Goal: Information Seeking & Learning: Learn about a topic

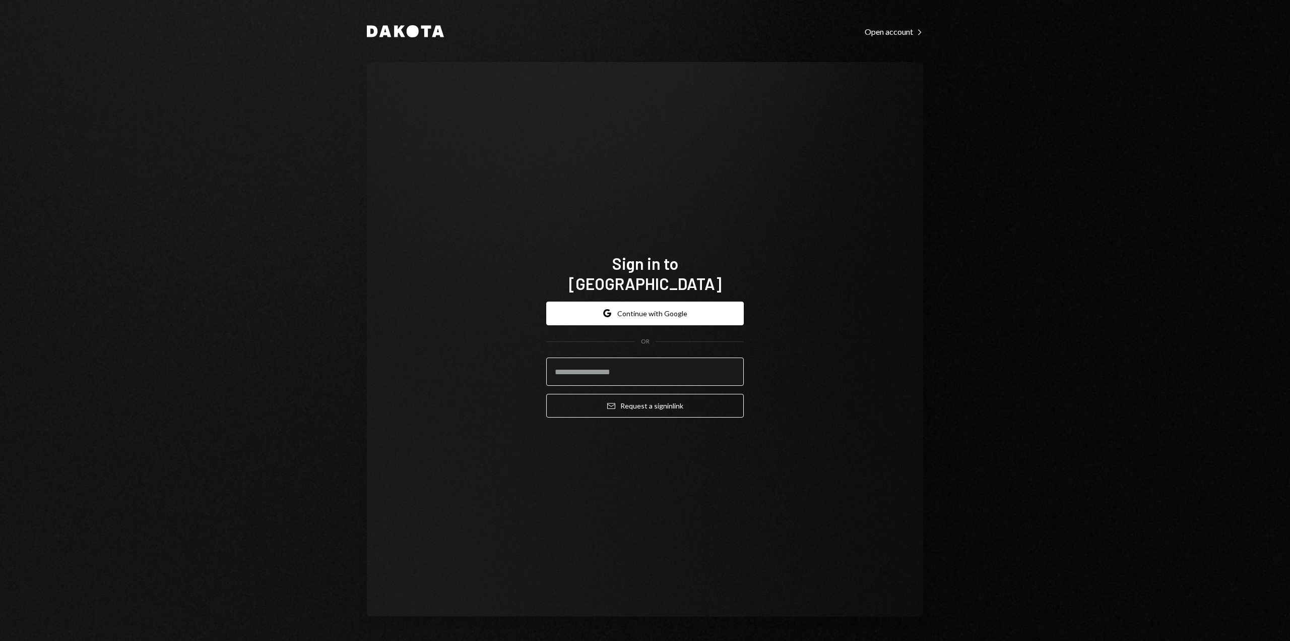
click at [631, 361] on input "email" at bounding box center [645, 371] width 198 height 28
type input "**********"
click at [648, 397] on button "Email Request a sign in link" at bounding box center [645, 406] width 198 height 24
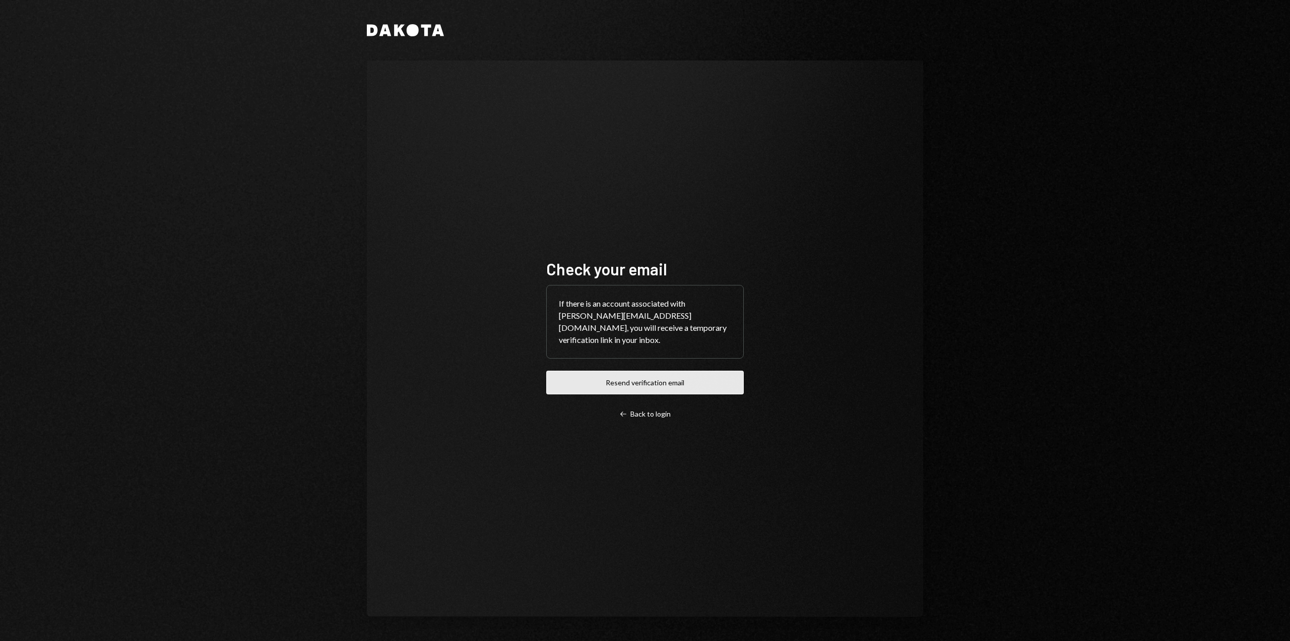
click at [602, 381] on button "Resend verification email" at bounding box center [645, 382] width 198 height 24
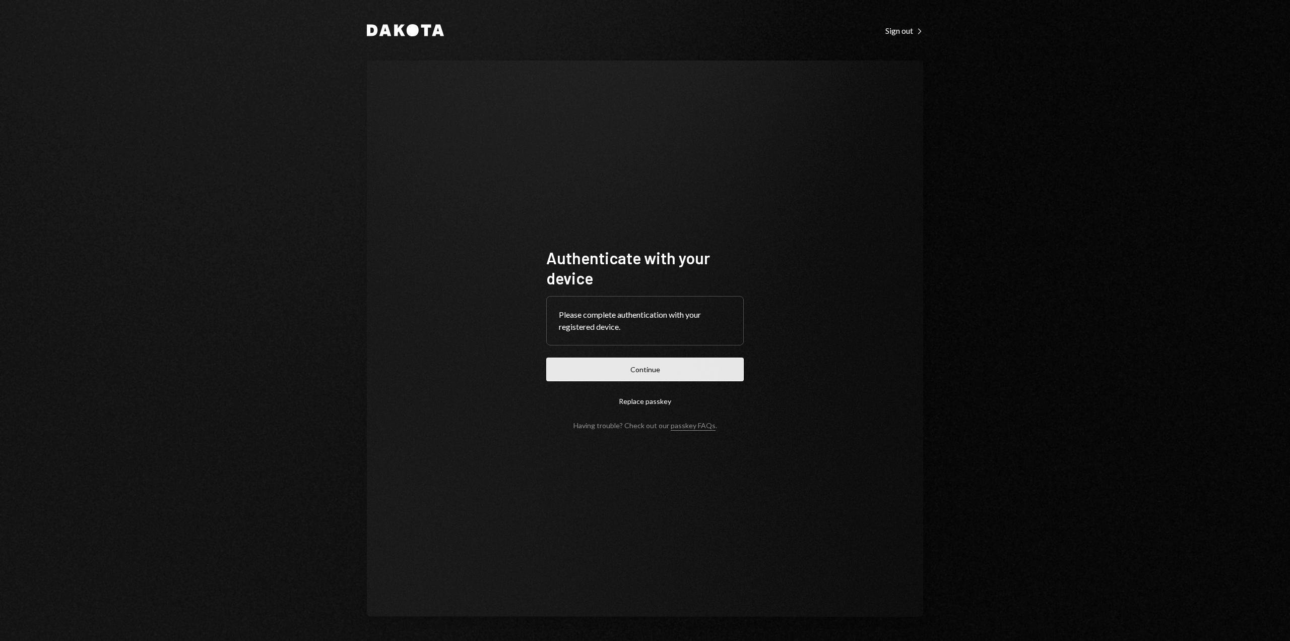
click at [631, 370] on button "Continue" at bounding box center [645, 369] width 198 height 24
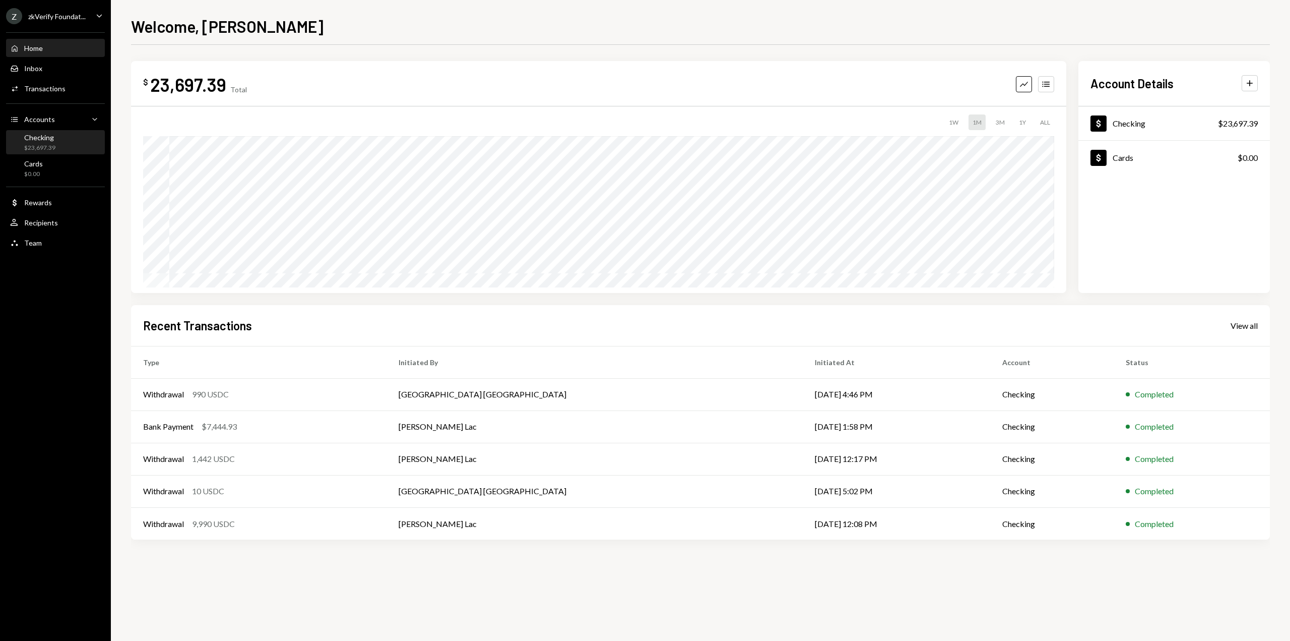
click at [47, 142] on div "Checking $23,697.39" at bounding box center [39, 142] width 31 height 19
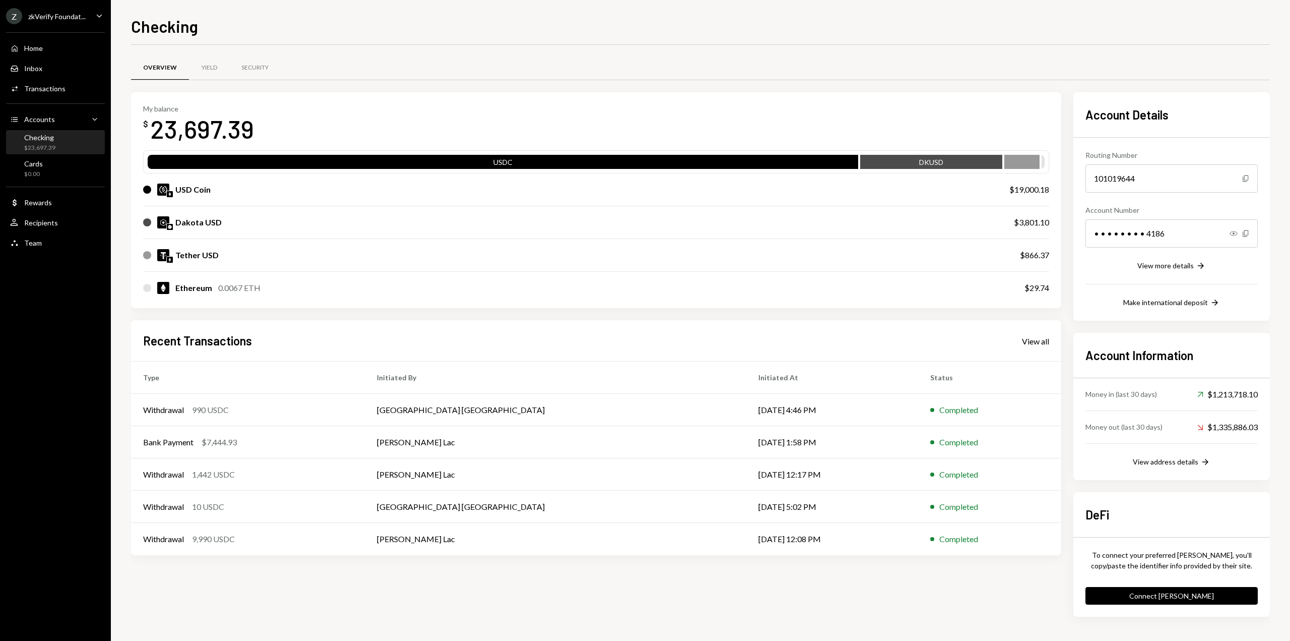
click at [204, 222] on div "Dakota USD" at bounding box center [198, 222] width 46 height 12
click at [1037, 339] on div "View all" at bounding box center [1035, 341] width 27 height 10
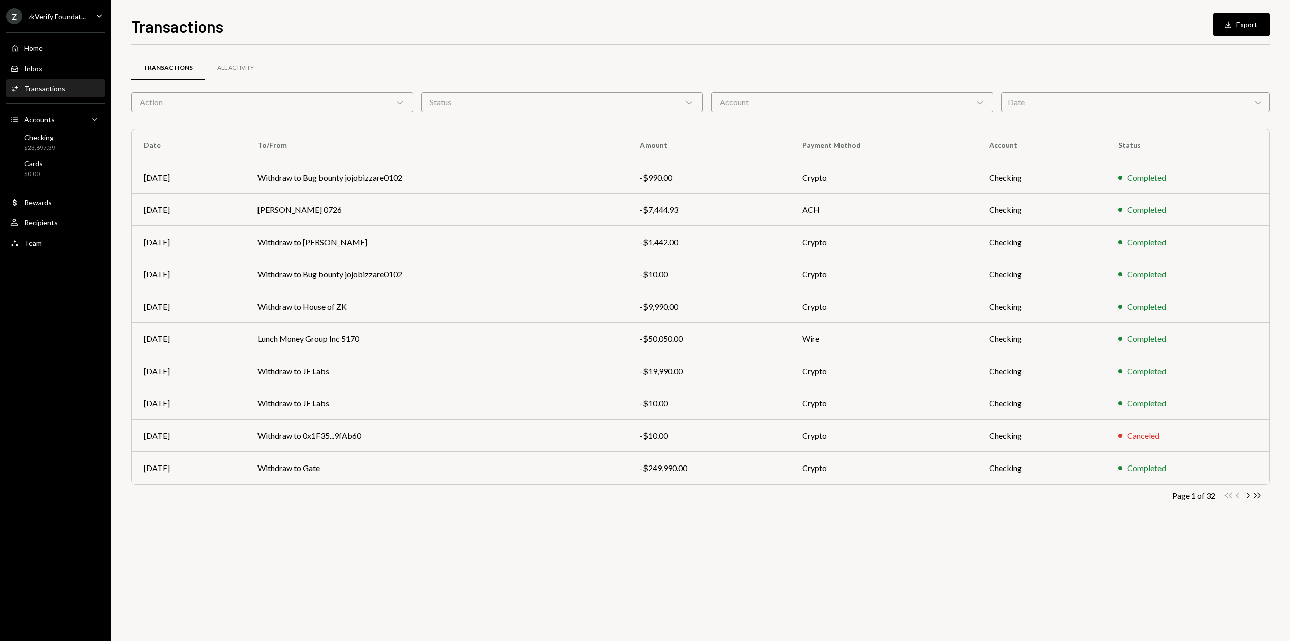
click at [1028, 103] on div "Date Chevron Down" at bounding box center [1136, 102] width 269 height 20
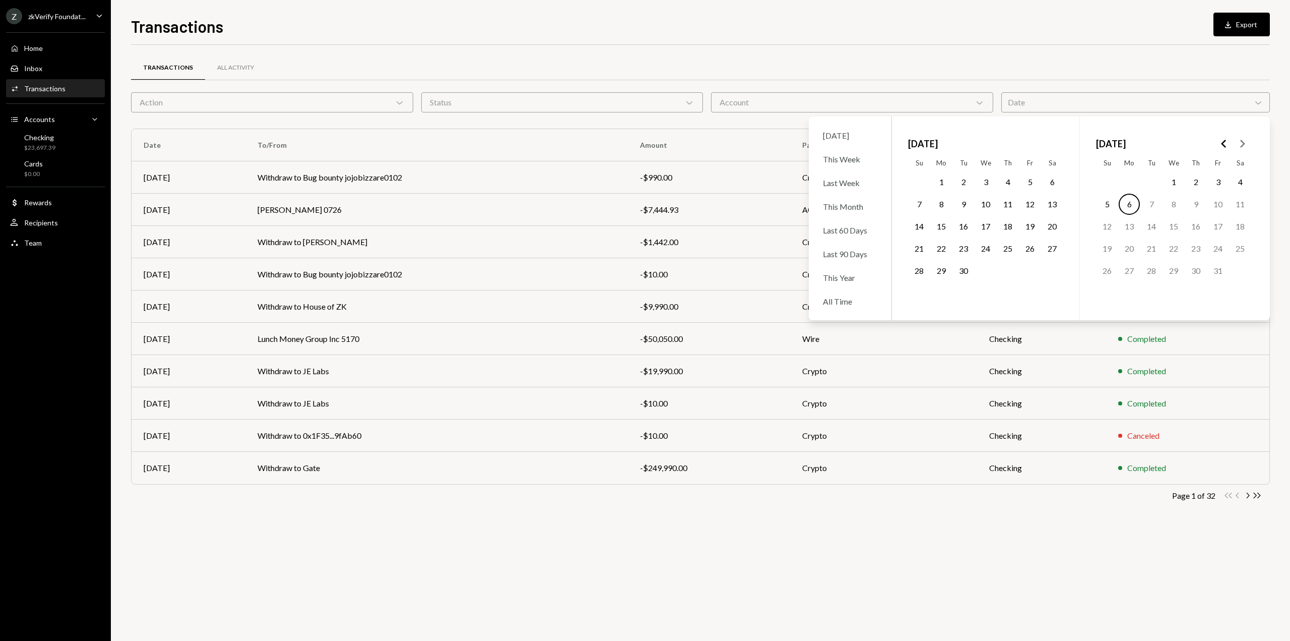
click at [1227, 142] on icon "Go to the Previous Month" at bounding box center [1224, 144] width 12 height 12
click at [1244, 147] on icon "Go to the Next Month" at bounding box center [1242, 144] width 12 height 12
click at [963, 181] on button "1" at bounding box center [963, 181] width 21 height 21
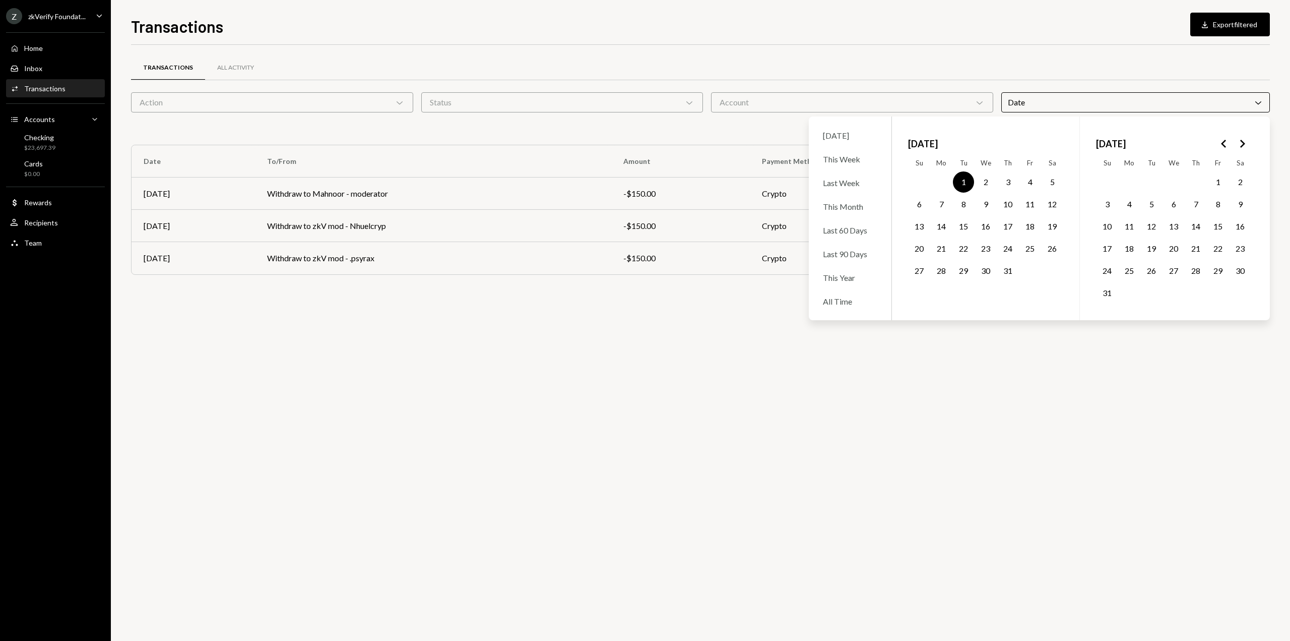
click at [1244, 142] on polygon "Go to the Next Month" at bounding box center [1243, 144] width 5 height 8
click at [964, 272] on button "30" at bounding box center [963, 270] width 21 height 21
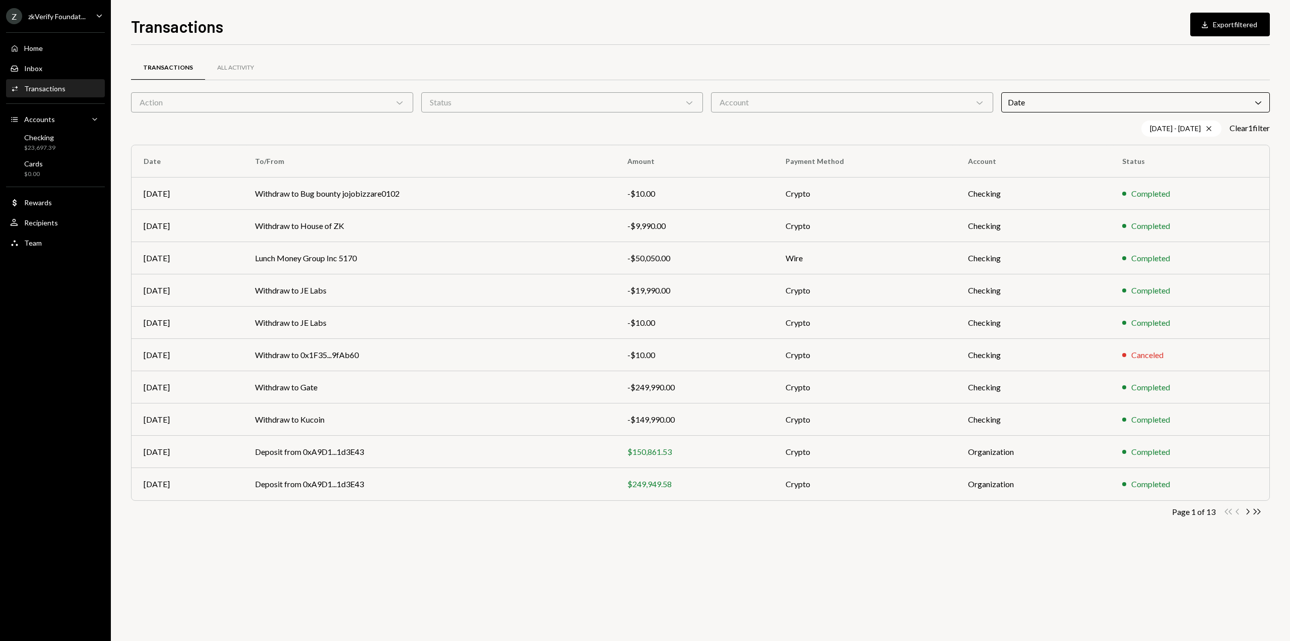
click at [755, 574] on div "Transactions All Activity Action Chevron Down Status Chevron Down Account Chevr…" at bounding box center [700, 343] width 1139 height 596
click at [388, 106] on div "Action Chevron Down" at bounding box center [272, 102] width 282 height 20
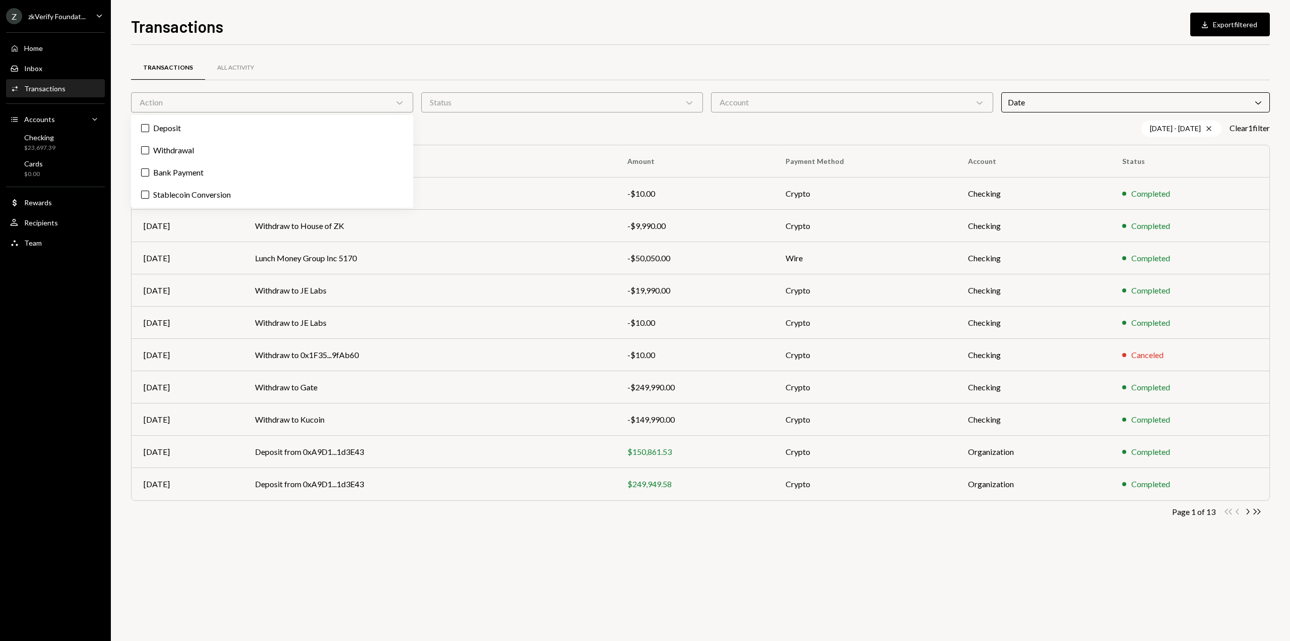
click at [456, 101] on div "Status Chevron Down" at bounding box center [562, 102] width 282 height 20
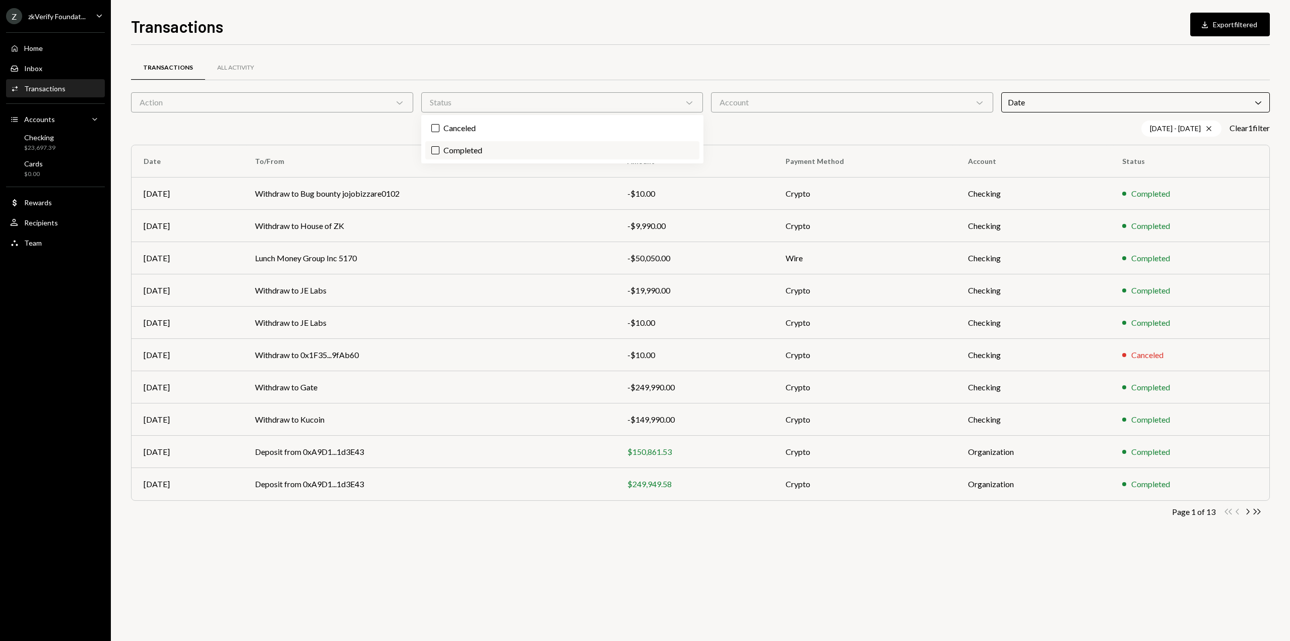
click at [465, 155] on label "Completed" at bounding box center [562, 150] width 274 height 18
click at [440, 154] on button "Completed" at bounding box center [435, 150] width 8 height 8
click at [1219, 29] on button "Download Export filtered" at bounding box center [1231, 25] width 80 height 24
click at [71, 17] on div "zkVerify Foundat..." at bounding box center [56, 16] width 57 height 9
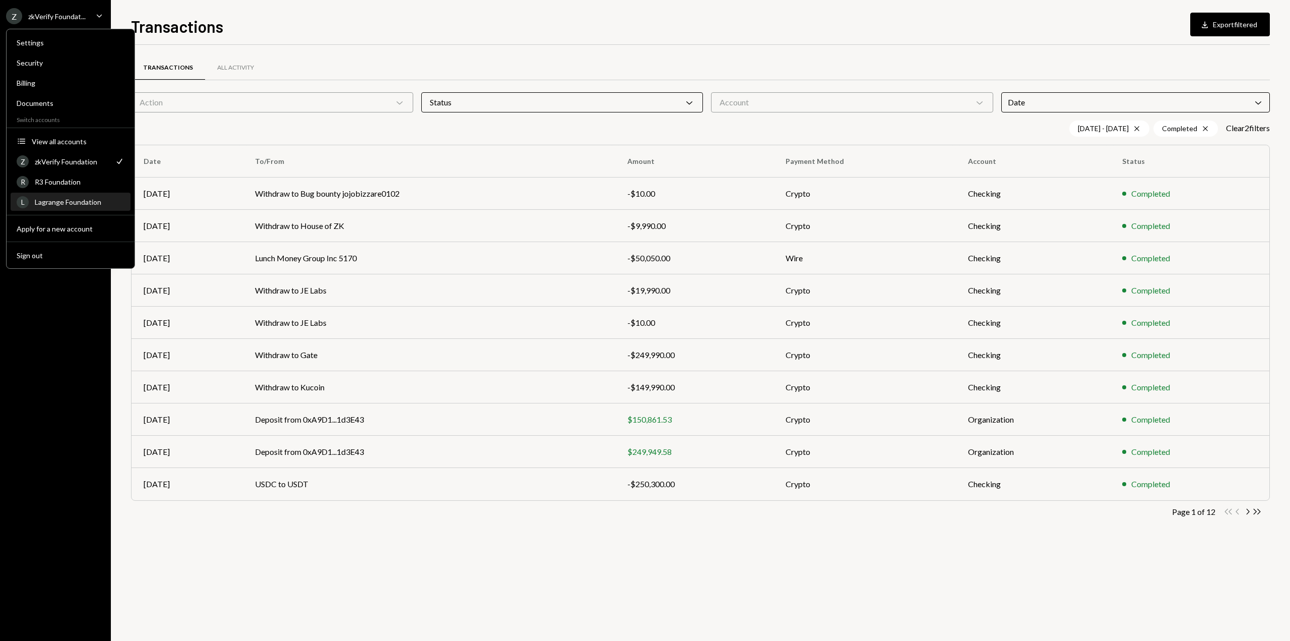
click at [55, 203] on div "Lagrange Foundation" at bounding box center [80, 202] width 90 height 9
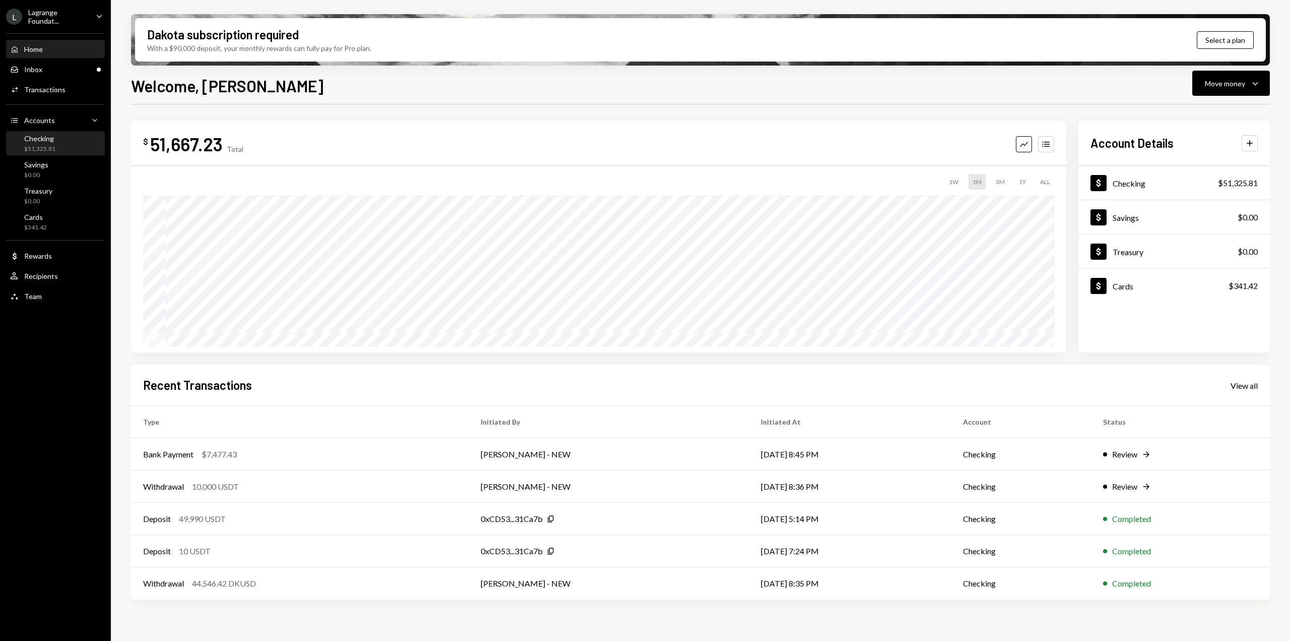
click at [52, 150] on div "$51,325.81" at bounding box center [39, 149] width 31 height 9
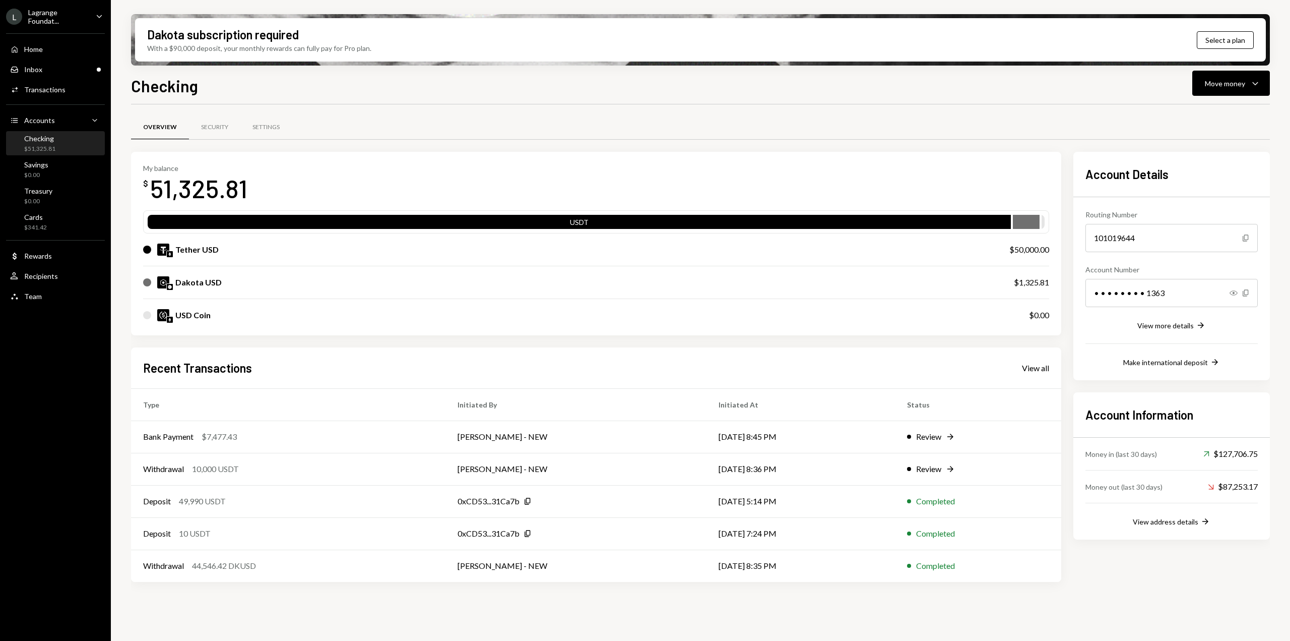
click at [1039, 373] on div "Recent Transactions View all" at bounding box center [596, 367] width 906 height 17
click at [1032, 369] on div "View all" at bounding box center [1035, 368] width 27 height 10
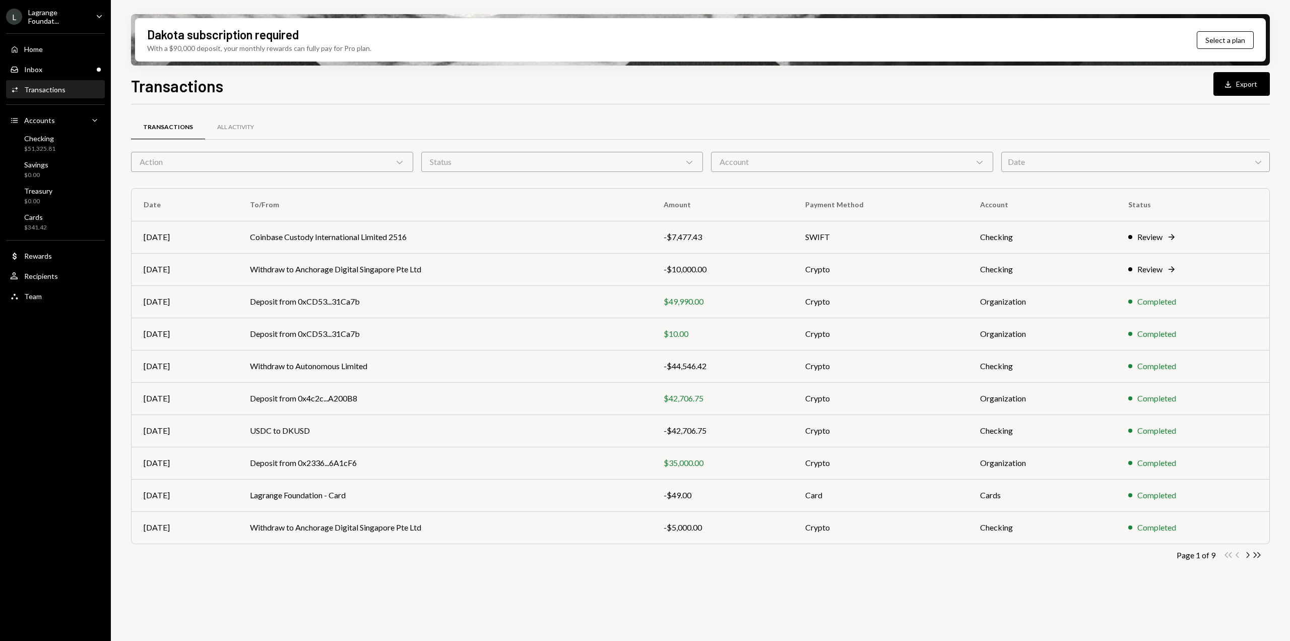
click at [862, 161] on div "Account Chevron Down" at bounding box center [852, 162] width 282 height 20
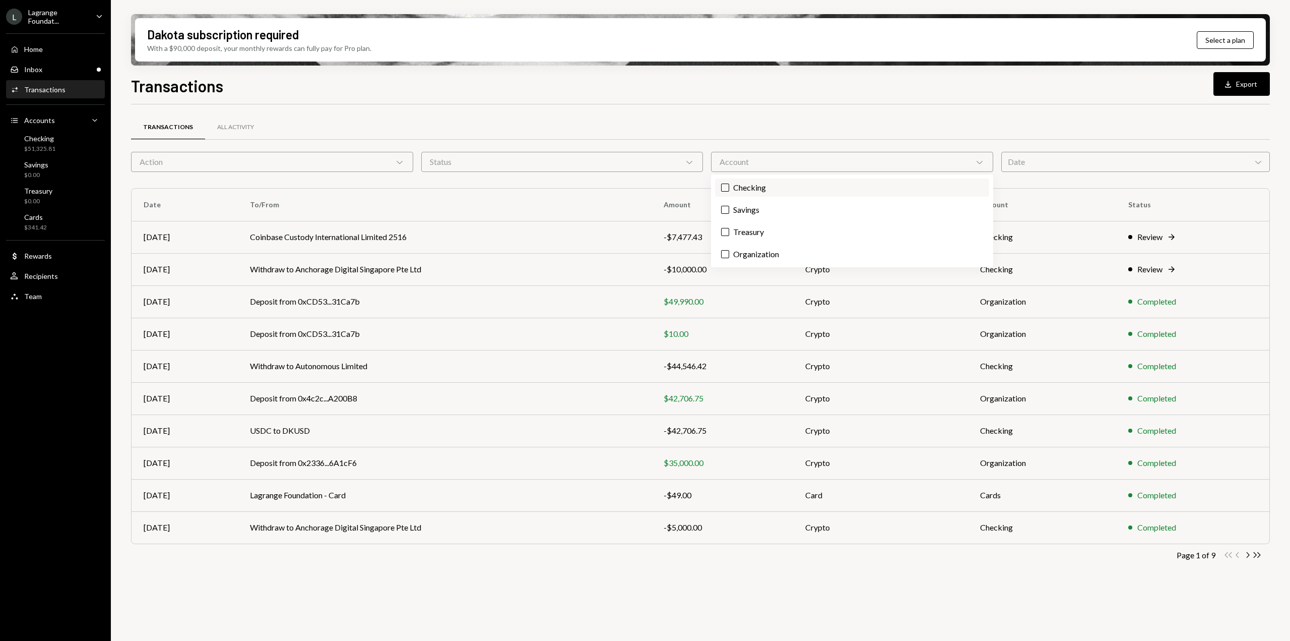
click at [758, 189] on label "Checking" at bounding box center [852, 187] width 274 height 18
click at [729, 189] on button "Checking" at bounding box center [725, 187] width 8 height 8
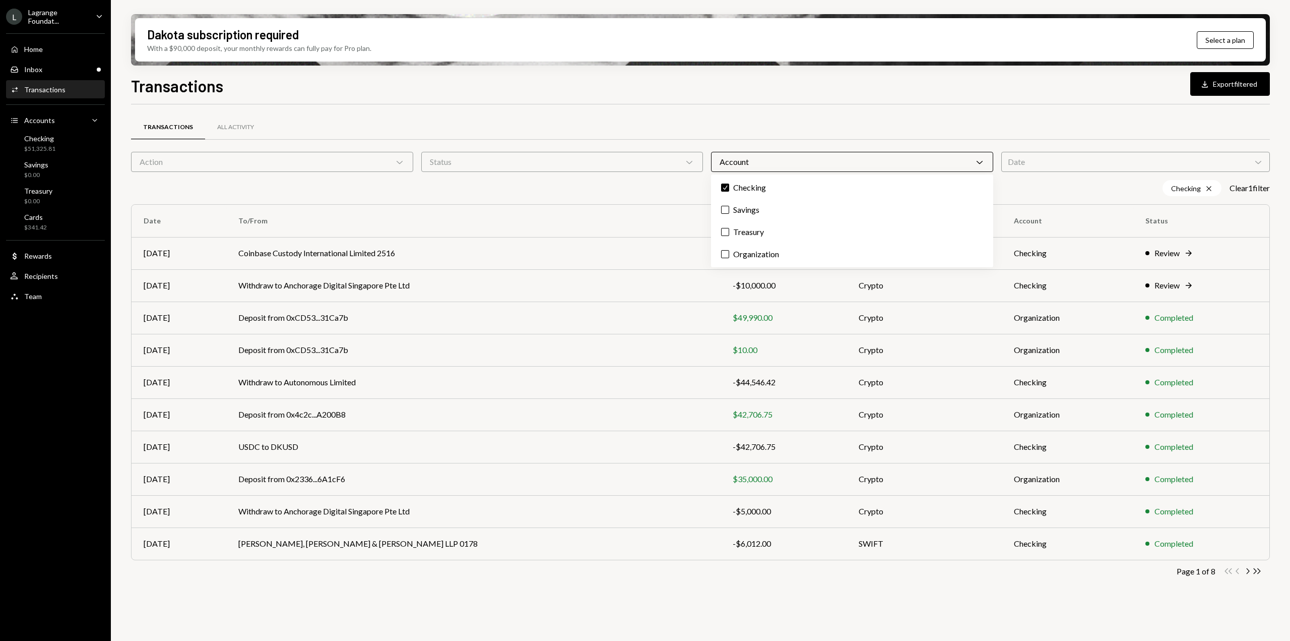
click at [1160, 161] on div "Date Chevron Down" at bounding box center [1136, 162] width 269 height 20
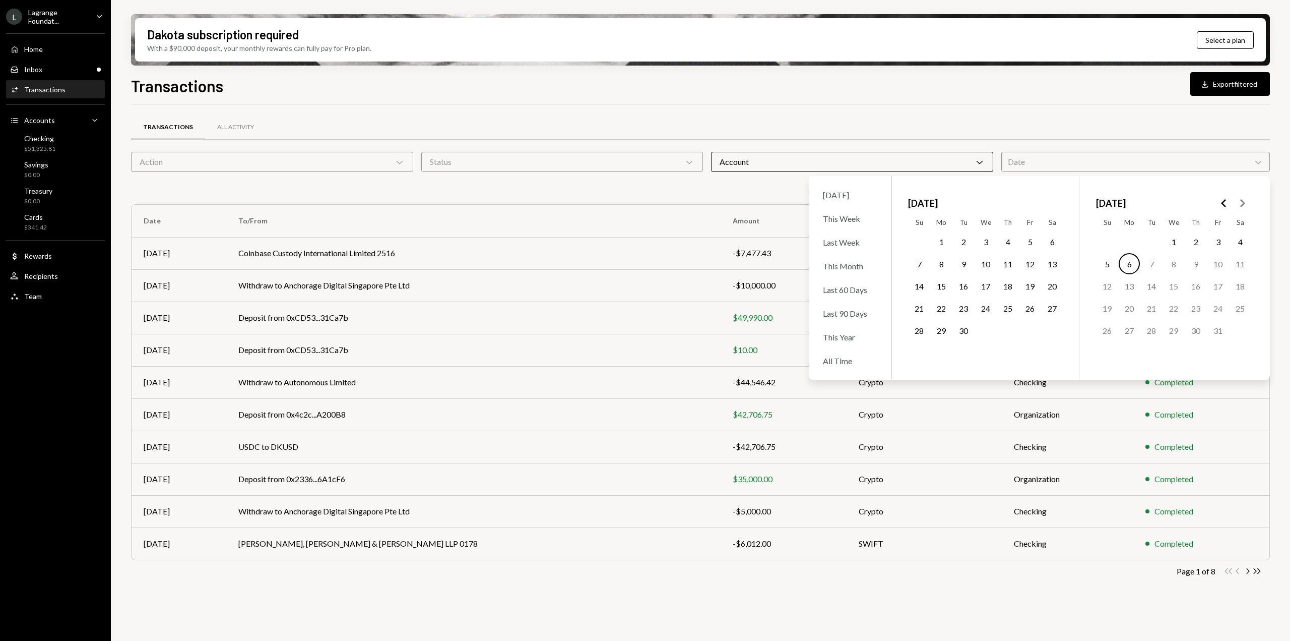
click at [1225, 205] on icon "Go to the Previous Month" at bounding box center [1224, 203] width 12 height 12
click at [1243, 202] on polygon "Go to the Next Month" at bounding box center [1243, 203] width 5 height 8
click at [963, 244] on button "1" at bounding box center [963, 241] width 21 height 21
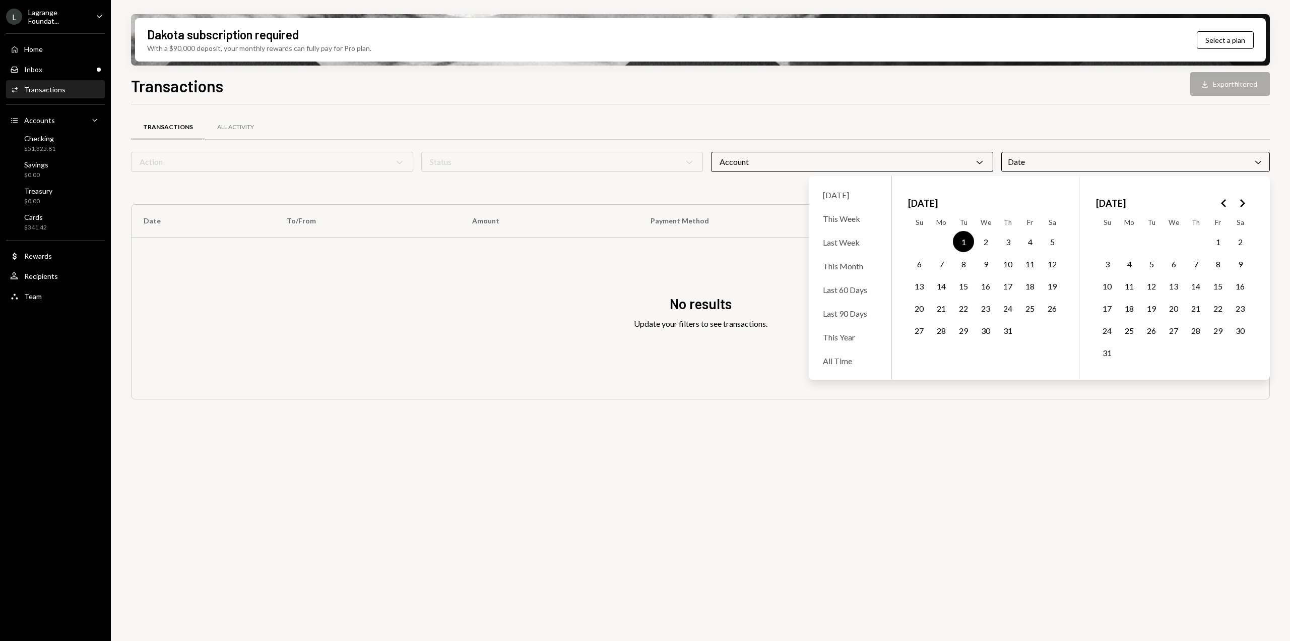
click at [1241, 201] on icon "Go to the Next Month" at bounding box center [1242, 203] width 12 height 12
click at [964, 331] on button "30" at bounding box center [963, 330] width 21 height 21
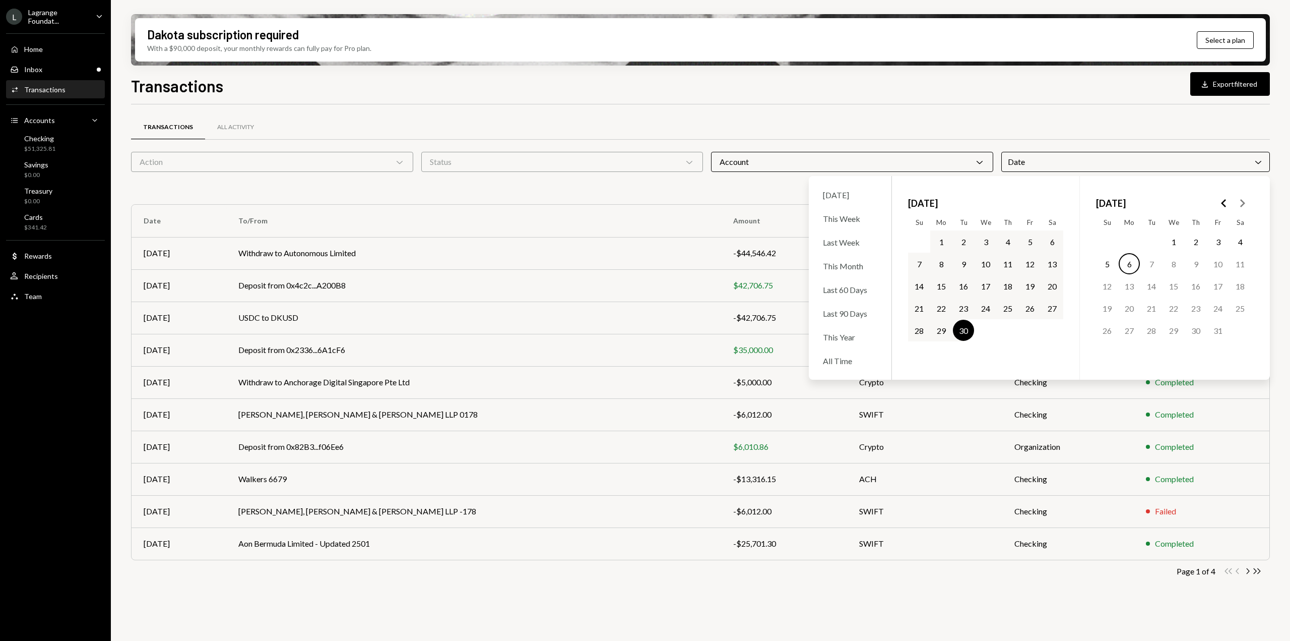
click at [445, 165] on div "Status Chevron Down" at bounding box center [562, 162] width 282 height 20
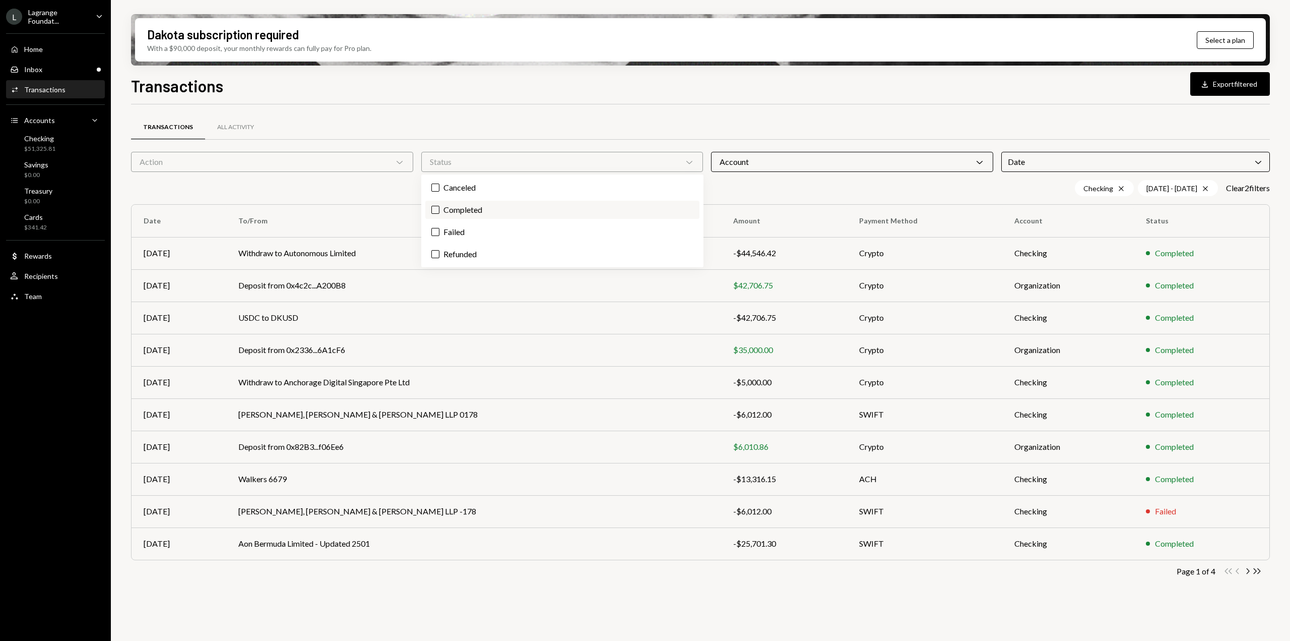
click at [461, 206] on label "Completed" at bounding box center [562, 210] width 274 height 18
click at [440, 206] on button "Completed" at bounding box center [435, 210] width 8 height 8
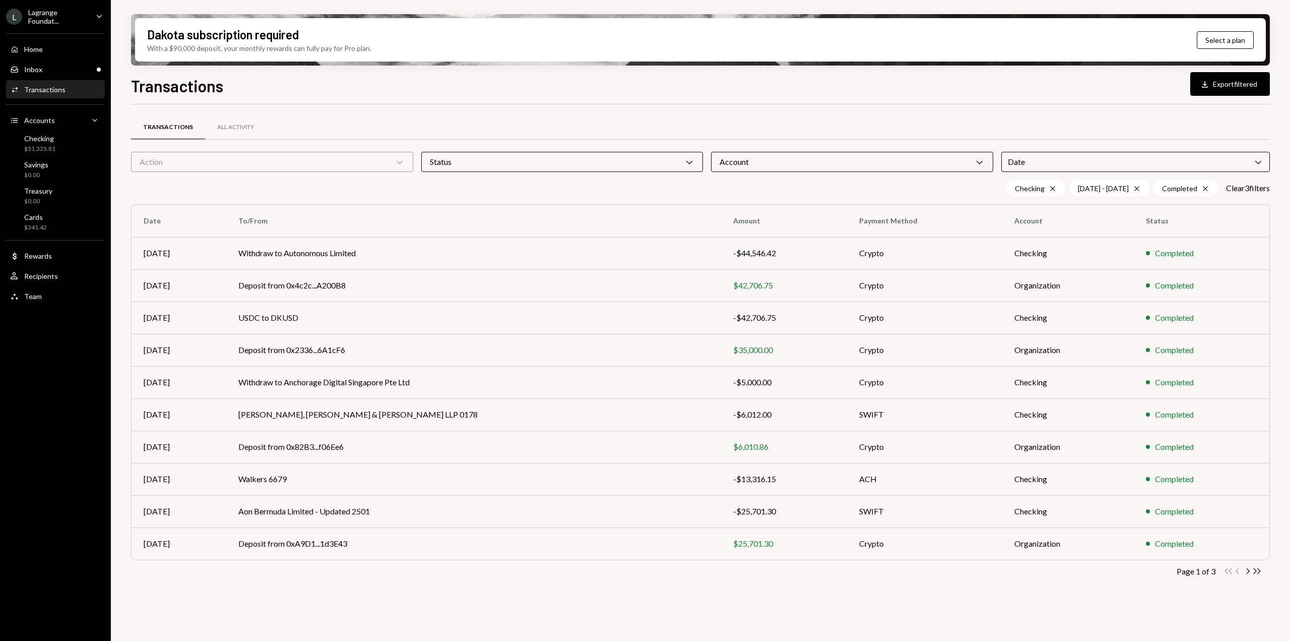
click at [1102, 113] on div "Transactions All Activity Action Chevron Down Status Chevron Down Account Chevr…" at bounding box center [700, 353] width 1139 height 498
click at [1213, 88] on button "Download Export filtered" at bounding box center [1231, 84] width 80 height 24
click at [1105, 189] on div "07/01/25 - 09/30/25 Cross" at bounding box center [1110, 188] width 80 height 16
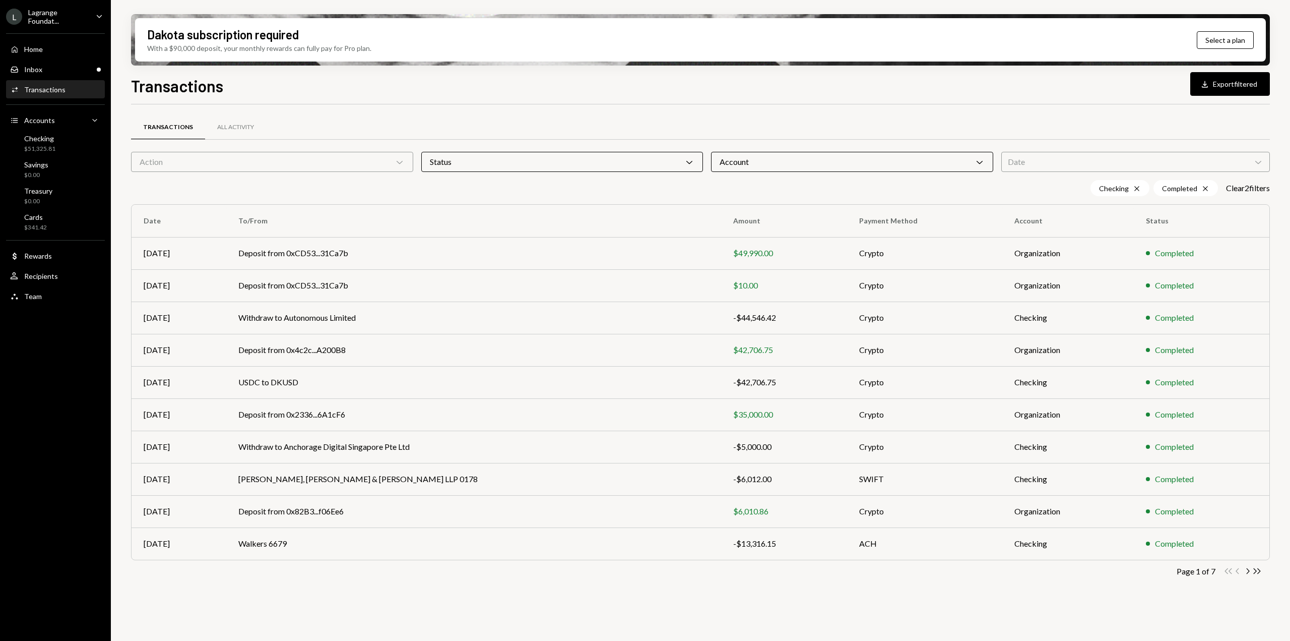
click at [1074, 161] on div "Date Chevron Down" at bounding box center [1136, 162] width 269 height 20
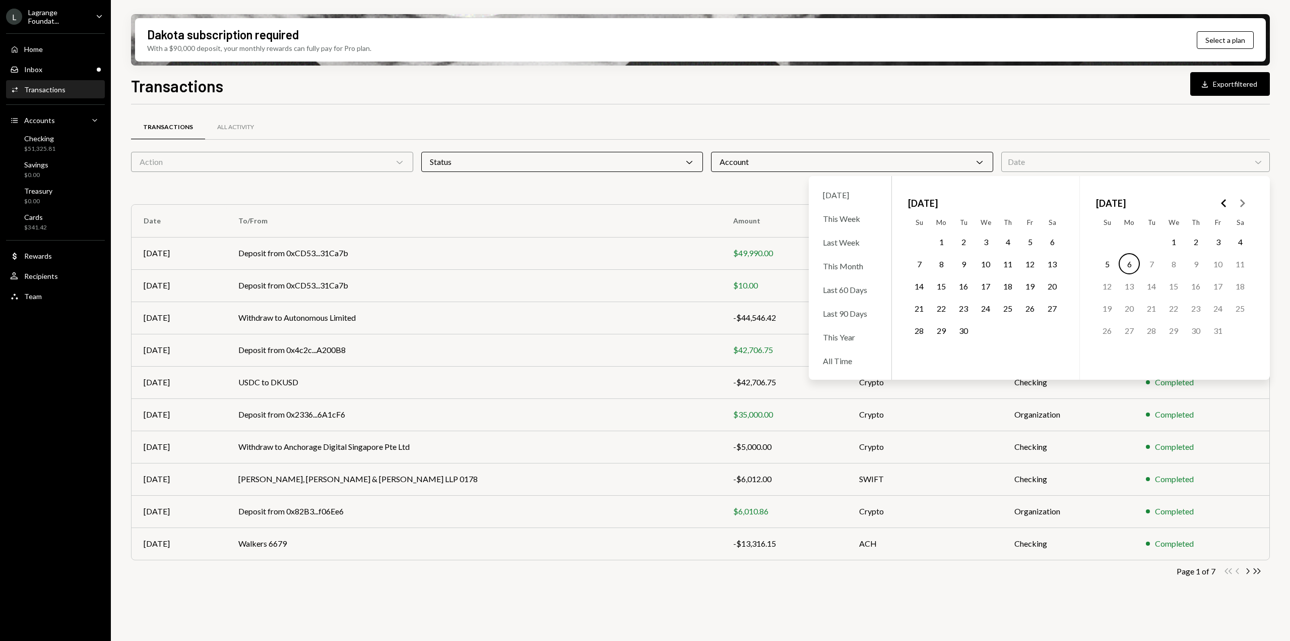
click at [1223, 201] on icon "Go to the Previous Month" at bounding box center [1224, 203] width 12 height 12
click at [1197, 309] on button "26" at bounding box center [1196, 307] width 21 height 21
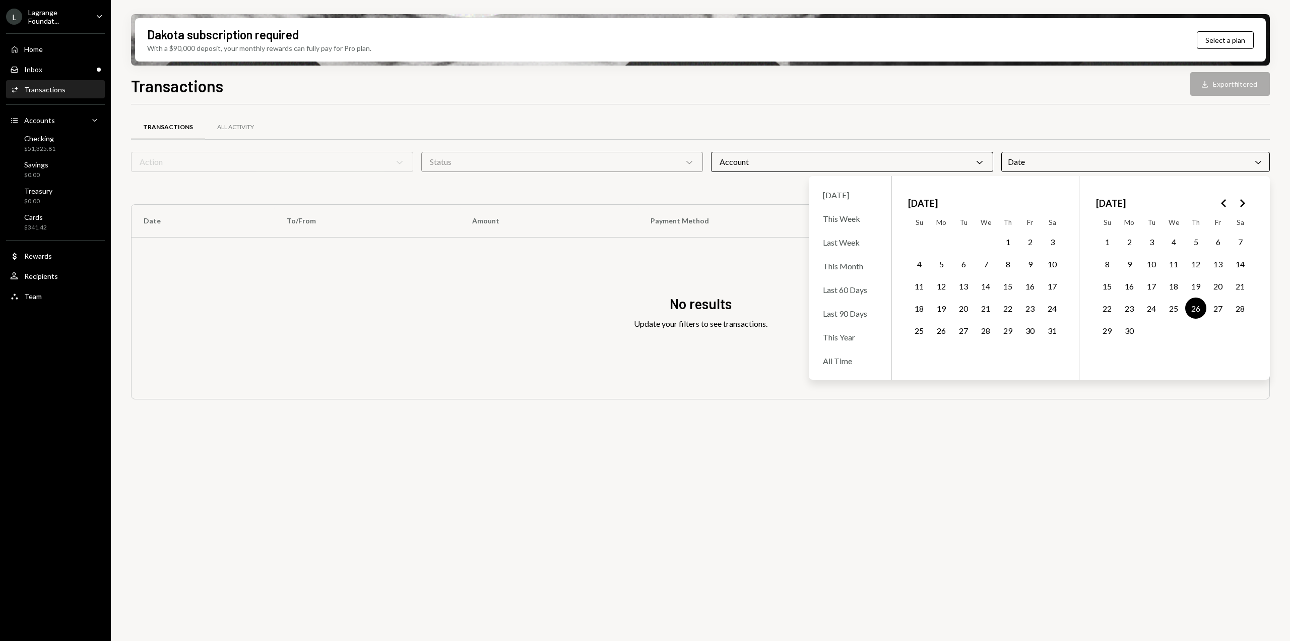
click at [1245, 203] on polygon "Go to the Next Month" at bounding box center [1243, 203] width 5 height 8
click at [959, 331] on button "30" at bounding box center [963, 330] width 21 height 21
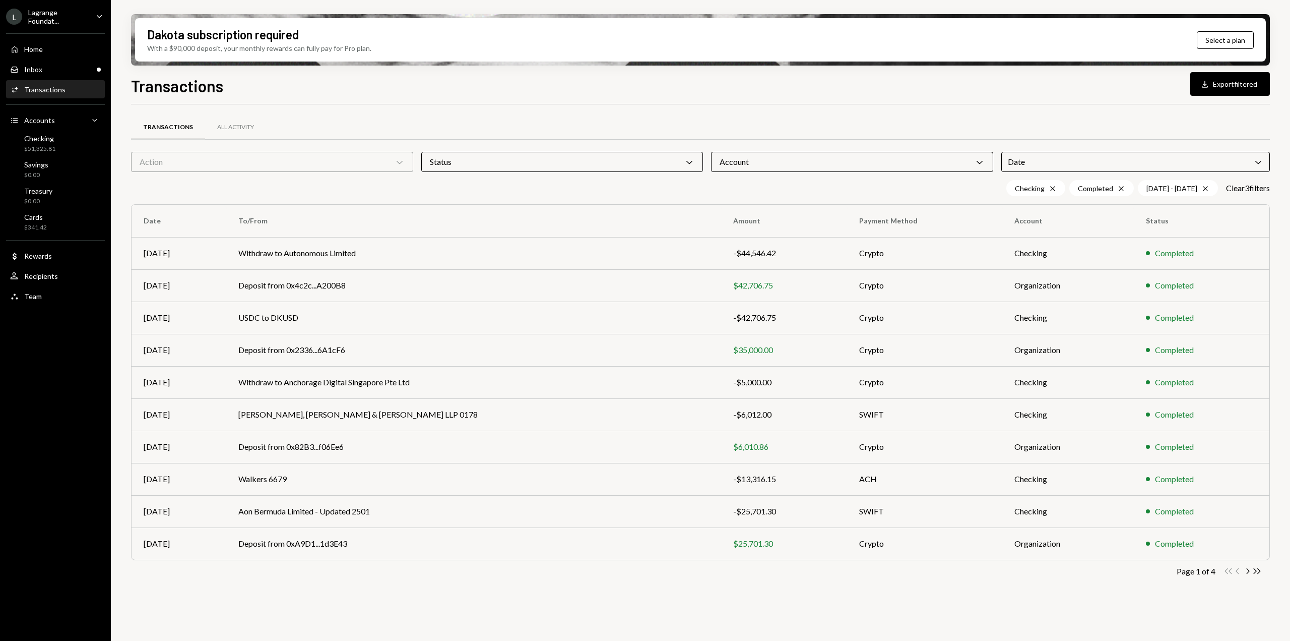
click at [1044, 116] on div "Transactions All Activity" at bounding box center [700, 127] width 1139 height 26
click at [666, 160] on div "Status Chevron Down" at bounding box center [562, 162] width 282 height 20
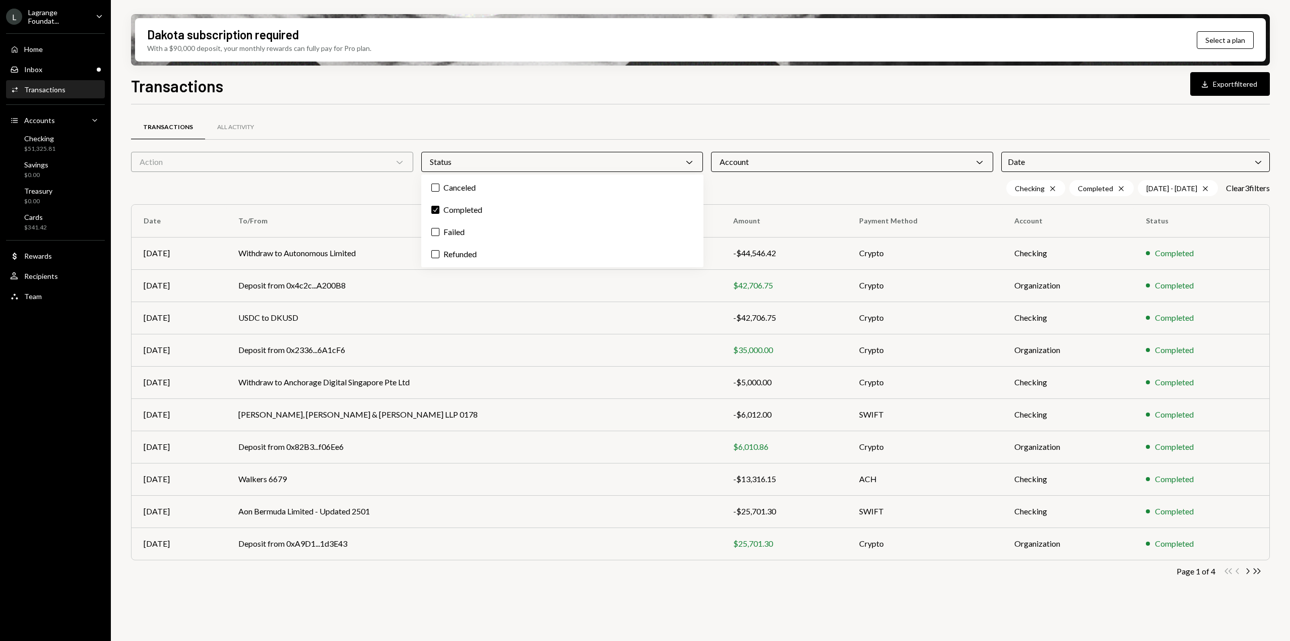
click at [877, 113] on div "Transactions All Activity Action Chevron Down Status Chevron Down Account Chevr…" at bounding box center [700, 353] width 1139 height 498
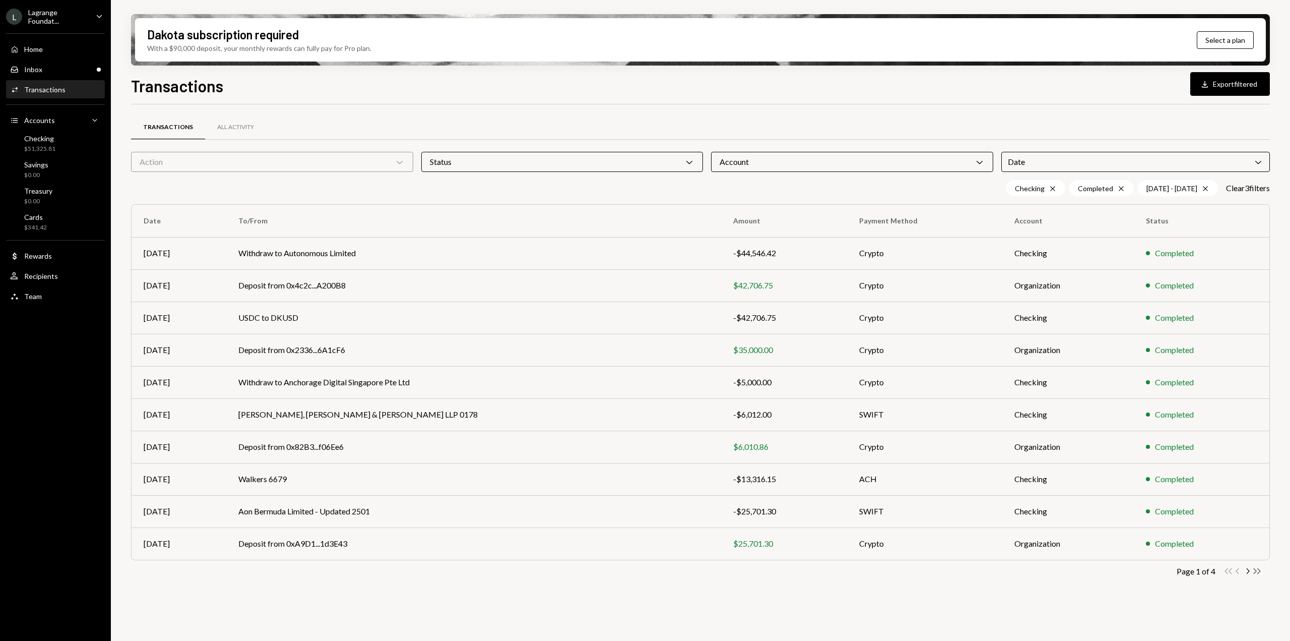
click at [1258, 572] on icon "Double Arrow Right" at bounding box center [1258, 571] width 10 height 10
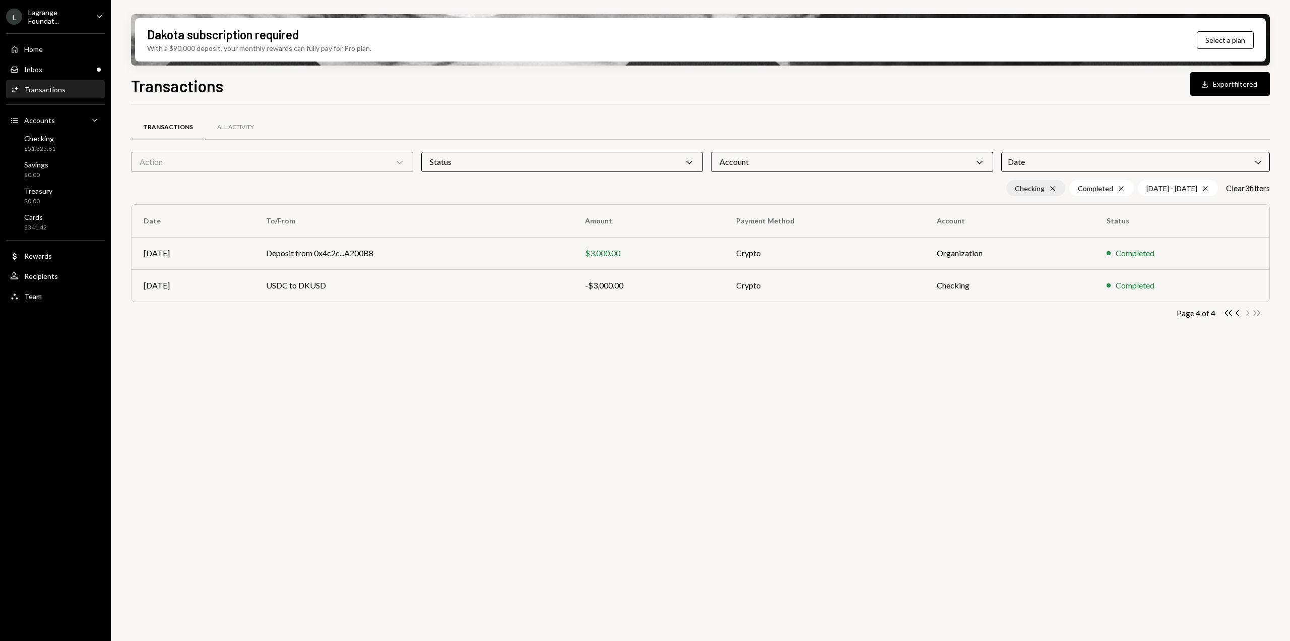
click at [1050, 189] on icon at bounding box center [1052, 188] width 5 height 5
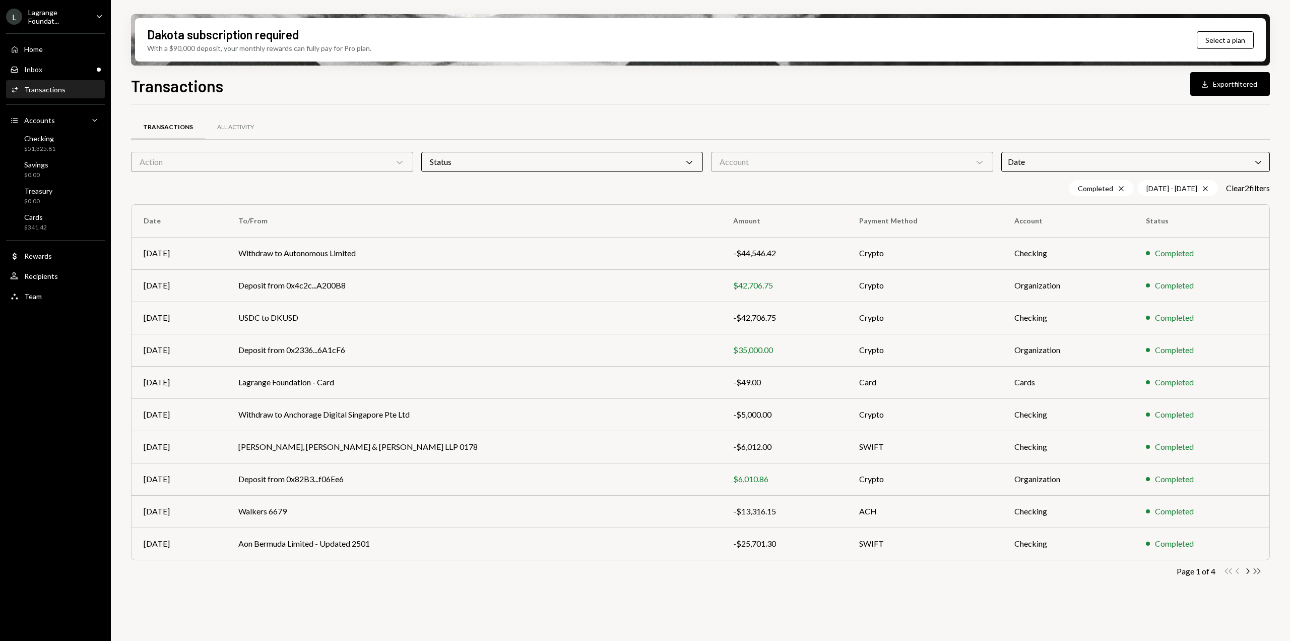
click at [1256, 571] on icon "Double Arrow Right" at bounding box center [1258, 571] width 10 height 10
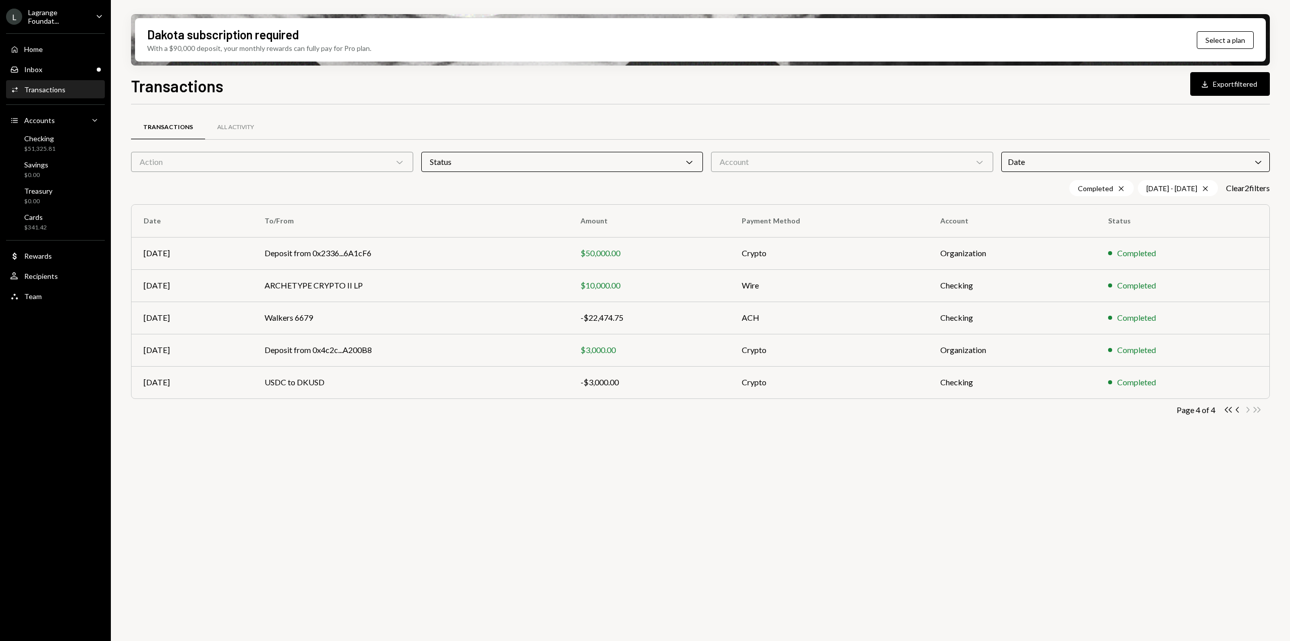
click at [1093, 159] on div "Date Chevron Down" at bounding box center [1136, 162] width 269 height 20
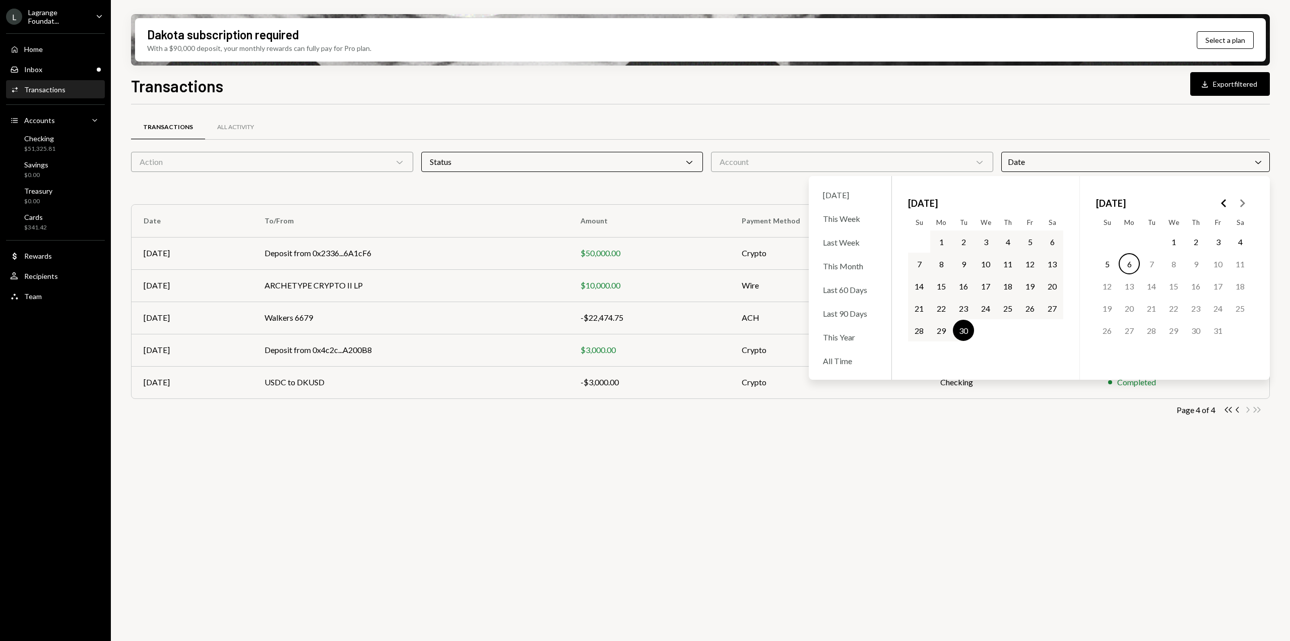
click at [1225, 207] on icon "Go to the Previous Month" at bounding box center [1224, 203] width 12 height 12
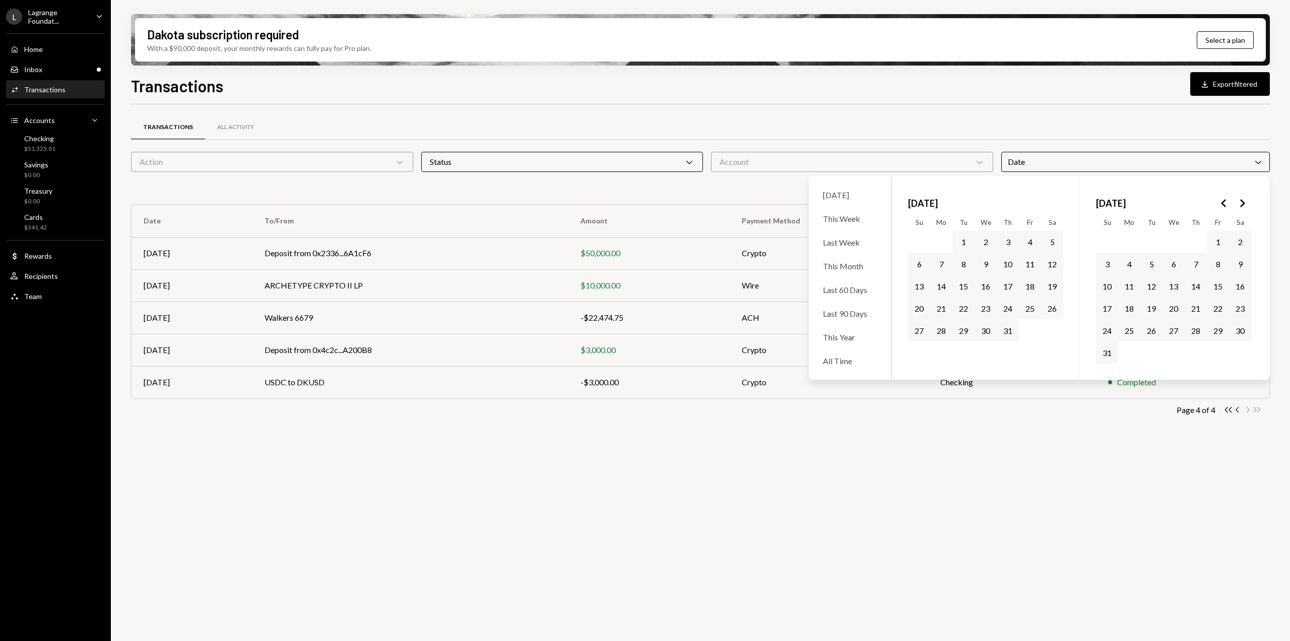
click at [1225, 207] on icon "Go to the Previous Month" at bounding box center [1224, 203] width 12 height 12
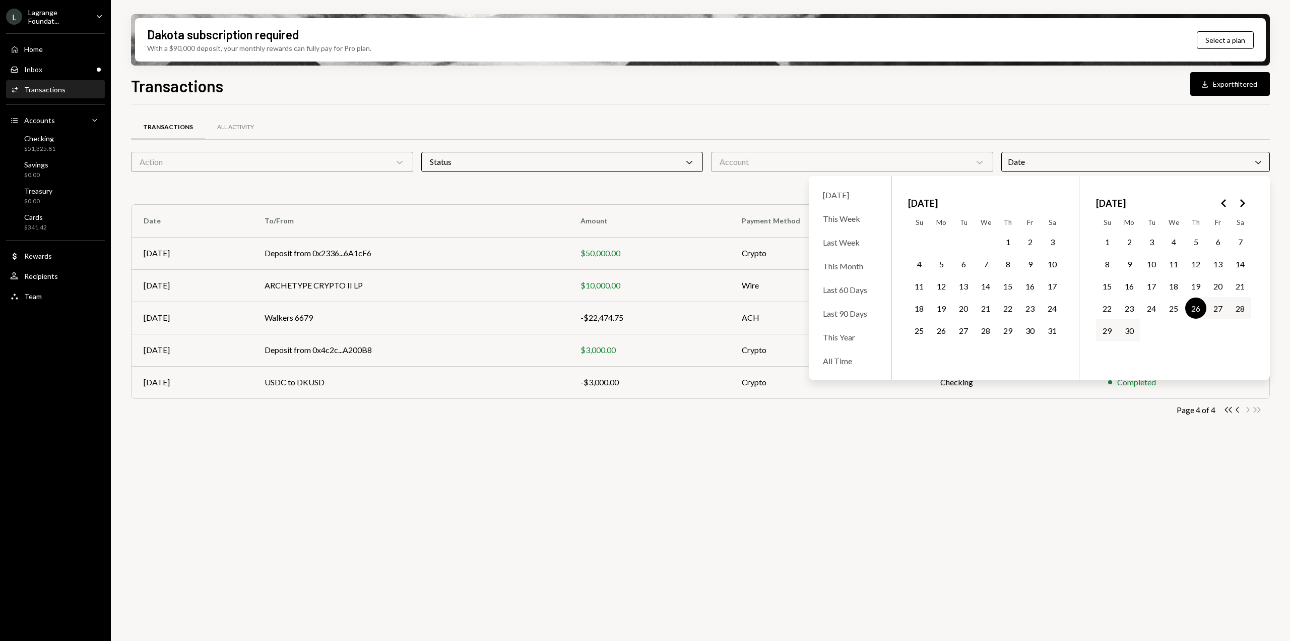
click at [1125, 287] on button "16" at bounding box center [1129, 285] width 21 height 21
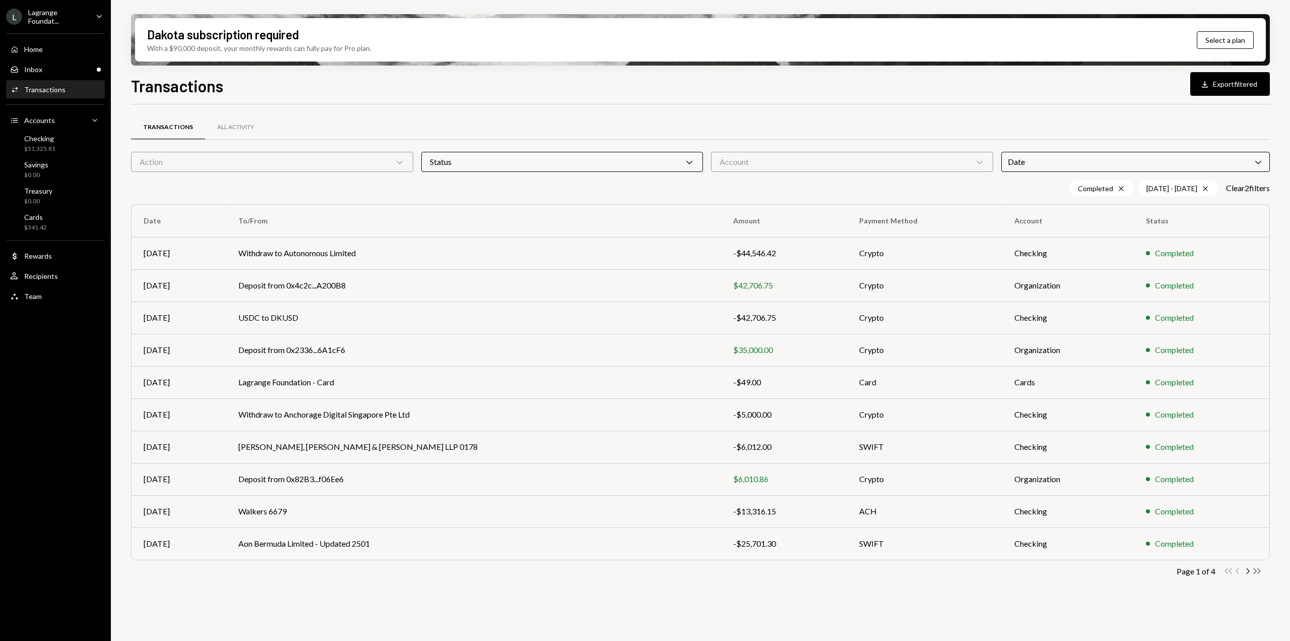
click at [1257, 568] on icon "Double Arrow Right" at bounding box center [1258, 571] width 10 height 10
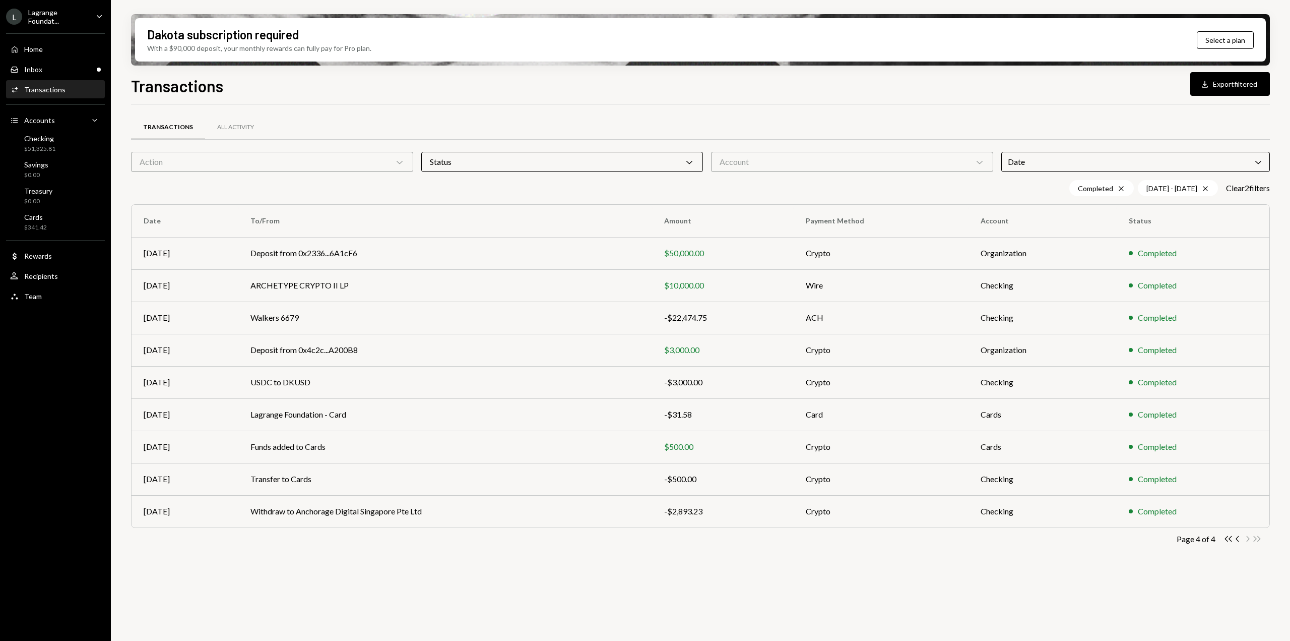
click at [712, 590] on div "Transactions All Activity Action Chevron Down Status Chevron Down Account Chevr…" at bounding box center [700, 378] width 1139 height 548
click at [39, 142] on div "Checking" at bounding box center [39, 138] width 31 height 9
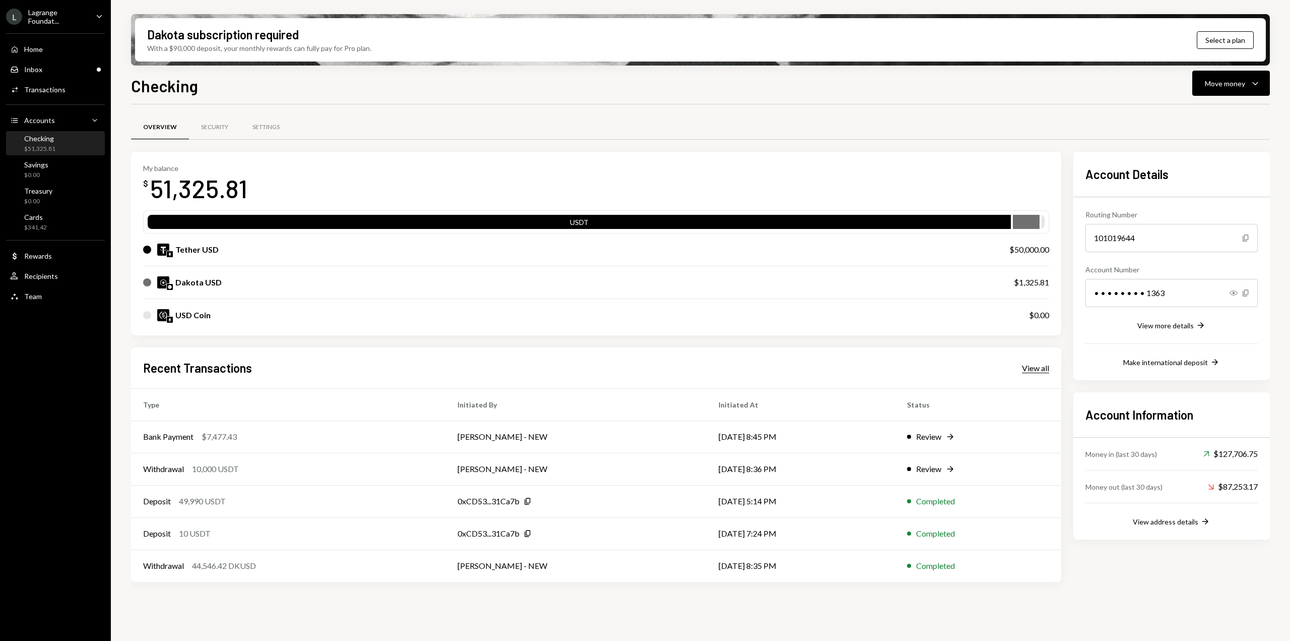
click at [1030, 371] on div "View all" at bounding box center [1035, 368] width 27 height 10
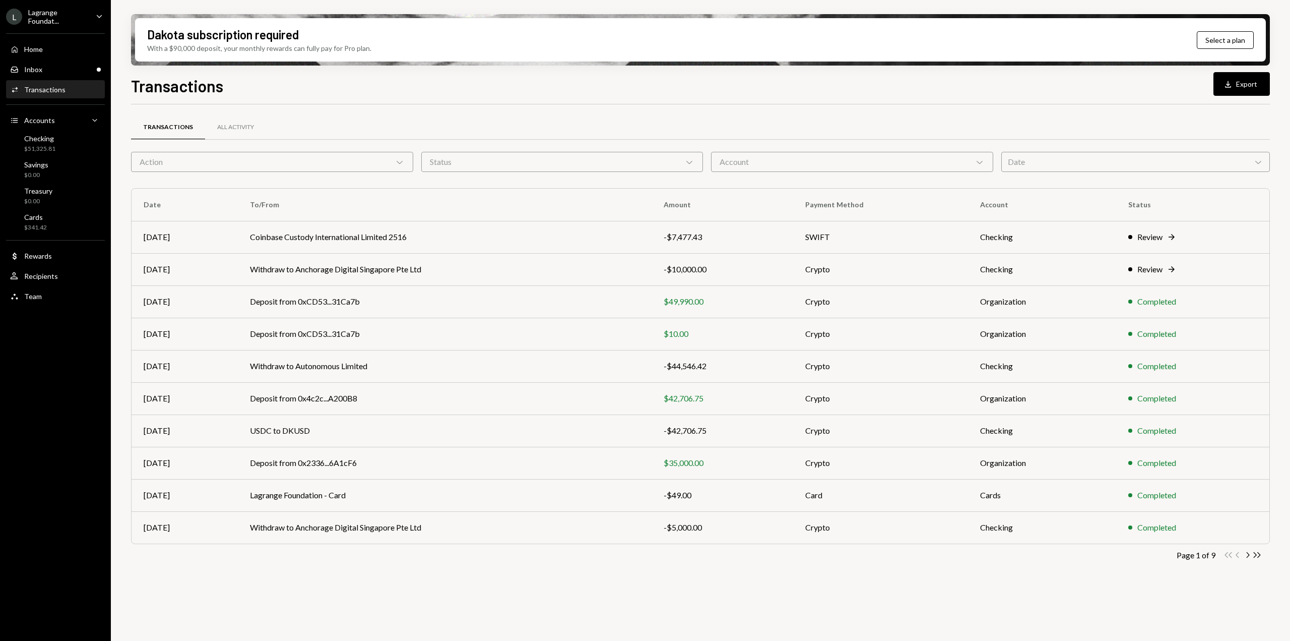
click at [513, 166] on div "Status Chevron Down" at bounding box center [562, 162] width 282 height 20
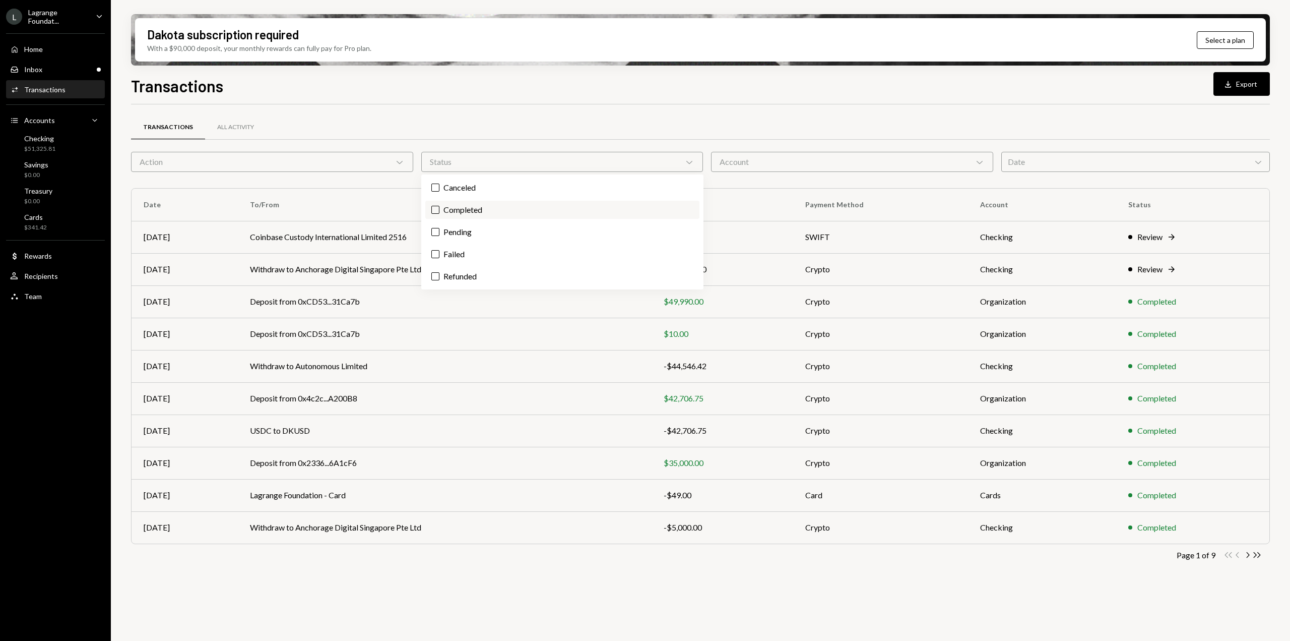
click at [467, 218] on label "Completed" at bounding box center [562, 210] width 274 height 18
click at [440, 214] on button "Completed" at bounding box center [435, 210] width 8 height 8
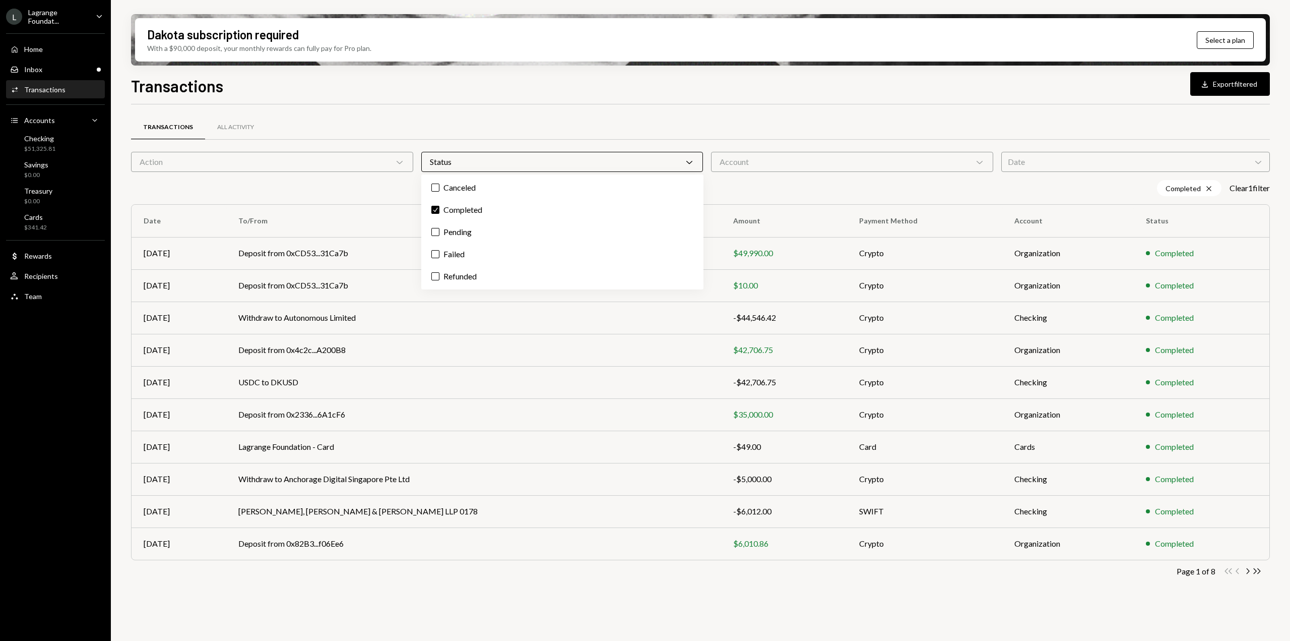
click at [1200, 164] on div "Date Chevron Down" at bounding box center [1136, 162] width 269 height 20
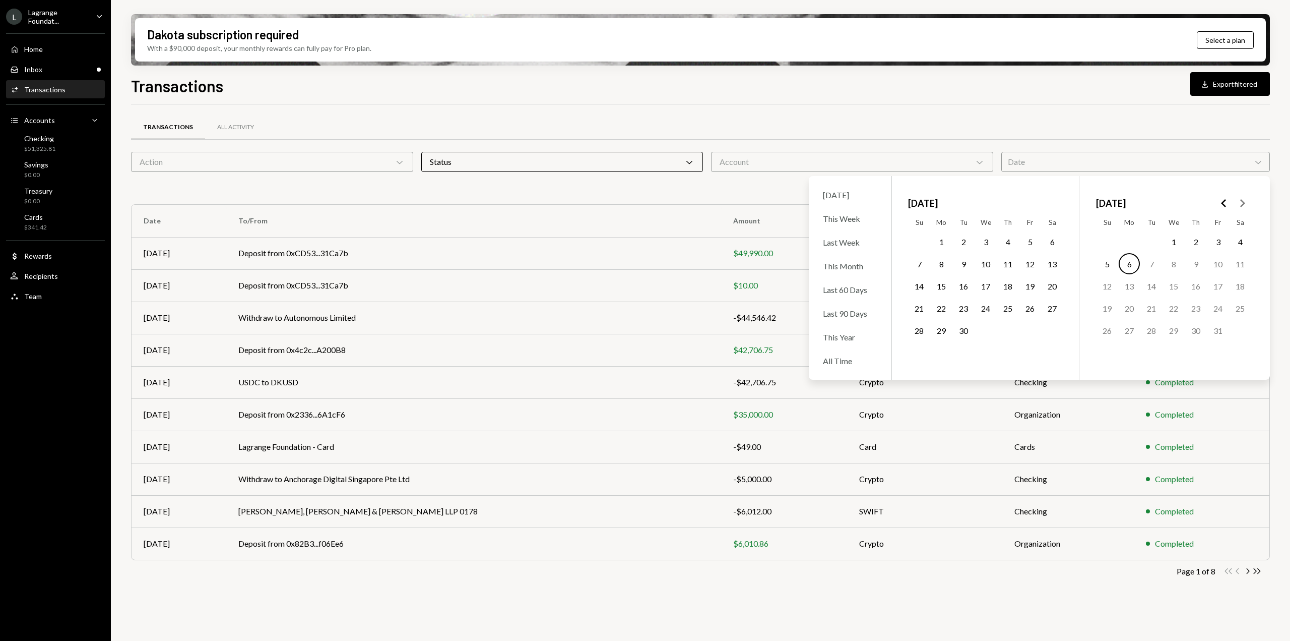
click at [1225, 206] on polygon "Go to the Previous Month" at bounding box center [1223, 203] width 5 height 8
click at [1240, 202] on icon "Go to the Next Month" at bounding box center [1242, 203] width 12 height 12
click at [962, 242] on button "1" at bounding box center [963, 241] width 21 height 21
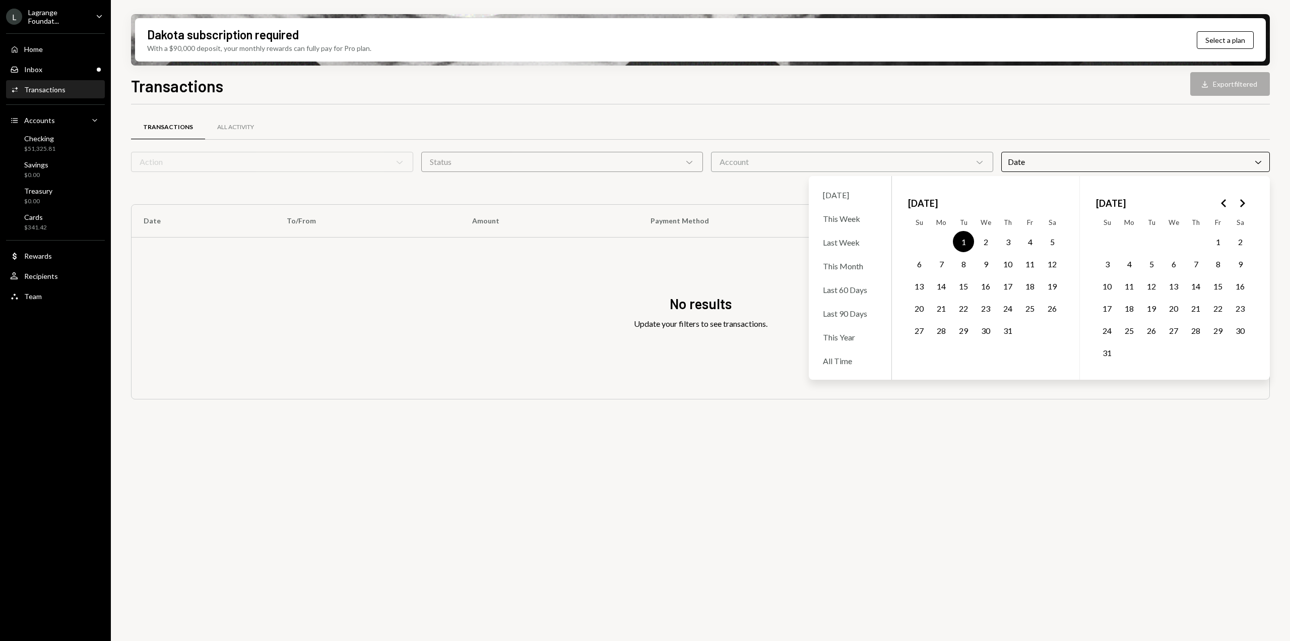
click at [1244, 201] on icon "Go to the Next Month" at bounding box center [1242, 203] width 12 height 12
click at [959, 333] on button "30" at bounding box center [963, 330] width 21 height 21
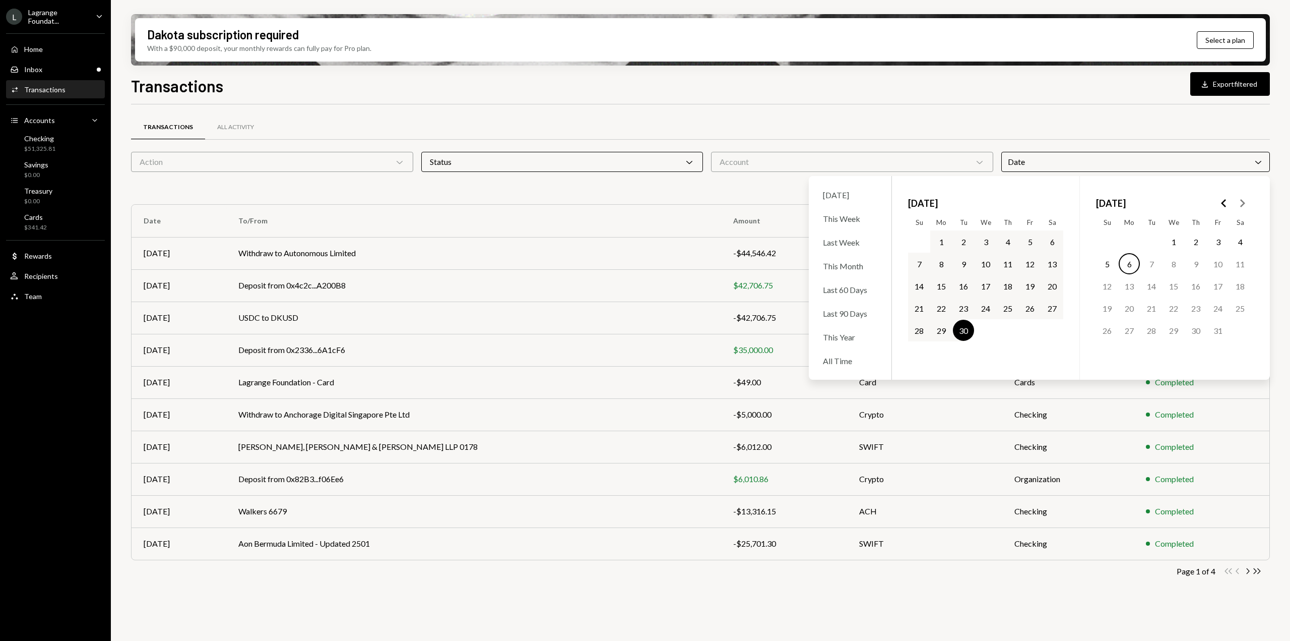
click at [746, 601] on div "Transactions All Activity Action Chevron Down Status Chevron Down Account Chevr…" at bounding box center [700, 360] width 1139 height 481
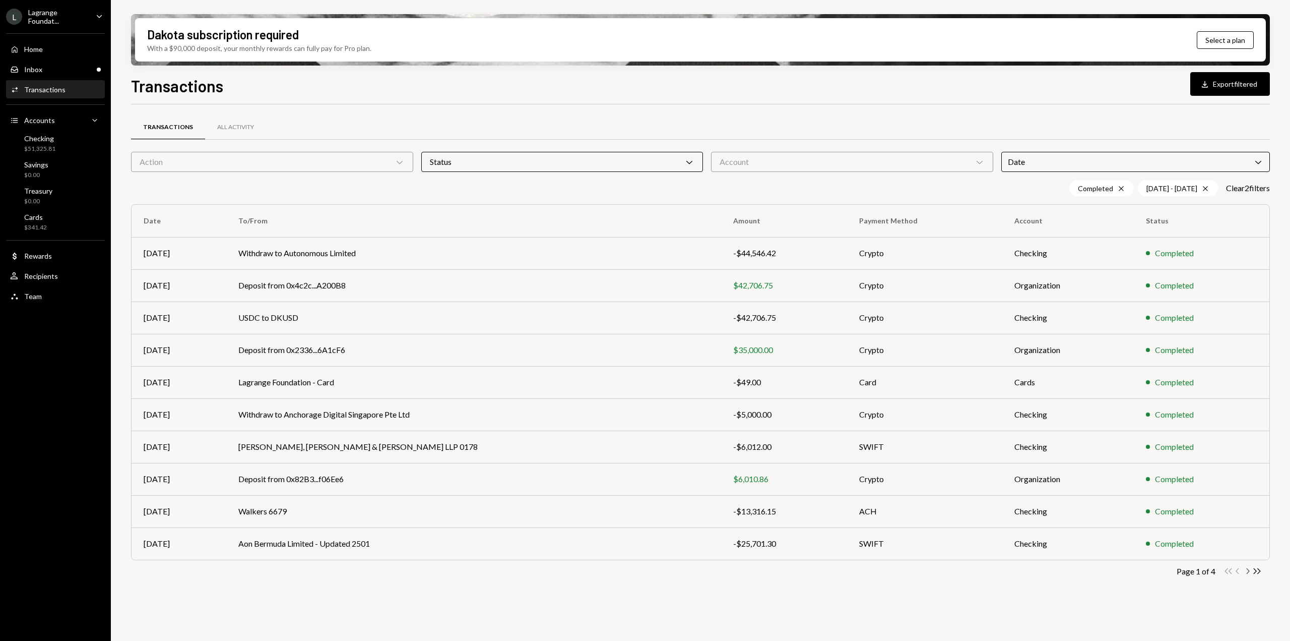
click at [1247, 572] on icon "Chevron Right" at bounding box center [1248, 571] width 10 height 10
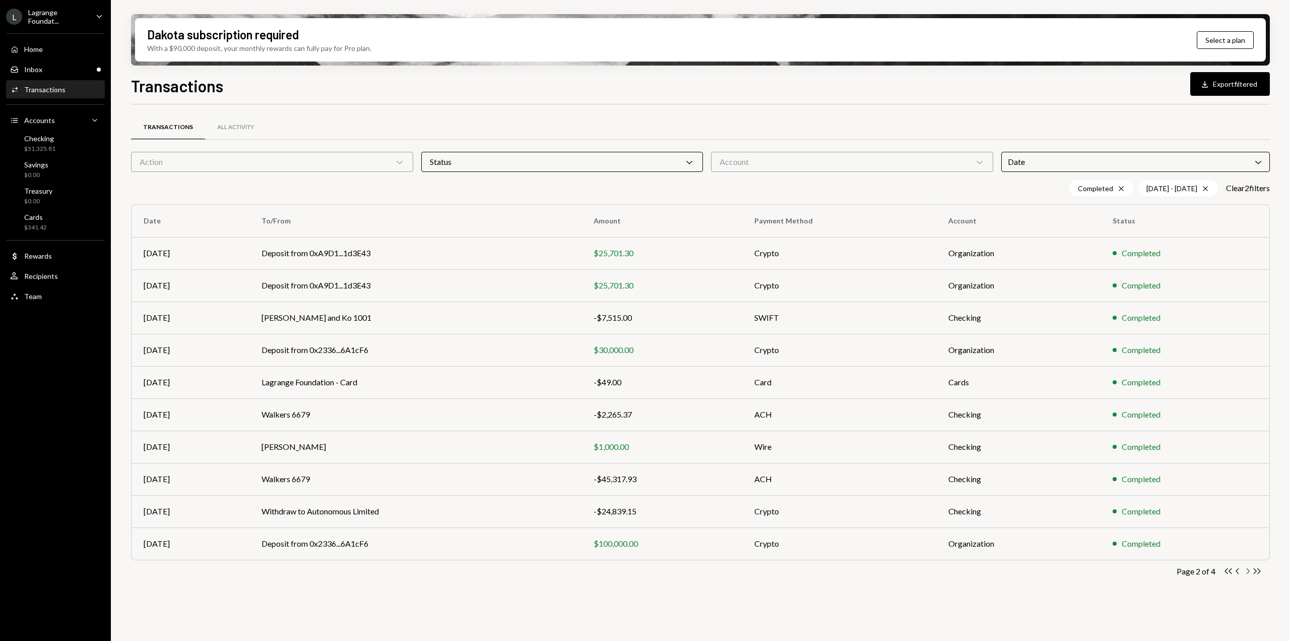
click at [1247, 571] on icon "Chevron Right" at bounding box center [1248, 571] width 10 height 10
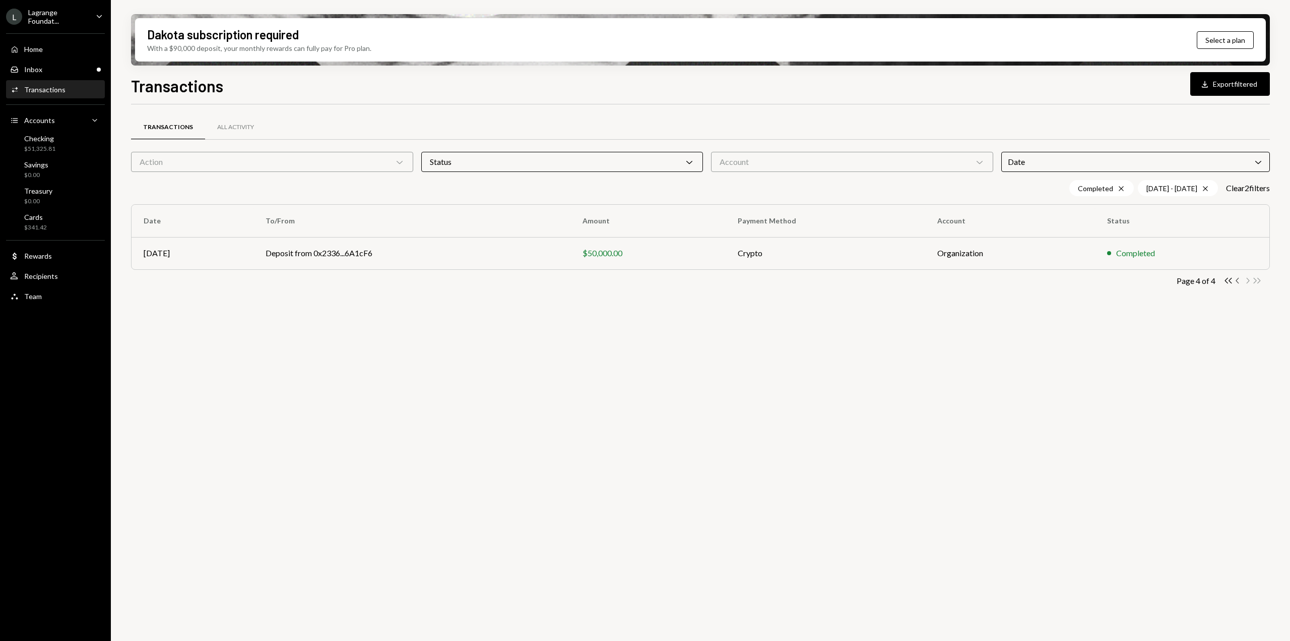
click at [1237, 280] on icon "Chevron Left" at bounding box center [1238, 281] width 10 height 10
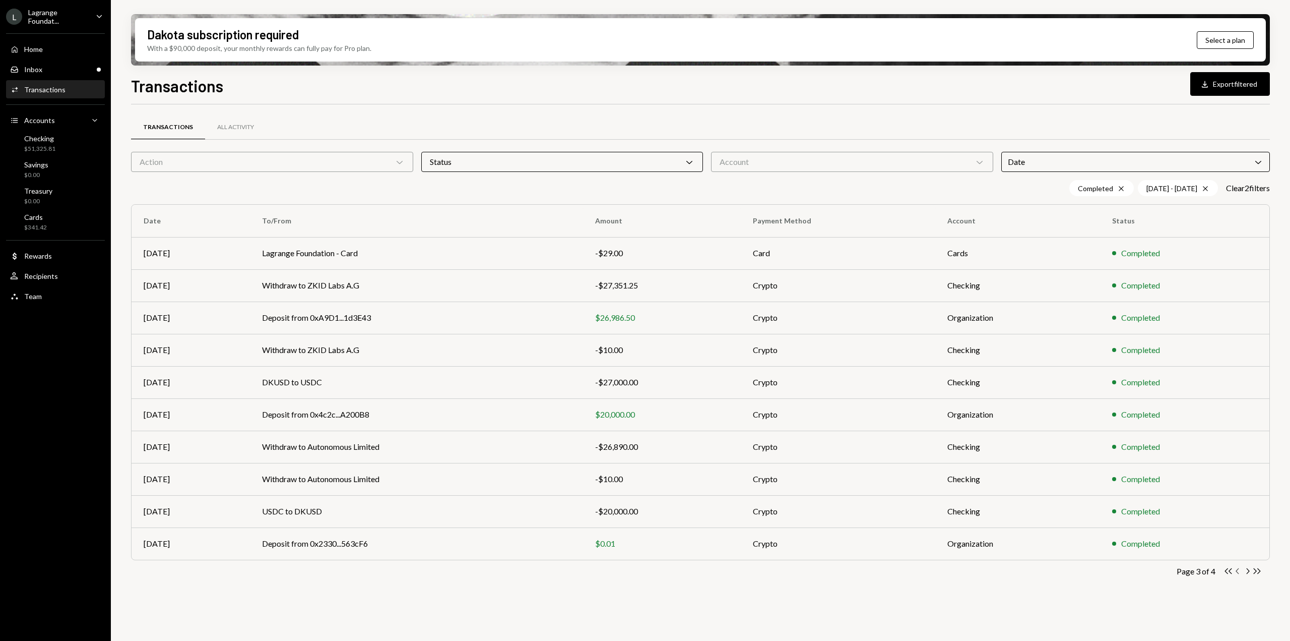
click at [1236, 572] on icon "Chevron Left" at bounding box center [1238, 571] width 10 height 10
click at [1239, 569] on icon "Chevron Left" at bounding box center [1238, 571] width 10 height 10
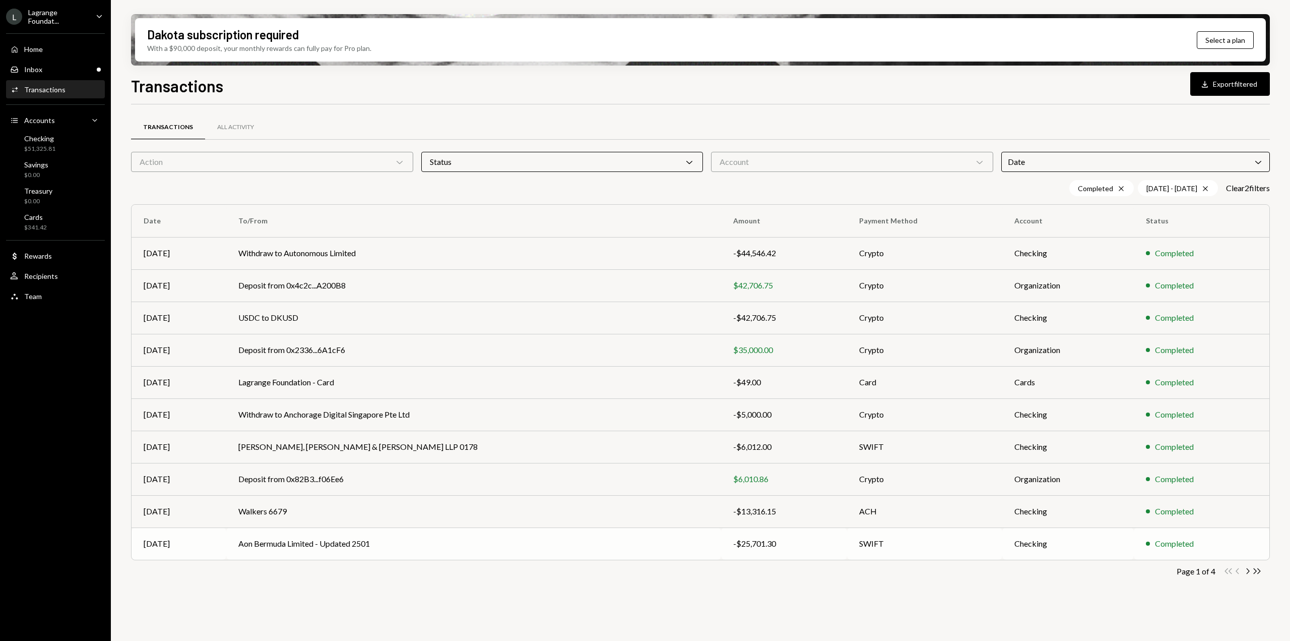
click at [1021, 547] on td "Checking" at bounding box center [1069, 543] width 132 height 32
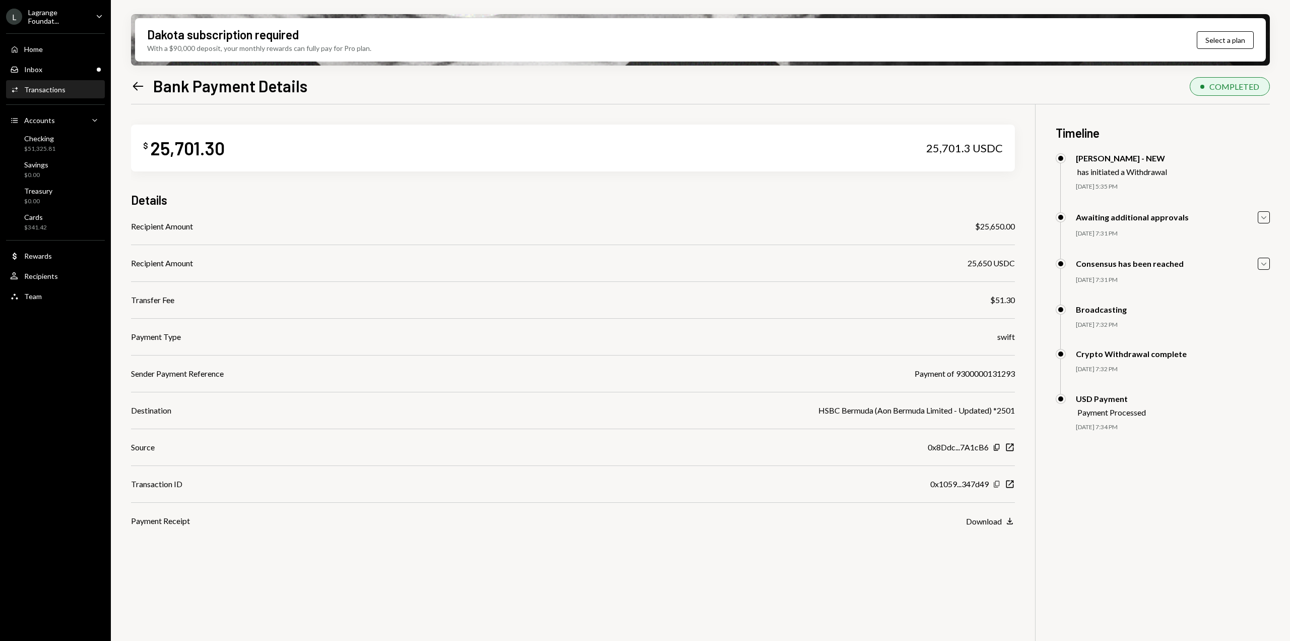
click at [997, 483] on icon "Copy" at bounding box center [997, 484] width 8 height 8
click at [140, 88] on icon "Left Arrow" at bounding box center [138, 86] width 14 height 14
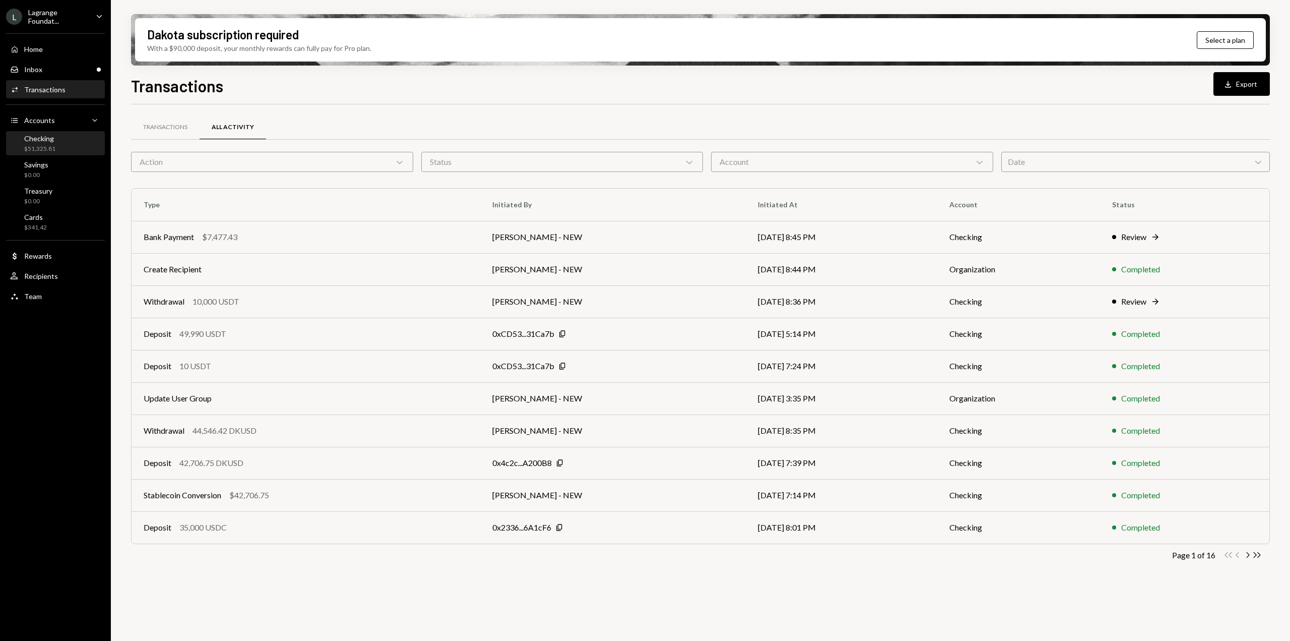
click at [53, 153] on div "$51,325.81" at bounding box center [39, 149] width 31 height 9
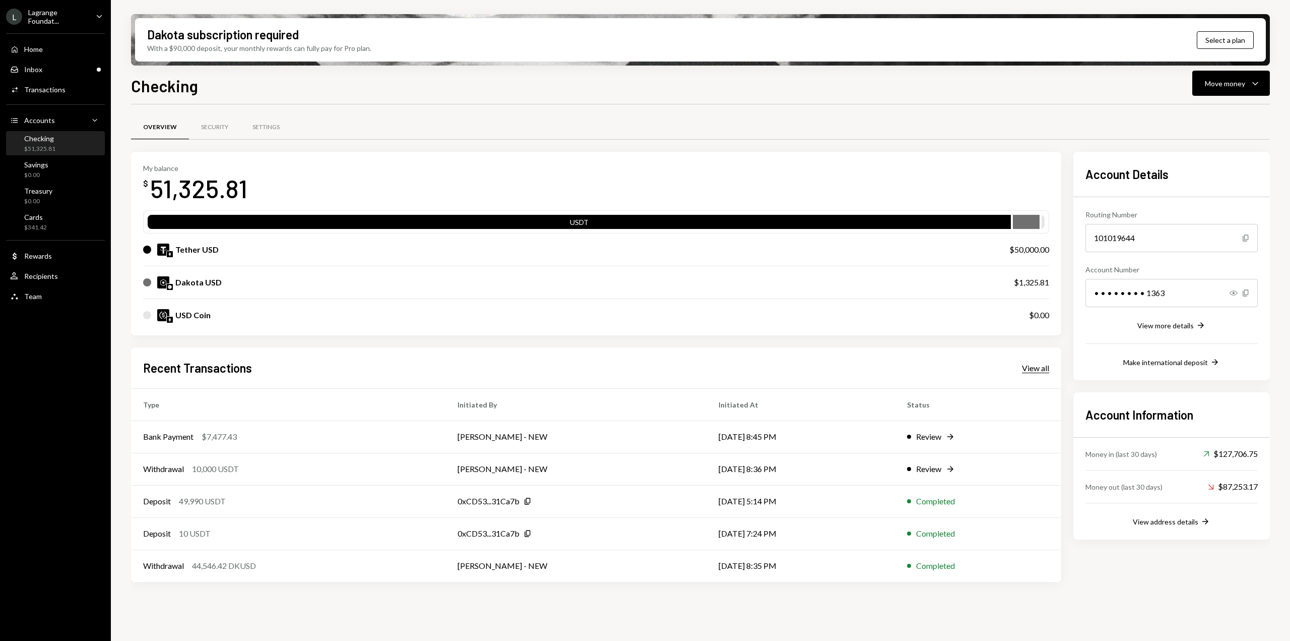
click at [1039, 368] on div "View all" at bounding box center [1035, 368] width 27 height 10
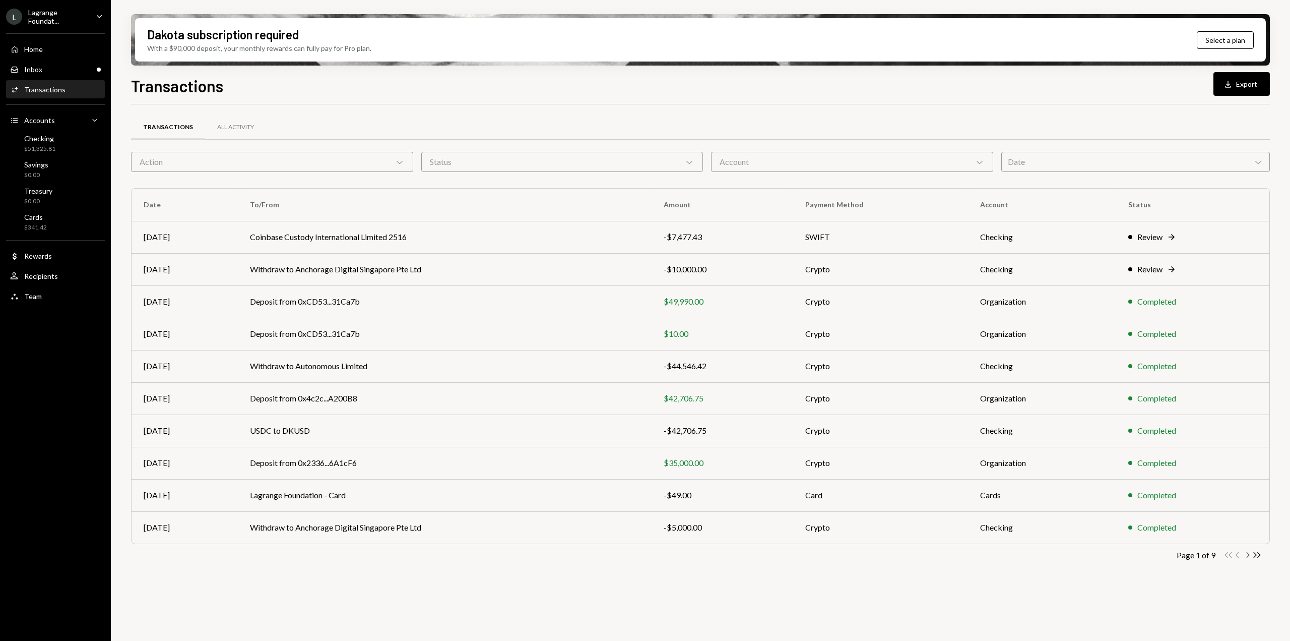
click at [1248, 558] on icon "Chevron Right" at bounding box center [1248, 555] width 10 height 10
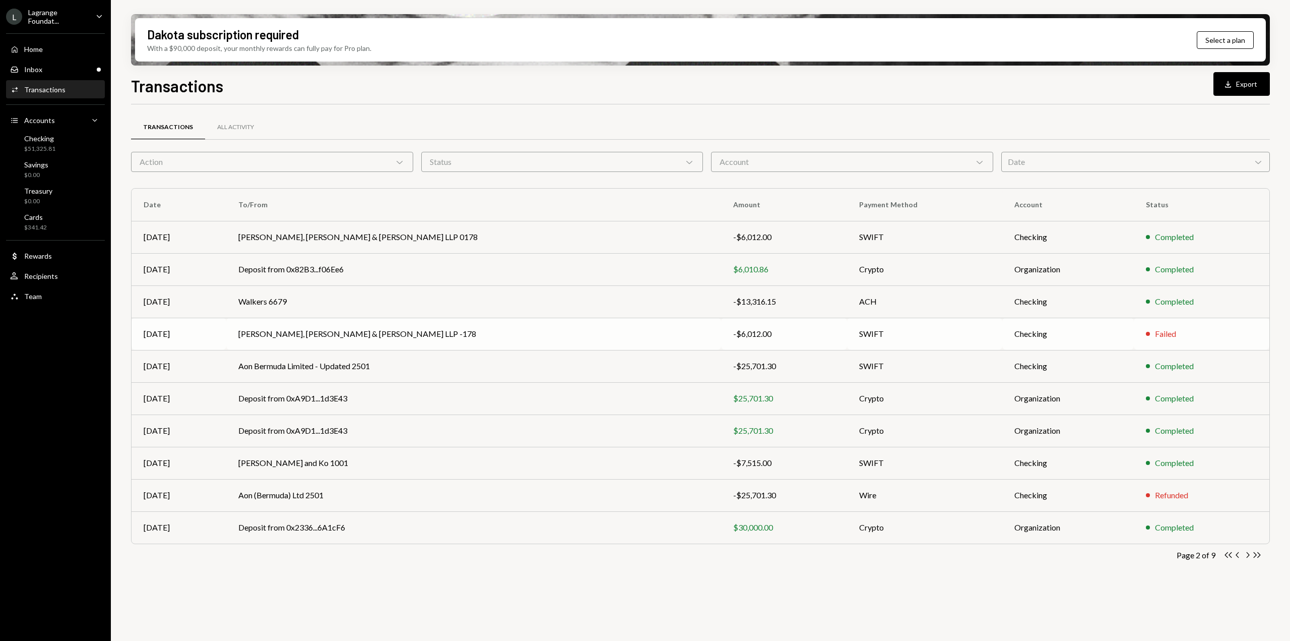
click at [733, 329] on div "-$6,012.00" at bounding box center [784, 334] width 102 height 12
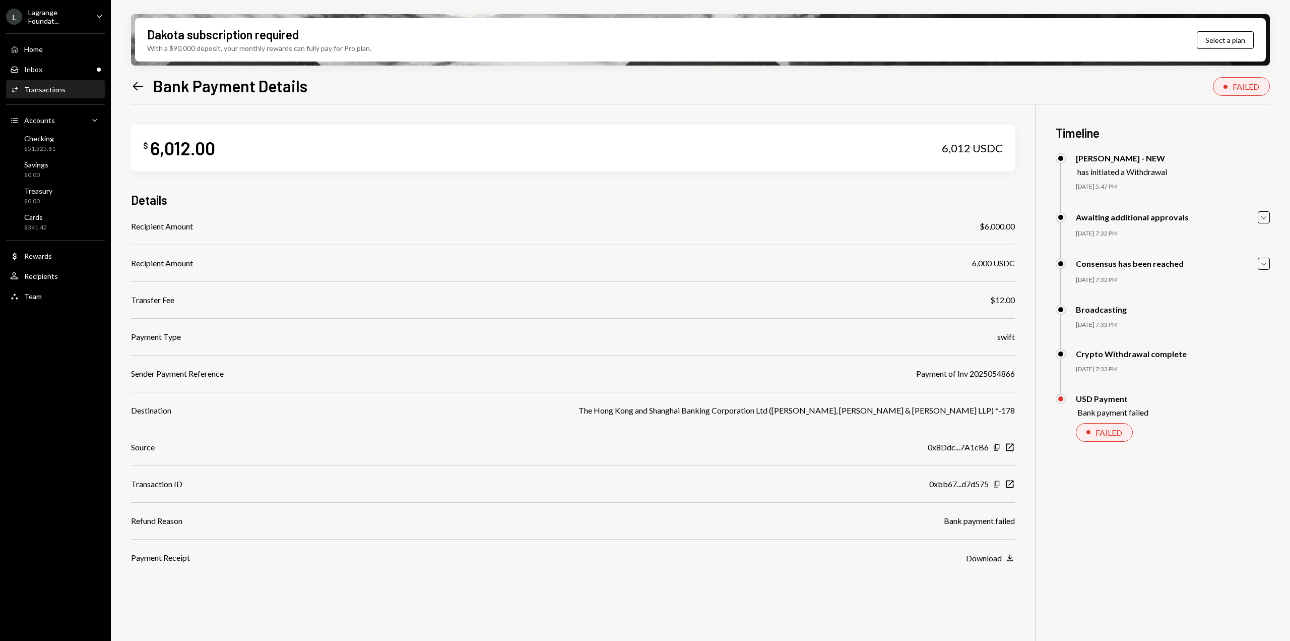
click at [994, 484] on icon "Copy" at bounding box center [997, 484] width 8 height 8
click at [136, 90] on icon "Left Arrow" at bounding box center [138, 86] width 14 height 14
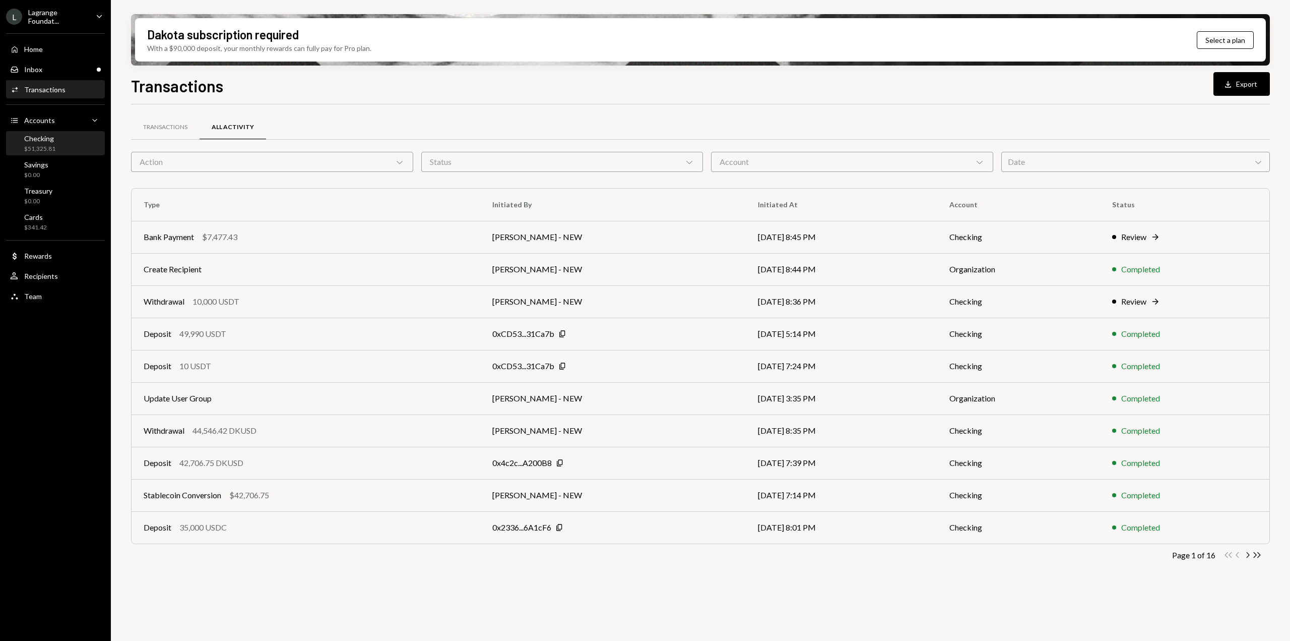
click at [66, 135] on div "Checking $51,325.81" at bounding box center [55, 143] width 91 height 19
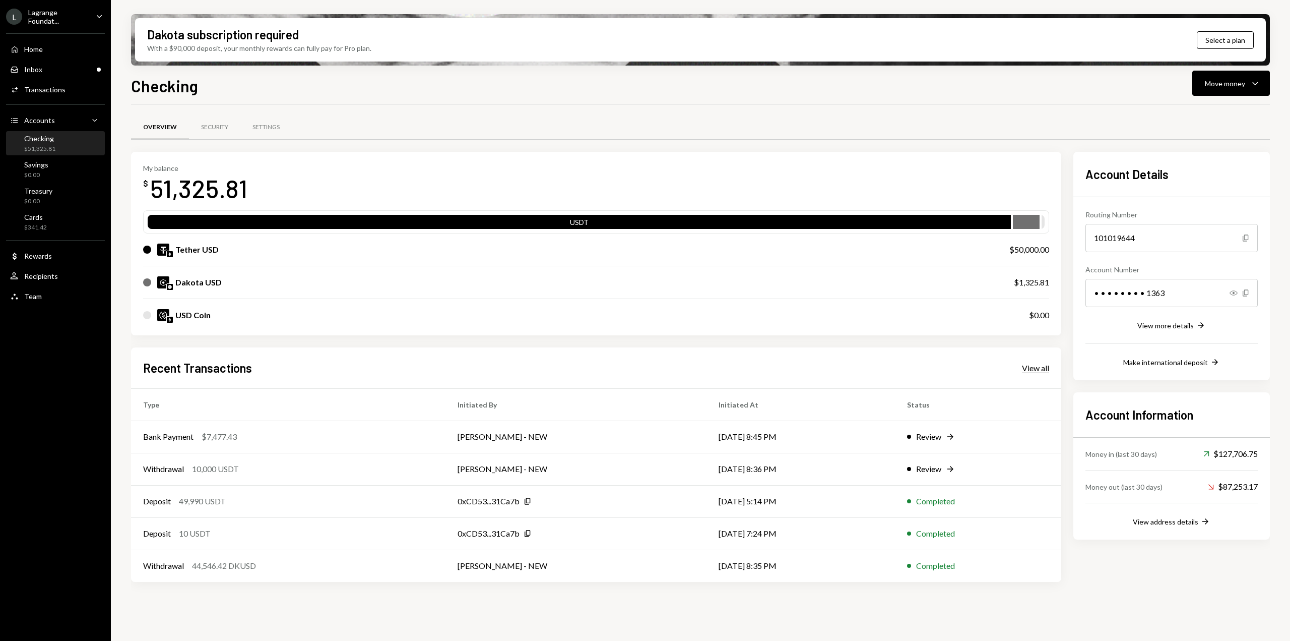
click at [1040, 367] on div "View all" at bounding box center [1035, 368] width 27 height 10
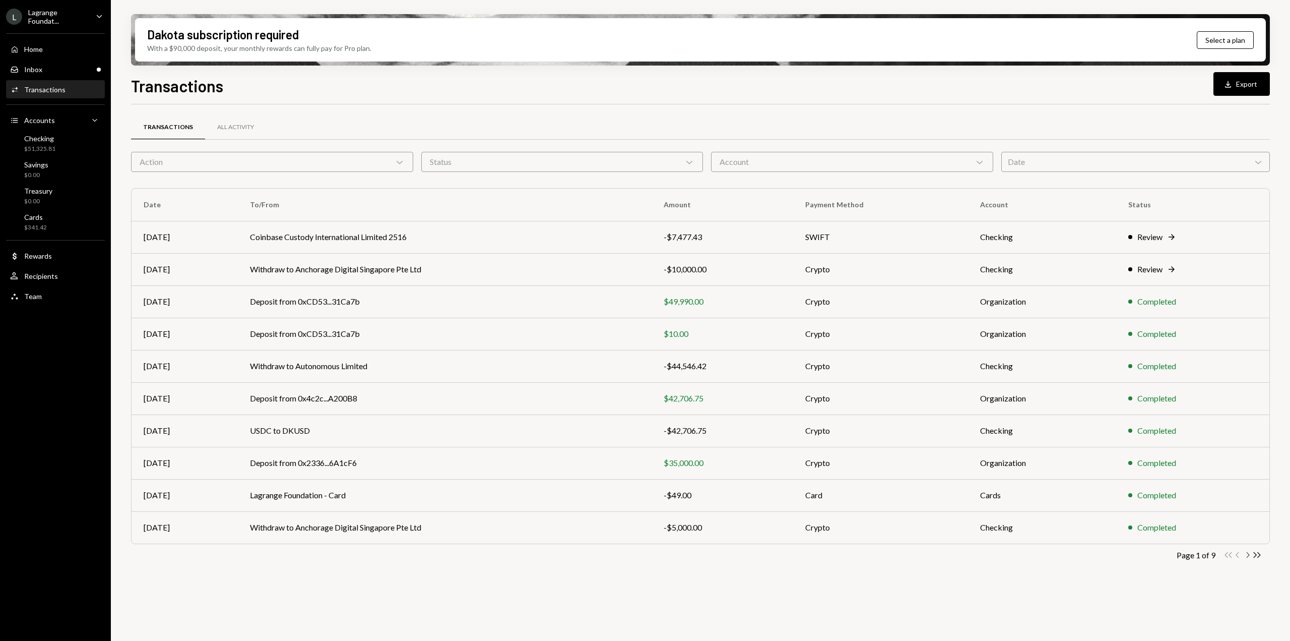
click at [1244, 556] on icon "Chevron Right" at bounding box center [1248, 555] width 10 height 10
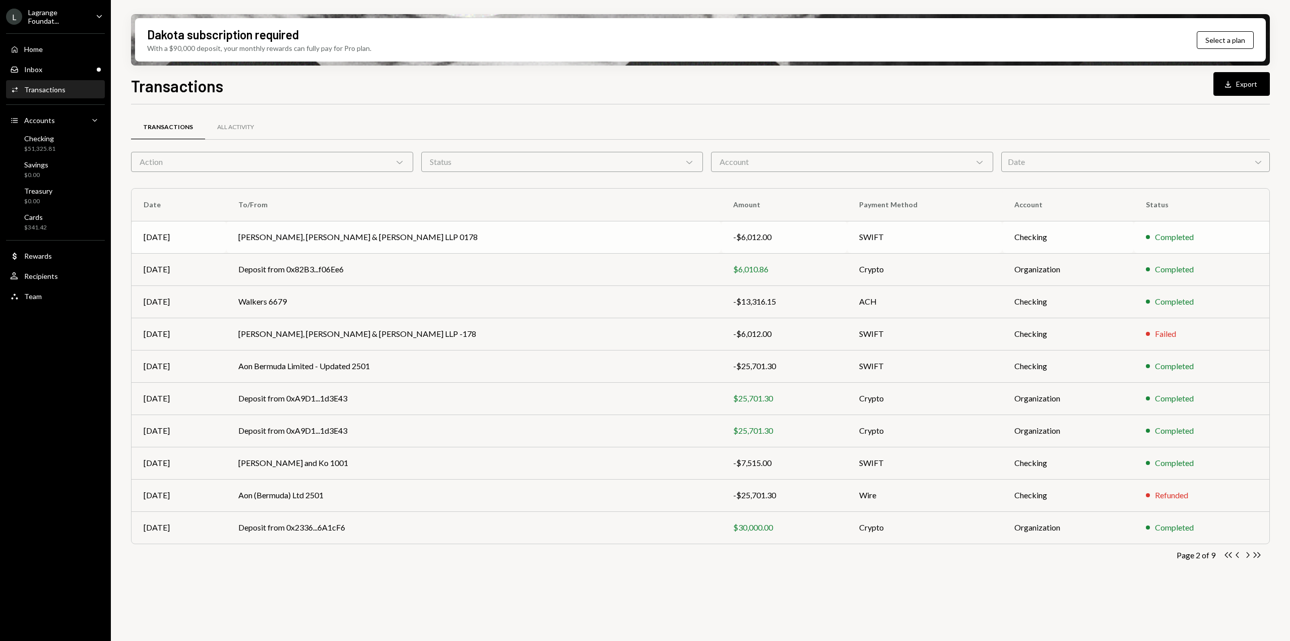
click at [596, 242] on td "[PERSON_NAME], [PERSON_NAME] & [PERSON_NAME] LLP 0178" at bounding box center [473, 237] width 495 height 32
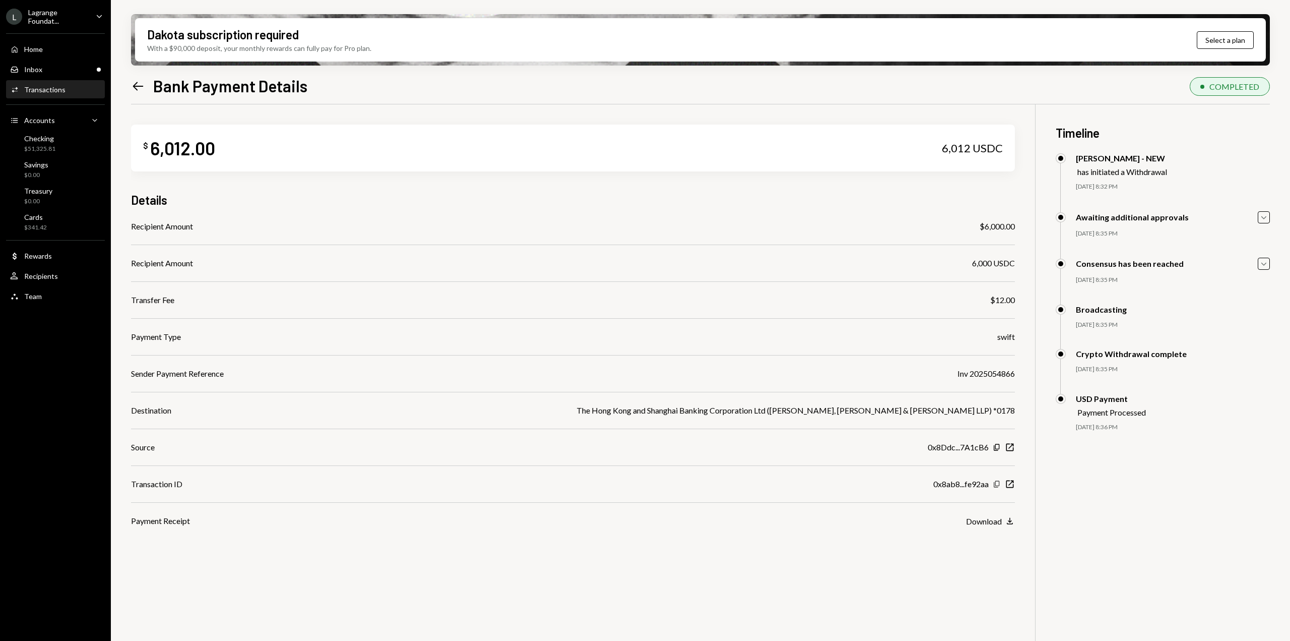
click at [996, 486] on icon "Copy" at bounding box center [997, 484] width 8 height 8
click at [137, 88] on icon "Left Arrow" at bounding box center [138, 86] width 14 height 14
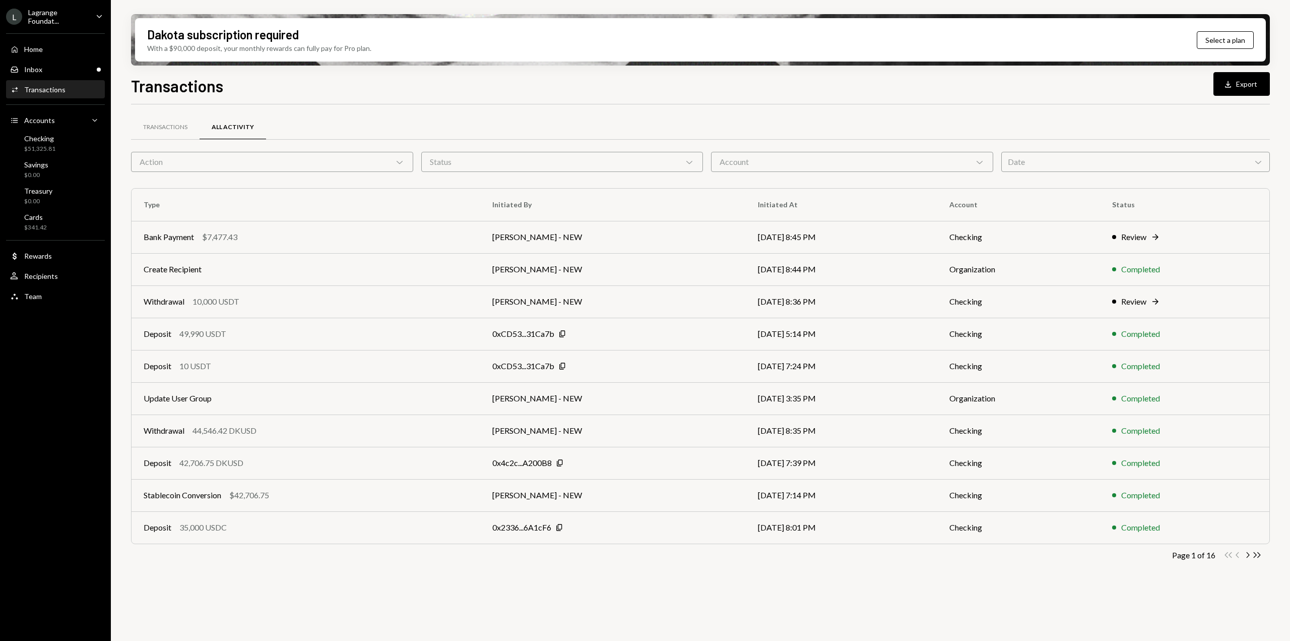
click at [1245, 560] on div "Transactions All Activity Action Chevron Down Status Chevron Down Account Chevr…" at bounding box center [700, 352] width 1139 height 465
click at [29, 150] on div "$51,325.81" at bounding box center [39, 149] width 31 height 9
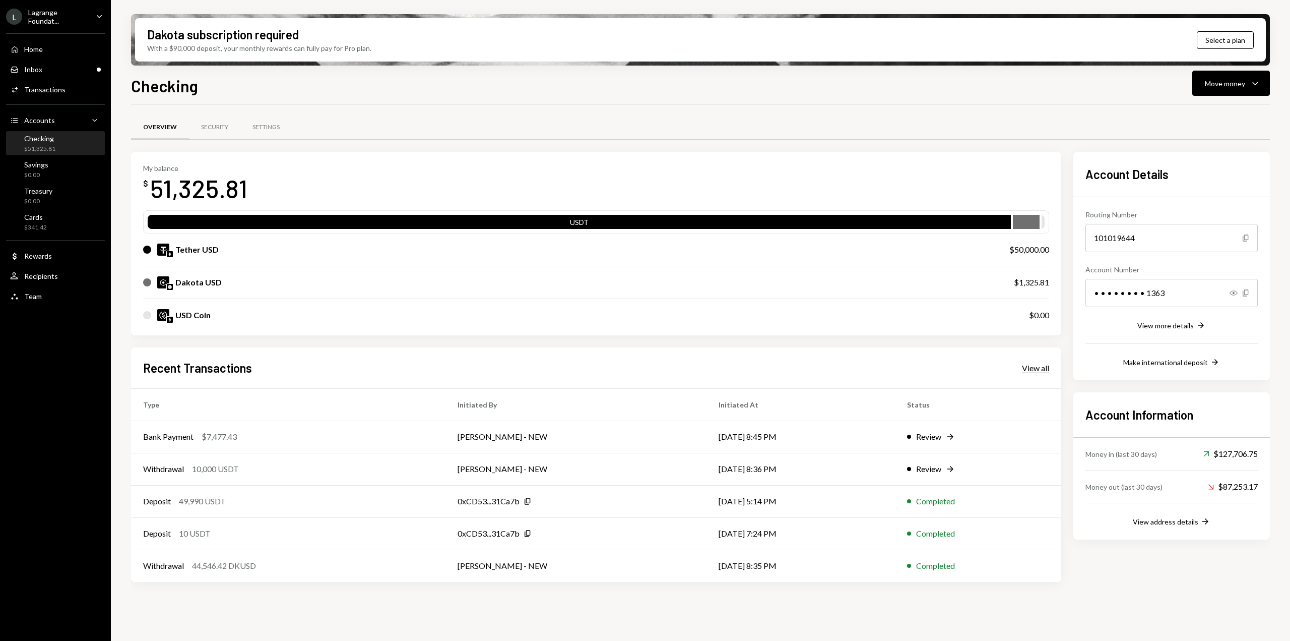
click at [1038, 365] on div "View all" at bounding box center [1035, 368] width 27 height 10
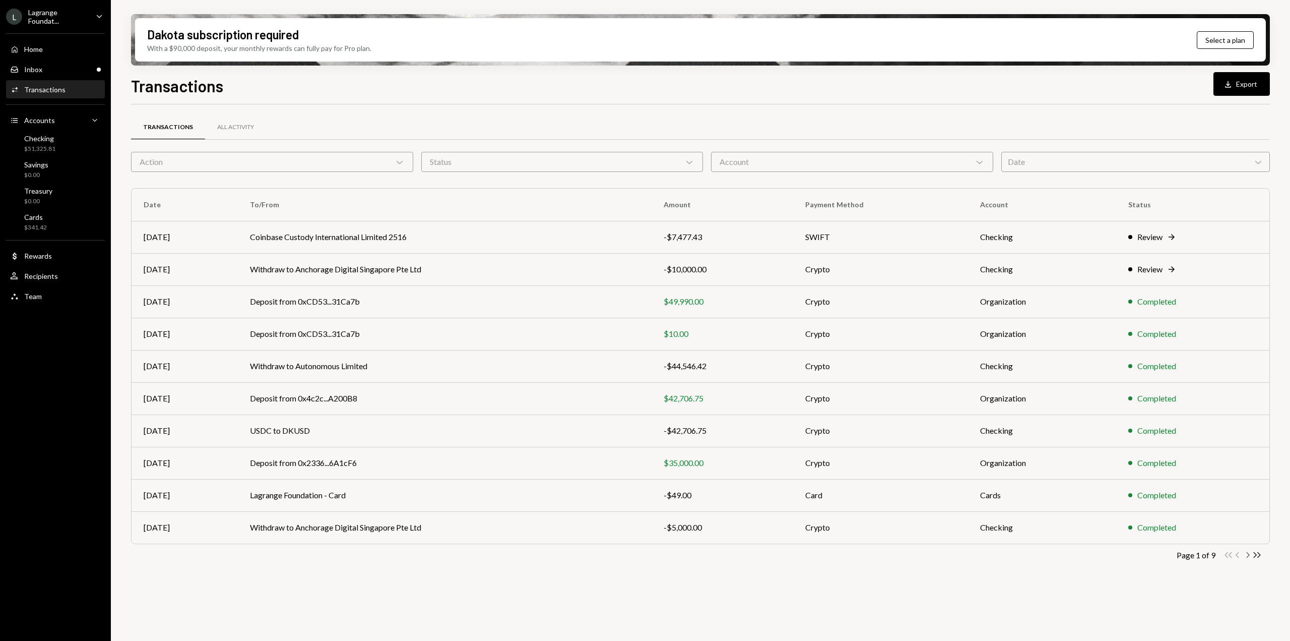
click at [1247, 555] on icon "Chevron Right" at bounding box center [1248, 555] width 10 height 10
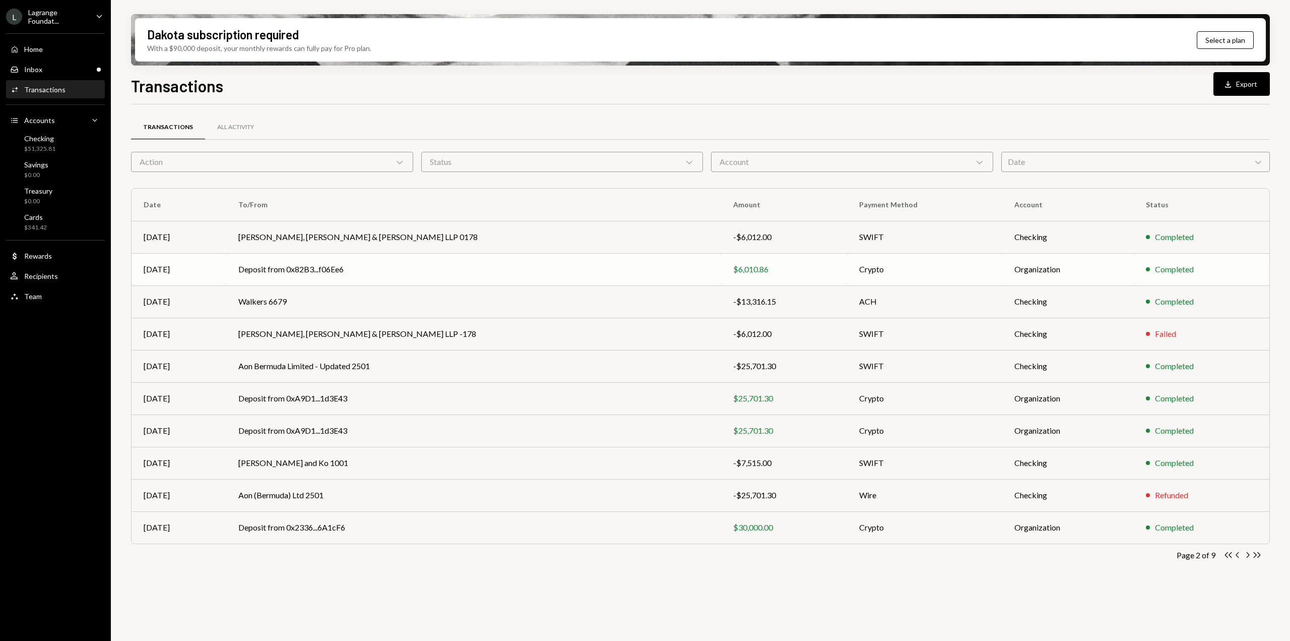
click at [594, 265] on td "Deposit from 0x82B3...f06Ee6" at bounding box center [473, 269] width 495 height 32
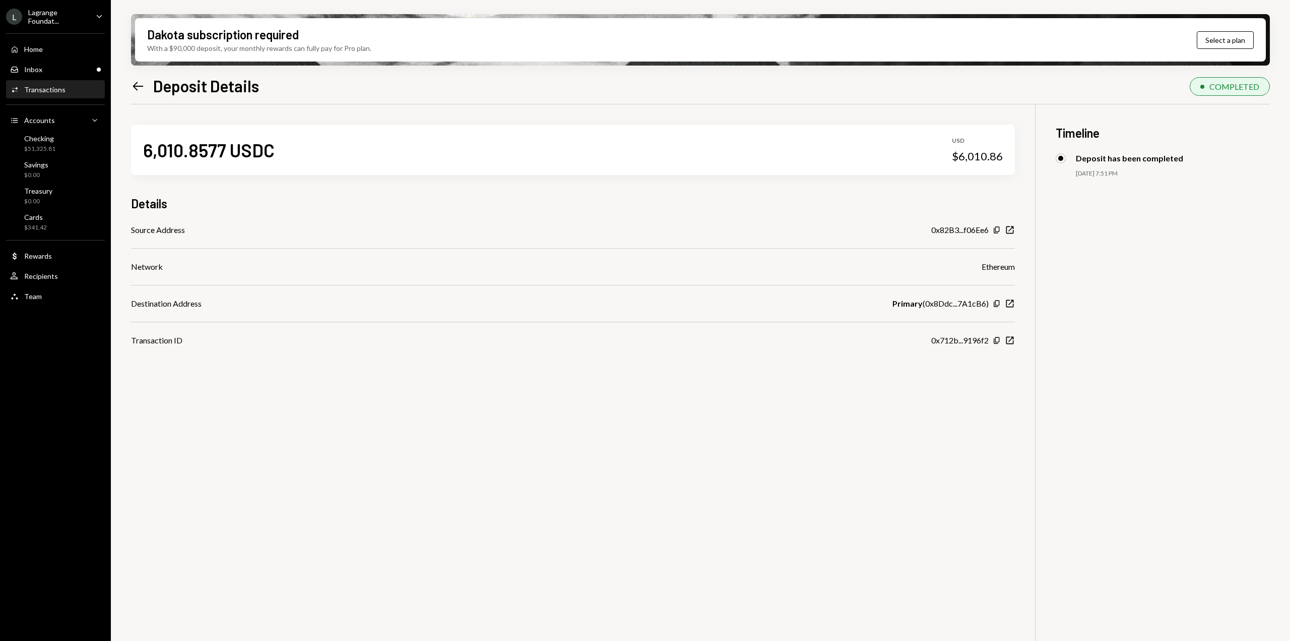
click at [139, 85] on icon "Left Arrow" at bounding box center [138, 86] width 14 height 14
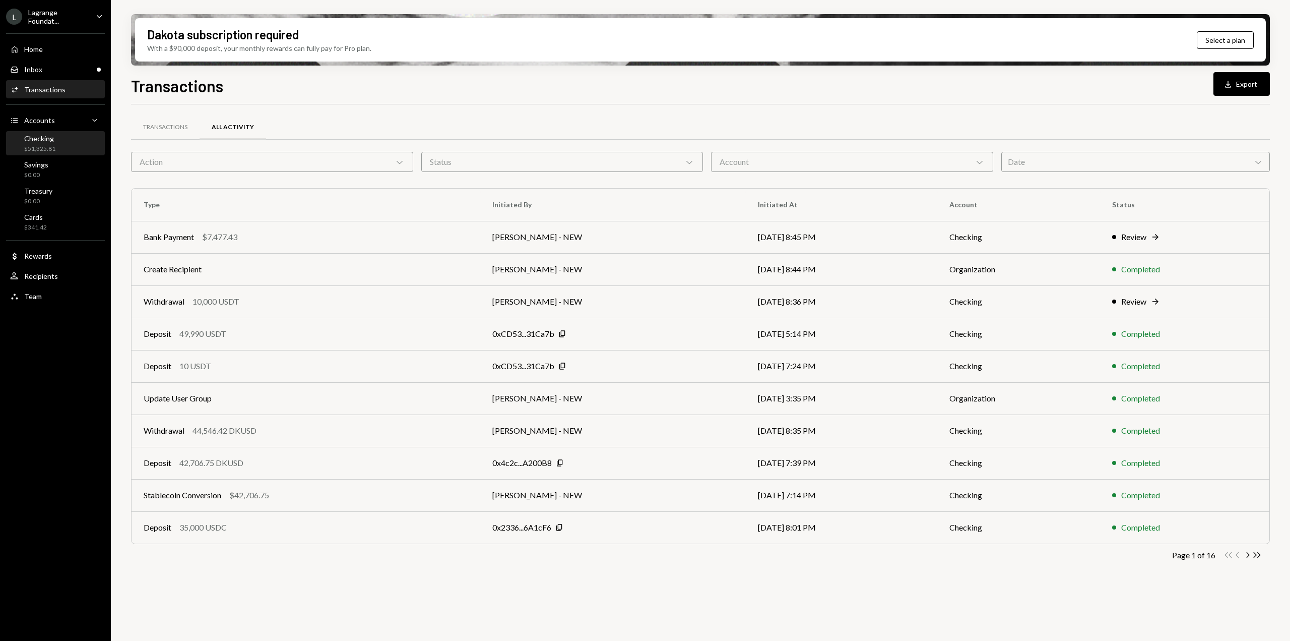
click at [40, 150] on div "$51,325.81" at bounding box center [39, 149] width 31 height 9
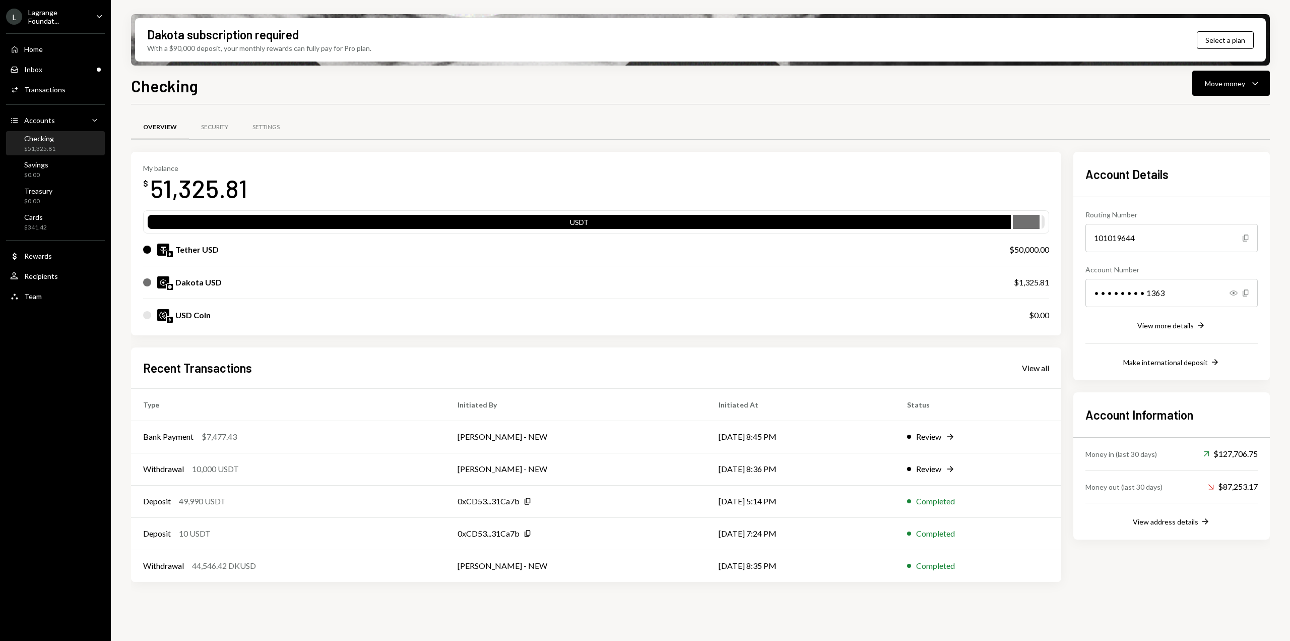
click at [1168, 528] on div "Account Information Money in (last 30 days) Up Right Arrow $127,706.75 Money ou…" at bounding box center [1172, 465] width 197 height 147
click at [1164, 520] on div "View address details" at bounding box center [1166, 521] width 66 height 9
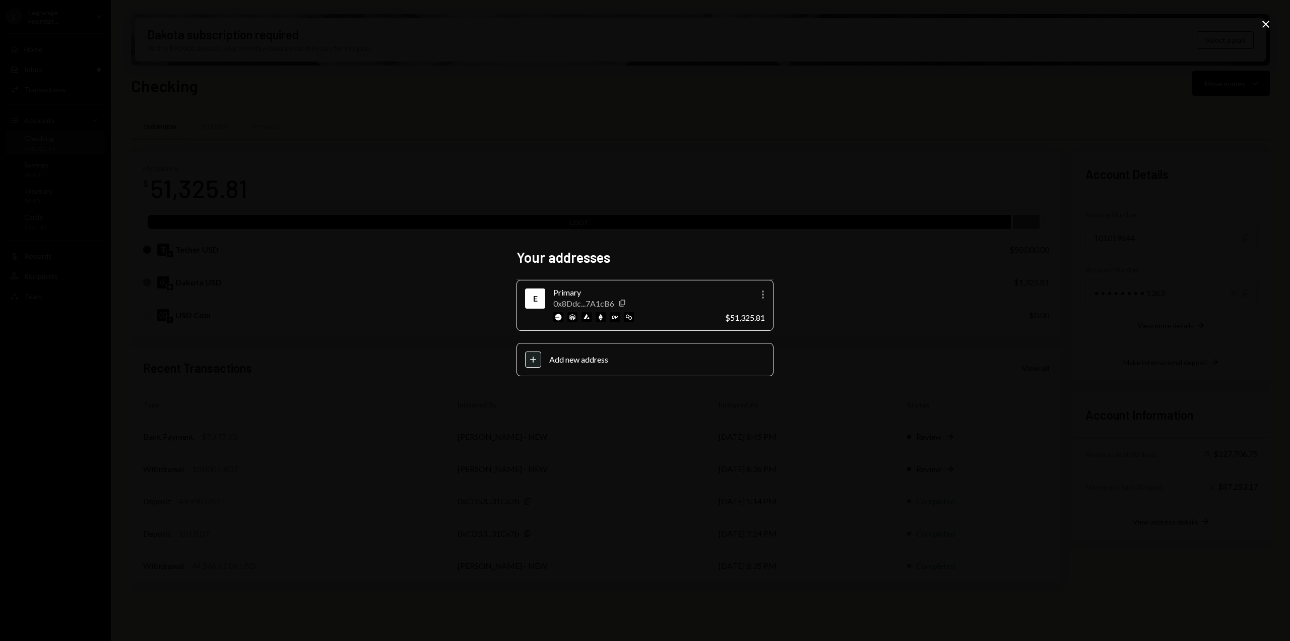
click at [273, 308] on div "Your addresses E Primary 0x8Ddc...7A1cB6 Copy More $51,325.81 Plus Add new addr…" at bounding box center [645, 320] width 1290 height 641
click at [1262, 25] on icon "Close" at bounding box center [1266, 24] width 12 height 12
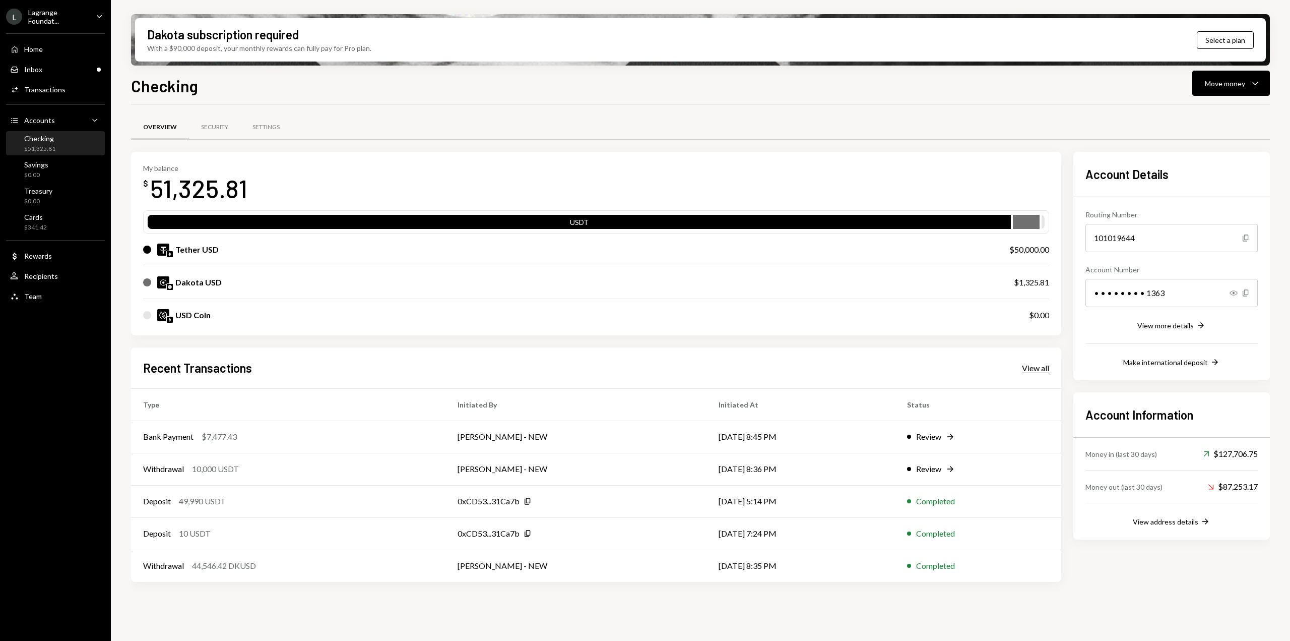
click at [1030, 369] on div "View all" at bounding box center [1035, 368] width 27 height 10
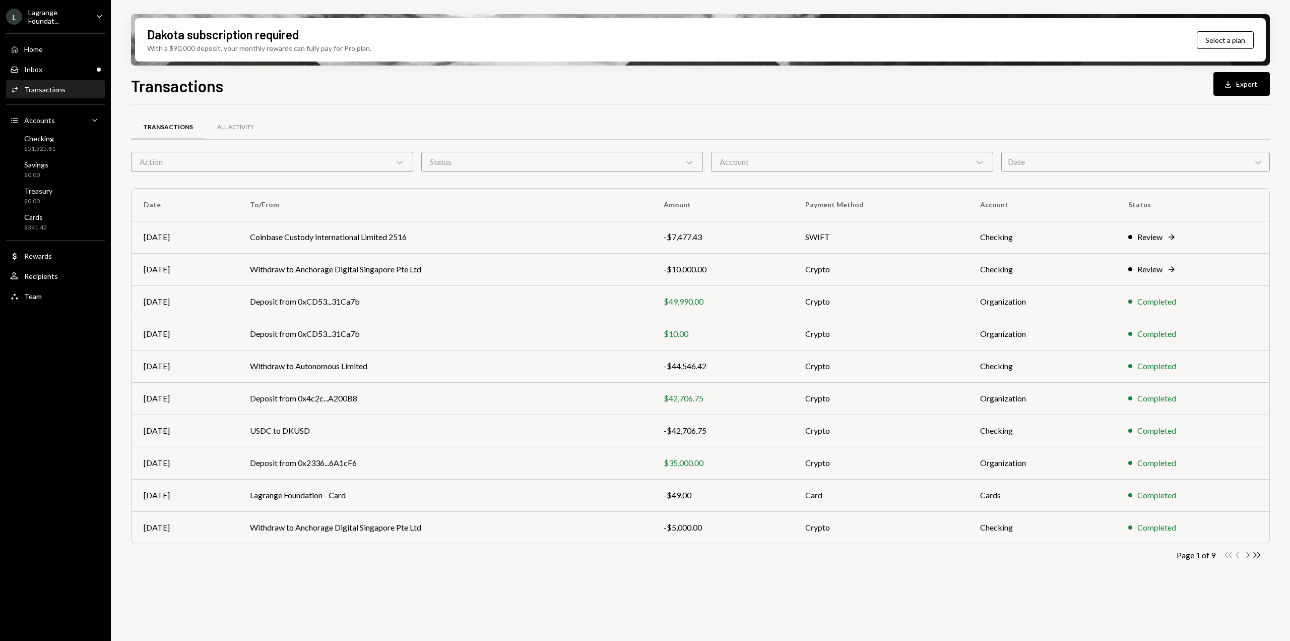
click at [1246, 555] on icon "Chevron Right" at bounding box center [1248, 555] width 10 height 10
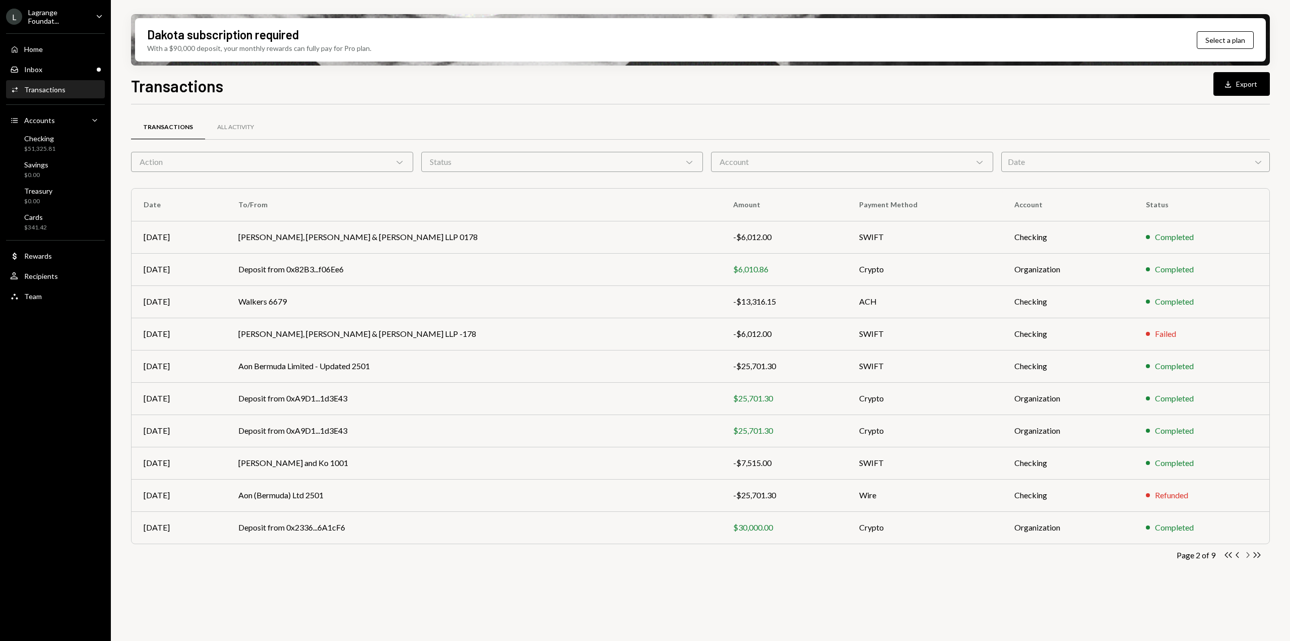
click at [1247, 556] on icon "Chevron Right" at bounding box center [1248, 555] width 10 height 10
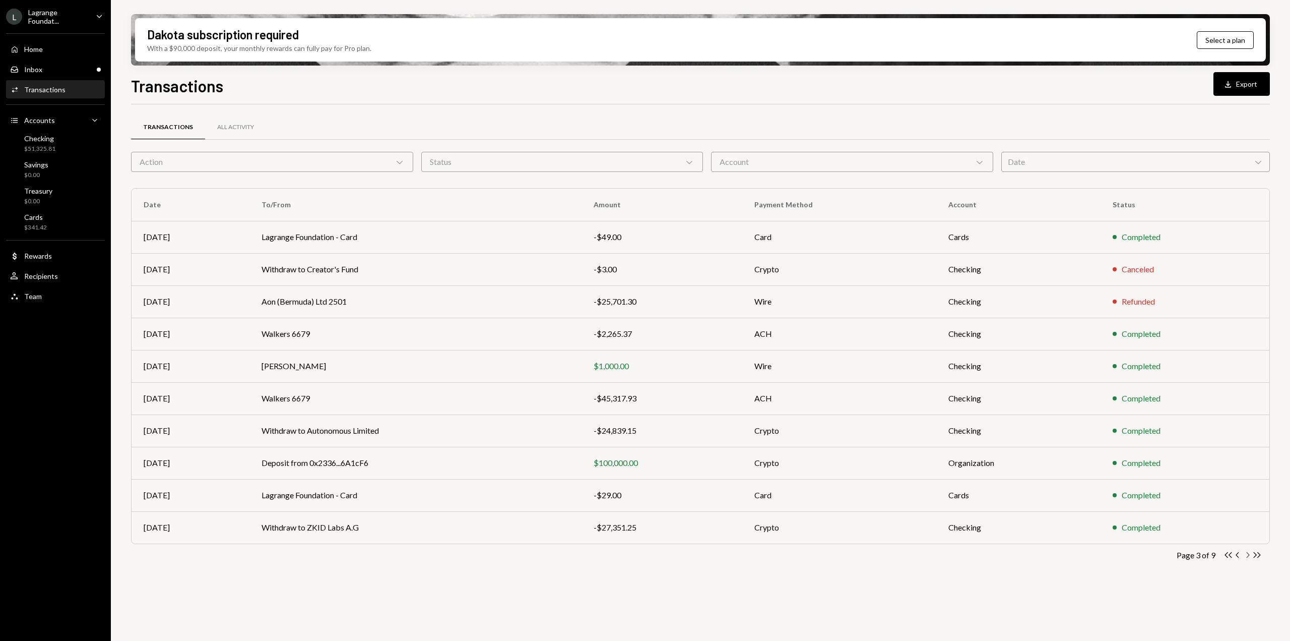
click at [1247, 557] on icon "Chevron Right" at bounding box center [1248, 555] width 10 height 10
click at [829, 362] on td "Crypto" at bounding box center [838, 366] width 195 height 32
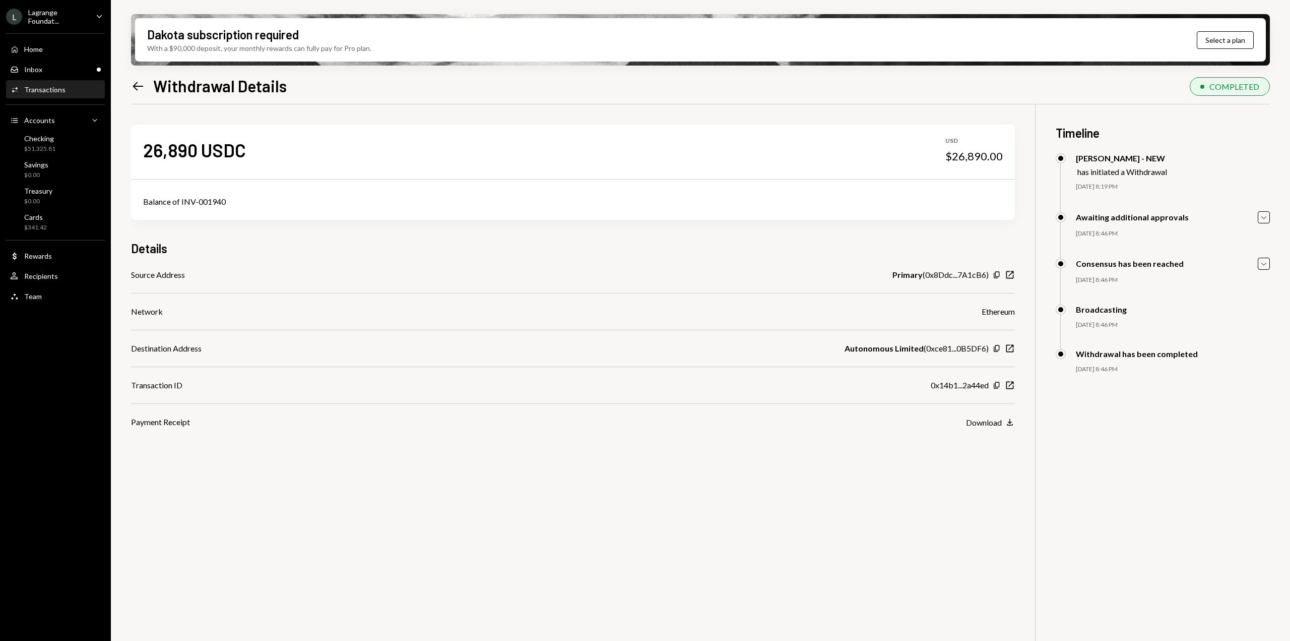
click at [989, 382] on div "0x14b1...2a44ed Copy New Window" at bounding box center [973, 385] width 84 height 12
click at [995, 386] on icon "button" at bounding box center [997, 385] width 6 height 7
click at [135, 87] on icon at bounding box center [138, 86] width 11 height 9
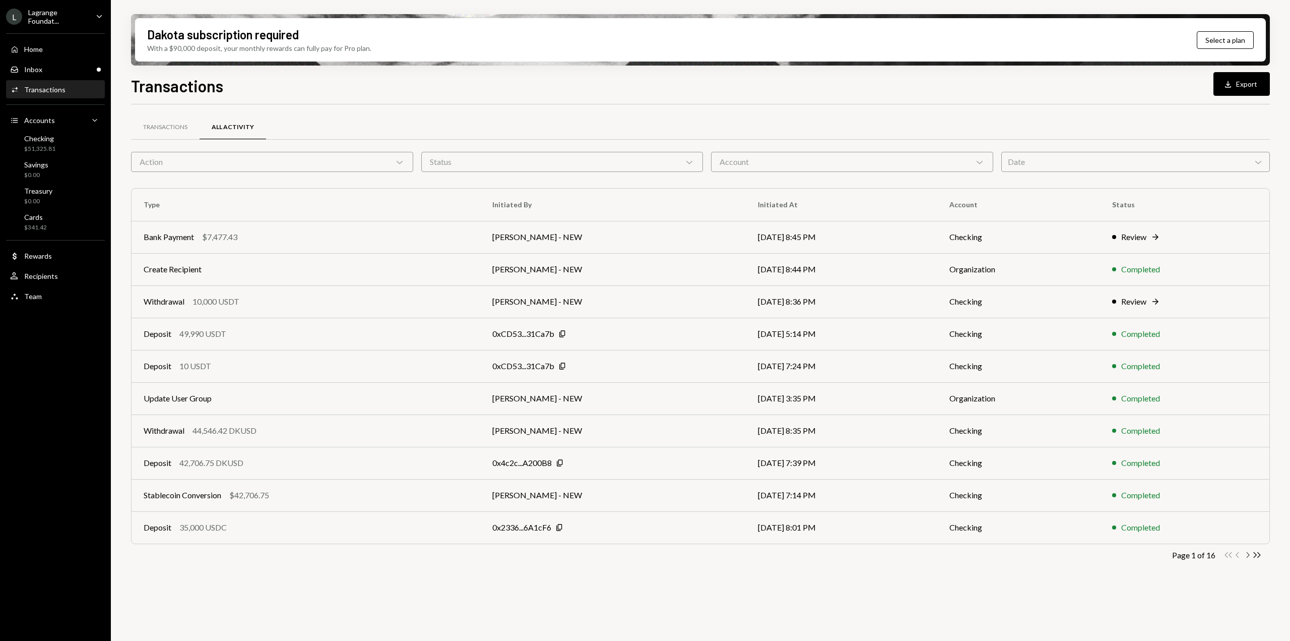
click at [1248, 556] on icon "button" at bounding box center [1248, 555] width 3 height 6
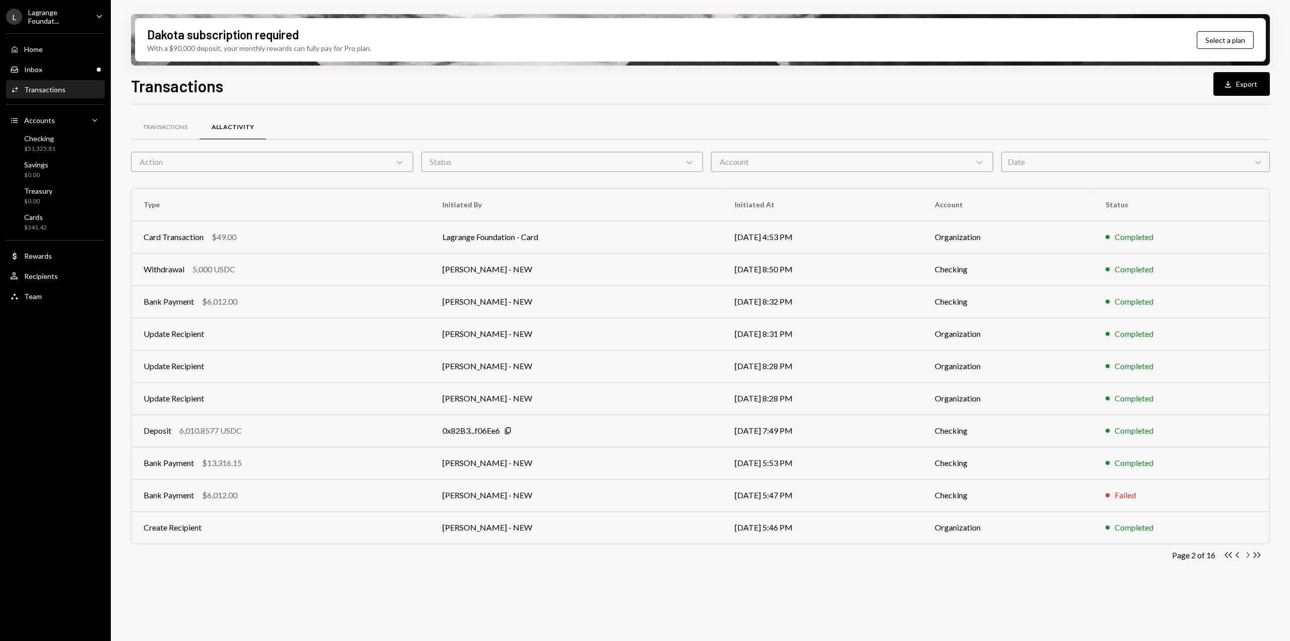
click at [1248, 556] on icon "button" at bounding box center [1248, 555] width 3 height 6
click at [1244, 557] on icon "Chevron Right" at bounding box center [1248, 555] width 10 height 10
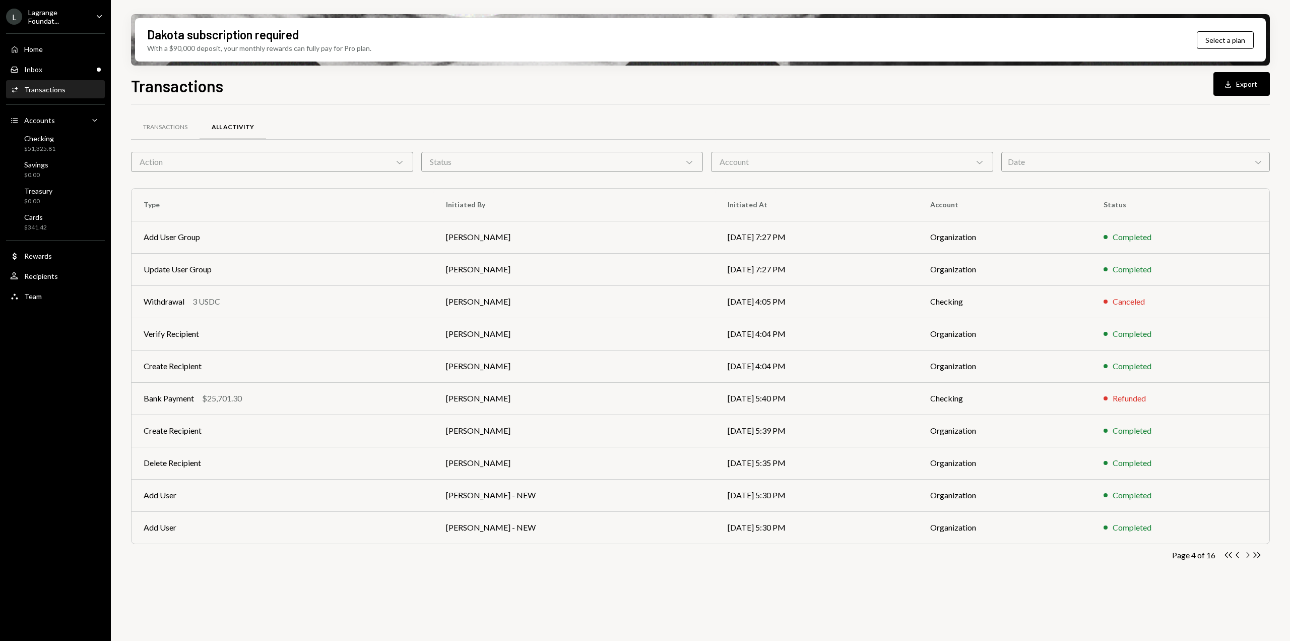
click at [1247, 557] on icon "button" at bounding box center [1248, 555] width 3 height 6
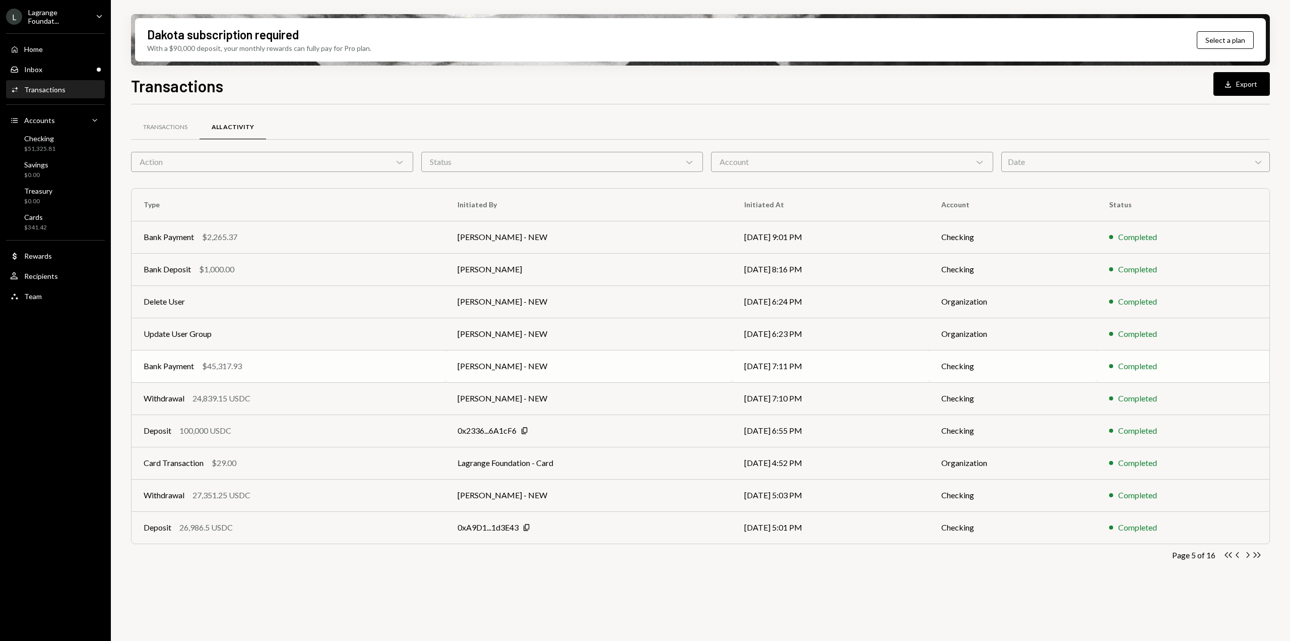
click at [671, 361] on td "[PERSON_NAME] - NEW" at bounding box center [589, 366] width 287 height 32
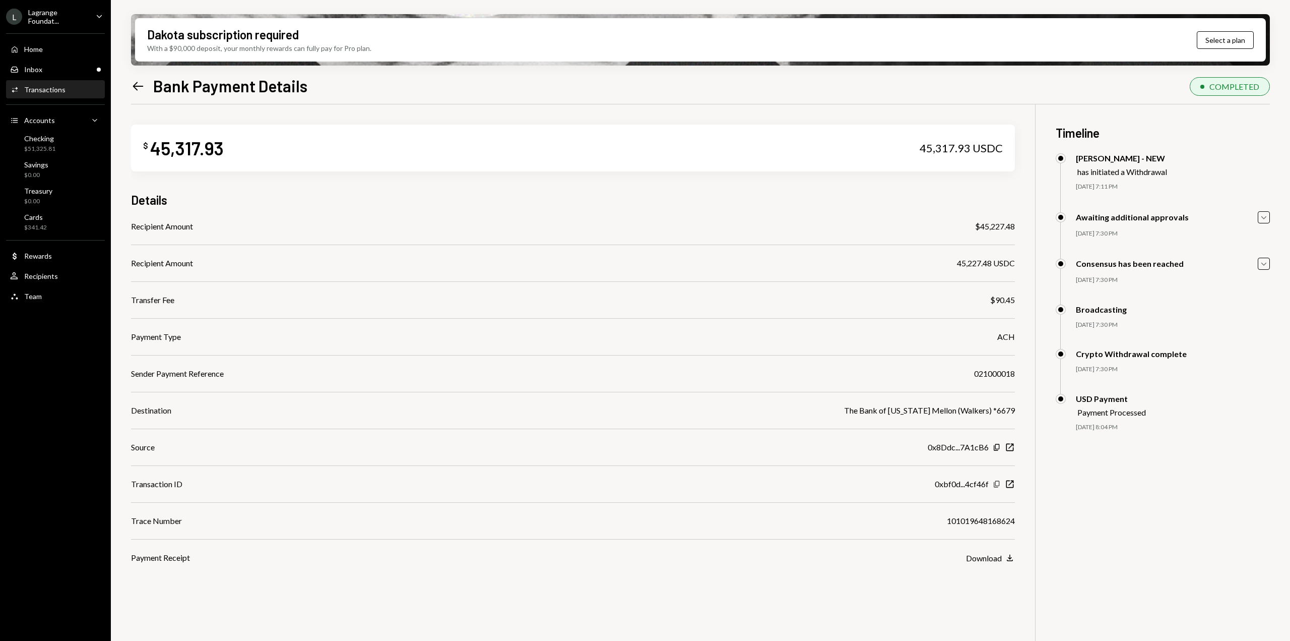
click at [998, 485] on icon "button" at bounding box center [997, 483] width 6 height 7
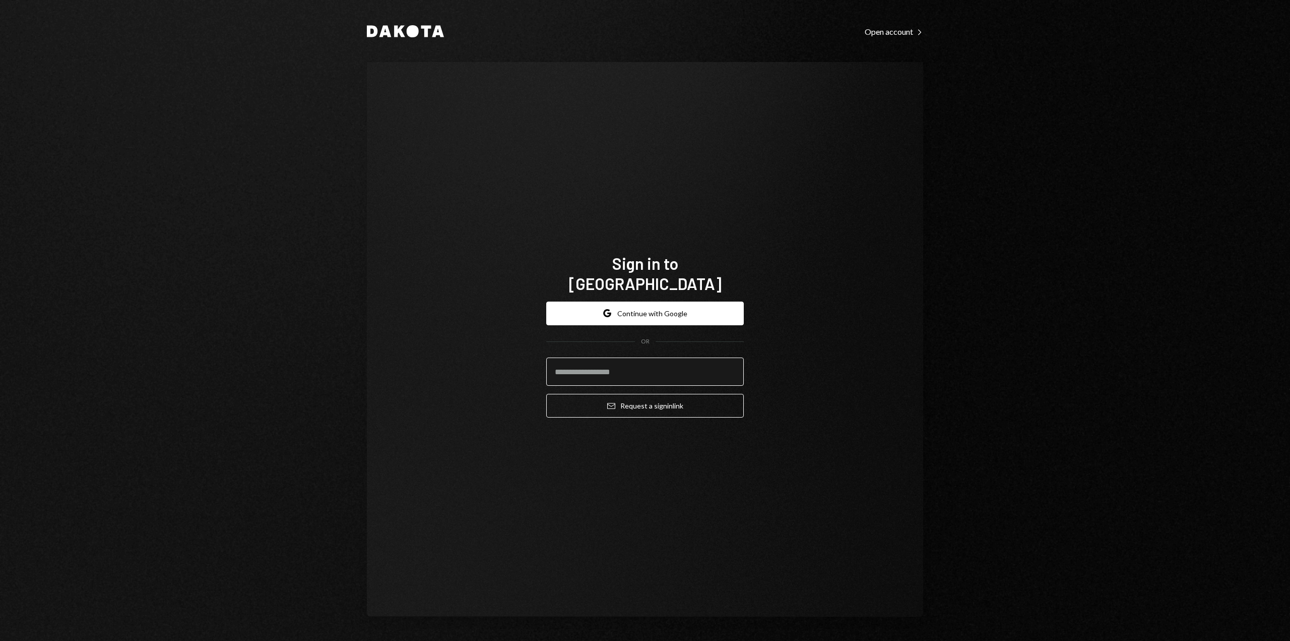
click at [610, 363] on input "email" at bounding box center [645, 371] width 198 height 28
type input "**********"
click at [625, 398] on button "Email Request a sign in link" at bounding box center [645, 406] width 198 height 24
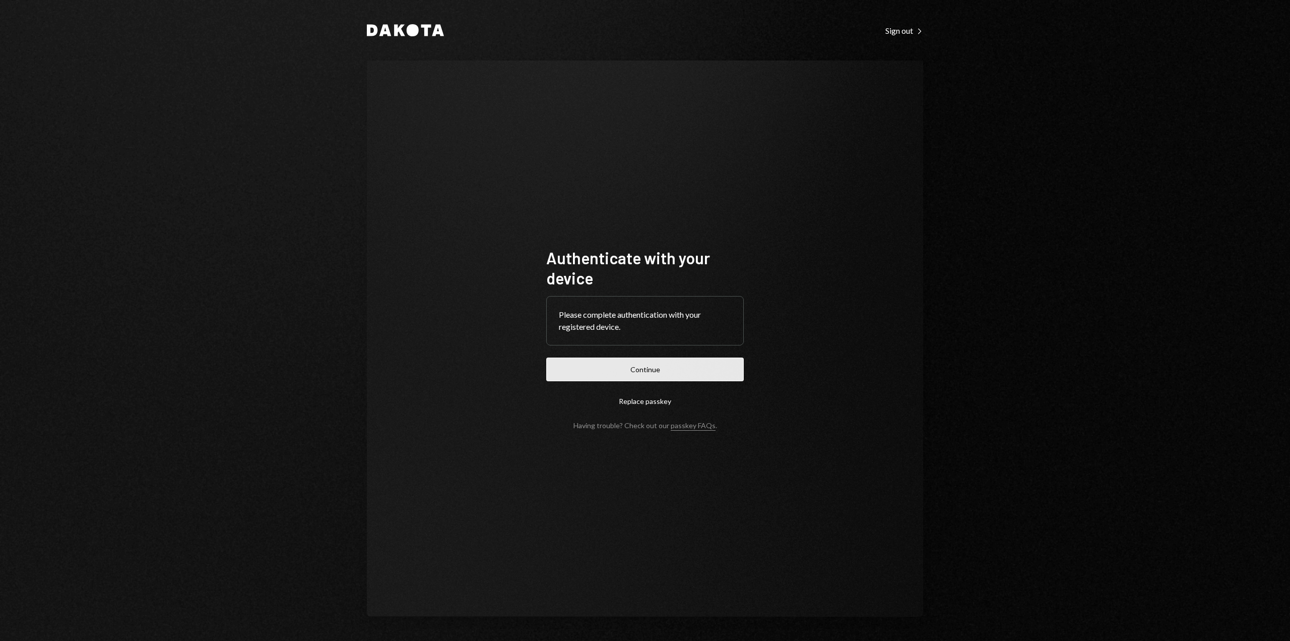
click at [683, 375] on button "Continue" at bounding box center [645, 369] width 198 height 24
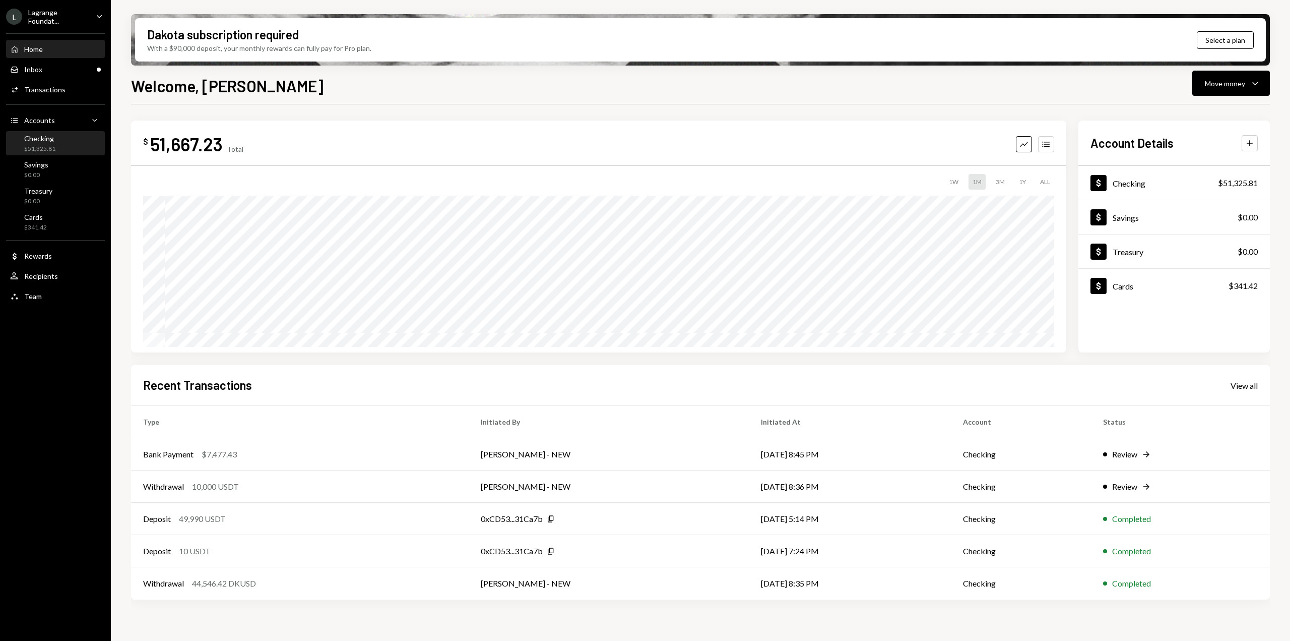
click at [69, 150] on div "Checking $51,325.81" at bounding box center [55, 143] width 91 height 19
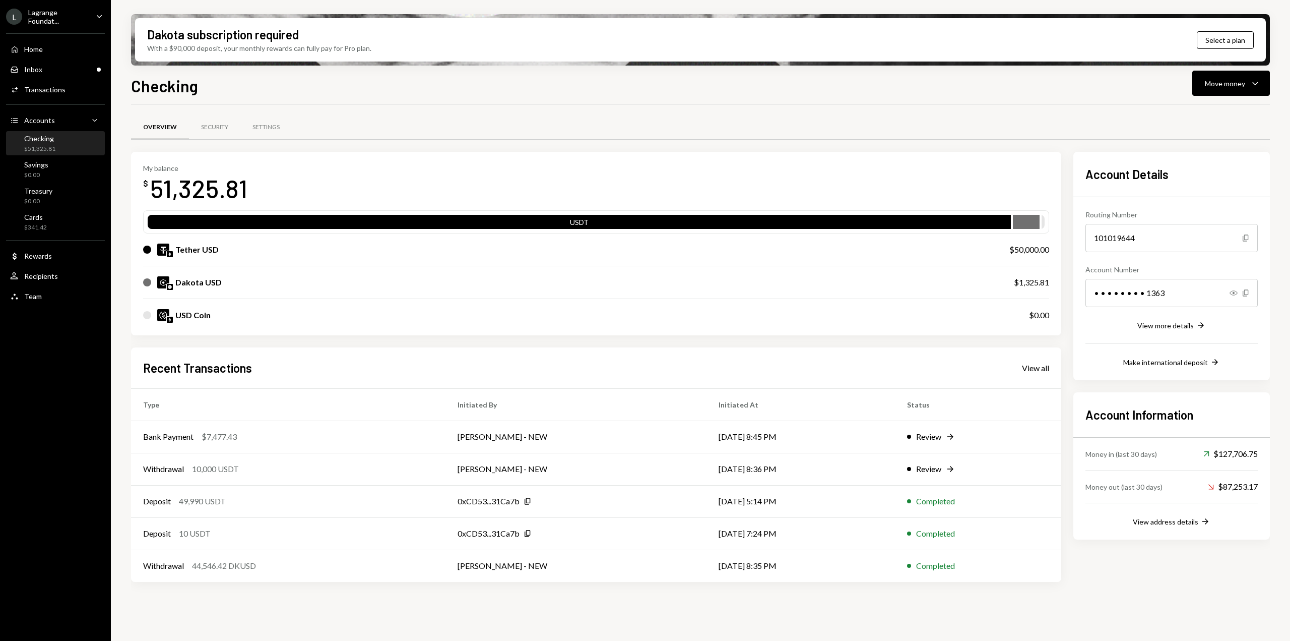
click at [1032, 359] on div "Recent Transactions View all" at bounding box center [596, 367] width 906 height 17
click at [1030, 366] on div "View all" at bounding box center [1035, 368] width 27 height 10
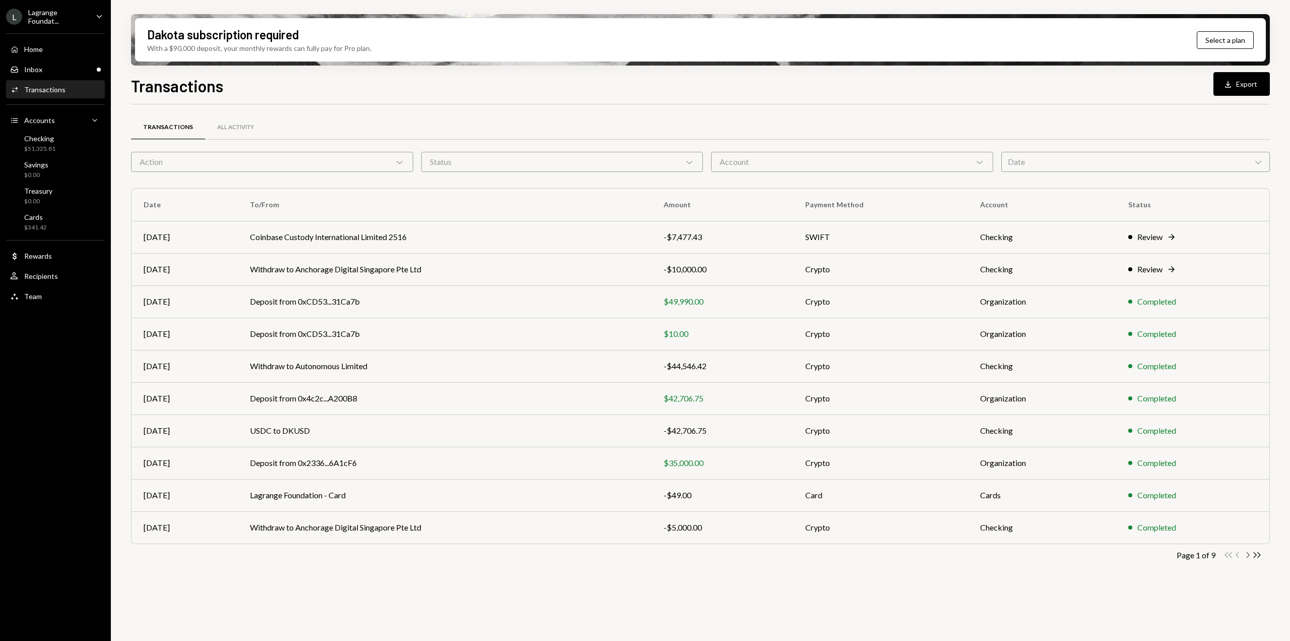
click at [1248, 553] on icon "button" at bounding box center [1248, 555] width 3 height 6
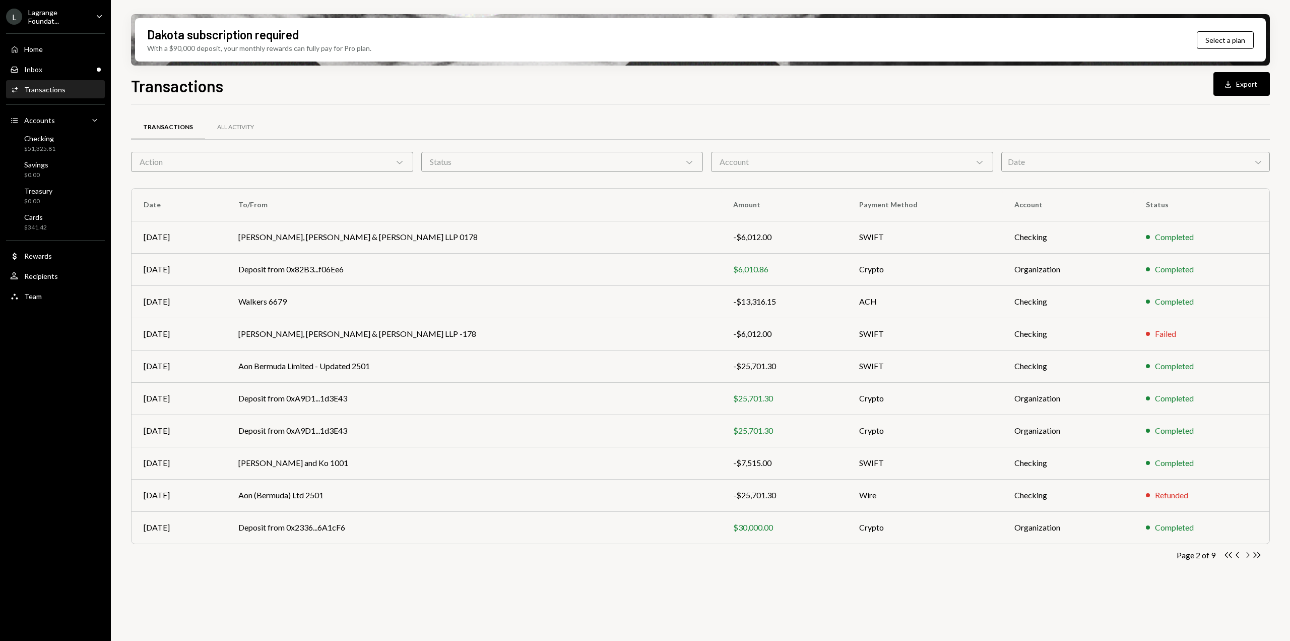
click at [1248, 553] on icon "button" at bounding box center [1248, 555] width 3 height 6
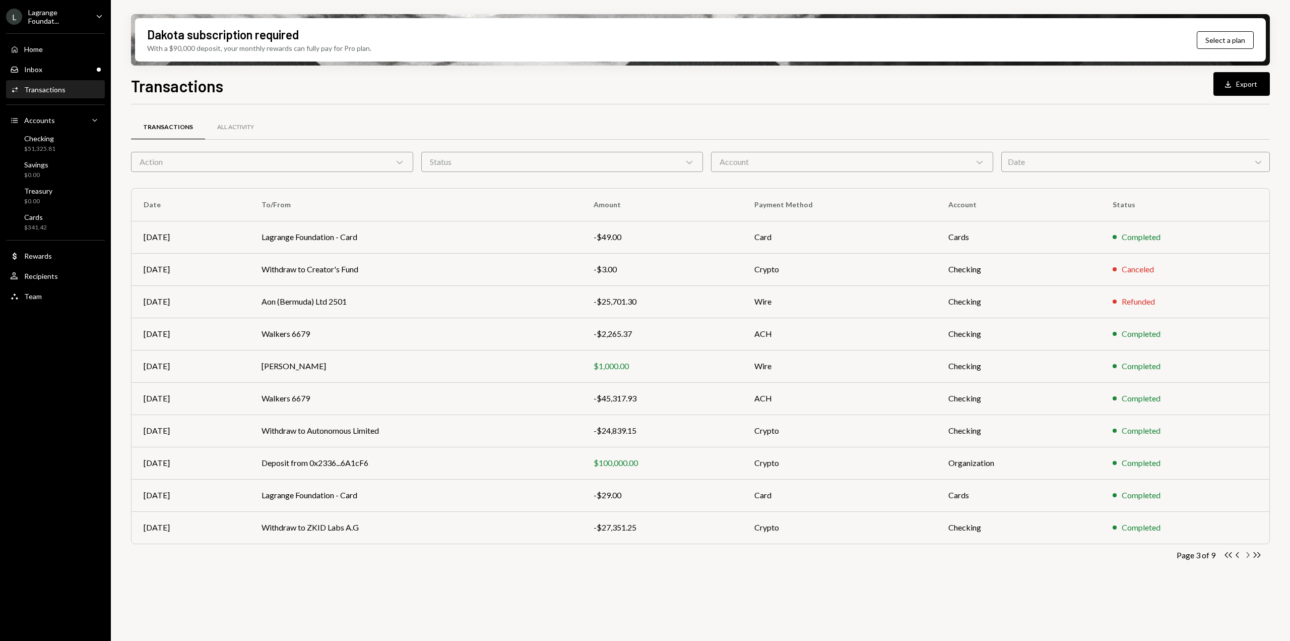
click at [1248, 553] on icon "button" at bounding box center [1248, 555] width 3 height 6
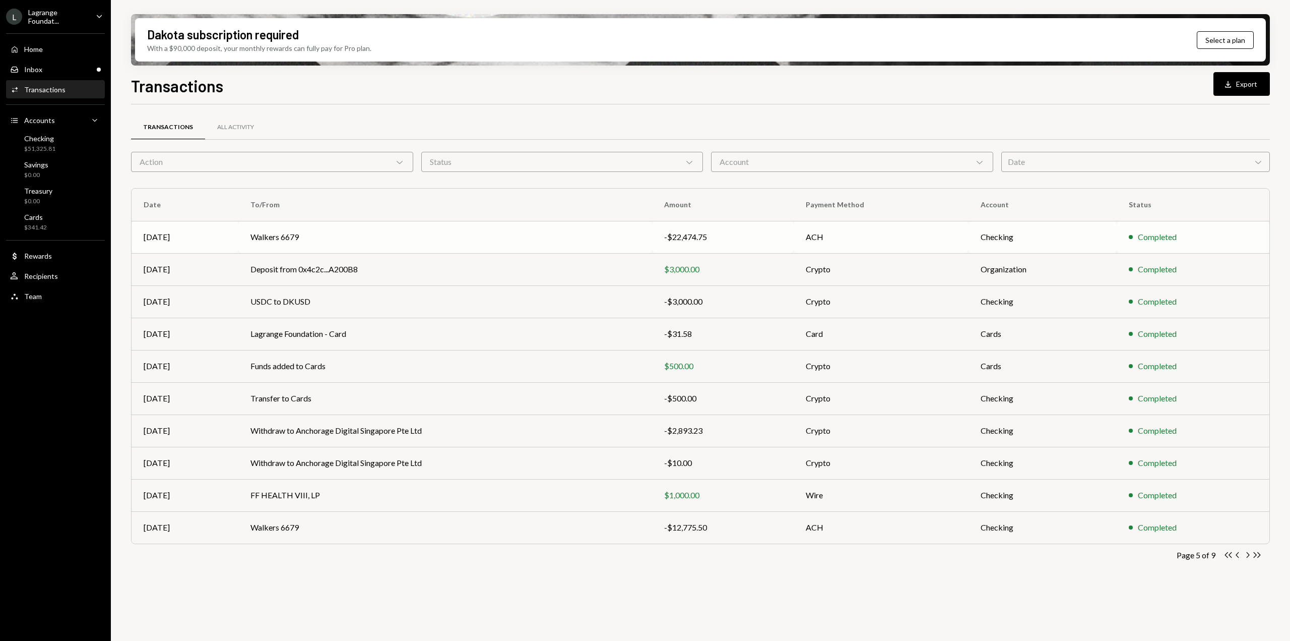
click at [1058, 242] on td "Checking" at bounding box center [1043, 237] width 148 height 32
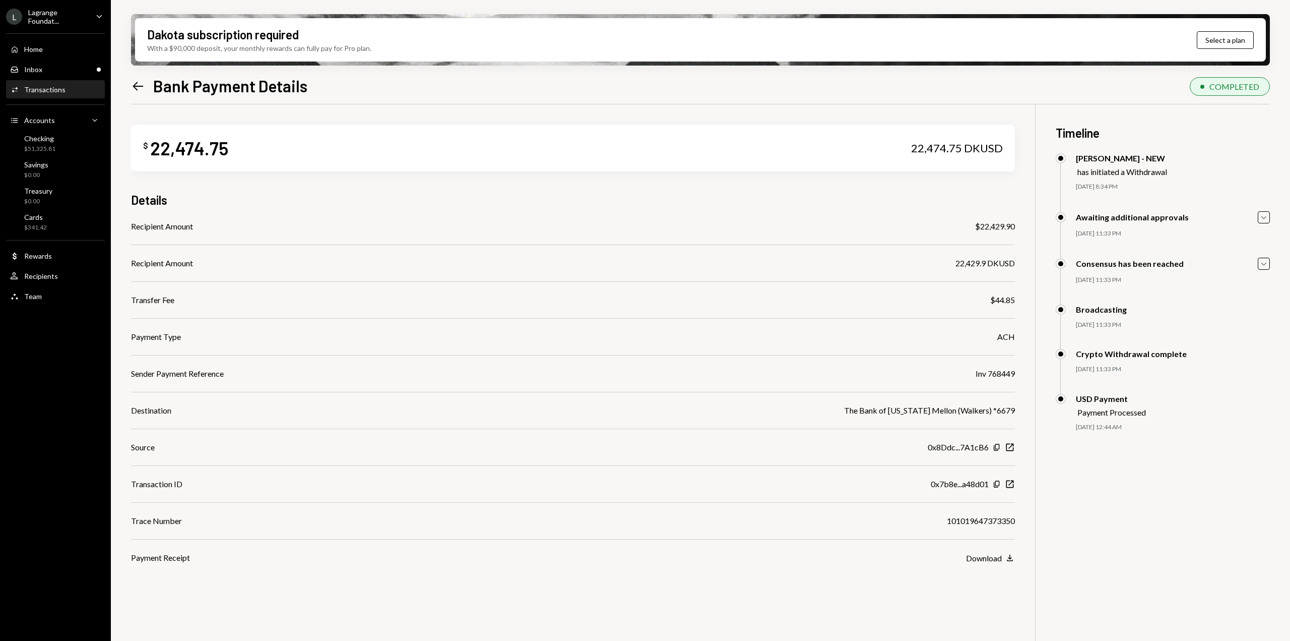
click at [138, 82] on icon at bounding box center [138, 86] width 11 height 9
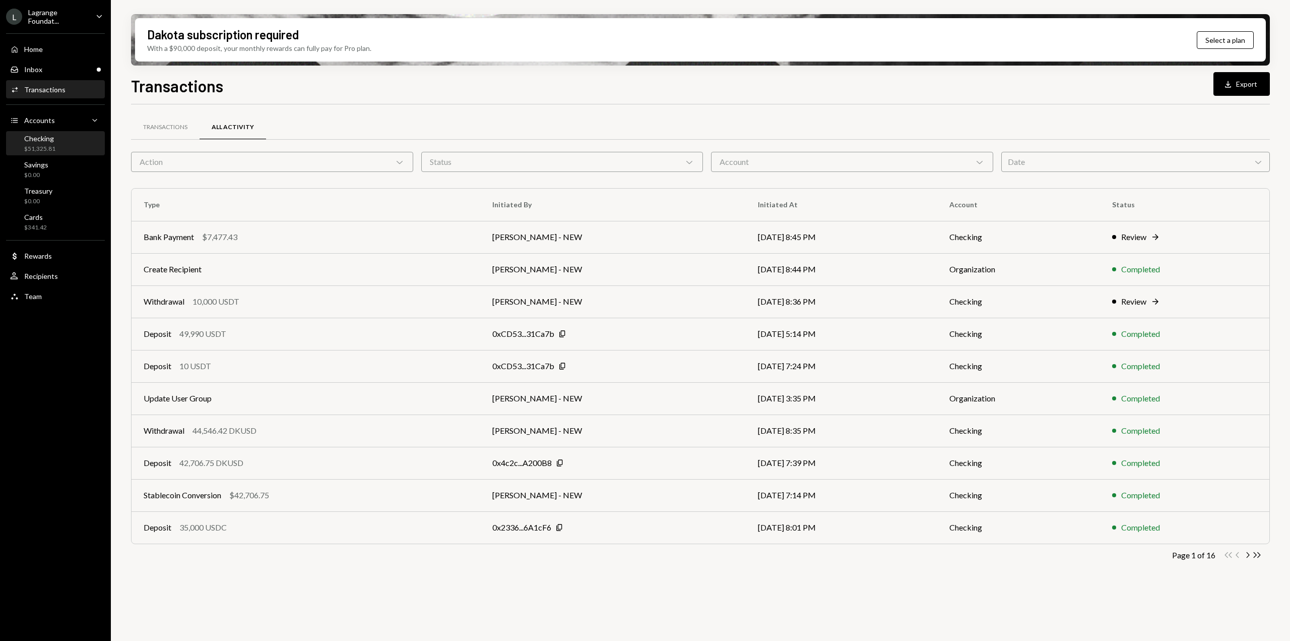
click at [49, 146] on div "$51,325.81" at bounding box center [39, 149] width 31 height 9
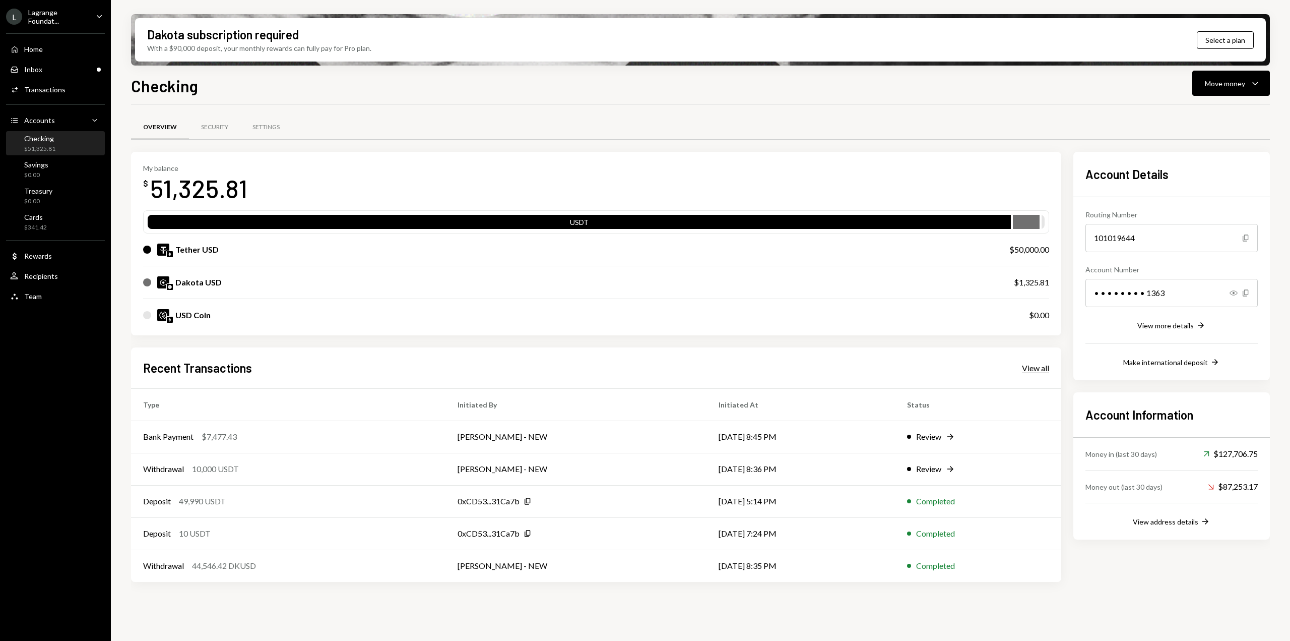
click at [1032, 369] on div "View all" at bounding box center [1035, 368] width 27 height 10
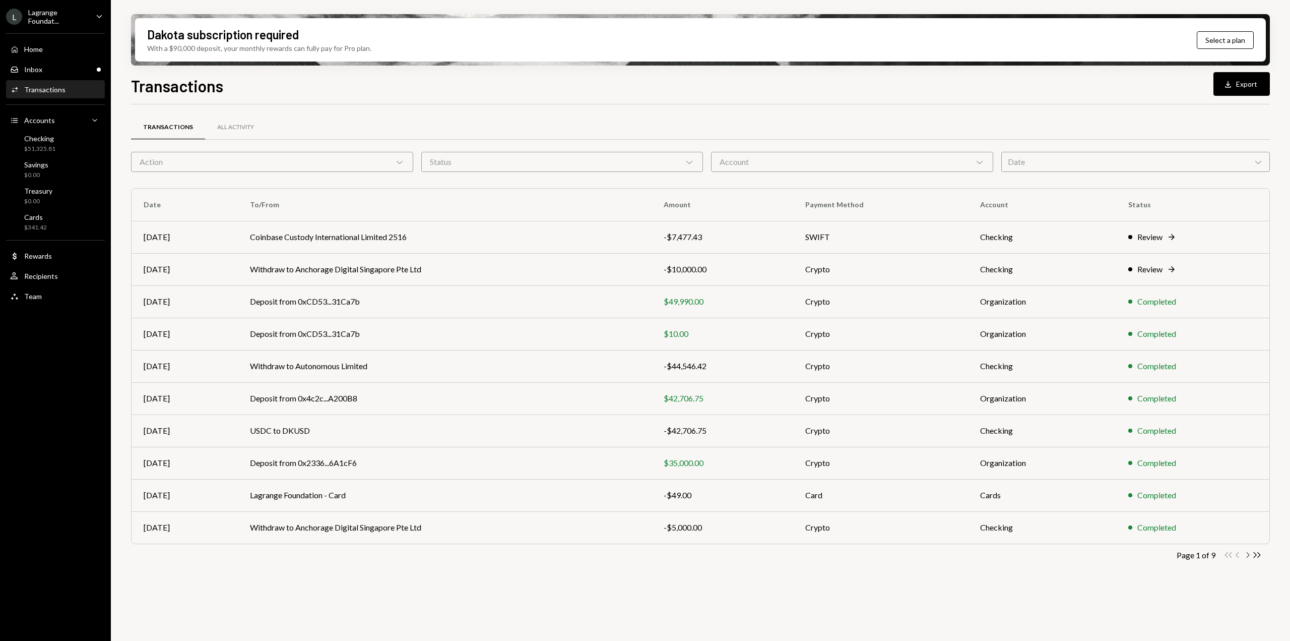
click at [1249, 559] on icon "Chevron Right" at bounding box center [1248, 555] width 10 height 10
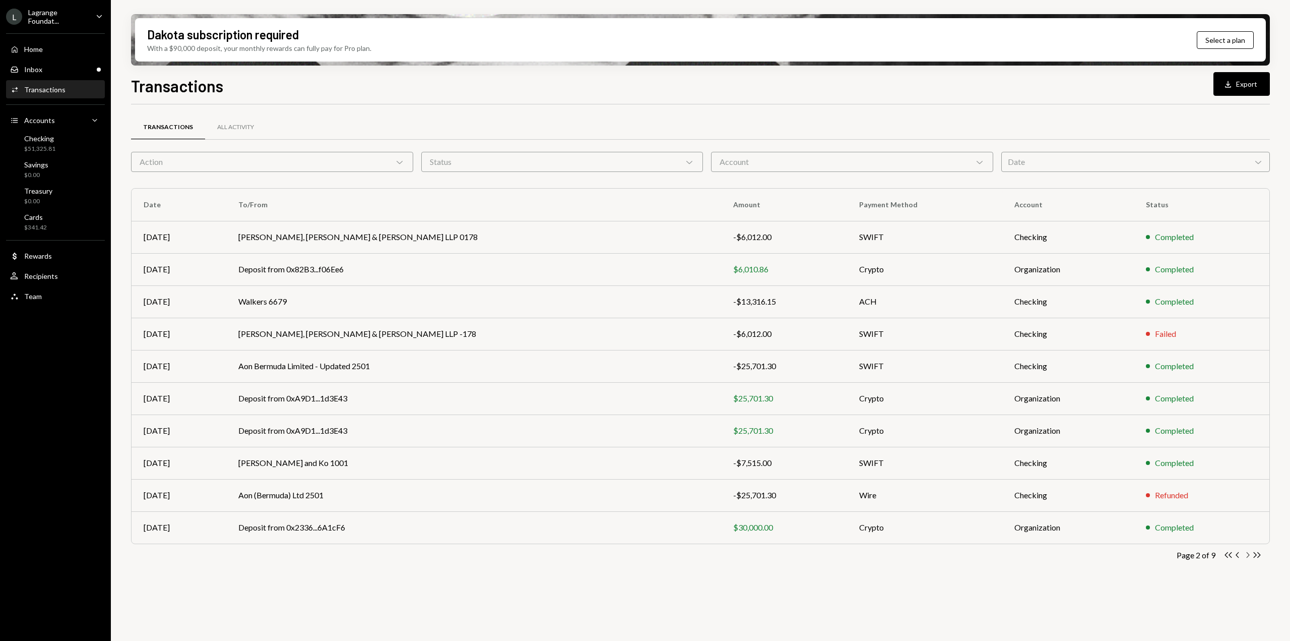
click at [1246, 554] on icon "Chevron Right" at bounding box center [1248, 555] width 10 height 10
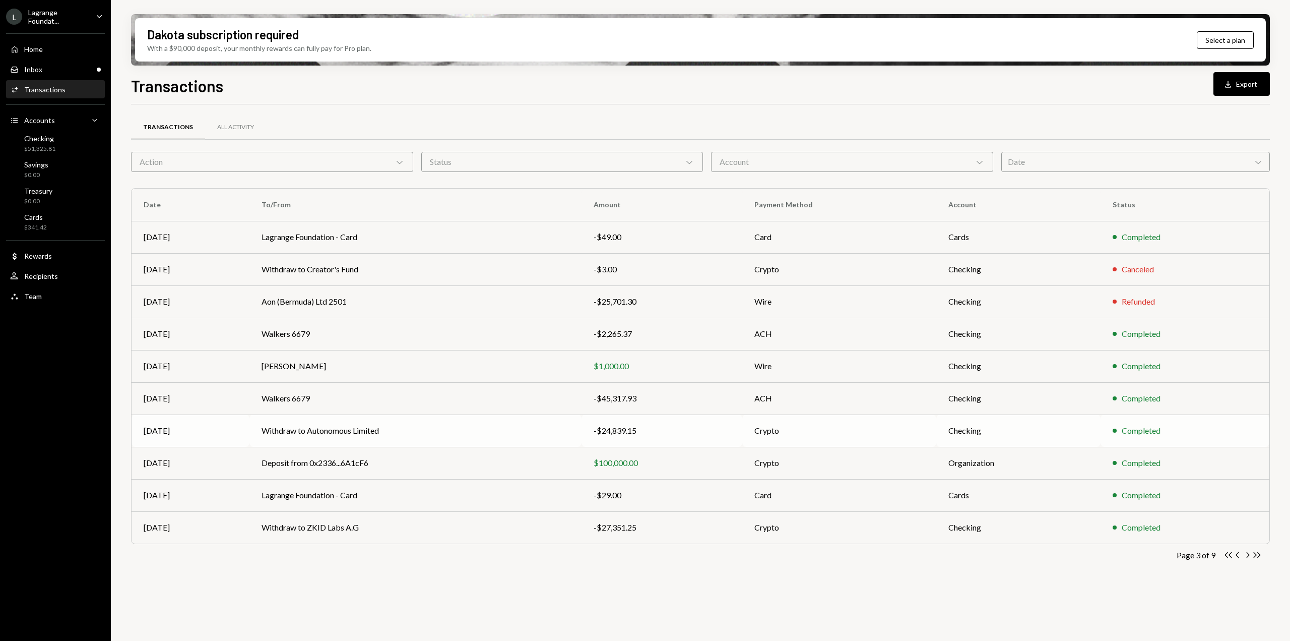
click at [664, 424] on td "-$24,839.15" at bounding box center [662, 430] width 161 height 32
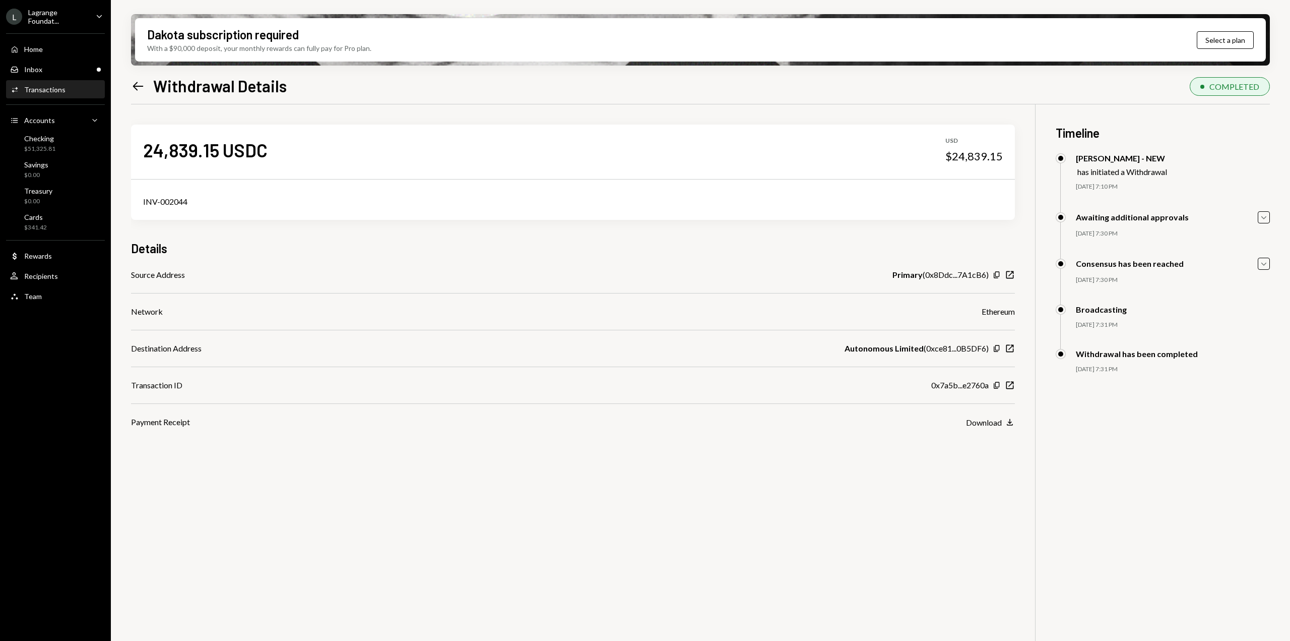
click at [142, 86] on icon at bounding box center [138, 86] width 11 height 9
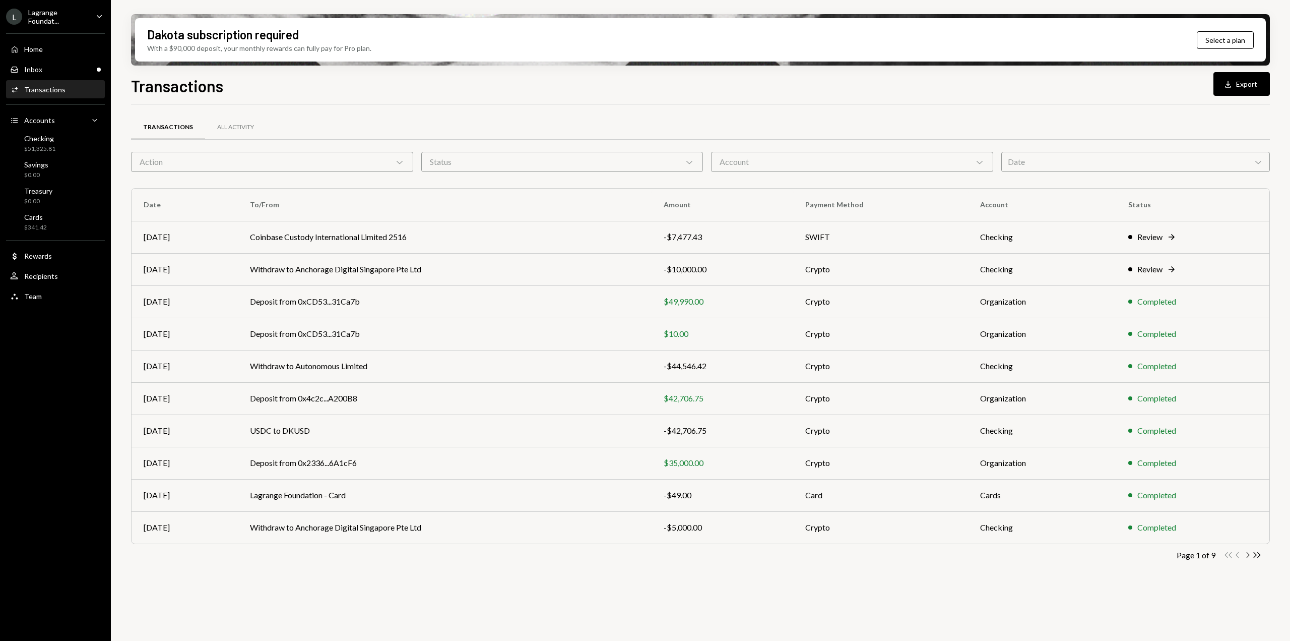
click at [1249, 555] on icon "Chevron Right" at bounding box center [1248, 555] width 10 height 10
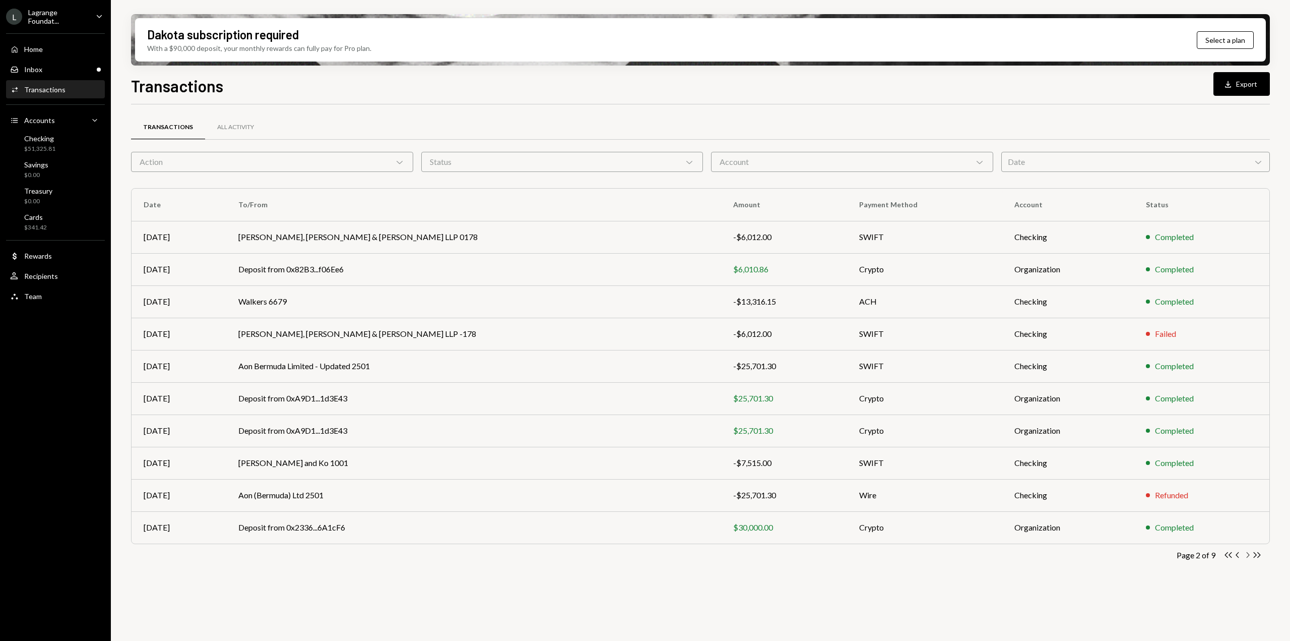
click at [1249, 555] on icon "Chevron Right" at bounding box center [1248, 555] width 10 height 10
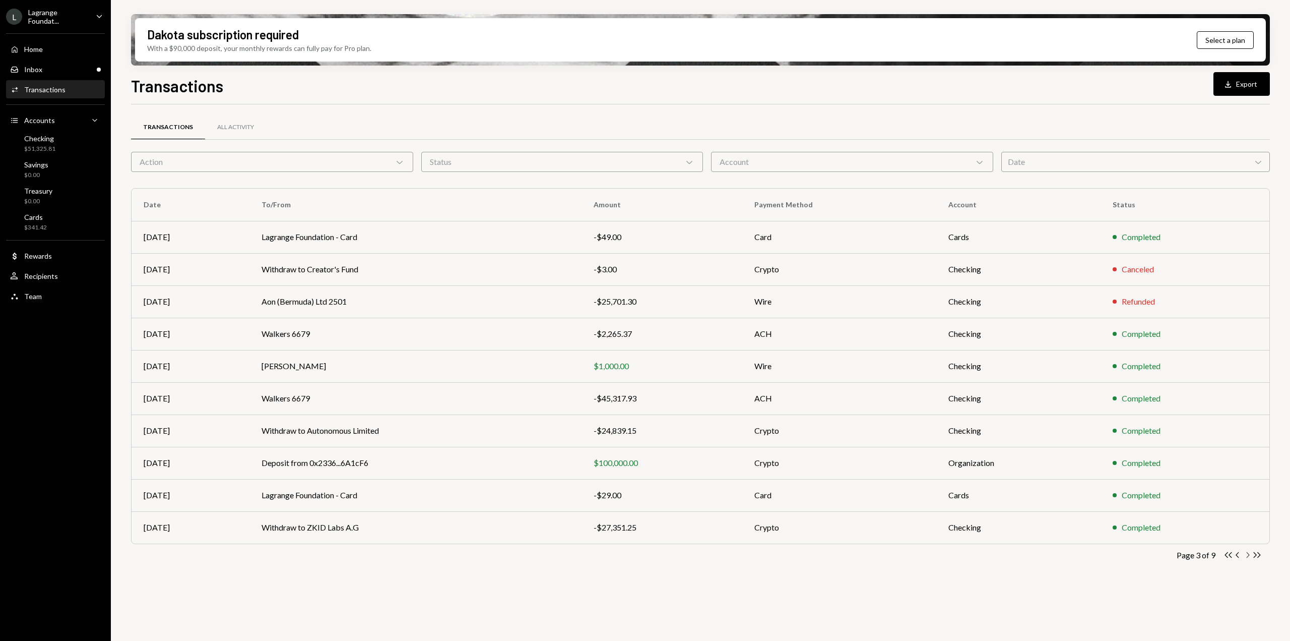
click at [1249, 555] on icon "Chevron Right" at bounding box center [1248, 555] width 10 height 10
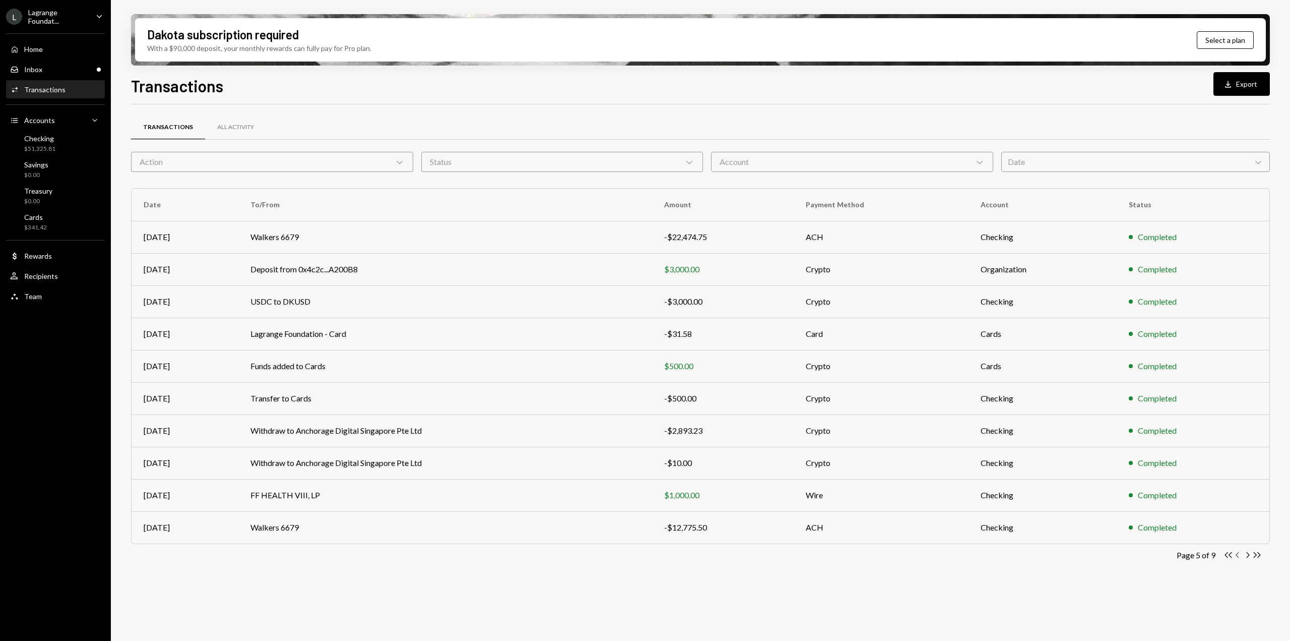
click at [1235, 556] on icon "Chevron Left" at bounding box center [1238, 555] width 10 height 10
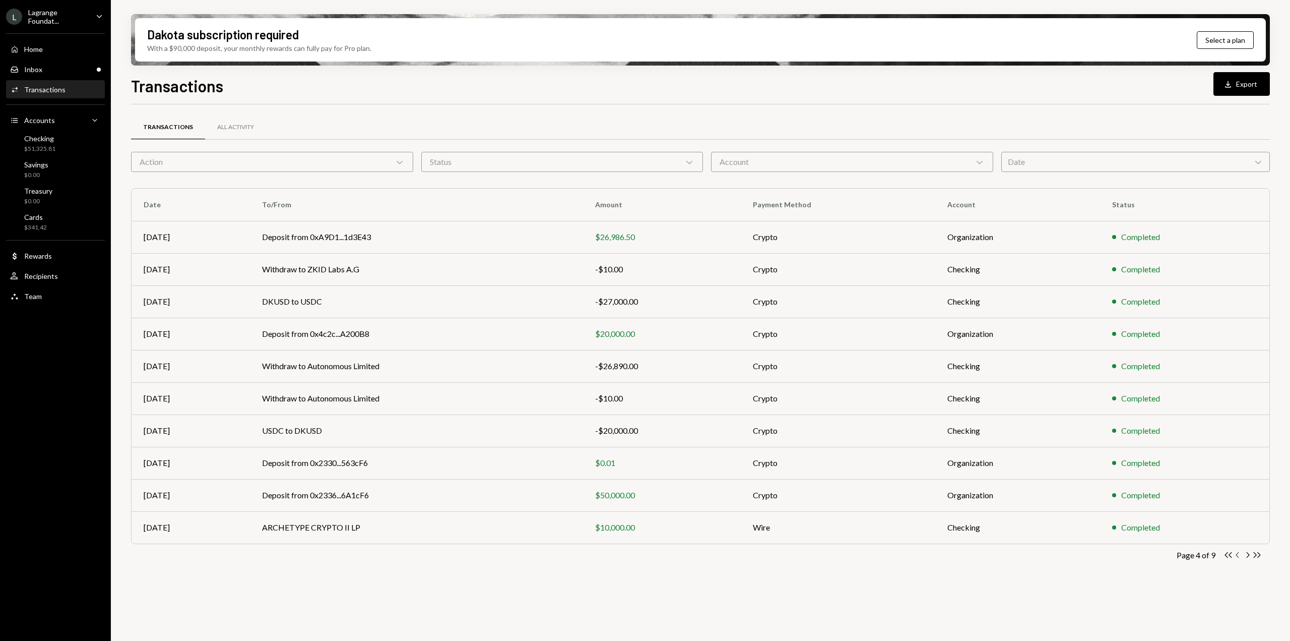
click at [1235, 556] on icon "Chevron Left" at bounding box center [1238, 555] width 10 height 10
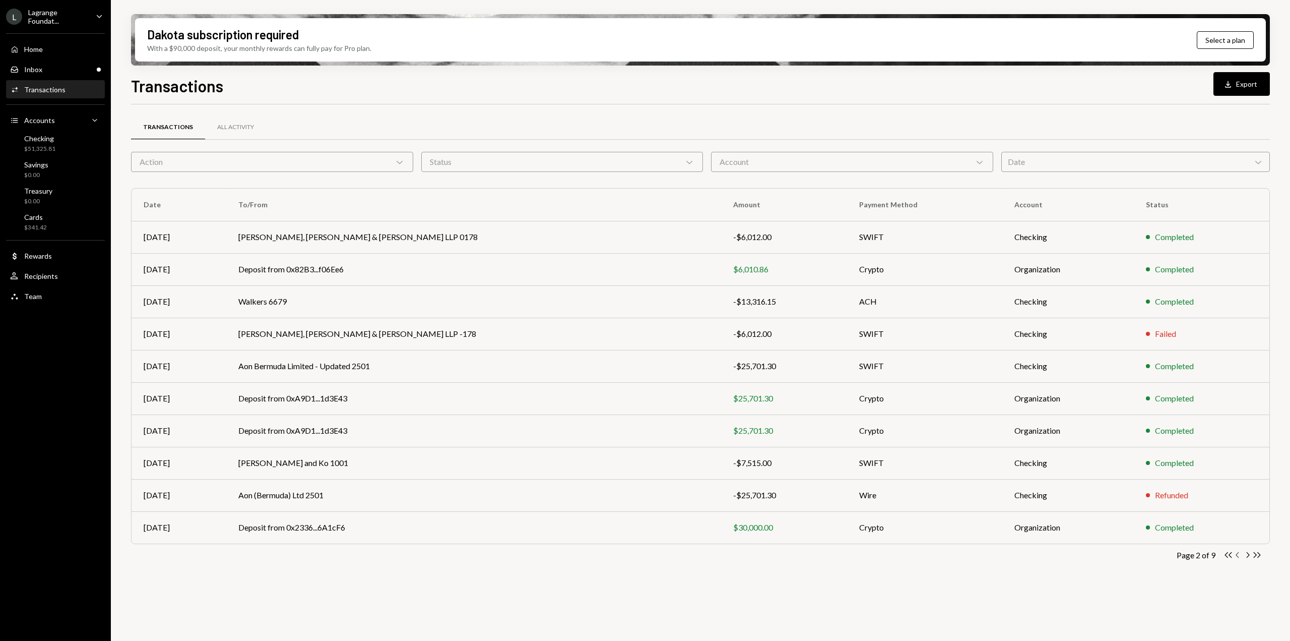
click at [1235, 556] on icon "Chevron Left" at bounding box center [1238, 555] width 10 height 10
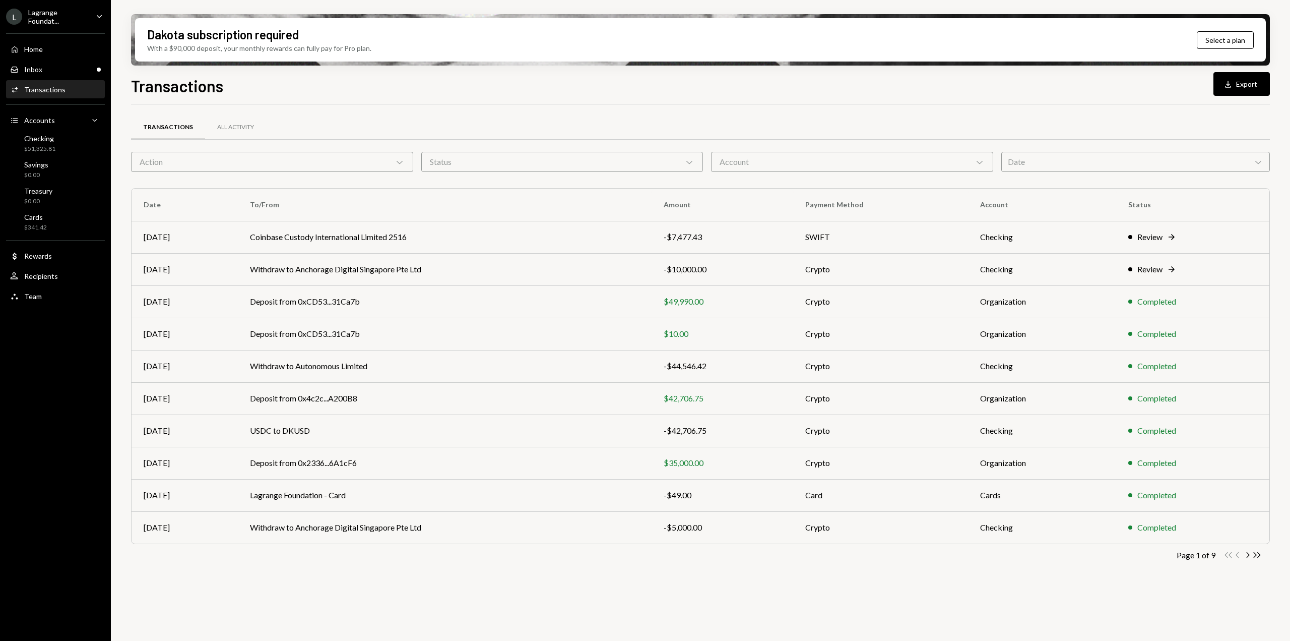
click at [1049, 157] on div "Date Chevron Down" at bounding box center [1136, 162] width 269 height 20
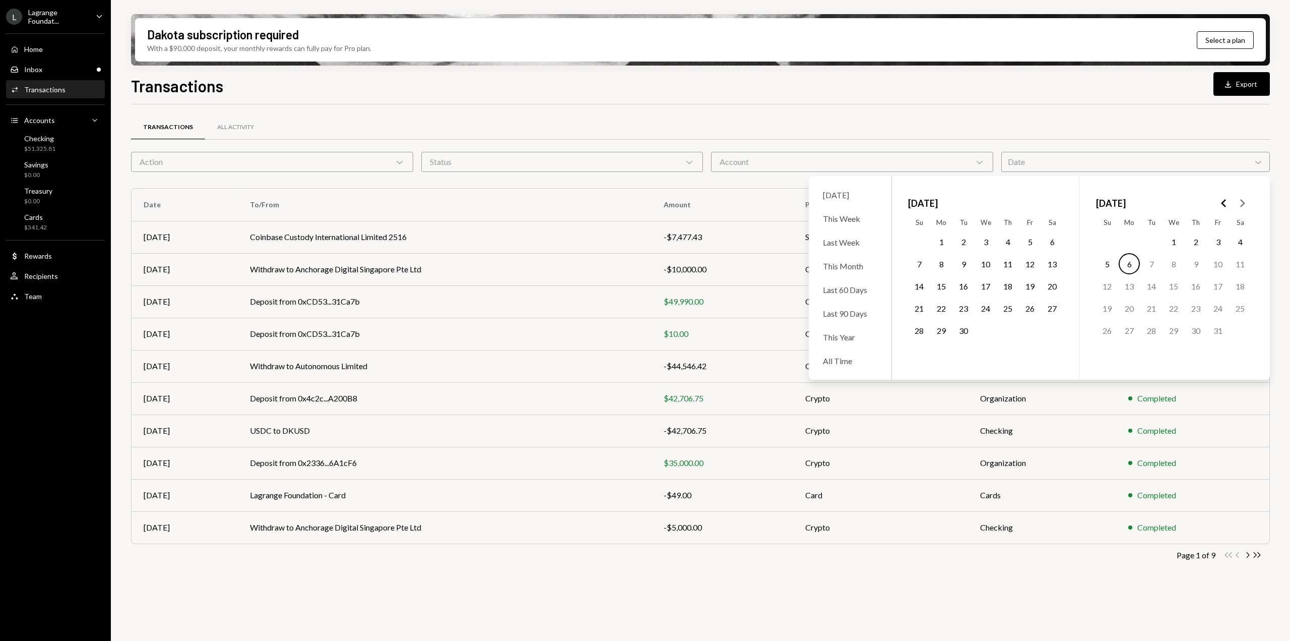
click at [1049, 157] on div "Date Chevron Down" at bounding box center [1136, 162] width 269 height 20
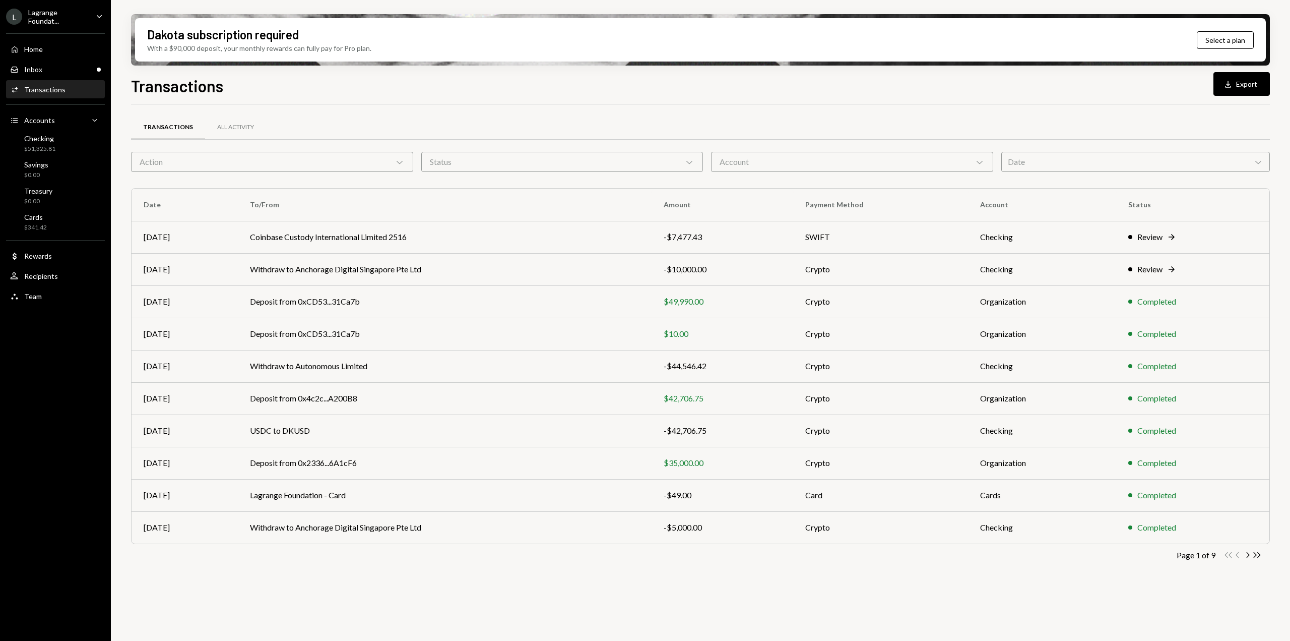
click at [879, 160] on div "Account Chevron Down" at bounding box center [852, 162] width 282 height 20
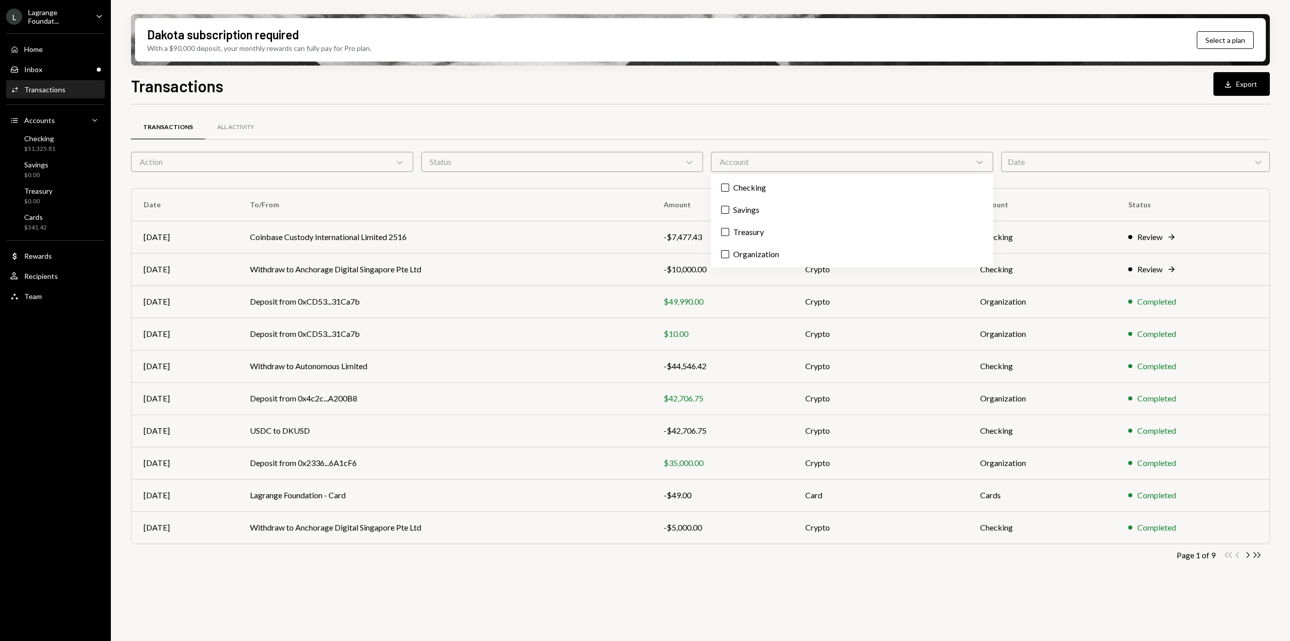
click at [878, 161] on div "Account Chevron Down" at bounding box center [852, 162] width 282 height 20
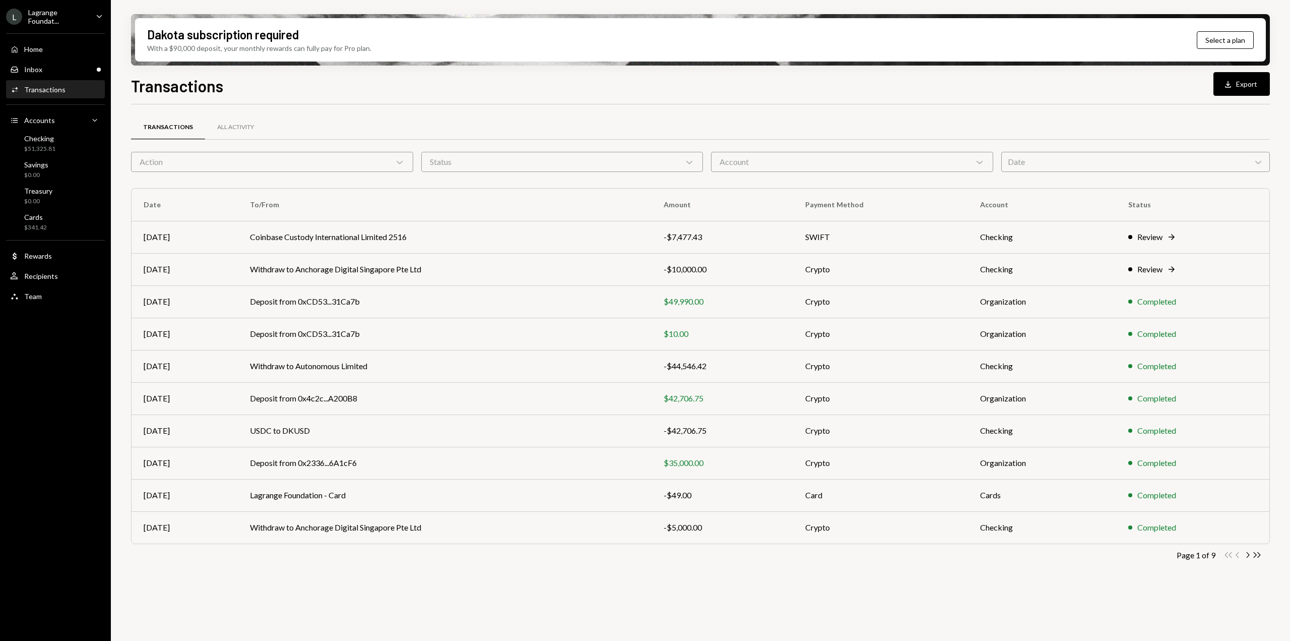
click at [878, 161] on div "Account Chevron Down" at bounding box center [852, 162] width 282 height 20
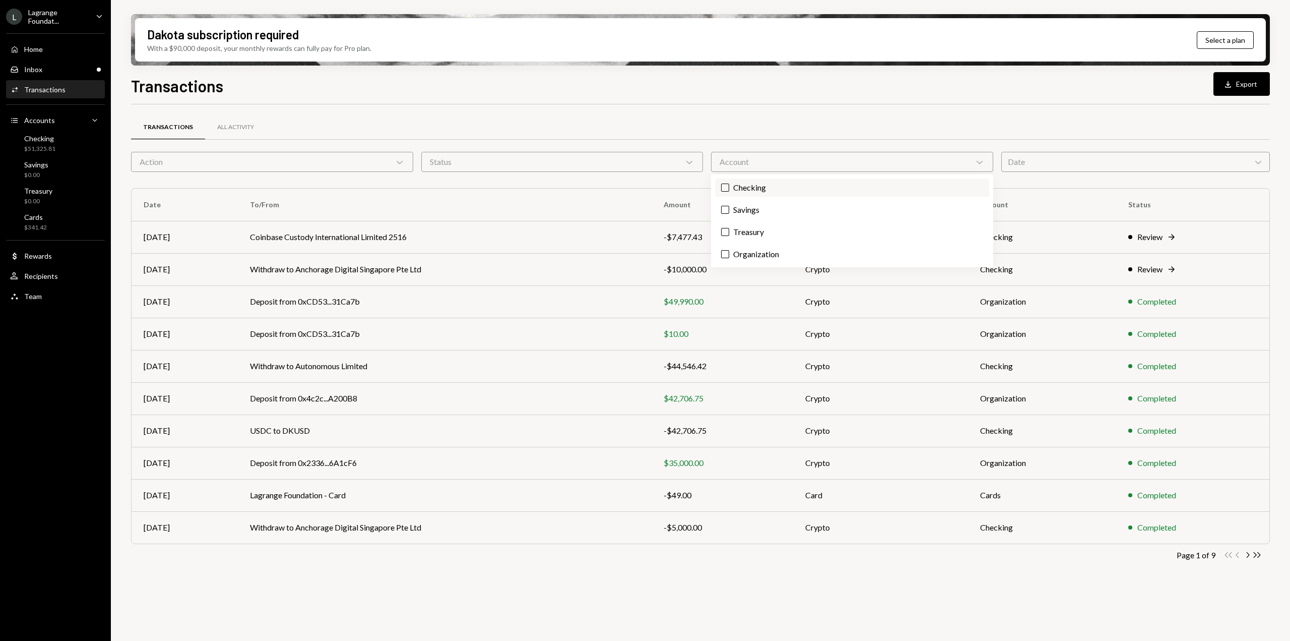
click at [770, 190] on label "Checking" at bounding box center [852, 187] width 274 height 18
click at [729, 190] on button "Checking" at bounding box center [725, 187] width 8 height 8
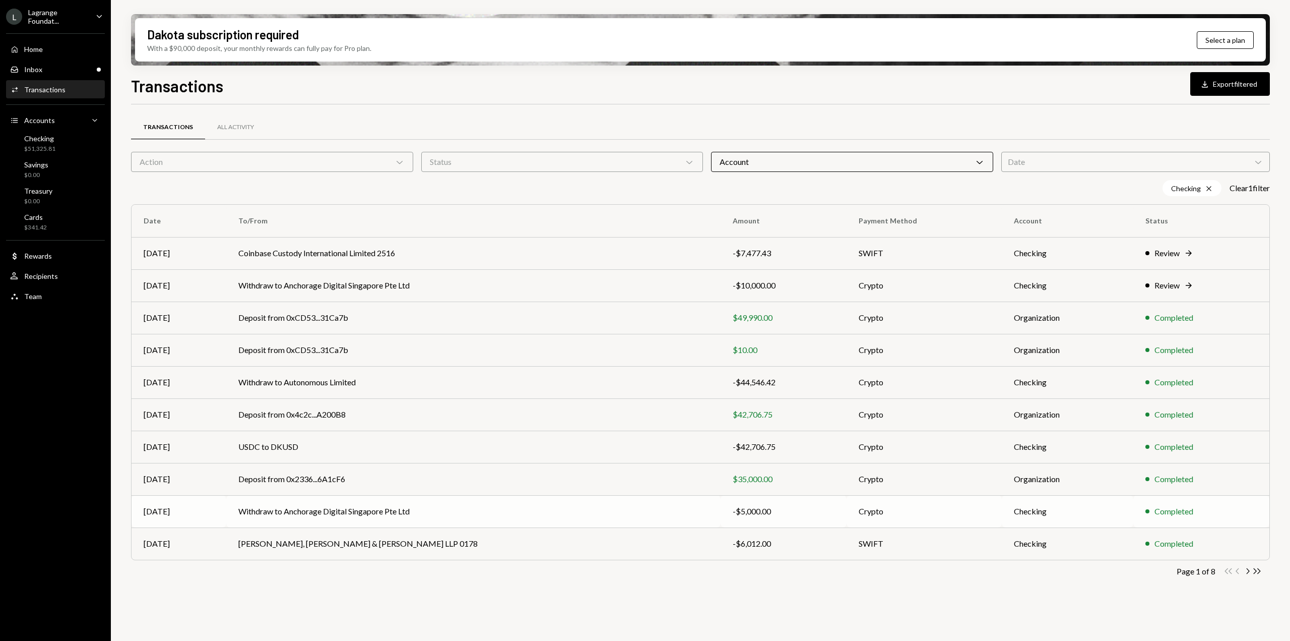
click at [733, 513] on div "-$5,000.00" at bounding box center [784, 511] width 102 height 12
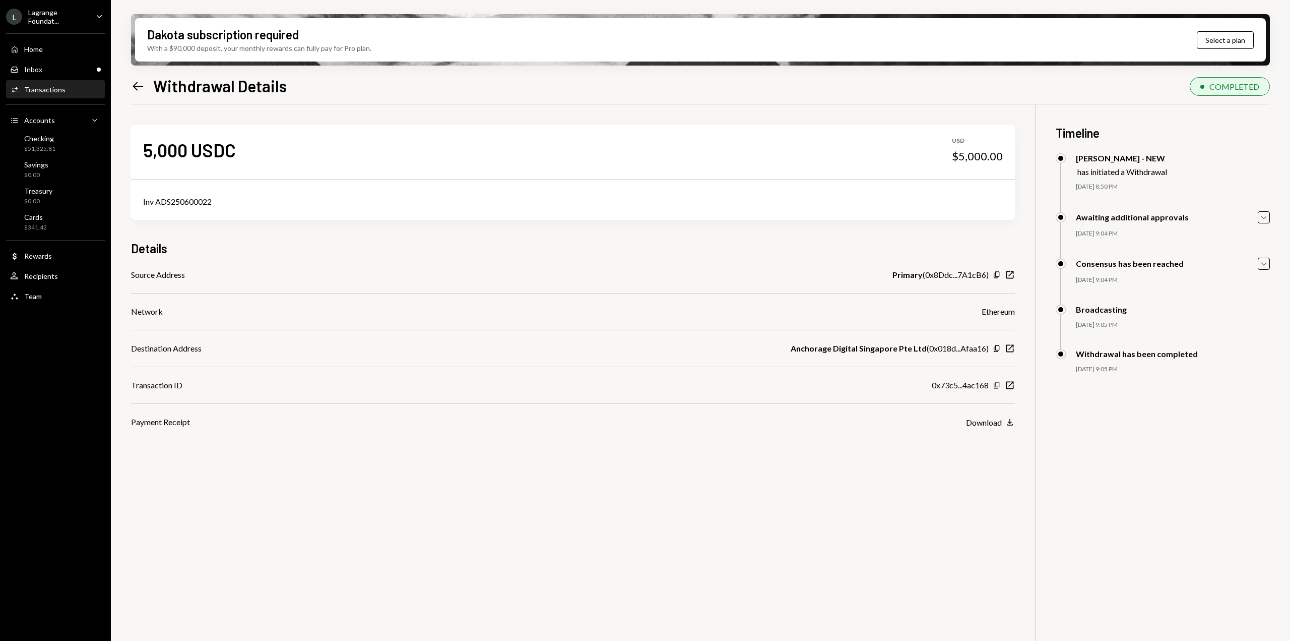
click at [997, 382] on icon "Copy" at bounding box center [997, 385] width 8 height 8
click at [130, 87] on div "Dakota subscription required With a $90,000 deposit, your monthly rewards can f…" at bounding box center [701, 320] width 1180 height 641
click at [143, 86] on icon at bounding box center [138, 86] width 11 height 9
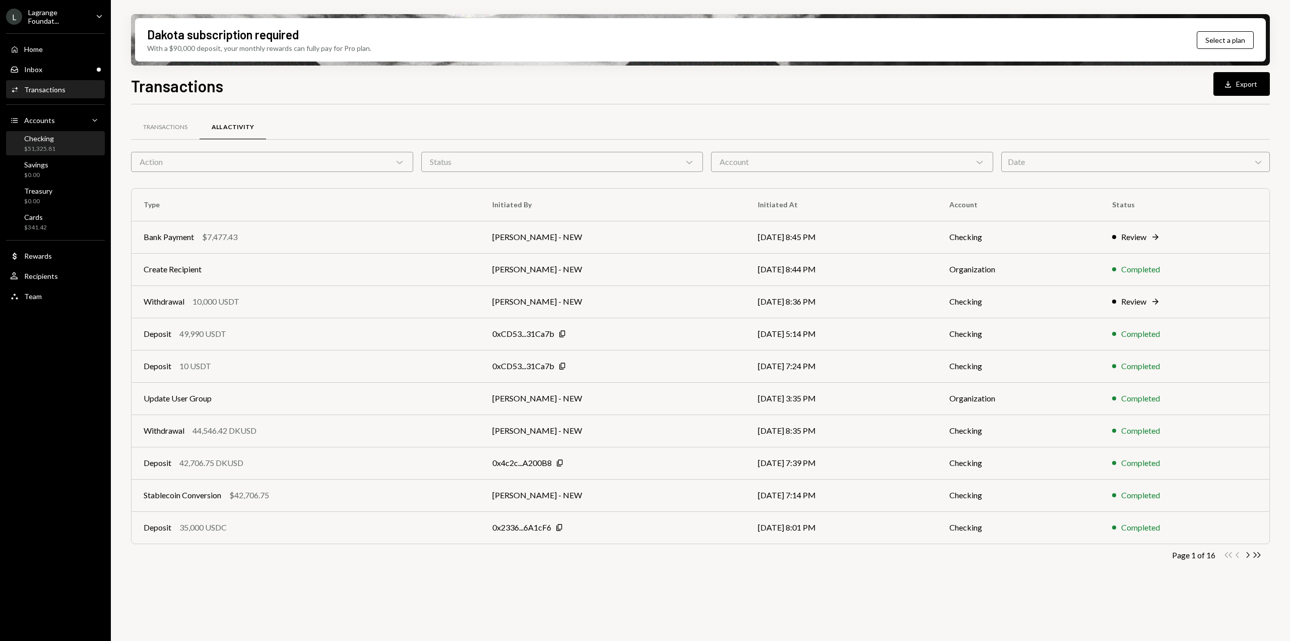
click at [57, 143] on div "Checking $51,325.81" at bounding box center [55, 143] width 91 height 19
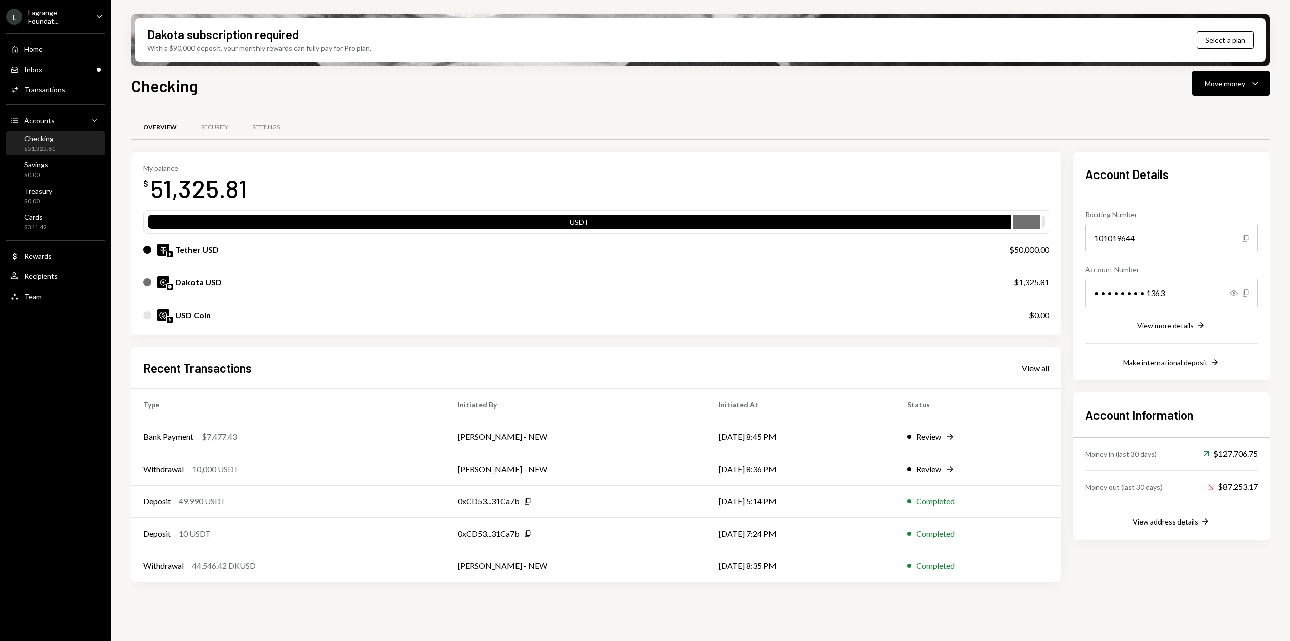
click at [1039, 373] on div "Recent Transactions View all" at bounding box center [596, 367] width 906 height 17
click at [1034, 367] on div "View all" at bounding box center [1035, 368] width 27 height 10
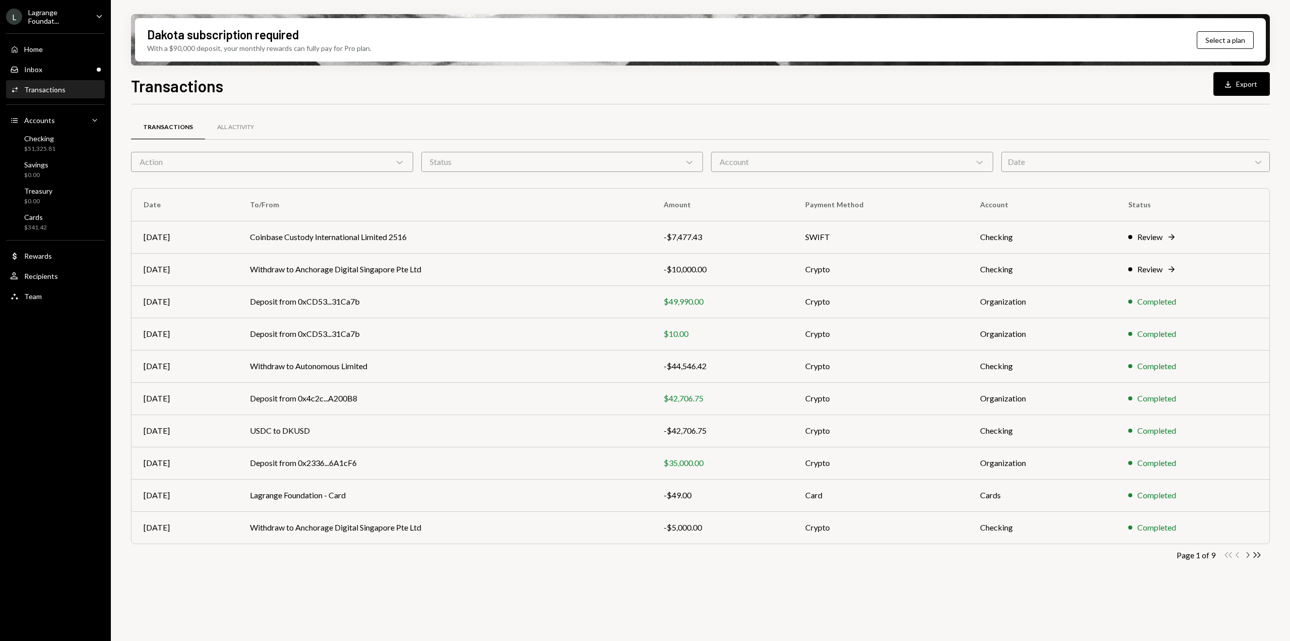
click at [1246, 555] on icon "Chevron Right" at bounding box center [1248, 555] width 10 height 10
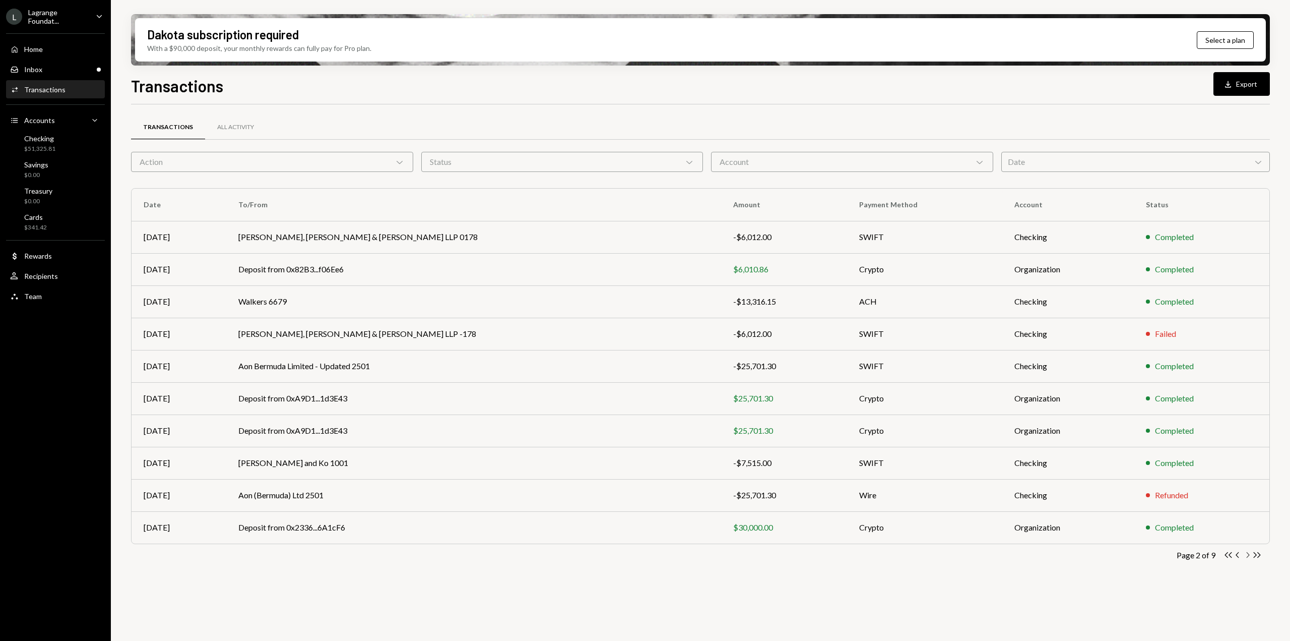
click at [1246, 555] on icon "Chevron Right" at bounding box center [1248, 555] width 10 height 10
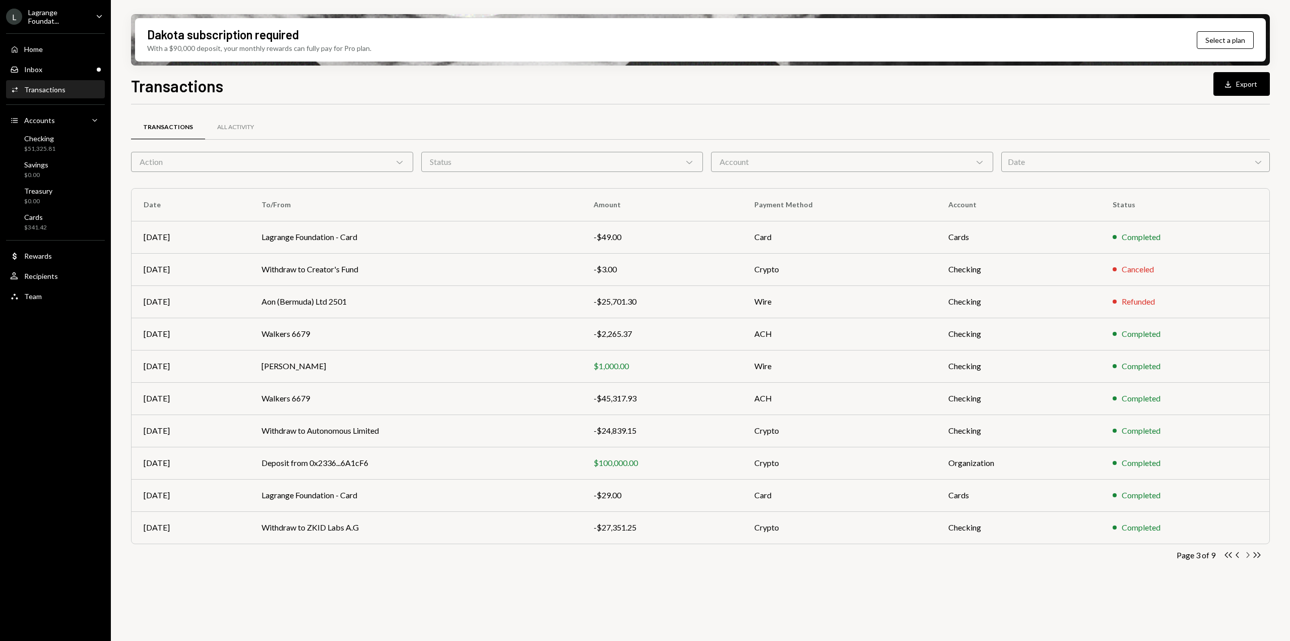
click at [1246, 555] on icon "Chevron Right" at bounding box center [1248, 555] width 10 height 10
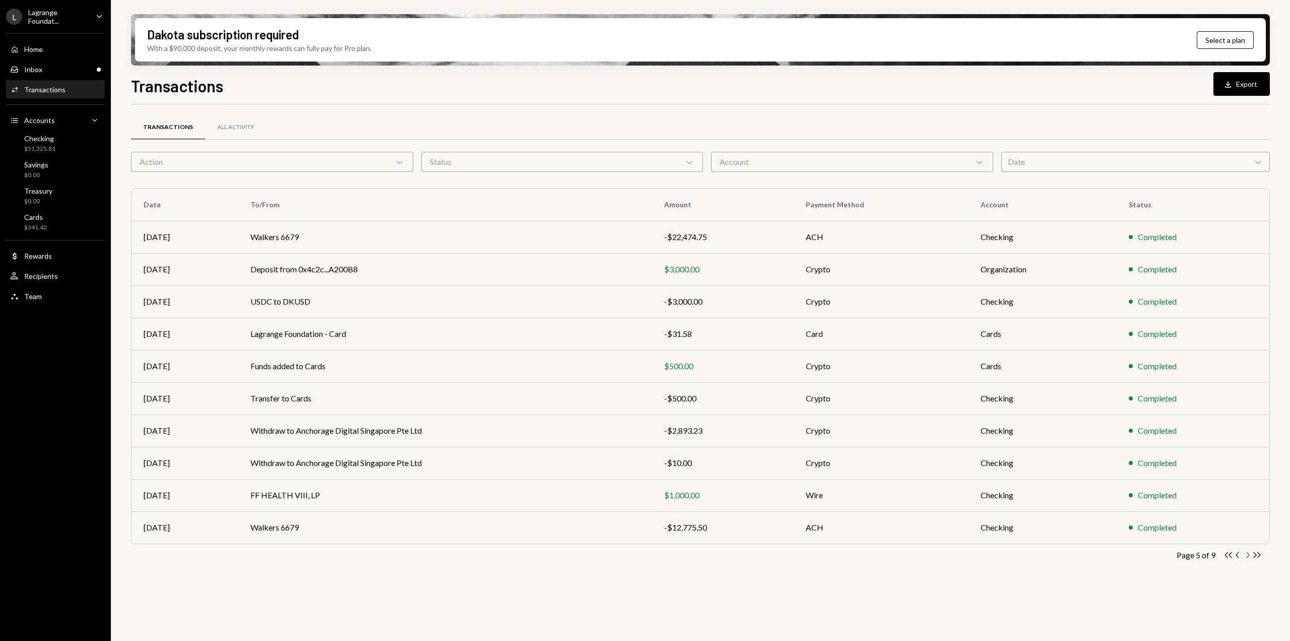
click at [1246, 555] on icon "Chevron Right" at bounding box center [1248, 555] width 10 height 10
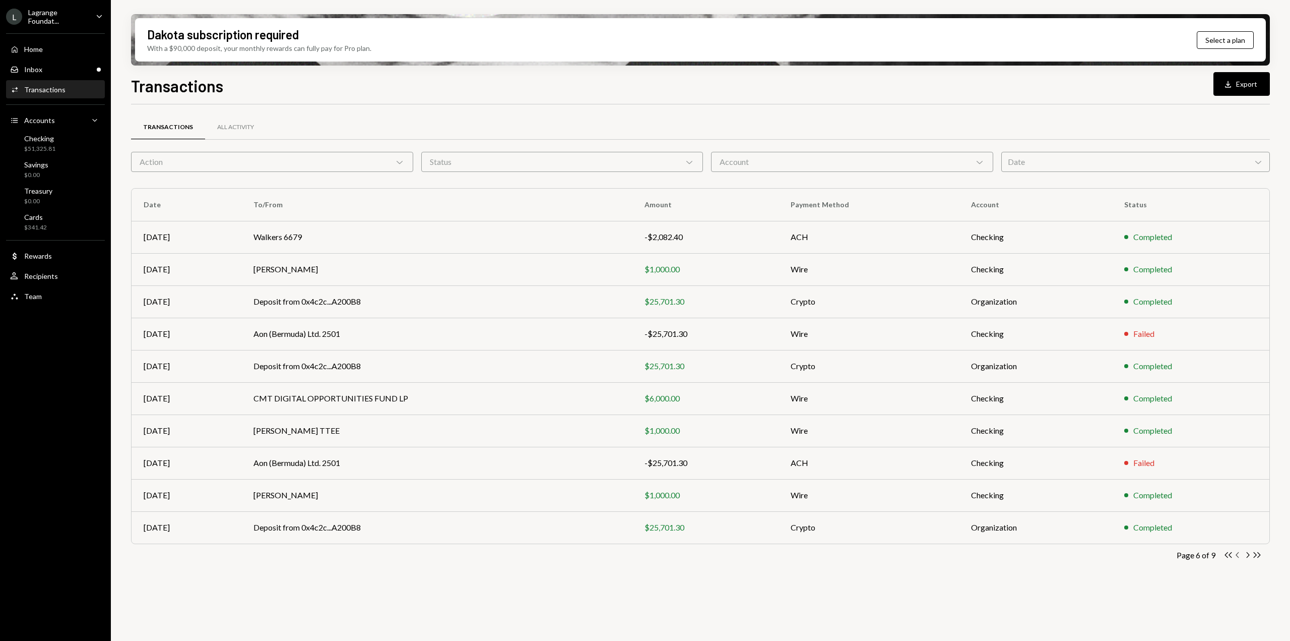
click at [1235, 559] on icon "Chevron Left" at bounding box center [1238, 555] width 10 height 10
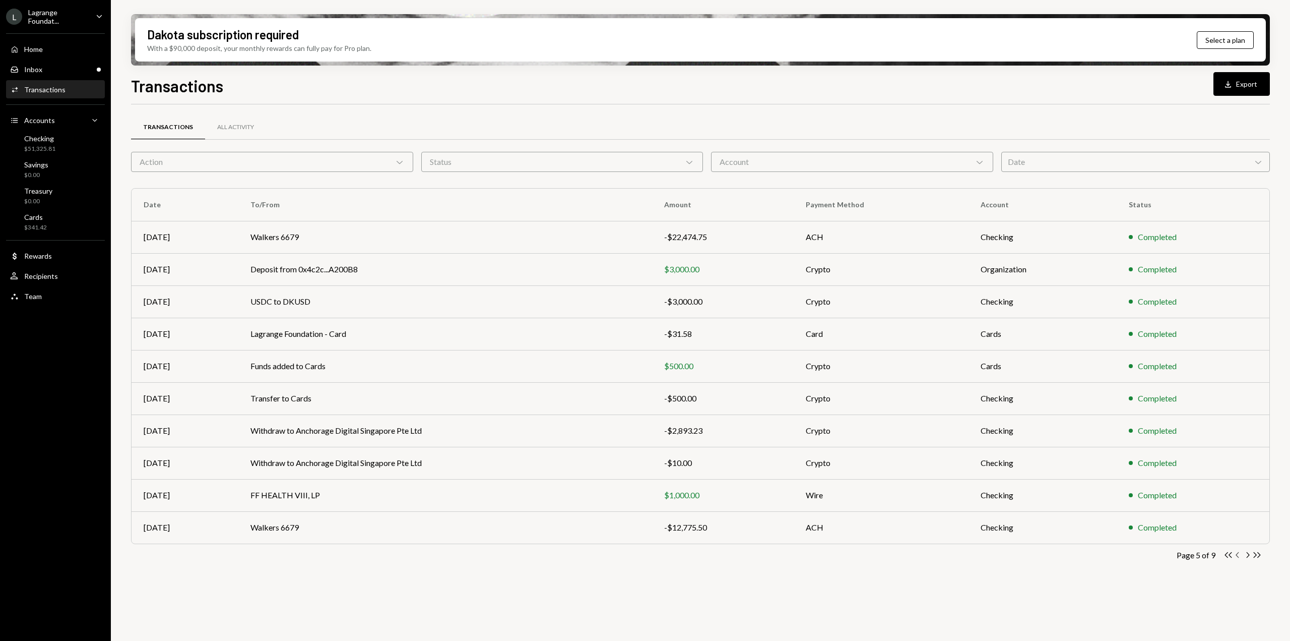
click at [1235, 559] on icon "Chevron Left" at bounding box center [1238, 555] width 10 height 10
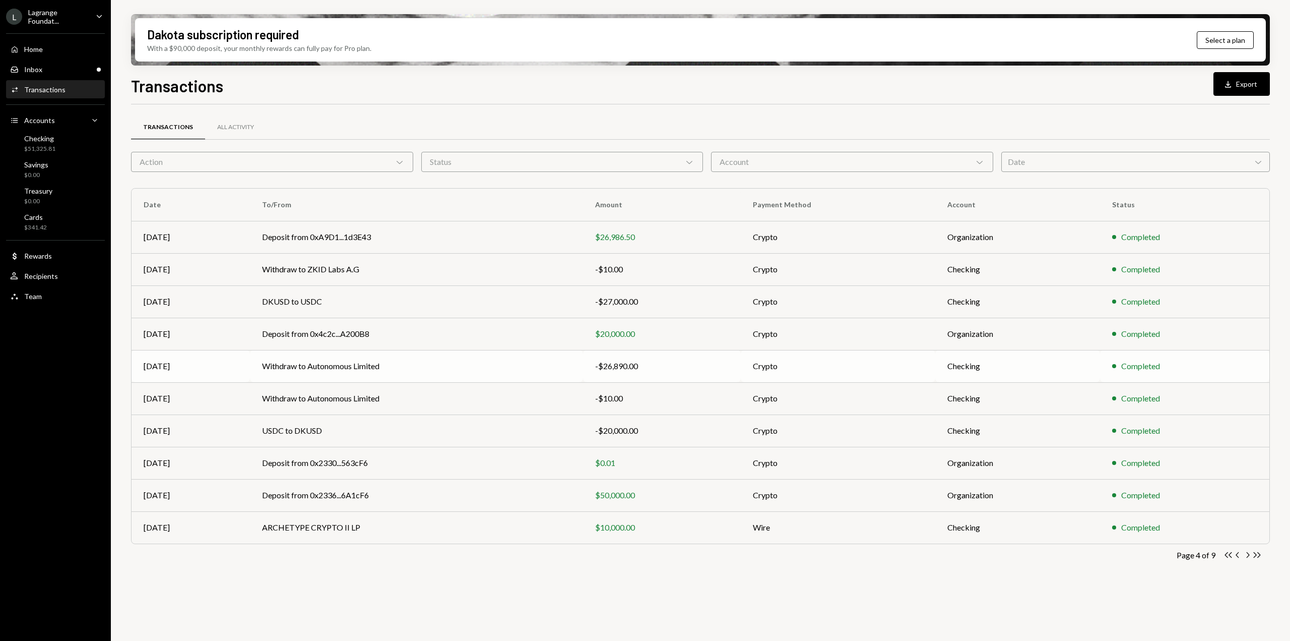
click at [706, 367] on div "-$26,890.00" at bounding box center [662, 366] width 134 height 12
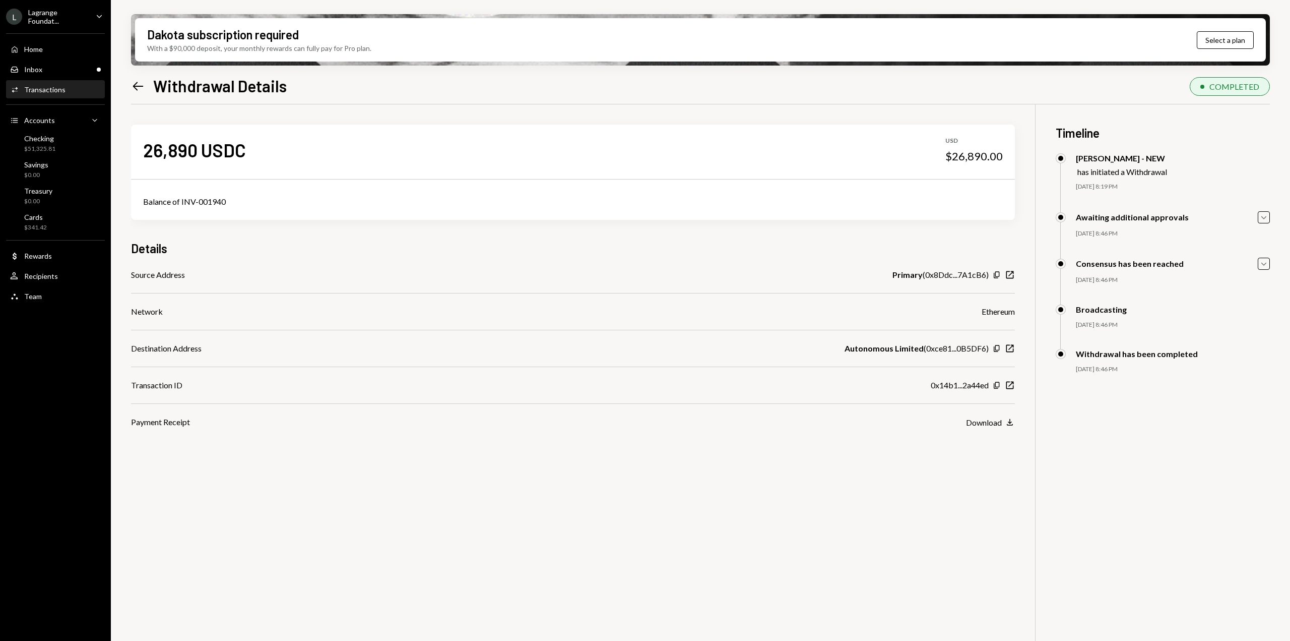
click at [137, 90] on icon "Left Arrow" at bounding box center [138, 86] width 14 height 14
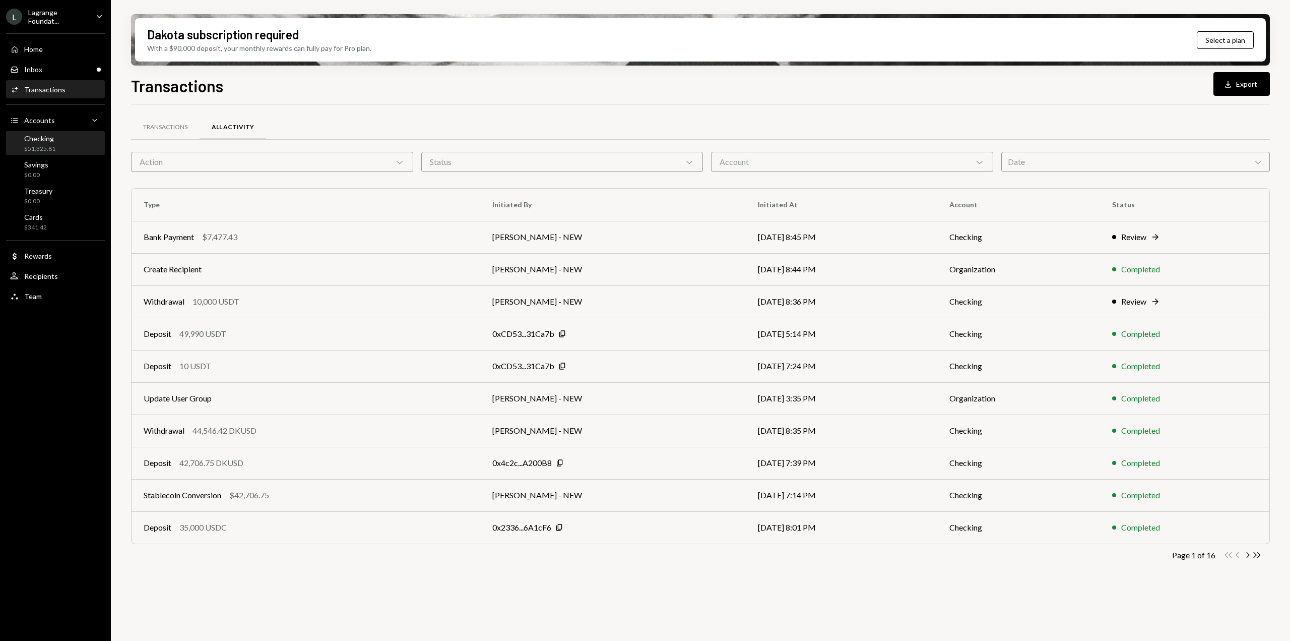
click at [47, 144] on div "Checking $51,325.81" at bounding box center [39, 143] width 31 height 19
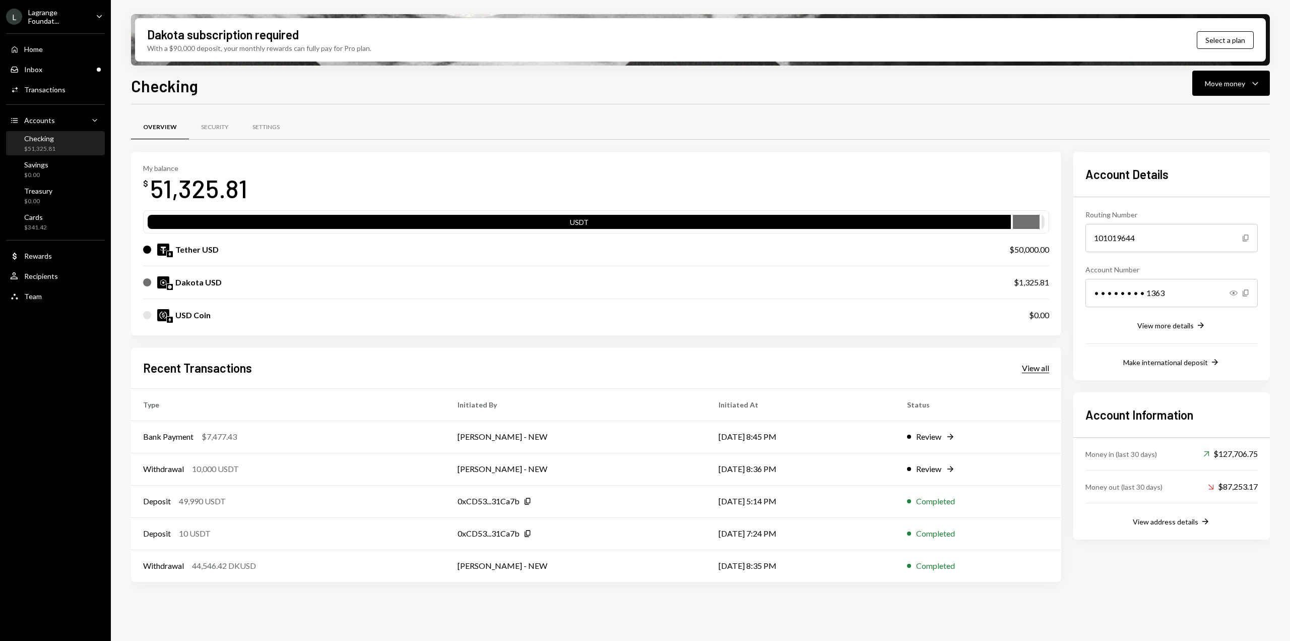
click at [1040, 366] on div "View all" at bounding box center [1035, 368] width 27 height 10
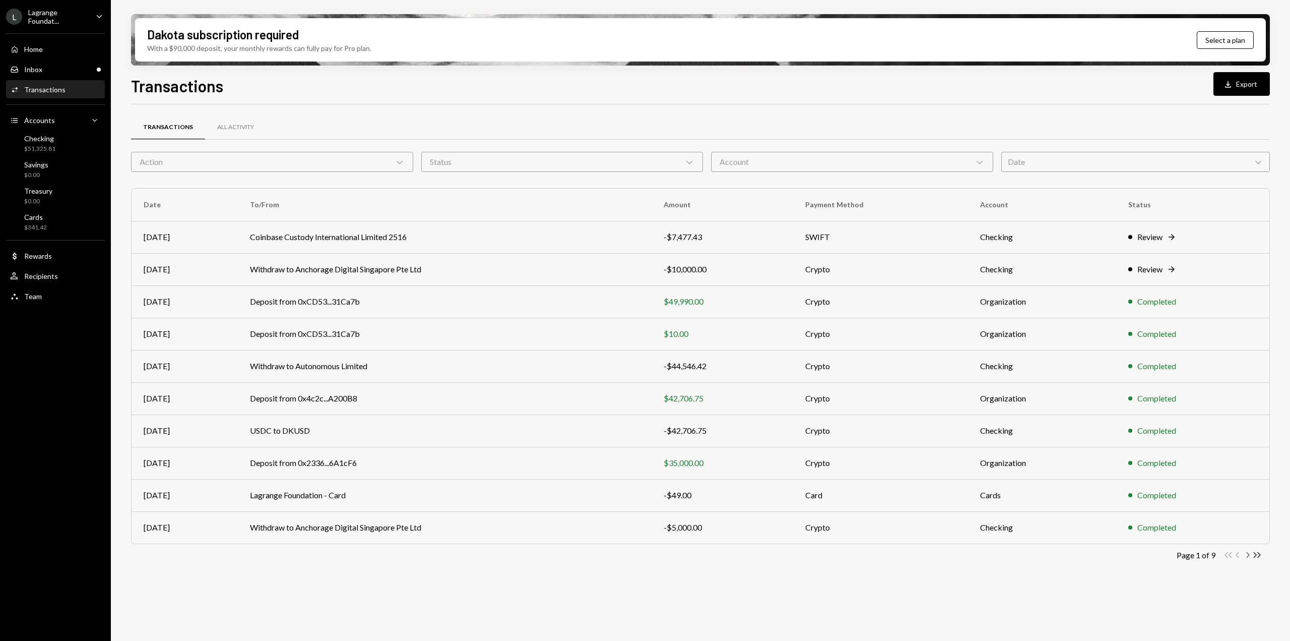
click at [1246, 556] on icon "Chevron Right" at bounding box center [1248, 555] width 10 height 10
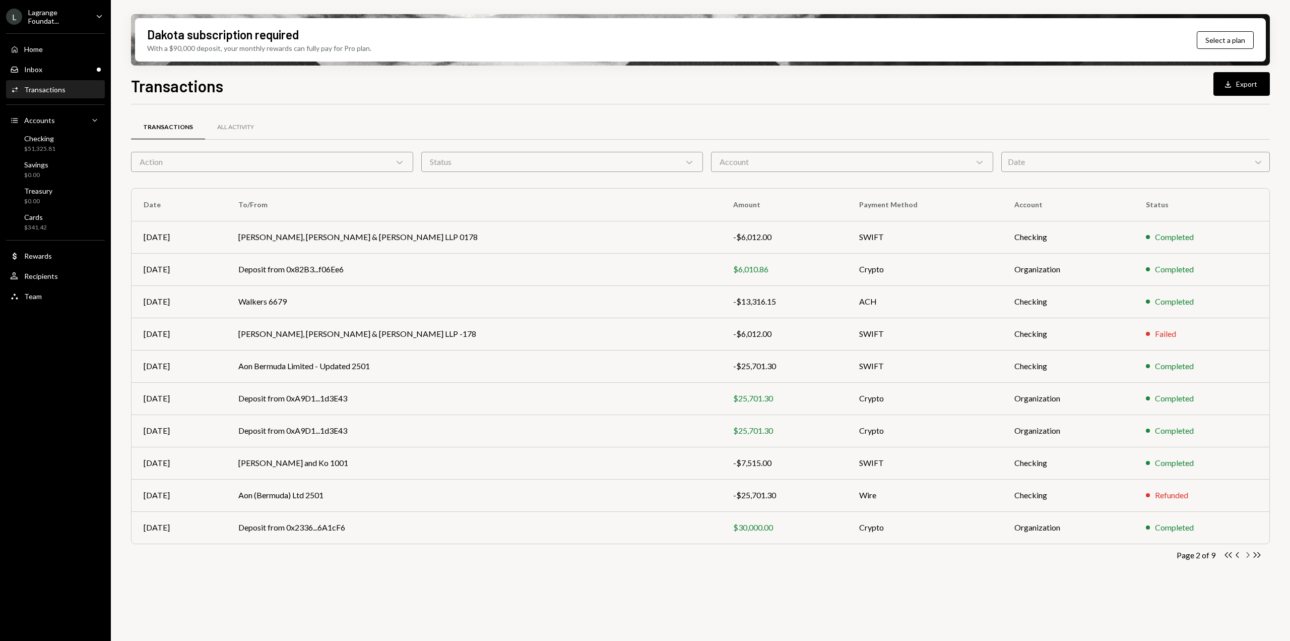
click at [1247, 553] on icon "Chevron Right" at bounding box center [1248, 555] width 10 height 10
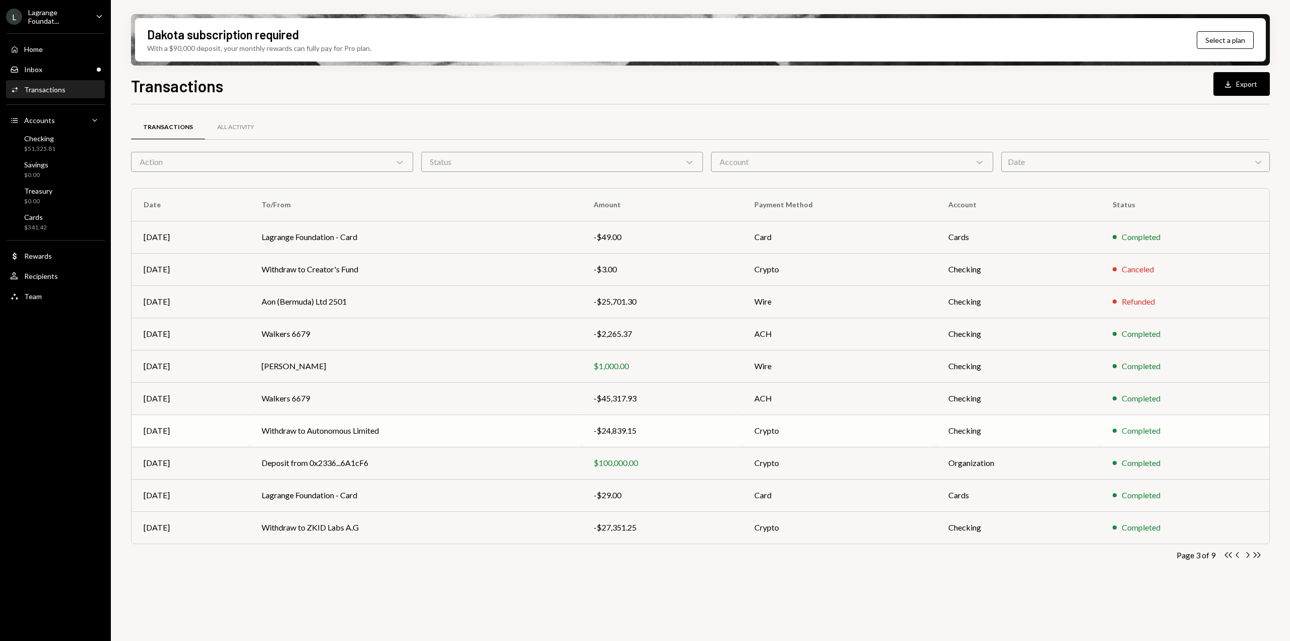
click at [651, 432] on div "-$24,839.15" at bounding box center [662, 430] width 137 height 12
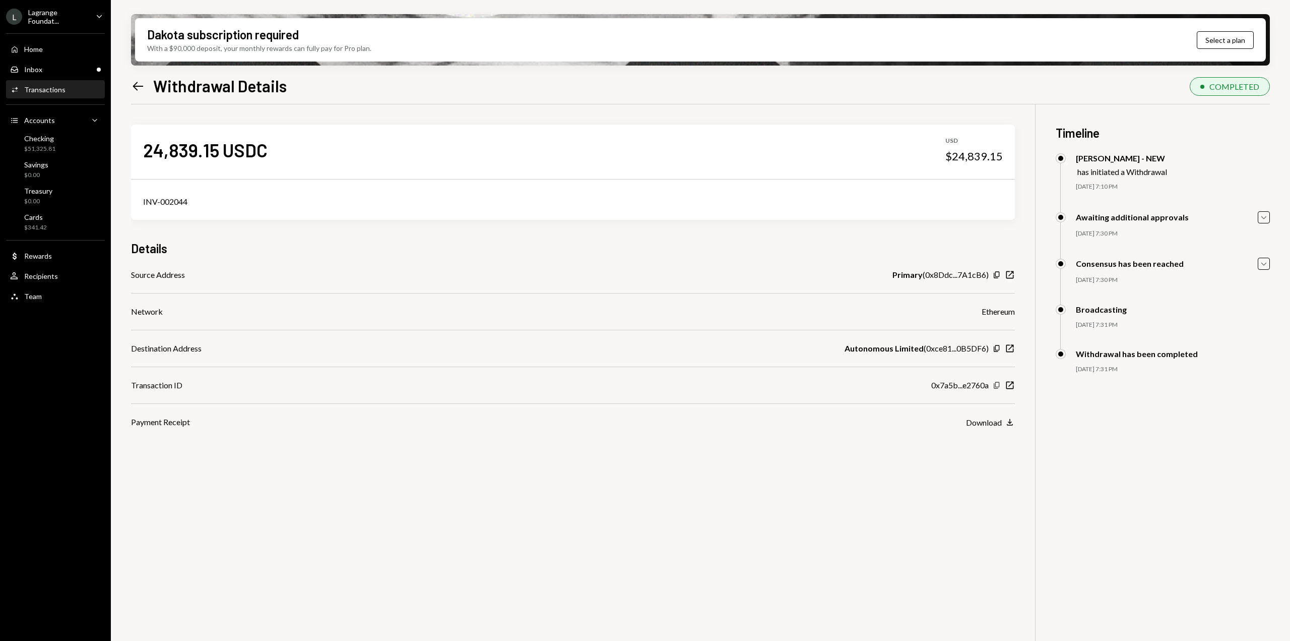
click at [996, 382] on icon "Copy" at bounding box center [997, 385] width 8 height 8
click at [133, 87] on icon "Left Arrow" at bounding box center [138, 86] width 14 height 14
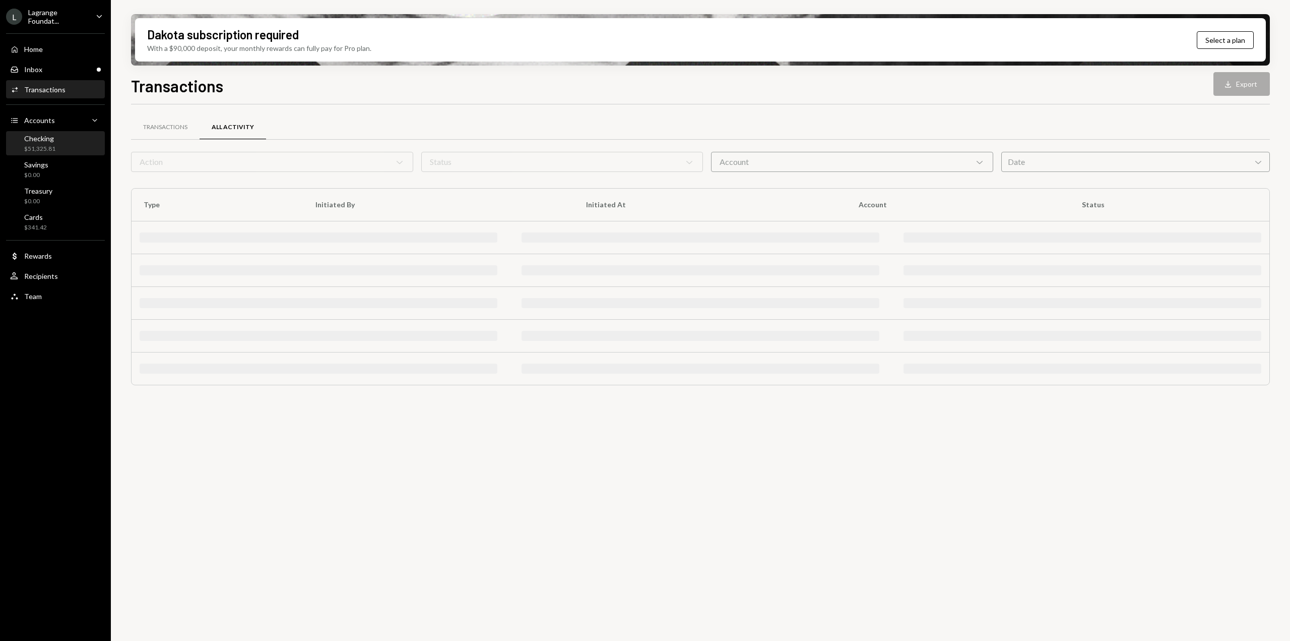
click at [34, 139] on div "Checking" at bounding box center [39, 138] width 31 height 9
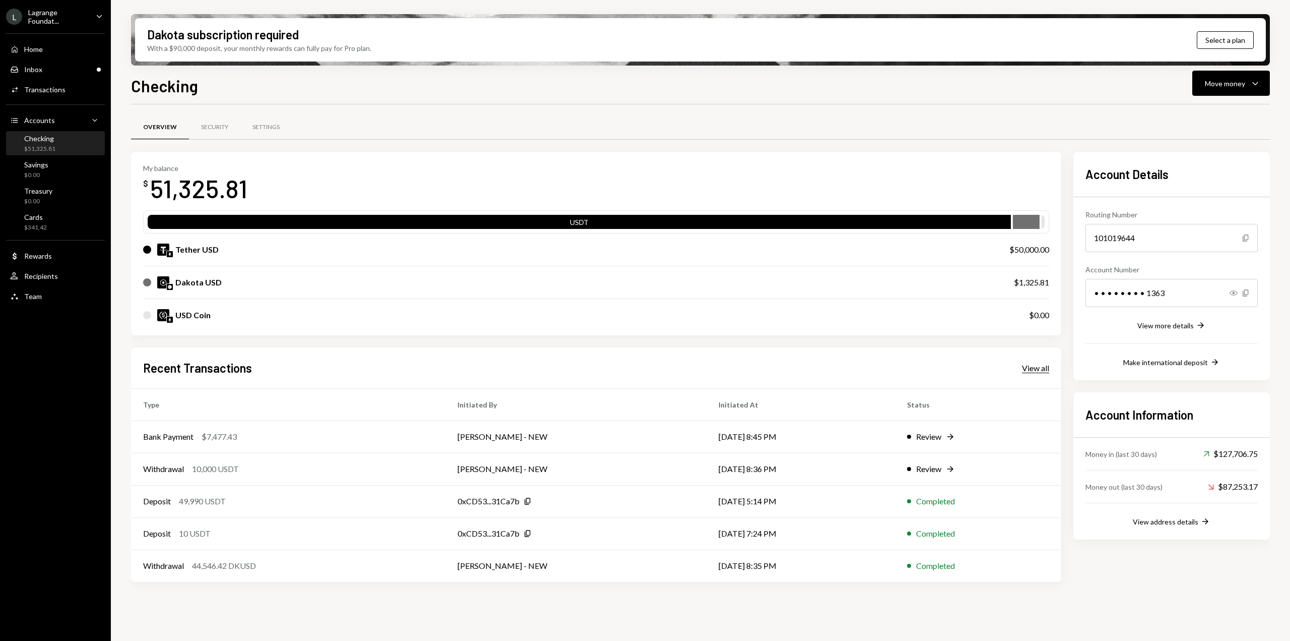
click at [1026, 370] on div "View all" at bounding box center [1035, 368] width 27 height 10
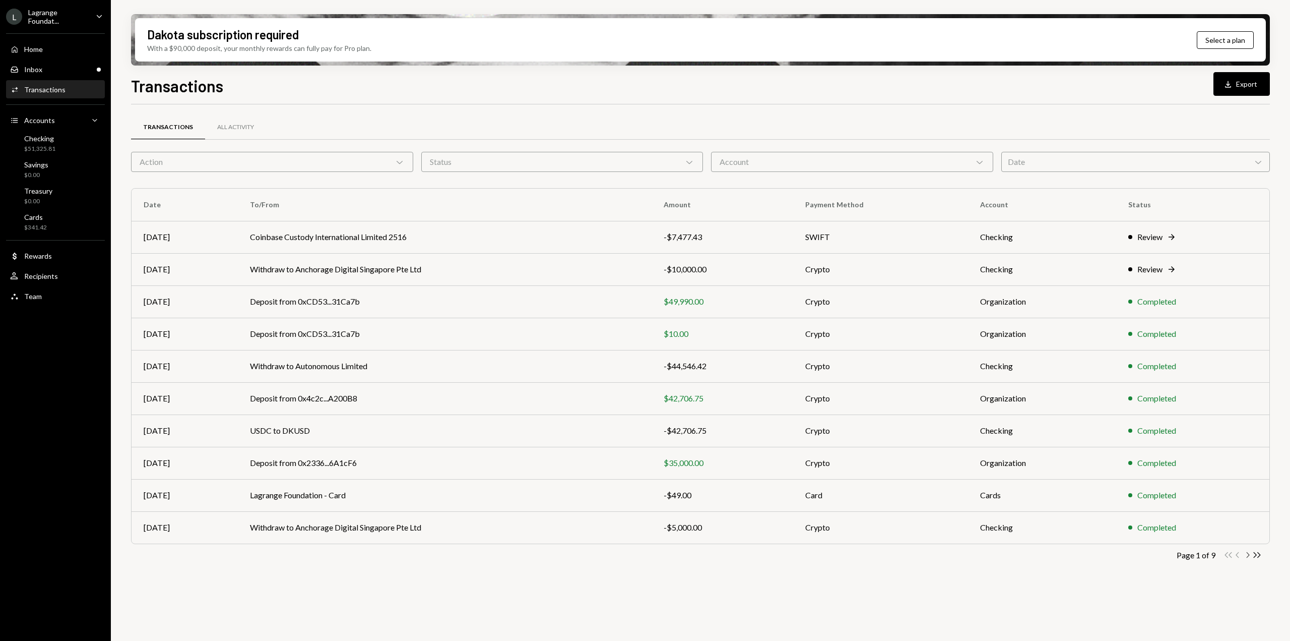
click at [1249, 554] on icon "button" at bounding box center [1248, 555] width 3 height 6
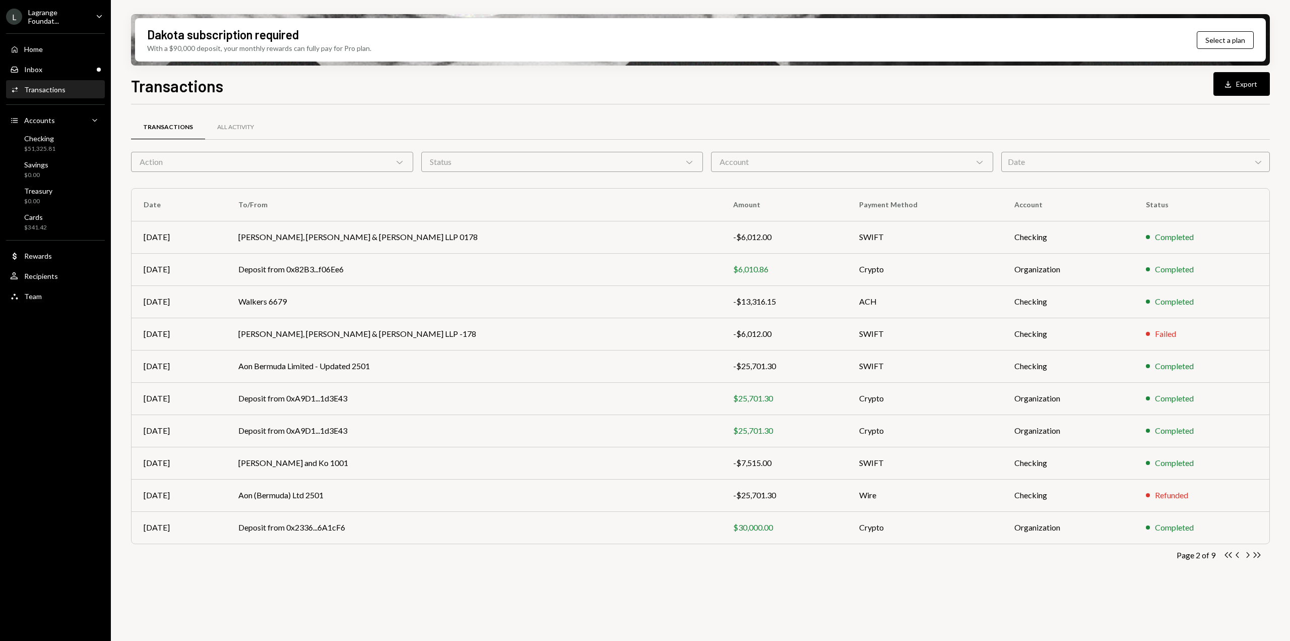
click at [1249, 554] on icon "button" at bounding box center [1248, 555] width 3 height 6
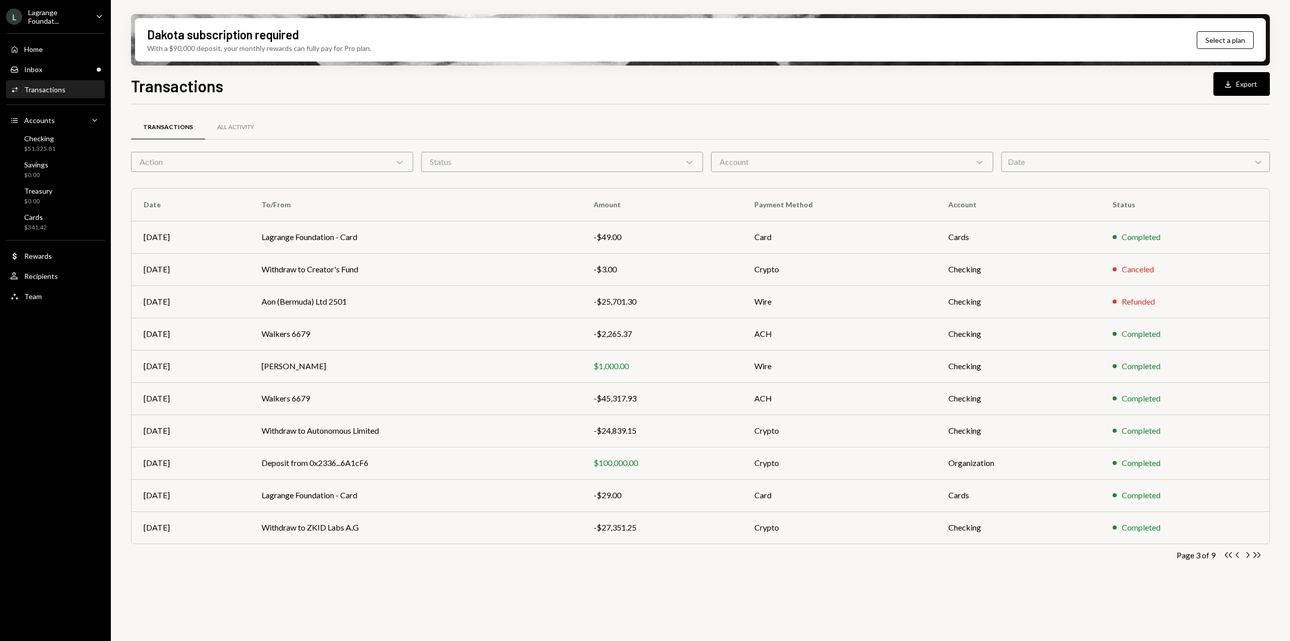
click at [1249, 554] on icon "button" at bounding box center [1248, 555] width 3 height 6
click at [1234, 554] on icon "Chevron Left" at bounding box center [1238, 555] width 10 height 10
click at [541, 340] on td "Walkers 6679" at bounding box center [416, 334] width 332 height 32
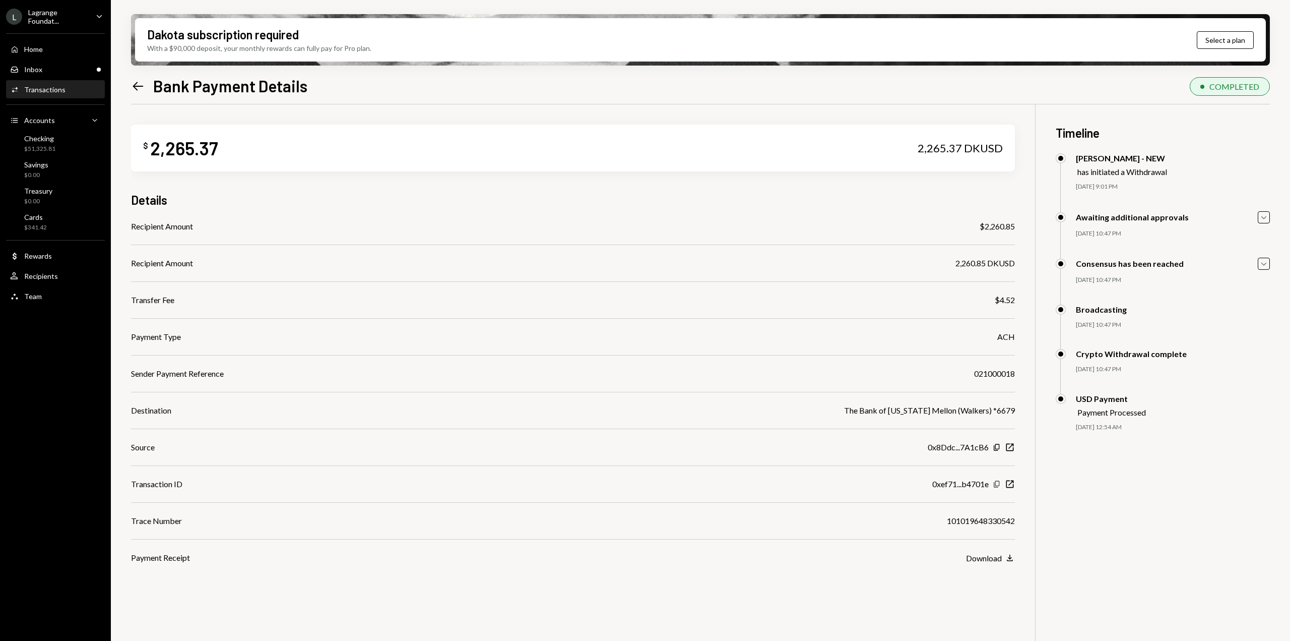
click at [999, 486] on icon "Copy" at bounding box center [997, 484] width 8 height 8
click at [43, 153] on div "$51,325.81" at bounding box center [39, 149] width 31 height 9
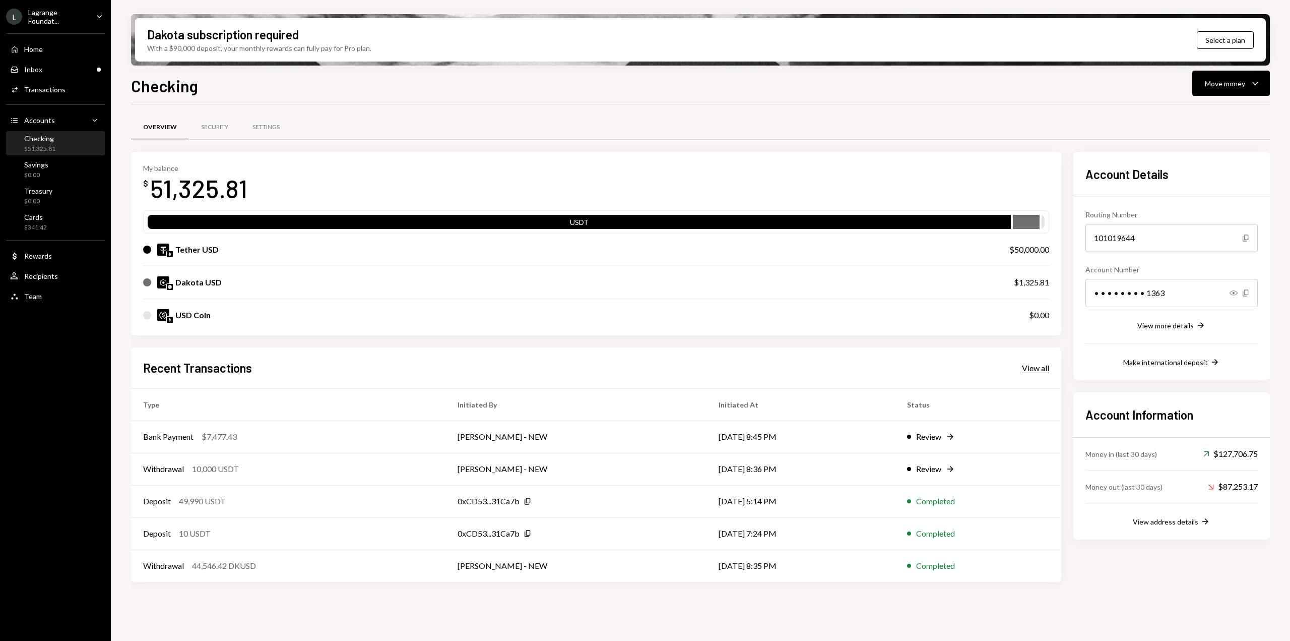
click at [1032, 366] on div "View all" at bounding box center [1035, 368] width 27 height 10
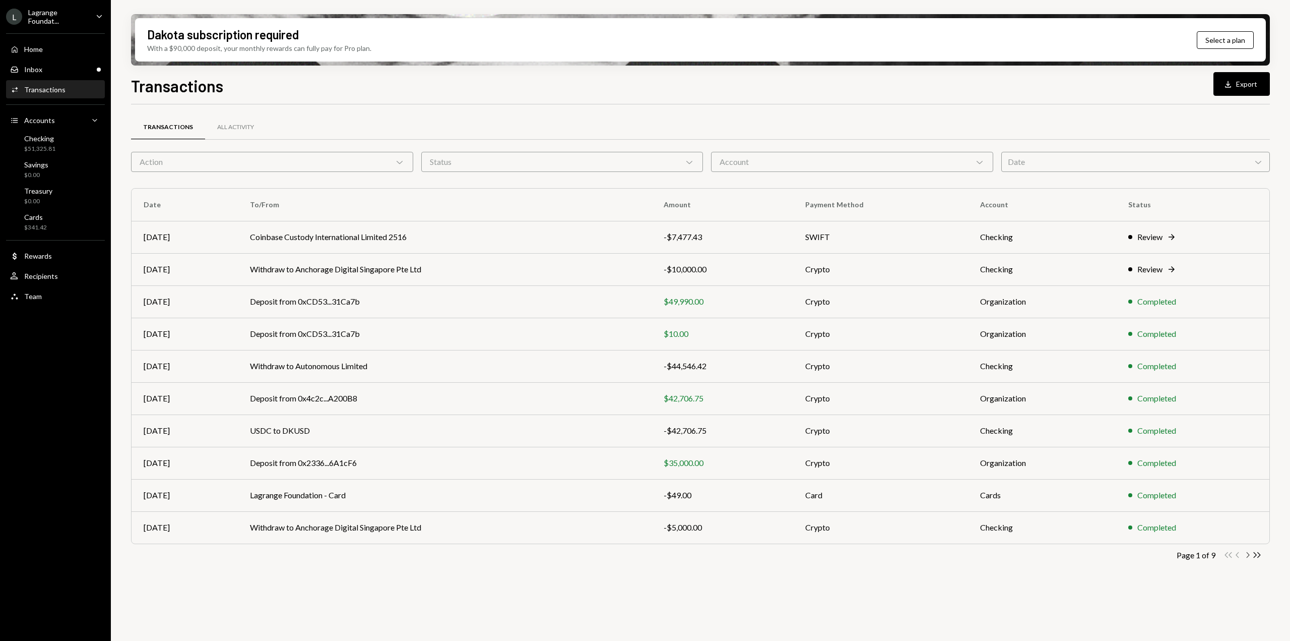
click at [1245, 555] on icon "Chevron Right" at bounding box center [1248, 555] width 10 height 10
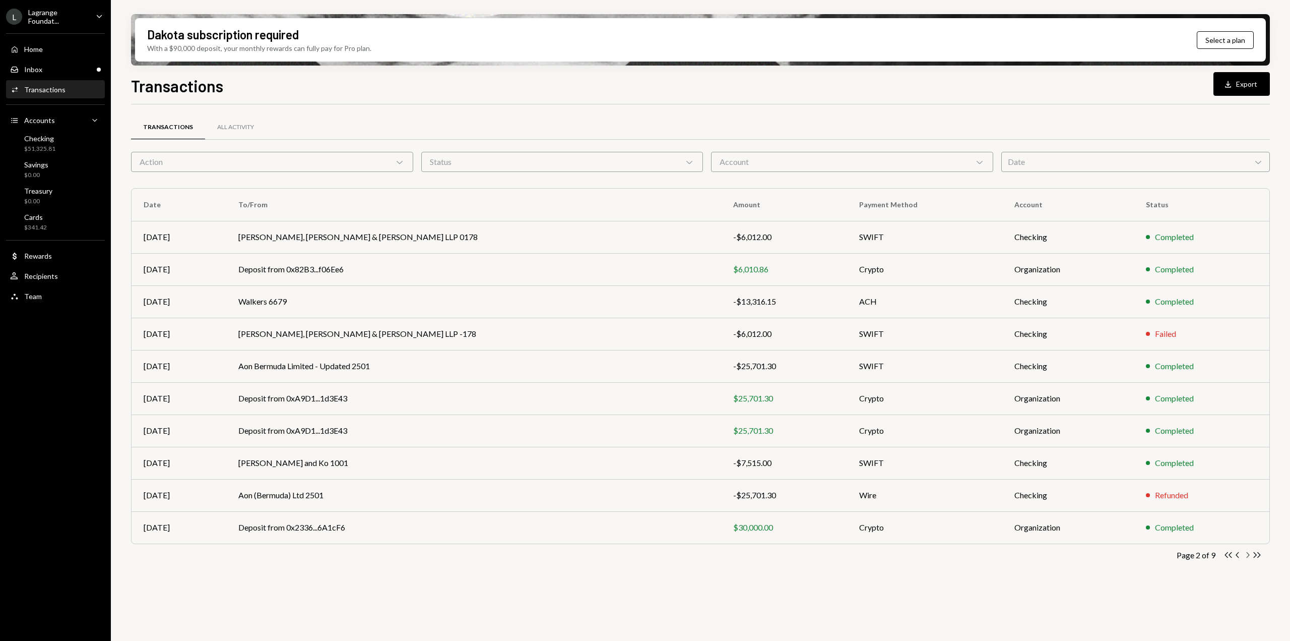
click at [1245, 555] on icon "Chevron Right" at bounding box center [1248, 555] width 10 height 10
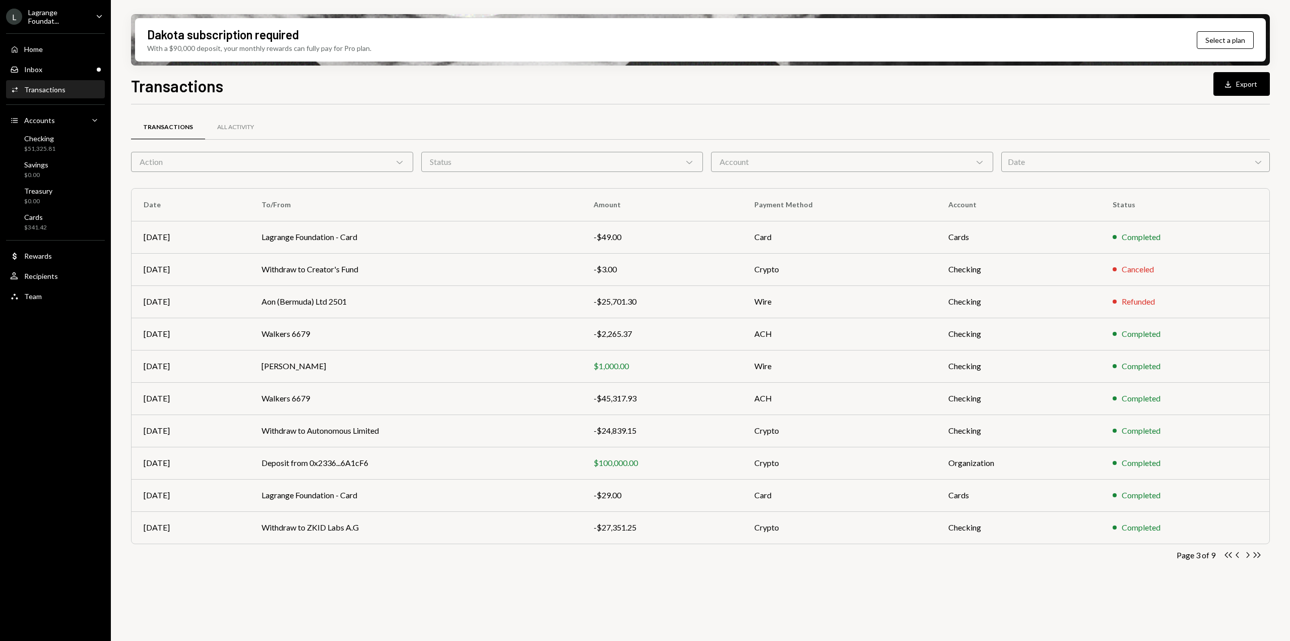
click at [1245, 555] on icon "Chevron Right" at bounding box center [1248, 555] width 10 height 10
click at [1238, 554] on icon "Chevron Left" at bounding box center [1238, 555] width 10 height 10
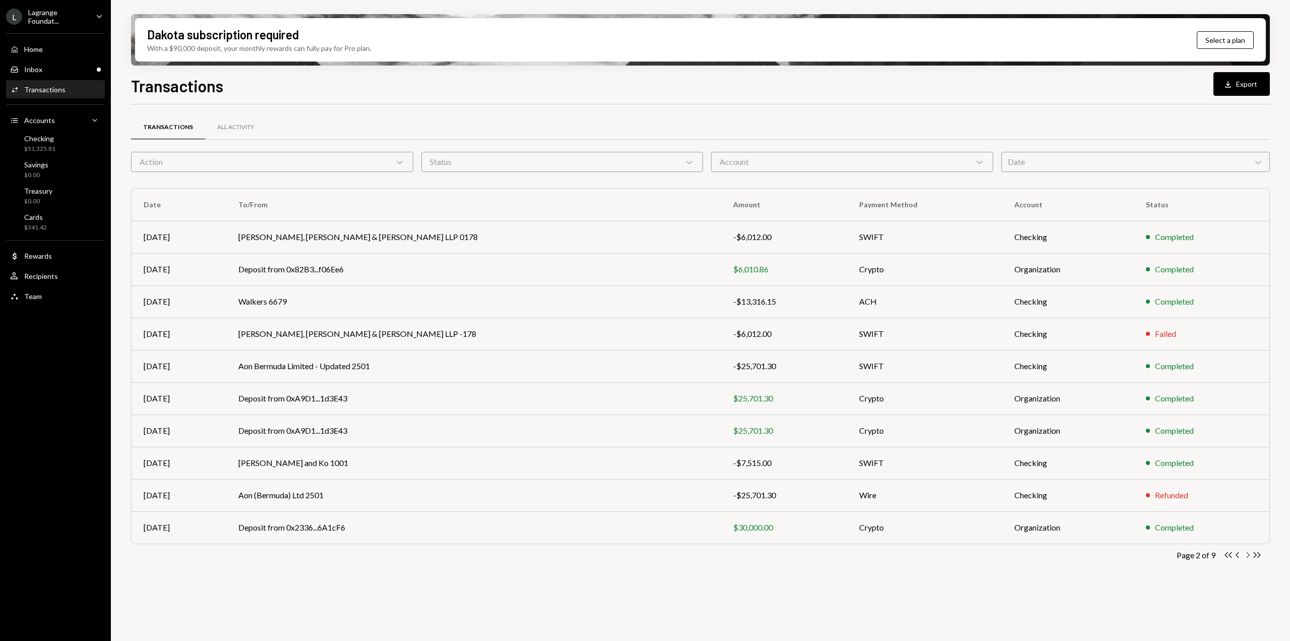
click at [1249, 555] on icon "button" at bounding box center [1248, 555] width 3 height 6
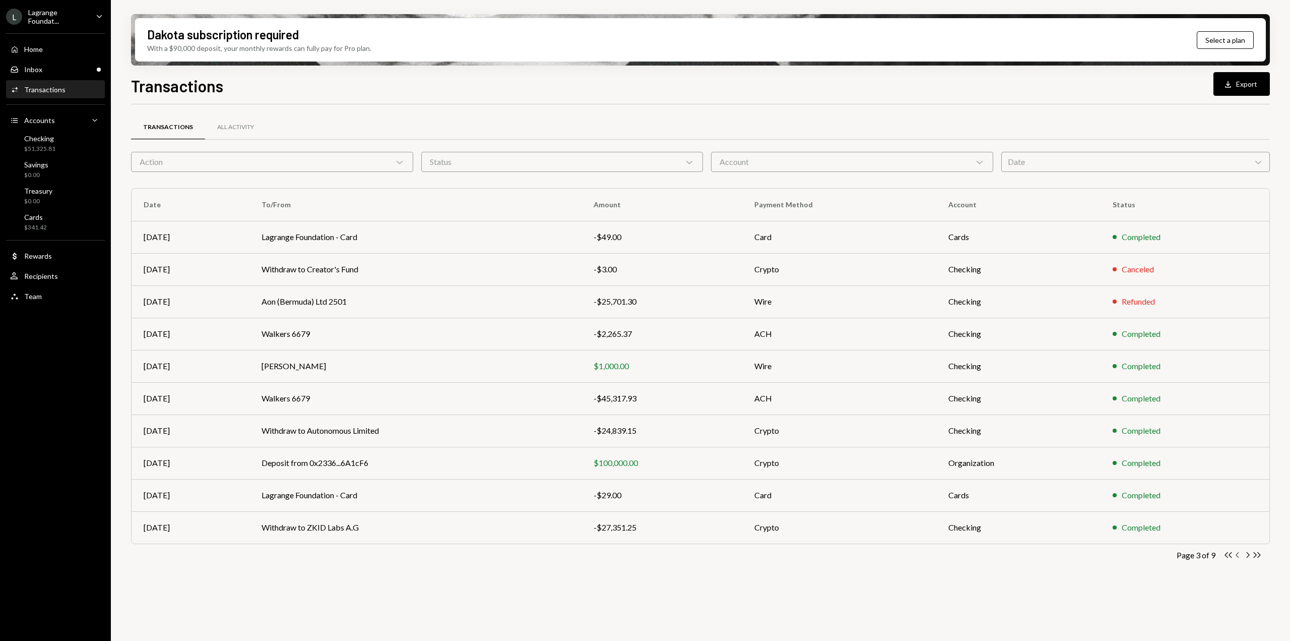
click at [1238, 557] on icon "Chevron Left" at bounding box center [1238, 555] width 10 height 10
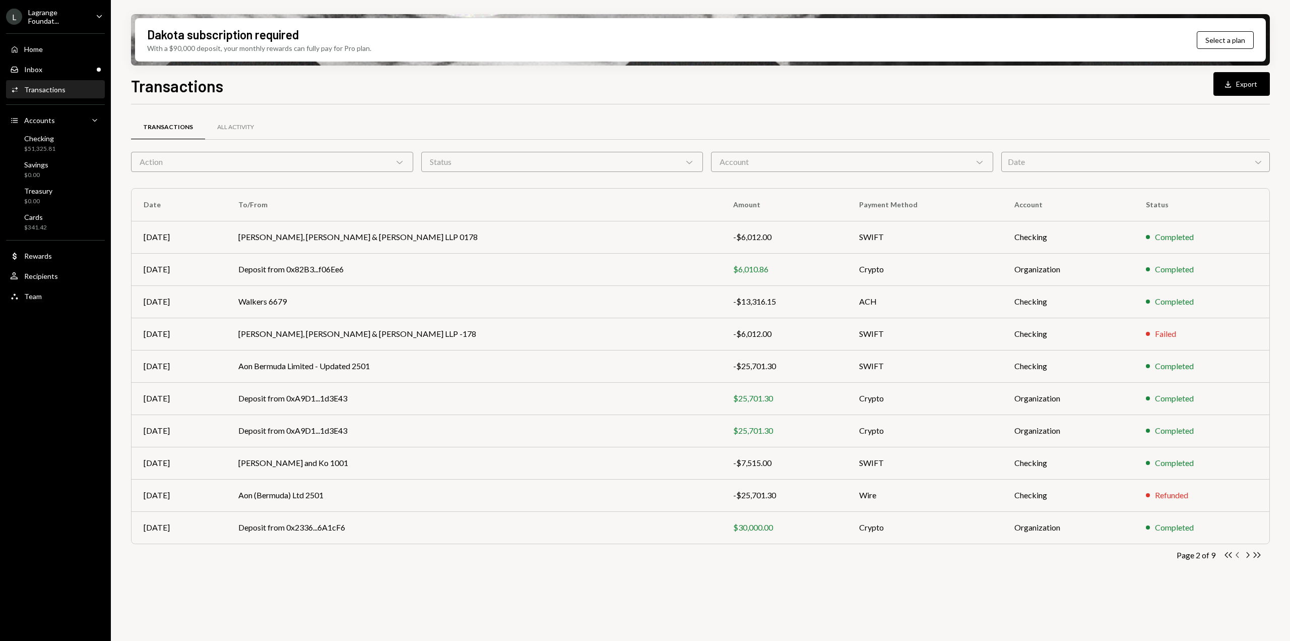
click at [1238, 557] on icon "Chevron Left" at bounding box center [1238, 555] width 10 height 10
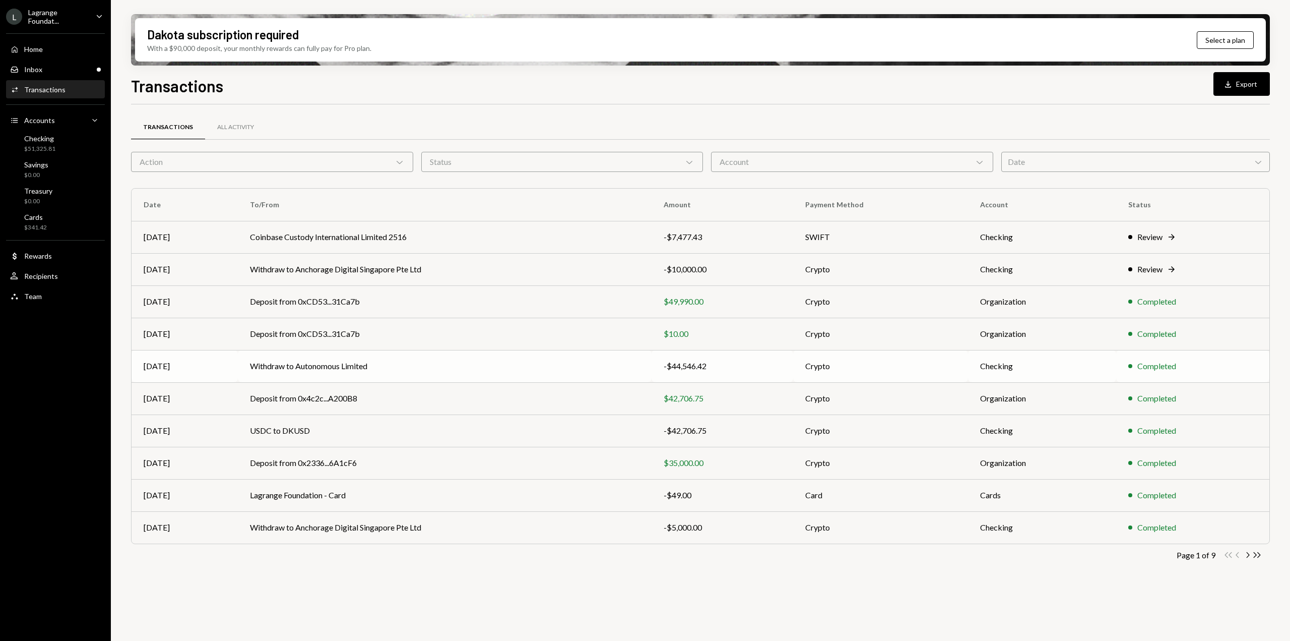
click at [598, 371] on td "Withdraw to Autonomous Limited" at bounding box center [444, 366] width 413 height 32
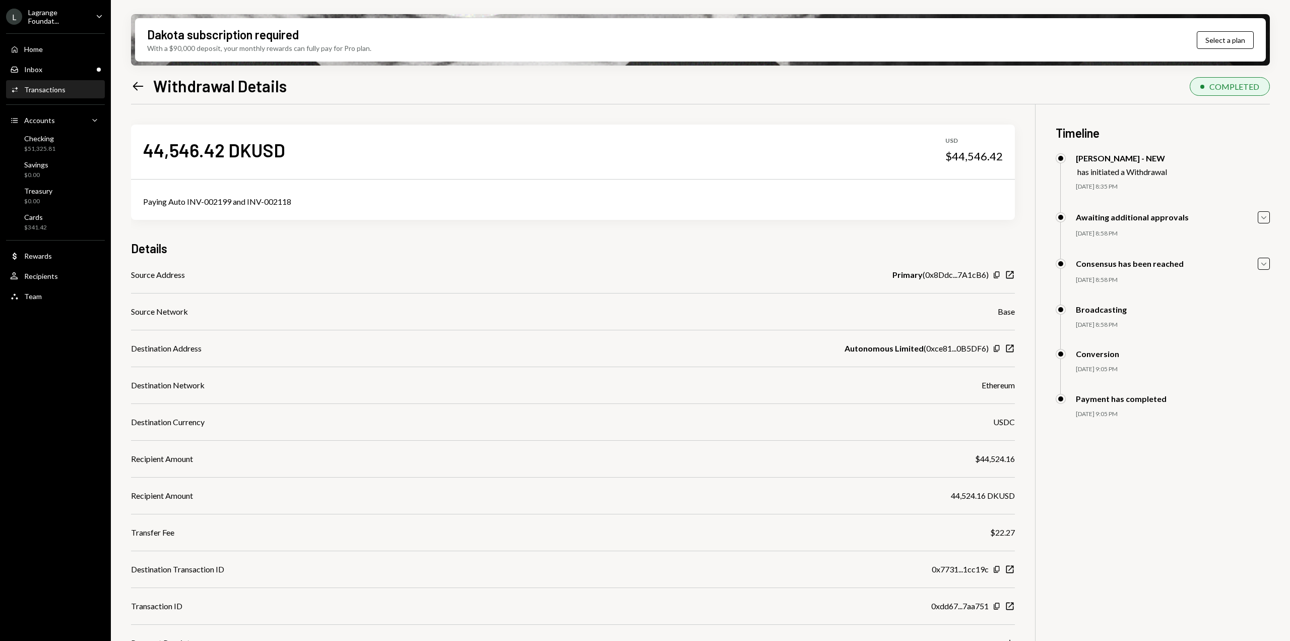
scroll to position [81, 0]
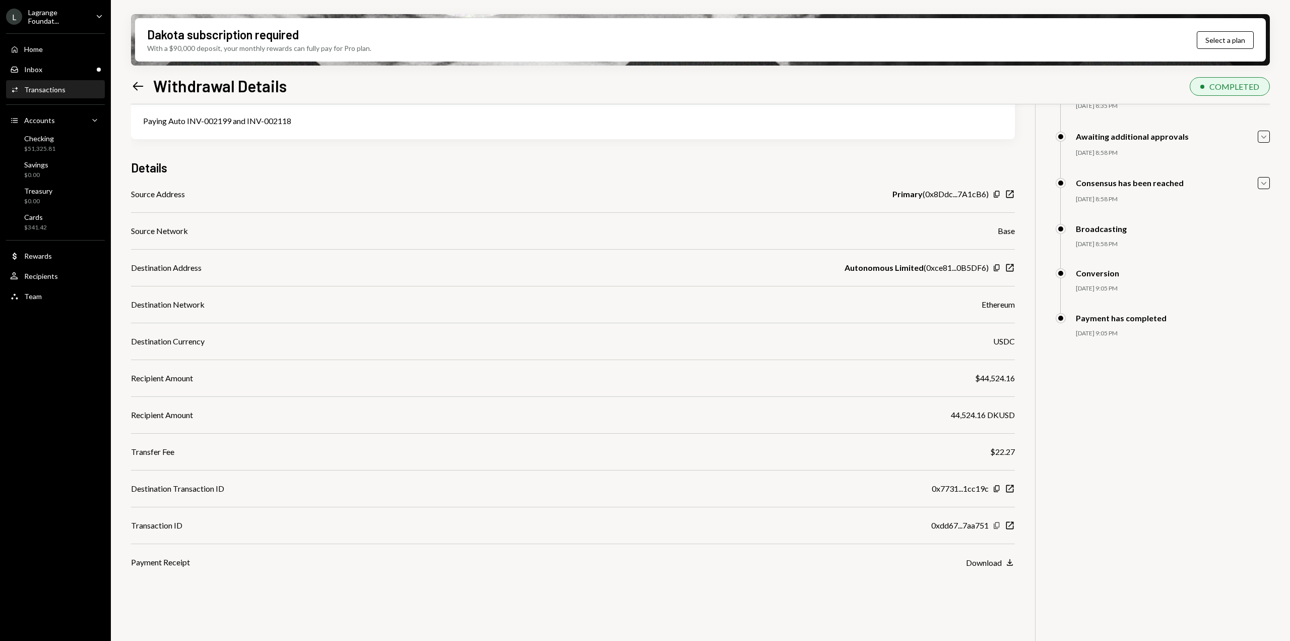
click at [998, 526] on icon "Copy" at bounding box center [997, 525] width 8 height 8
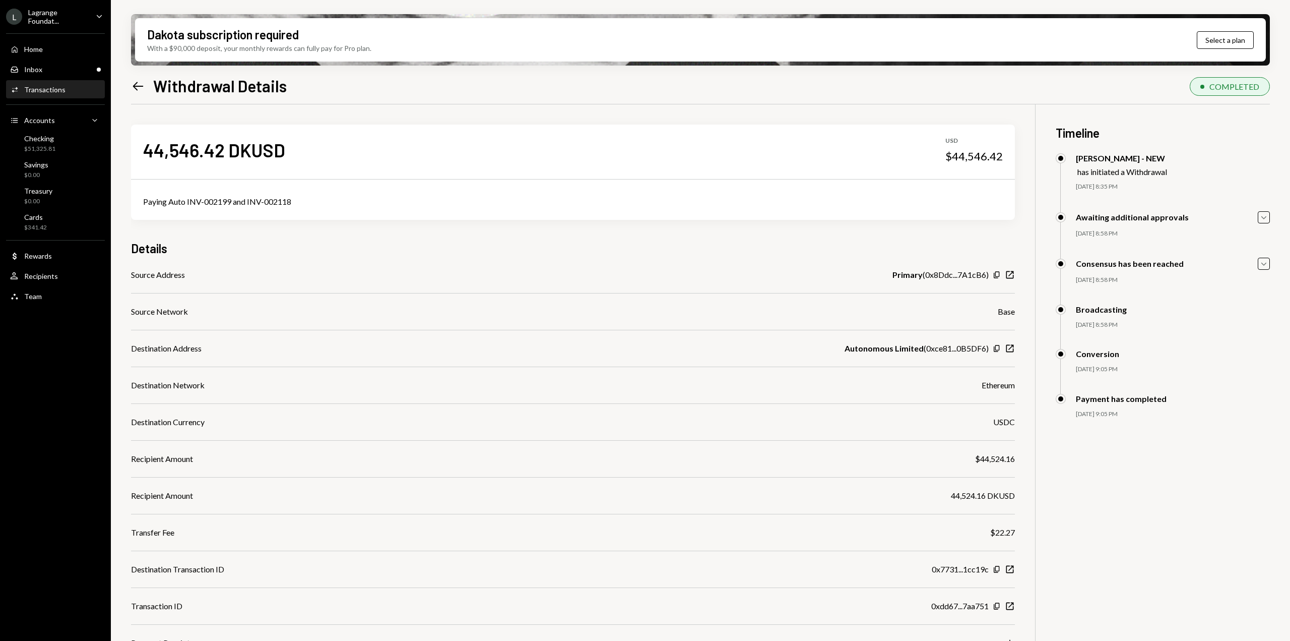
click at [187, 153] on div "44,546.42 DKUSD" at bounding box center [214, 150] width 142 height 23
click at [179, 208] on div "Paying Auto INV-002199 and INV-002118" at bounding box center [573, 201] width 884 height 36
click at [35, 146] on div "$51,325.81" at bounding box center [39, 149] width 31 height 9
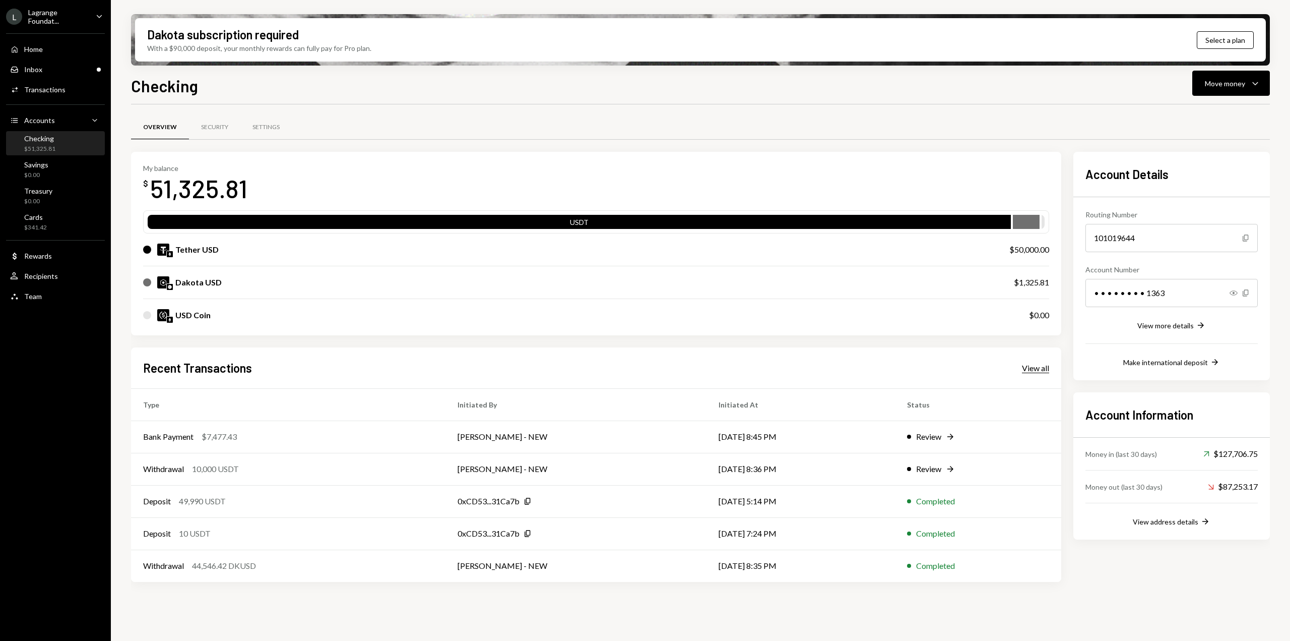
click at [1034, 368] on div "View all" at bounding box center [1035, 368] width 27 height 10
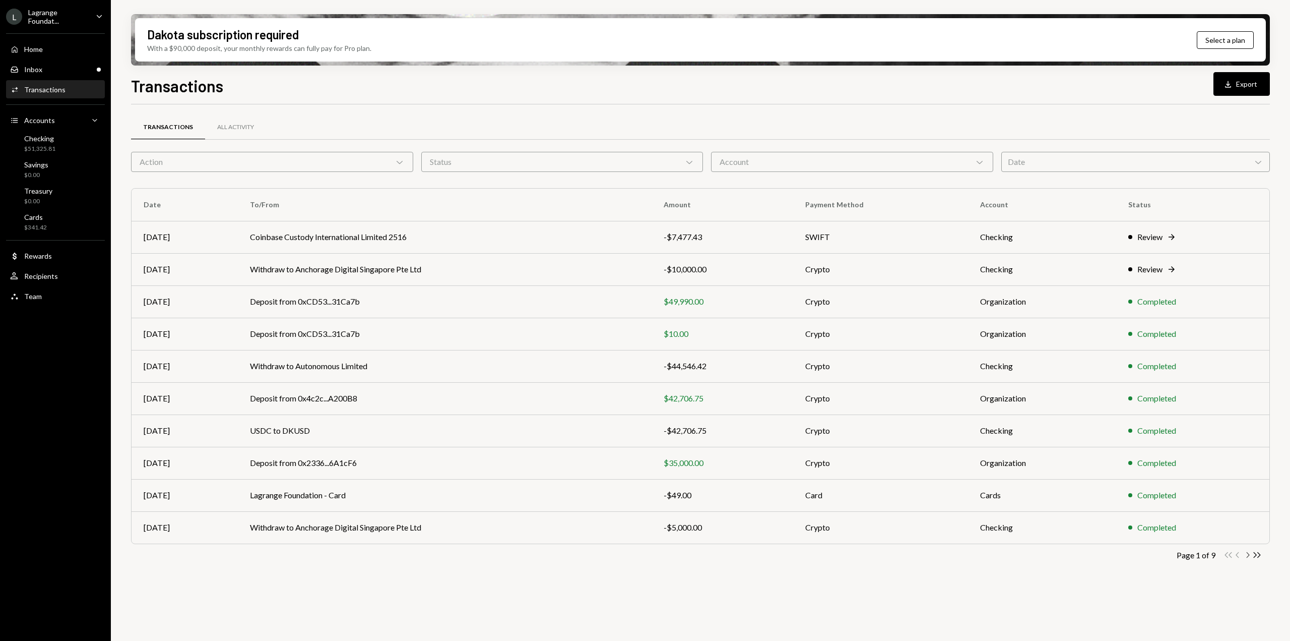
click at [1246, 556] on icon "Chevron Right" at bounding box center [1248, 555] width 10 height 10
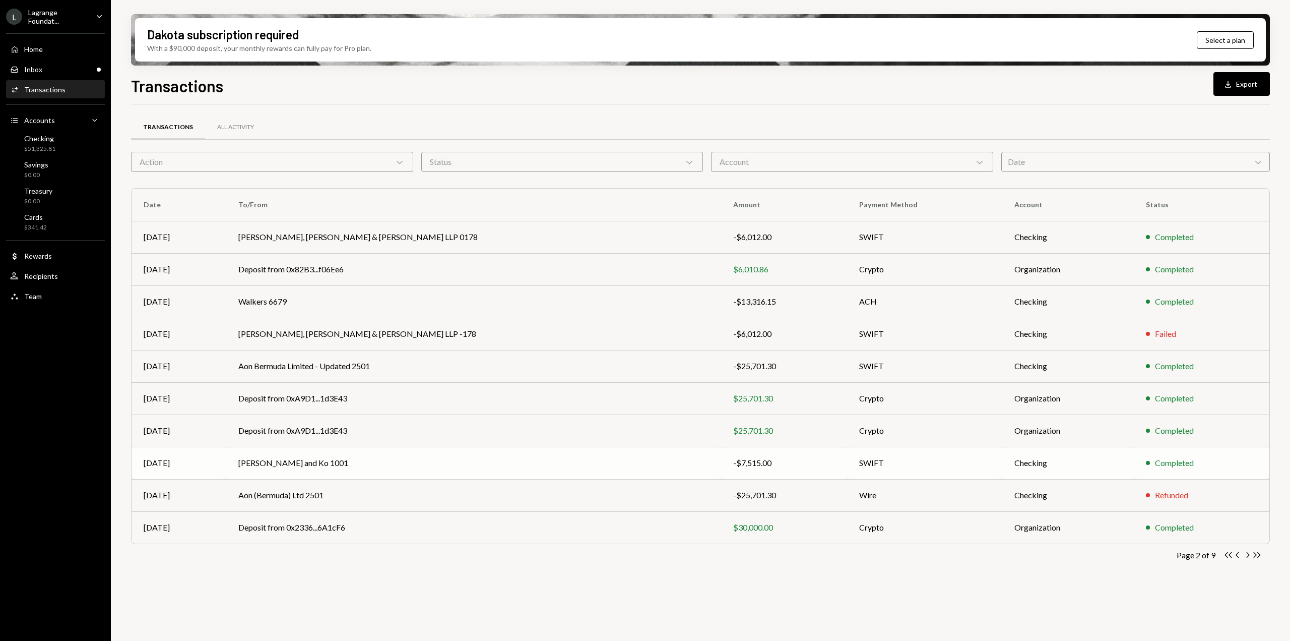
click at [733, 465] on div "-$7,515.00" at bounding box center [784, 463] width 102 height 12
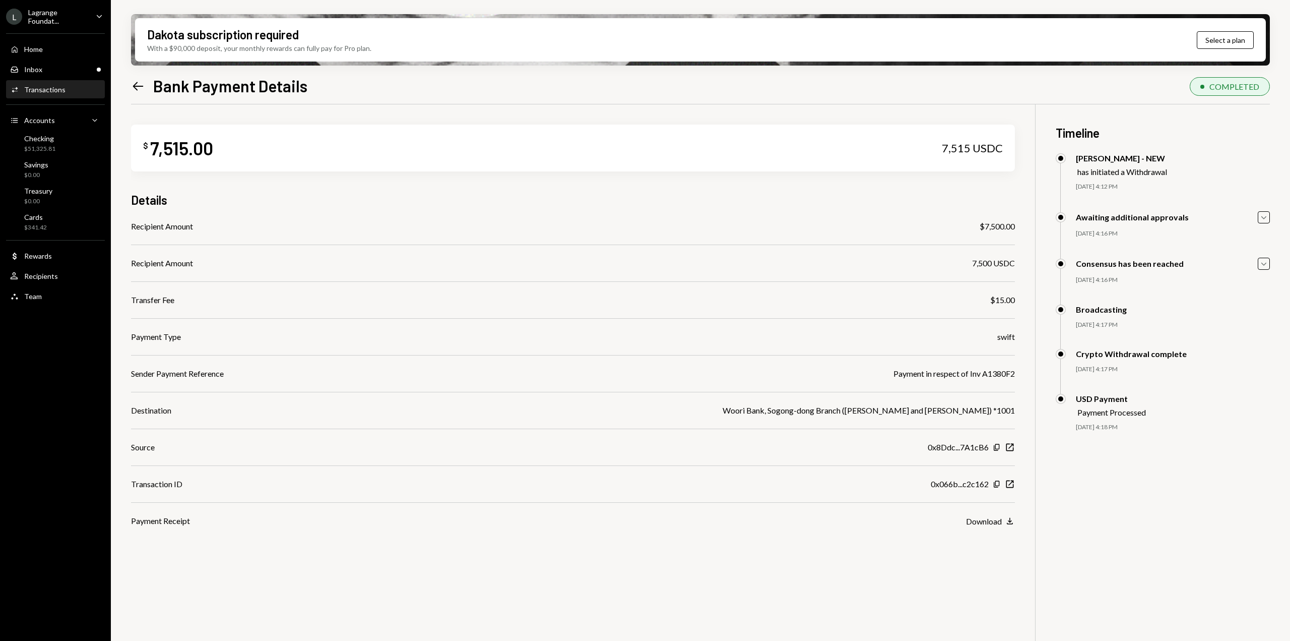
click at [135, 91] on icon "Left Arrow" at bounding box center [138, 86] width 14 height 14
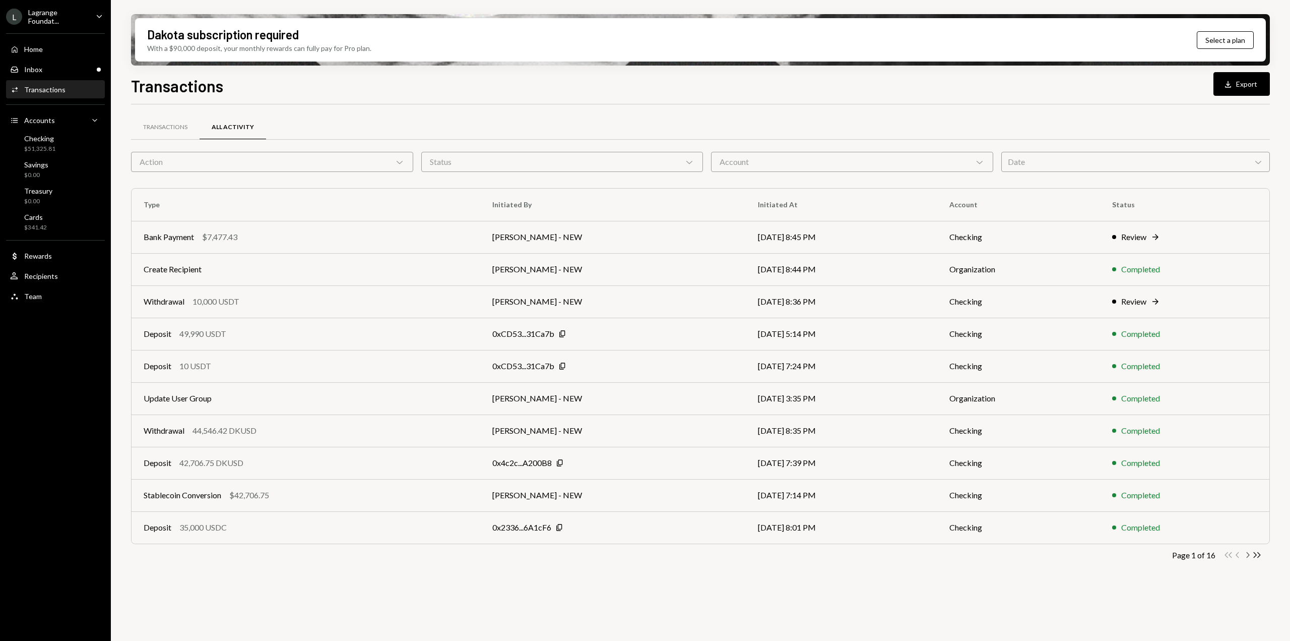
click at [1248, 555] on icon "Chevron Right" at bounding box center [1248, 555] width 10 height 10
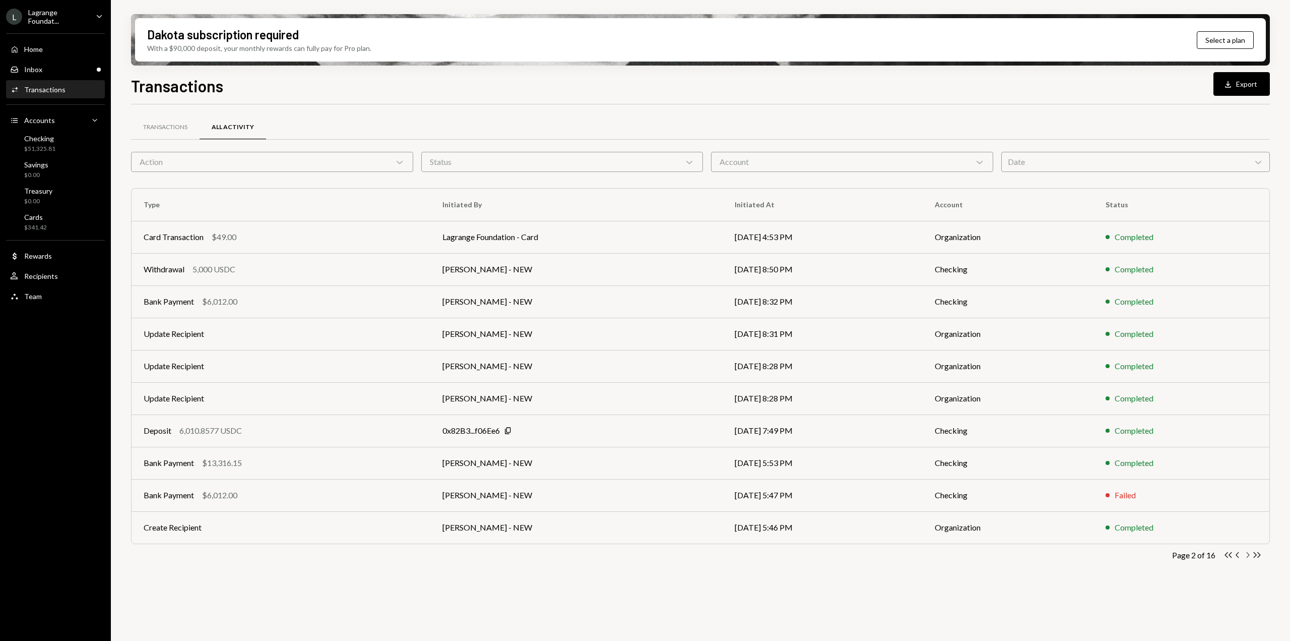
click at [1248, 555] on icon "Chevron Right" at bounding box center [1248, 555] width 10 height 10
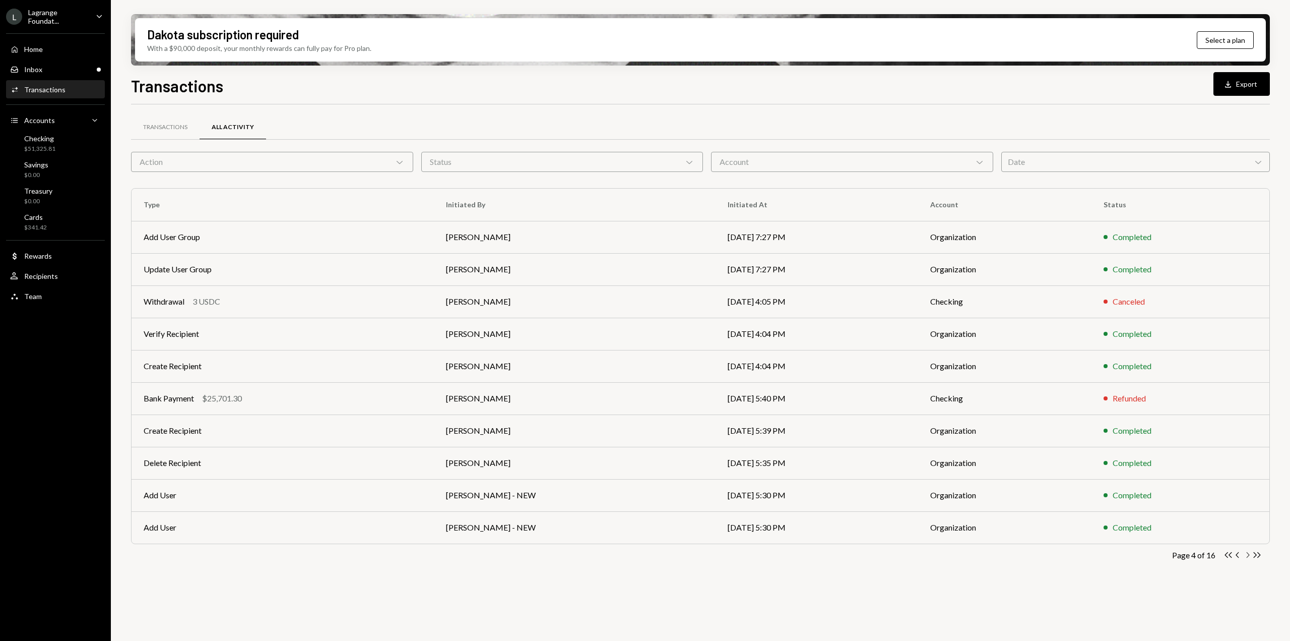
click at [1248, 555] on icon "Chevron Right" at bounding box center [1248, 555] width 10 height 10
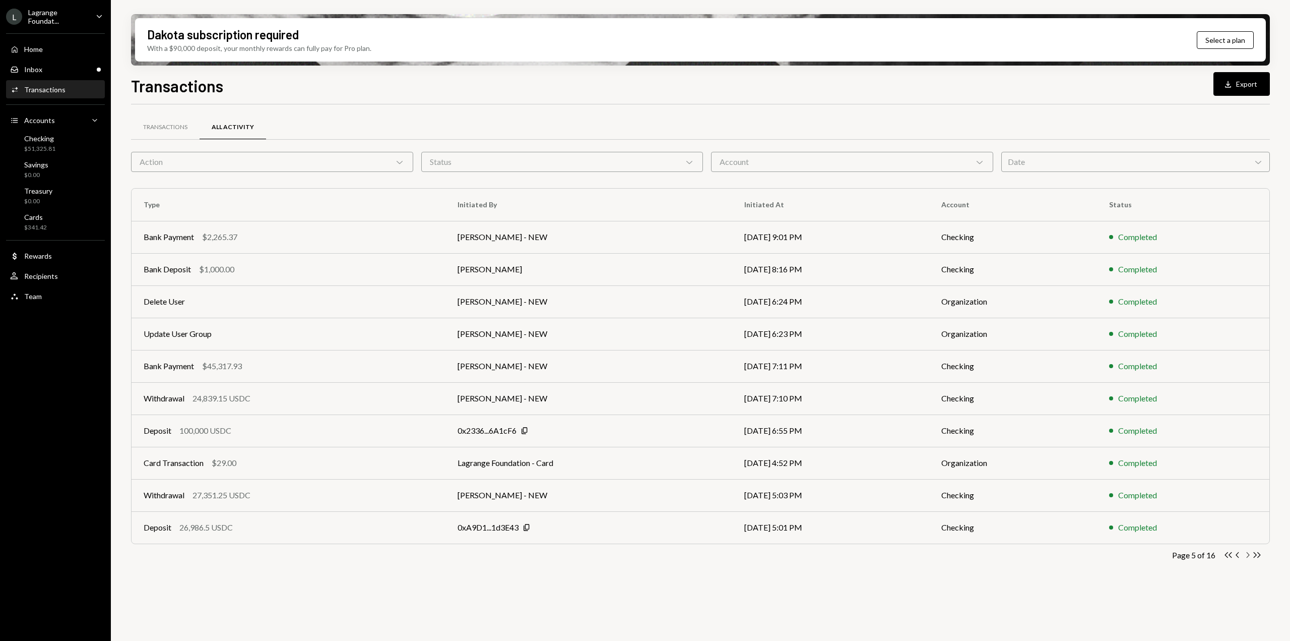
click at [1248, 555] on icon "Chevron Right" at bounding box center [1248, 555] width 10 height 10
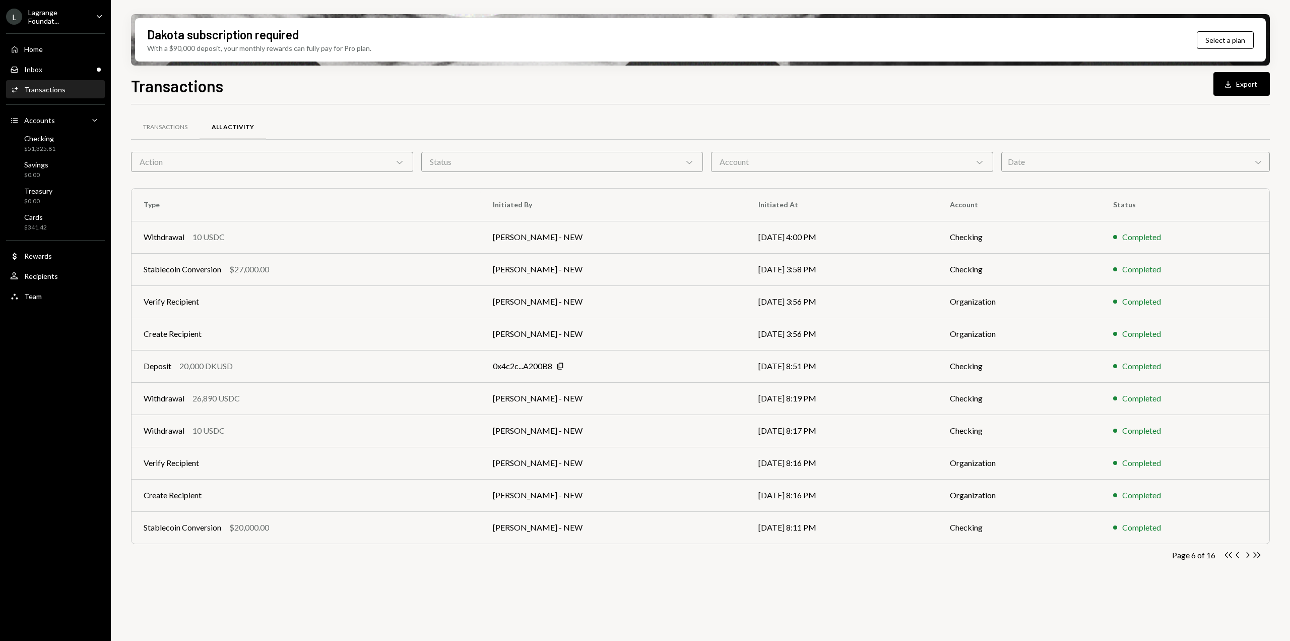
click at [760, 163] on div "Account Chevron Down" at bounding box center [852, 162] width 282 height 20
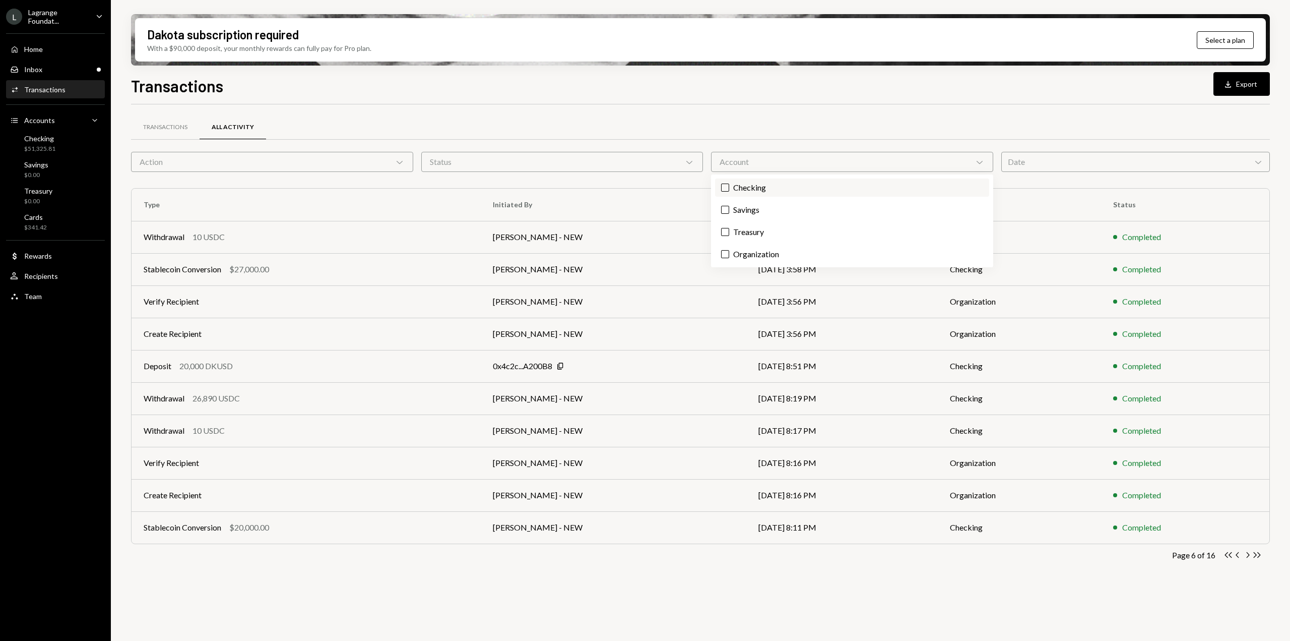
click at [749, 185] on label "Checking" at bounding box center [852, 187] width 274 height 18
click at [729, 185] on button "Checking" at bounding box center [725, 187] width 8 height 8
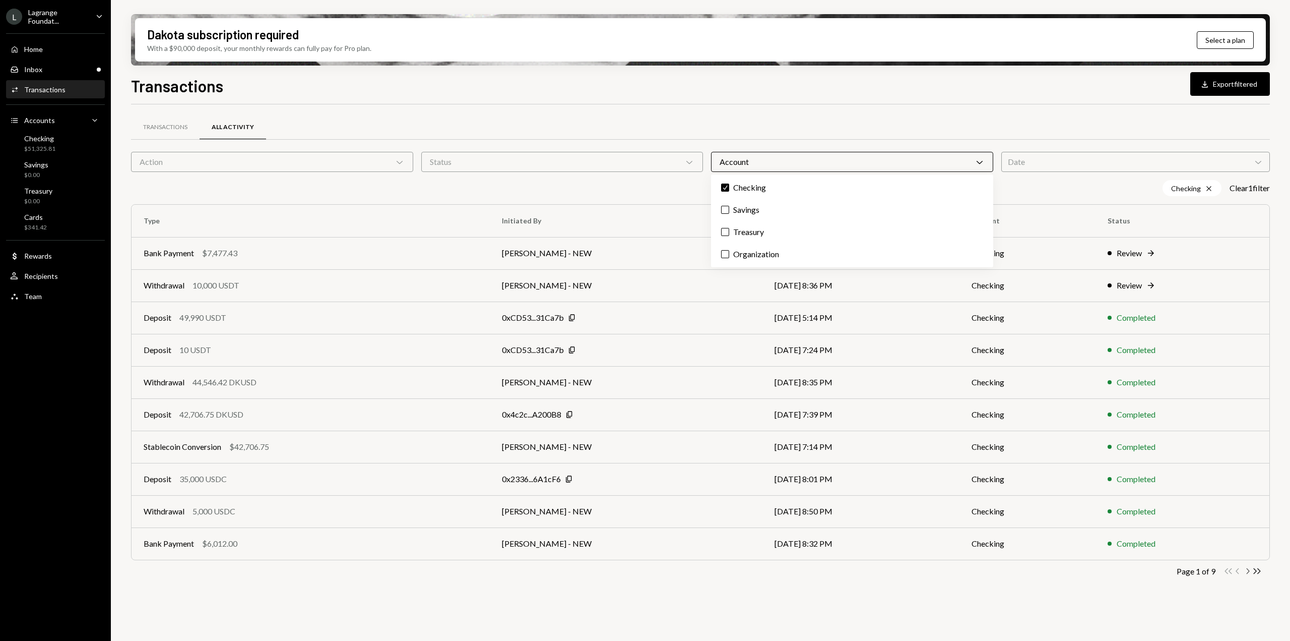
click at [1248, 572] on icon "Chevron Right" at bounding box center [1248, 571] width 10 height 10
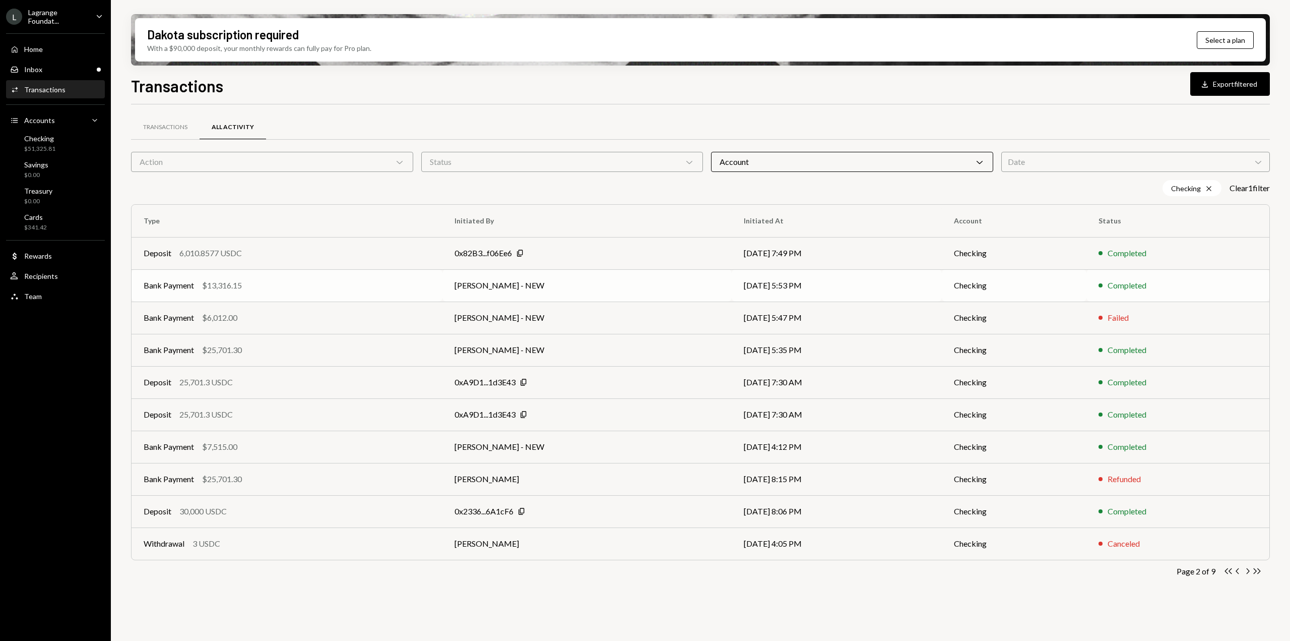
click at [353, 273] on td "Bank Payment $13,316.15" at bounding box center [287, 285] width 311 height 32
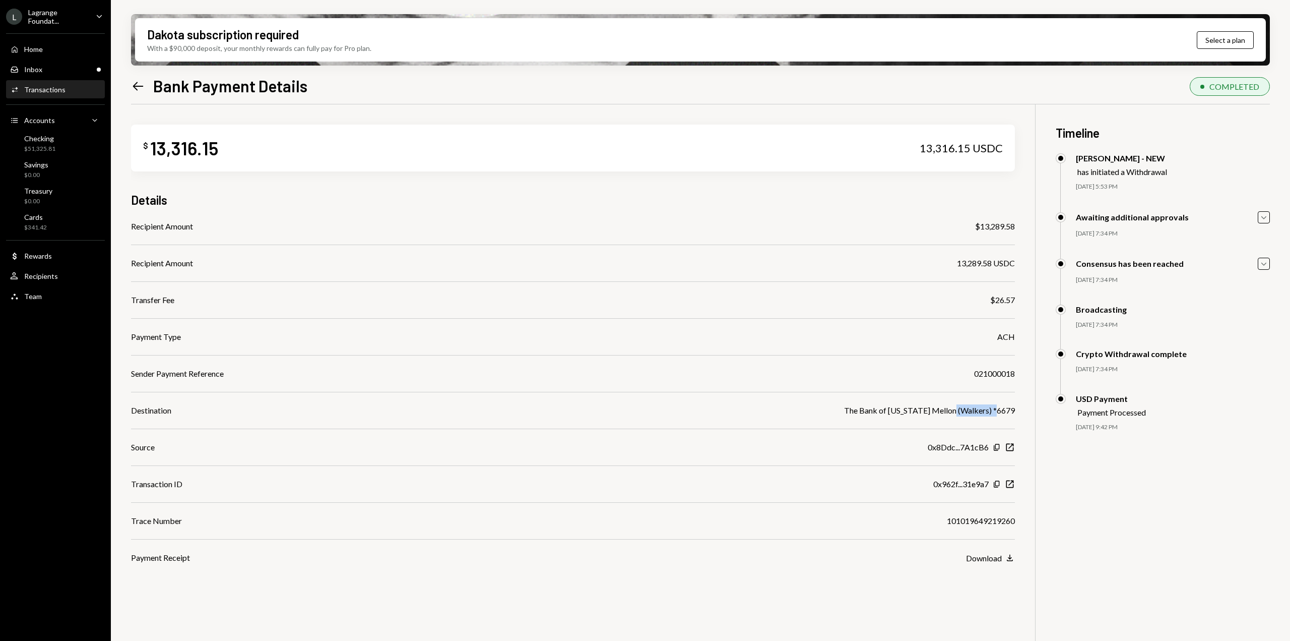
drag, startPoint x: 961, startPoint y: 413, endPoint x: 1005, endPoint y: 415, distance: 43.9
click at [1005, 415] on div "The Bank of [US_STATE] Mellon (Walkers) *6679" at bounding box center [929, 410] width 171 height 12
click at [1028, 305] on div "$ 13,316.15 13,316.15 USDC Details Recipient Amount $13,289.58 Recipient Amount…" at bounding box center [700, 424] width 1139 height 641
click at [997, 486] on icon "Copy" at bounding box center [997, 484] width 8 height 8
click at [135, 84] on icon at bounding box center [138, 86] width 11 height 9
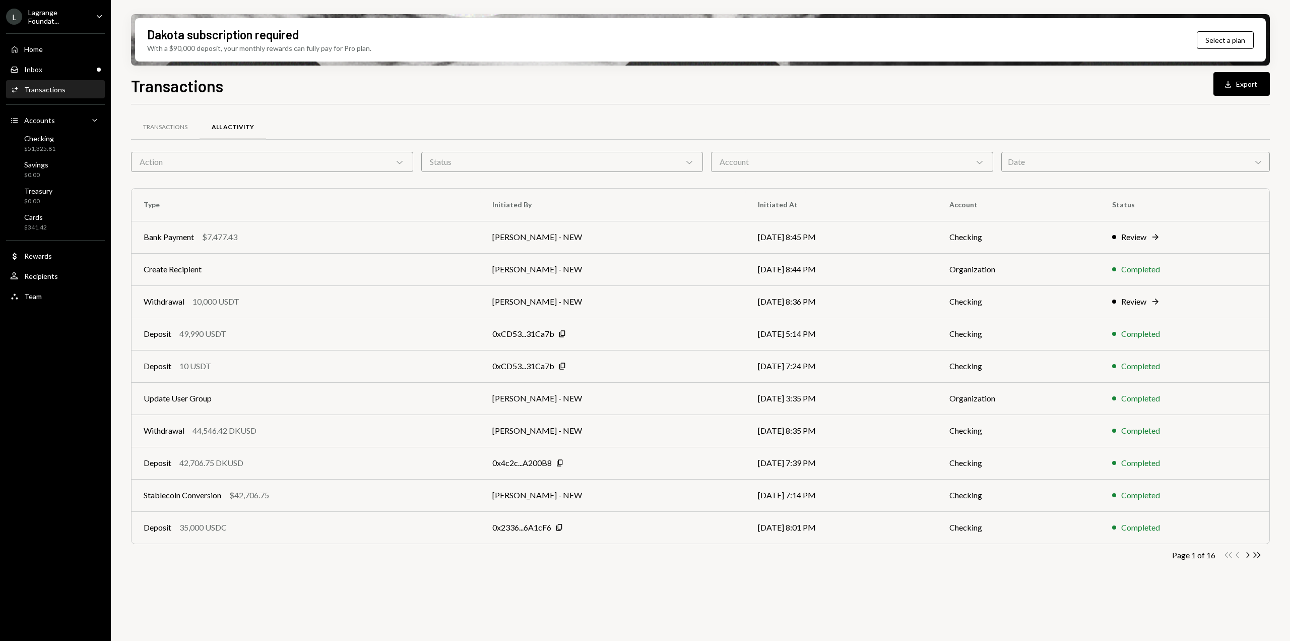
click at [405, 162] on div "Action Chevron Down" at bounding box center [272, 162] width 282 height 20
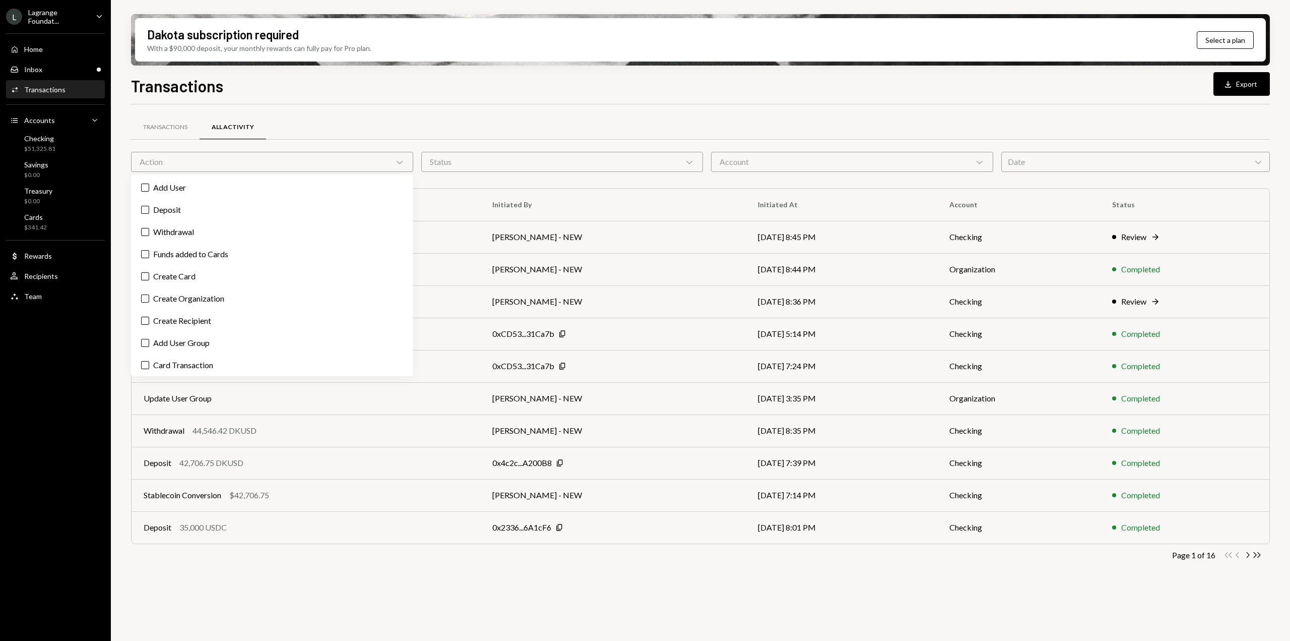
click at [506, 162] on div "Status Chevron Down" at bounding box center [562, 162] width 282 height 20
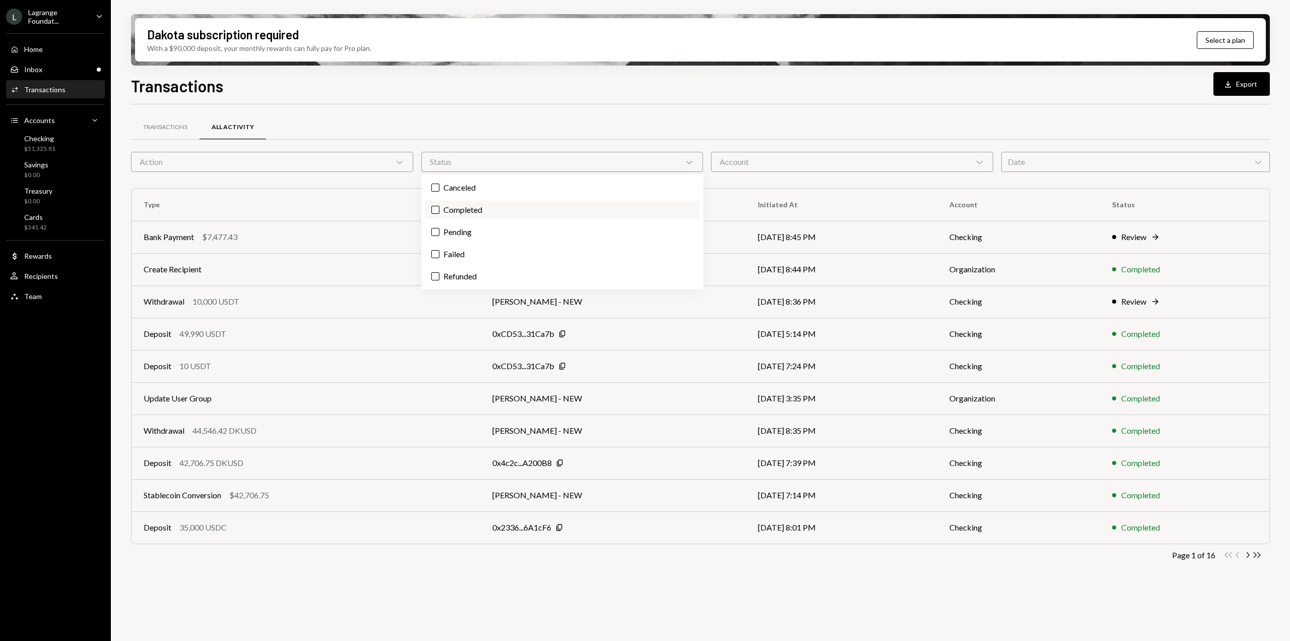
click at [474, 209] on label "Completed" at bounding box center [562, 210] width 274 height 18
click at [440, 209] on button "Completed" at bounding box center [435, 210] width 8 height 8
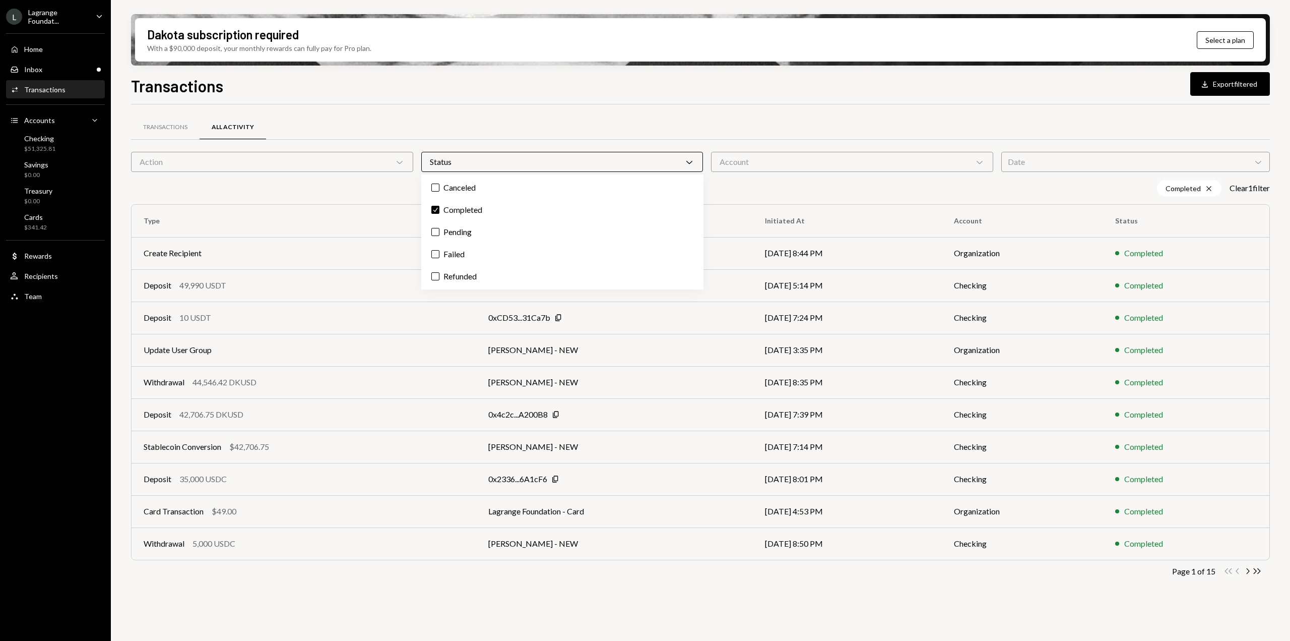
click at [348, 155] on div "Action Chevron Down" at bounding box center [272, 162] width 282 height 20
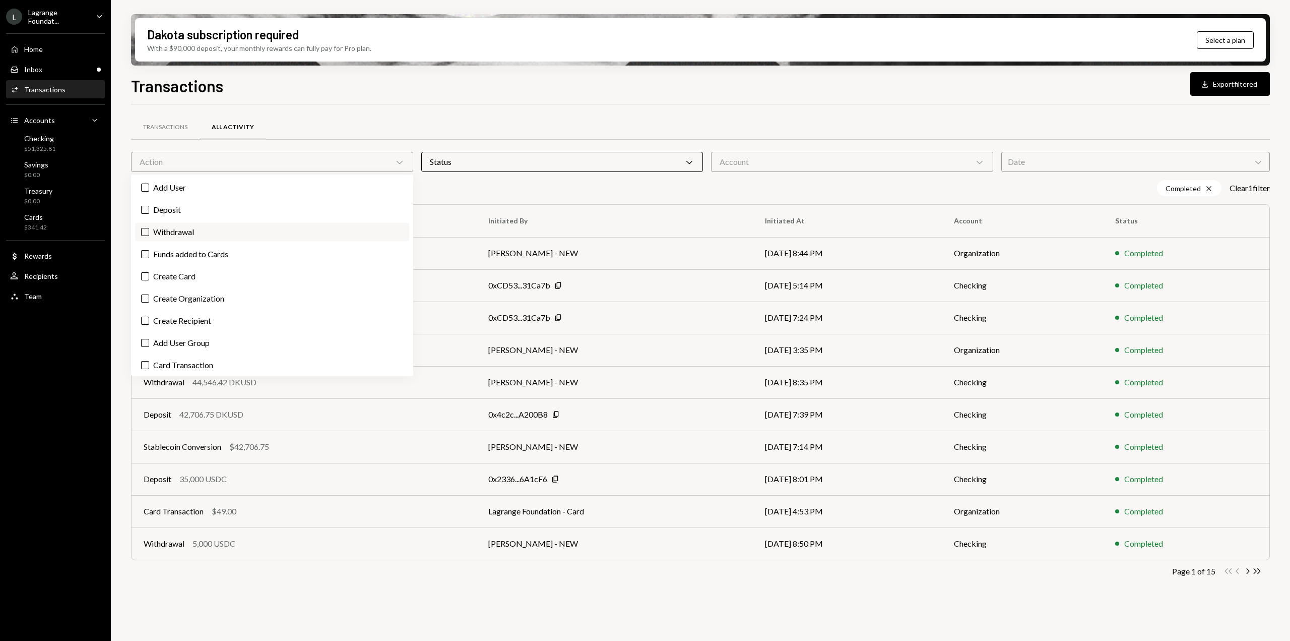
click at [193, 229] on label "Withdrawal" at bounding box center [272, 232] width 274 height 18
click at [149, 229] on button "Withdrawal" at bounding box center [145, 232] width 8 height 8
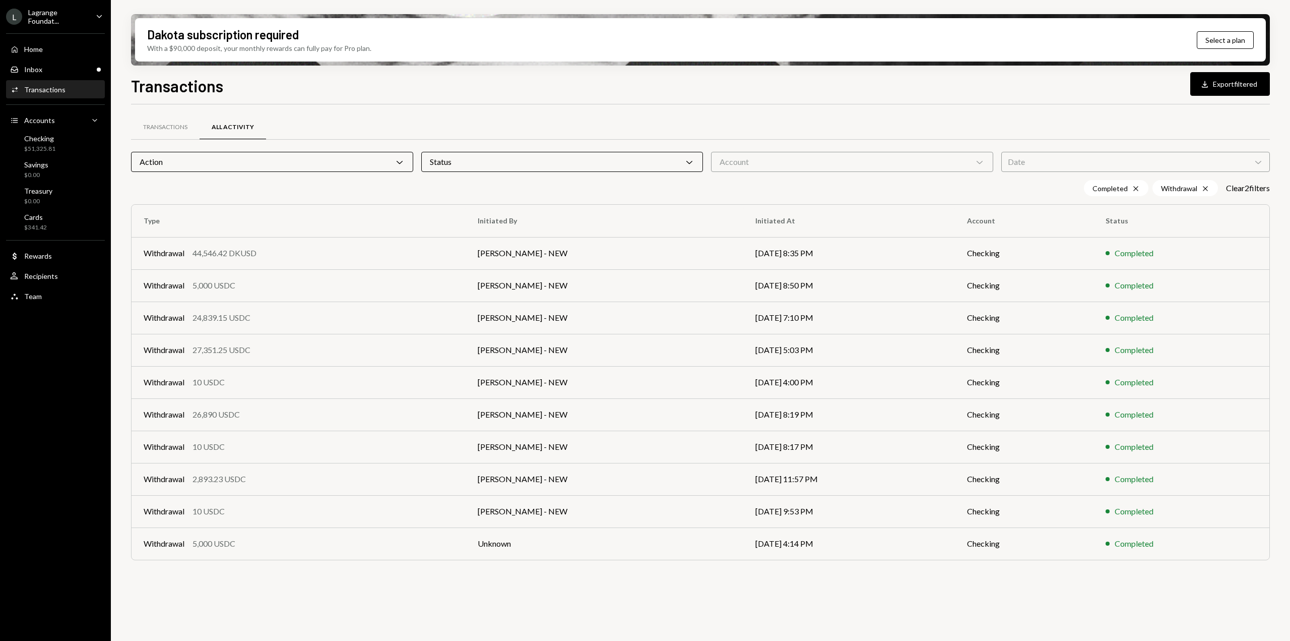
click at [208, 575] on div "Transactions All Activity Action Chevron Down Status Chevron Down Account Chevr…" at bounding box center [700, 350] width 1139 height 460
click at [285, 165] on div "Action Chevron Down" at bounding box center [272, 162] width 282 height 20
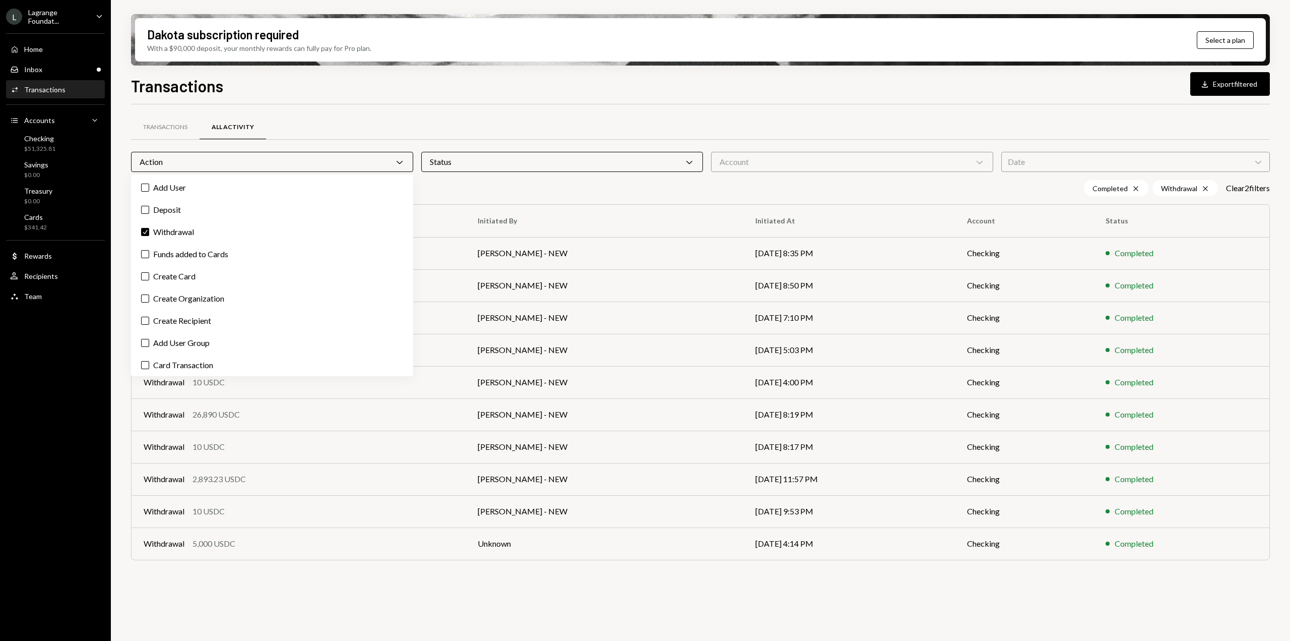
click at [237, 575] on div "Transactions All Activity Action Chevron Down Status Chevron Down Account Chevr…" at bounding box center [700, 350] width 1139 height 460
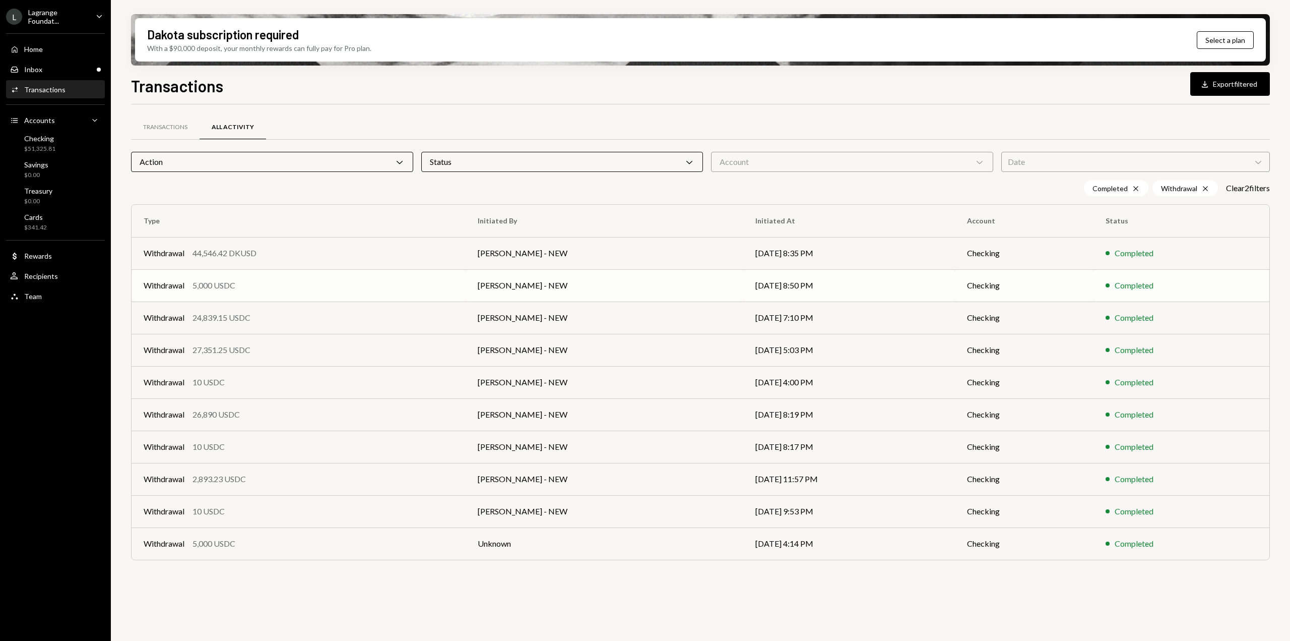
click at [255, 281] on div "Withdrawal 5,000 USDC" at bounding box center [299, 285] width 310 height 12
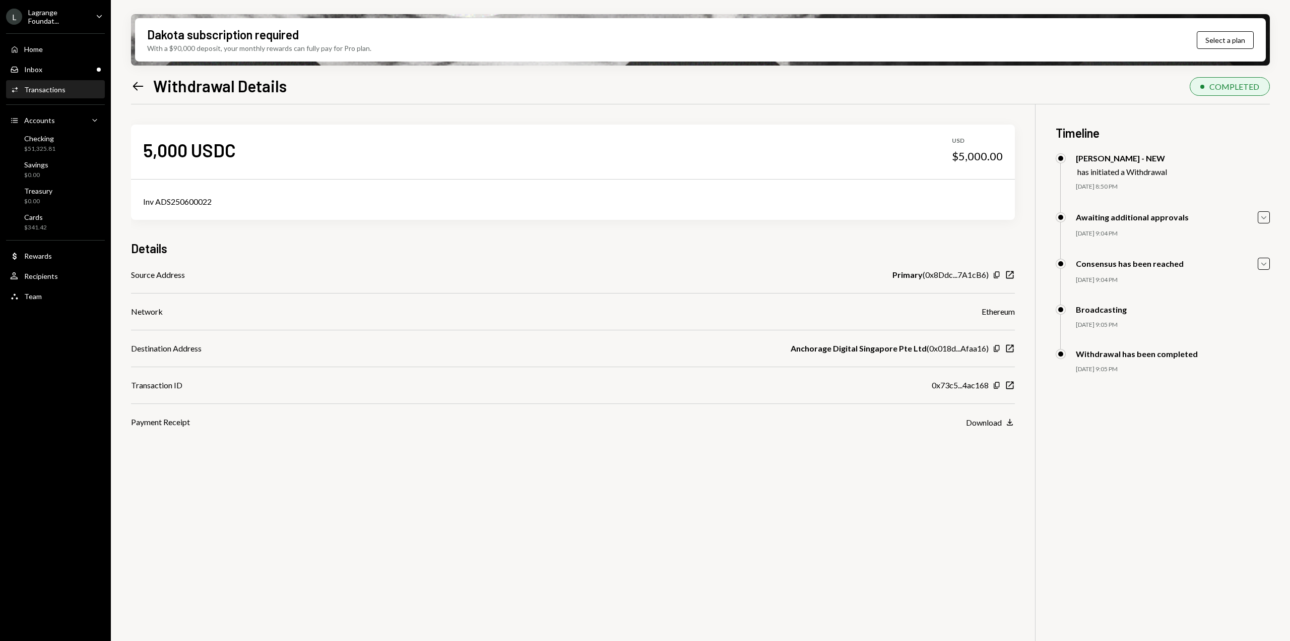
click at [139, 88] on icon "Left Arrow" at bounding box center [138, 86] width 14 height 14
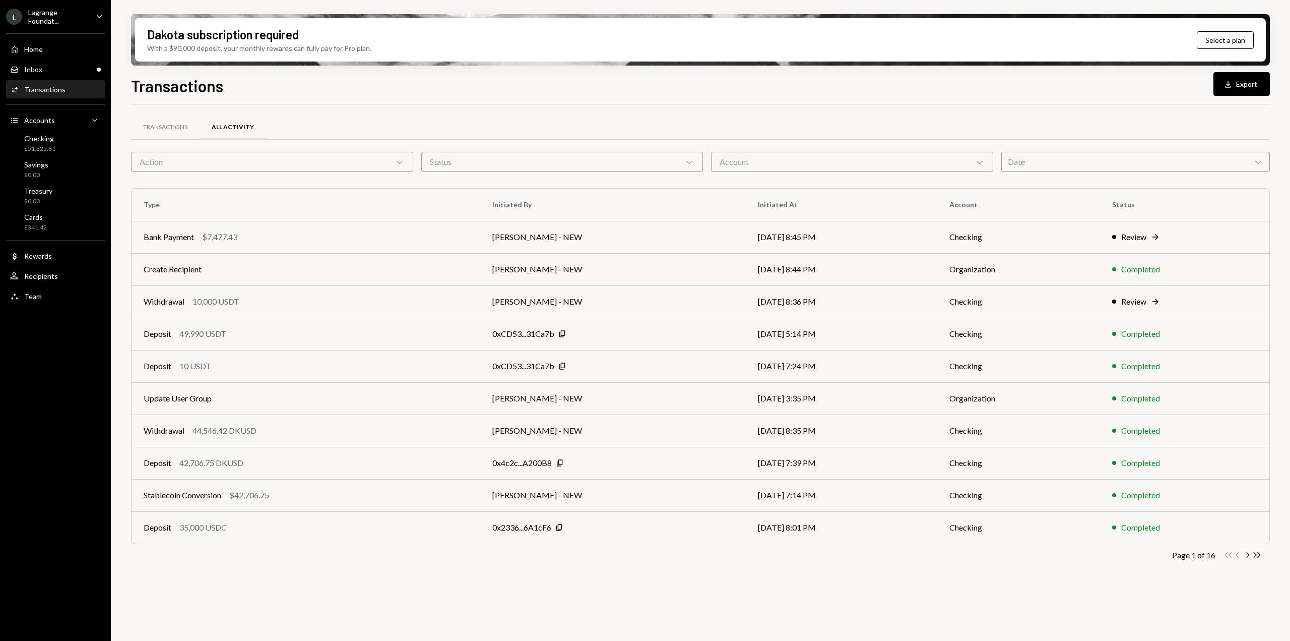
click at [497, 603] on div "Transactions All Activity Action Chevron Down Status Chevron Down Account Chevr…" at bounding box center [700, 378] width 1139 height 548
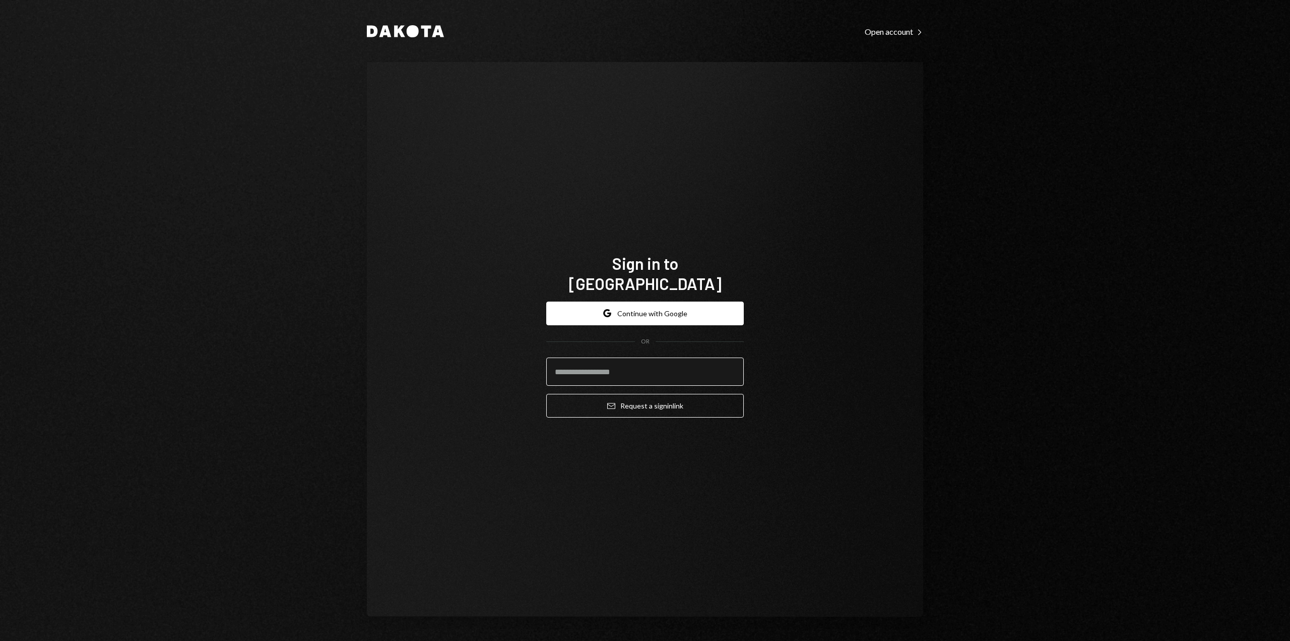
click at [601, 362] on input "email" at bounding box center [645, 371] width 198 height 28
type input "**********"
click at [642, 396] on button "Email Request a sign in link" at bounding box center [645, 406] width 198 height 24
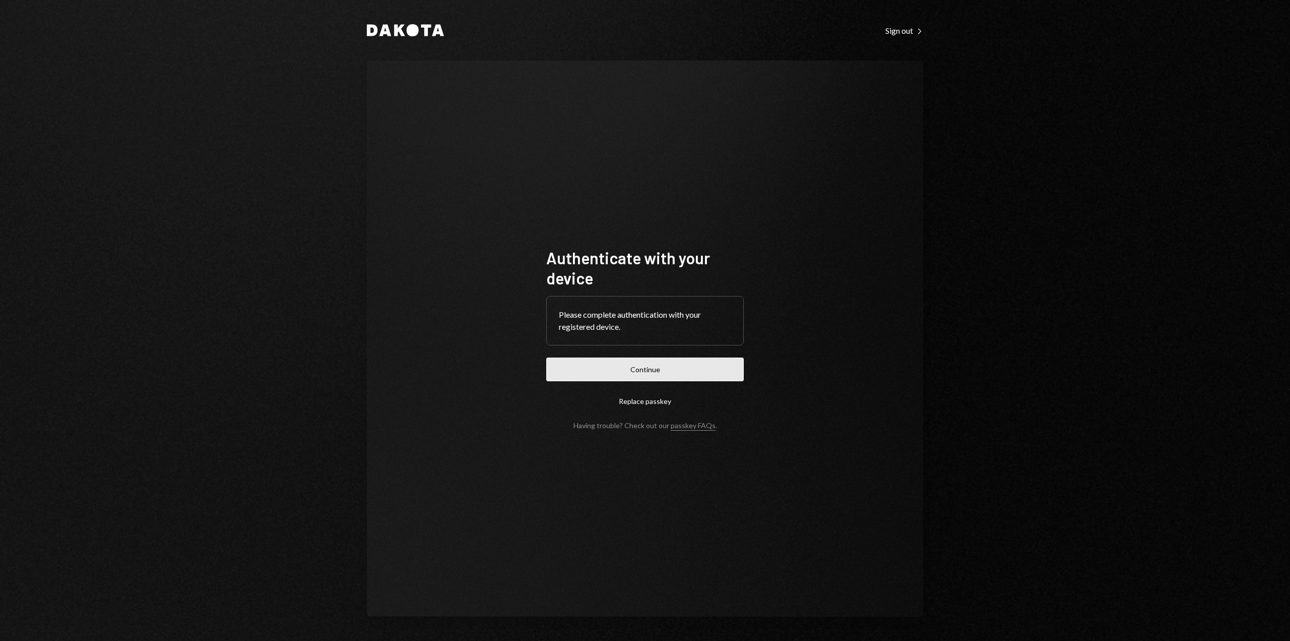
click at [626, 374] on button "Continue" at bounding box center [645, 369] width 198 height 24
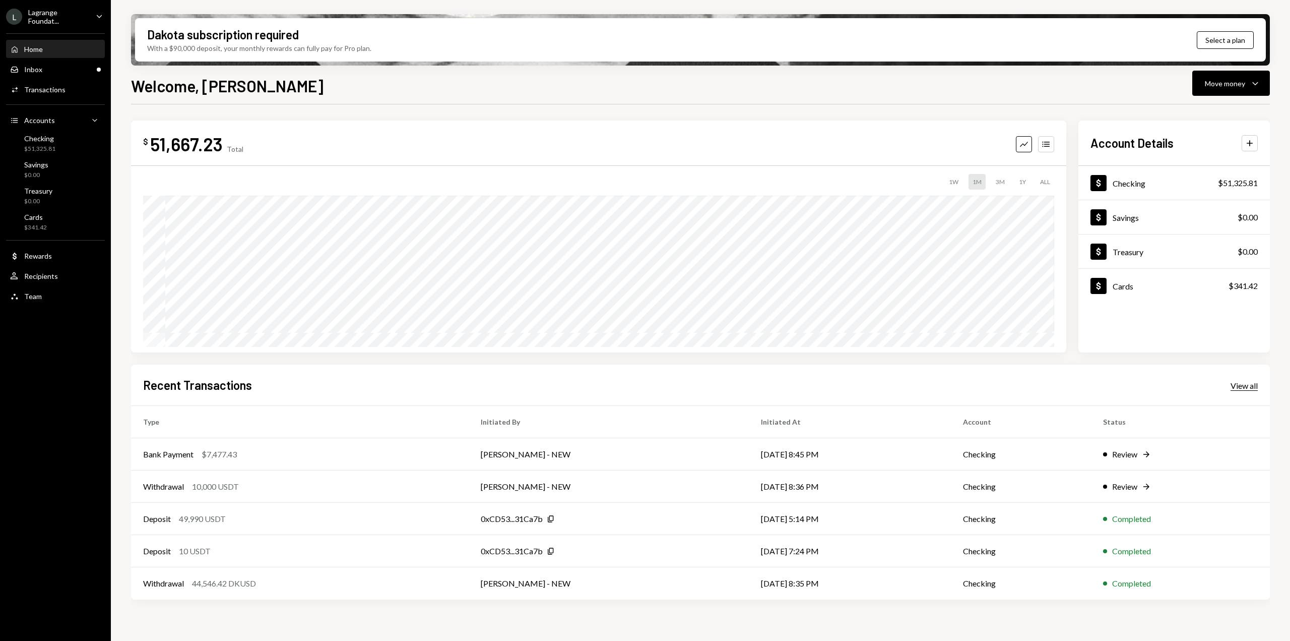
click at [1242, 388] on div "View all" at bounding box center [1244, 386] width 27 height 10
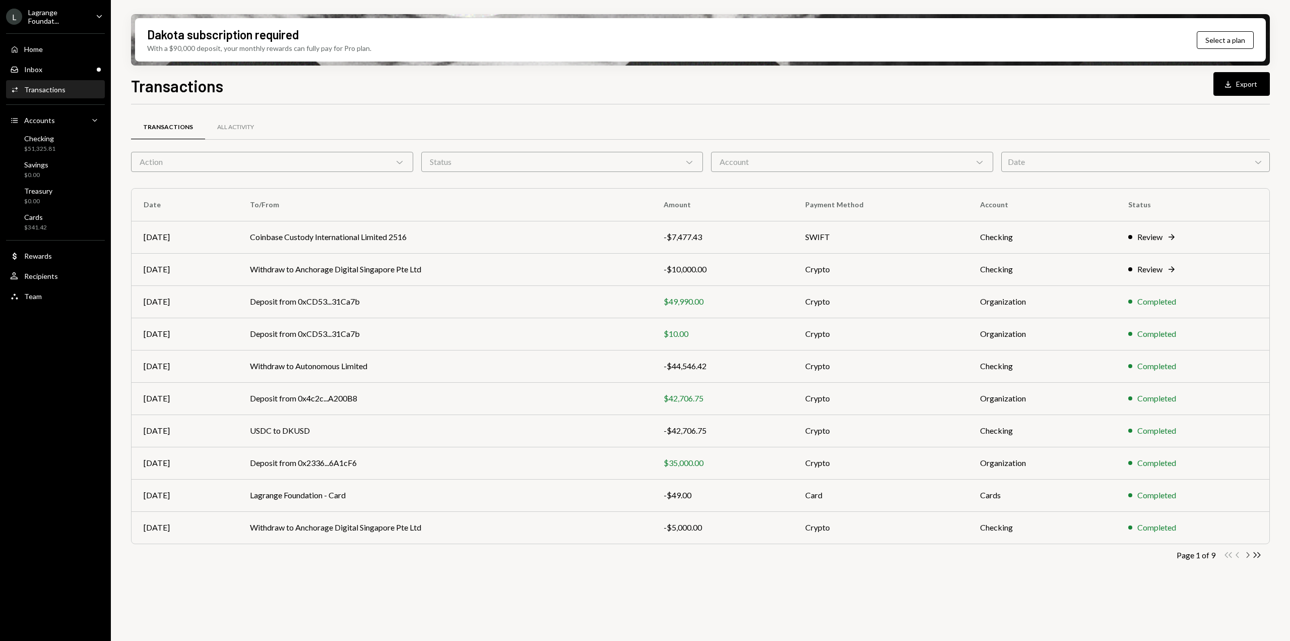
click at [1249, 558] on icon "Chevron Right" at bounding box center [1248, 555] width 10 height 10
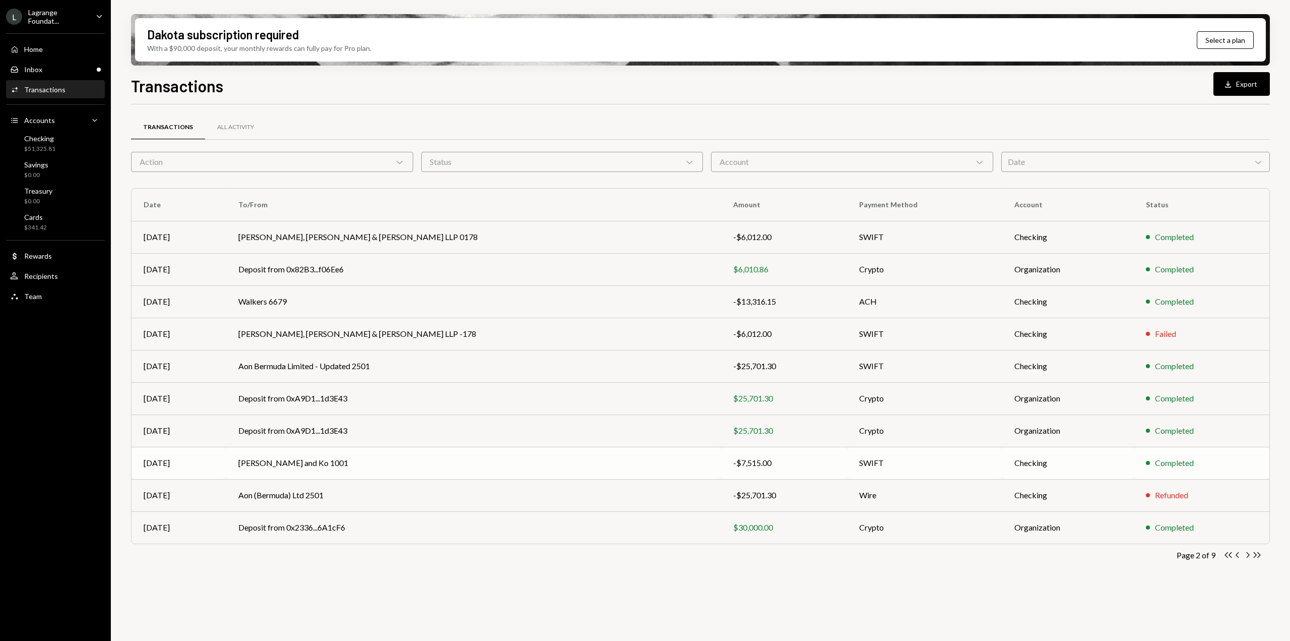
click at [485, 463] on td "[PERSON_NAME] and Ko 1001" at bounding box center [473, 463] width 495 height 32
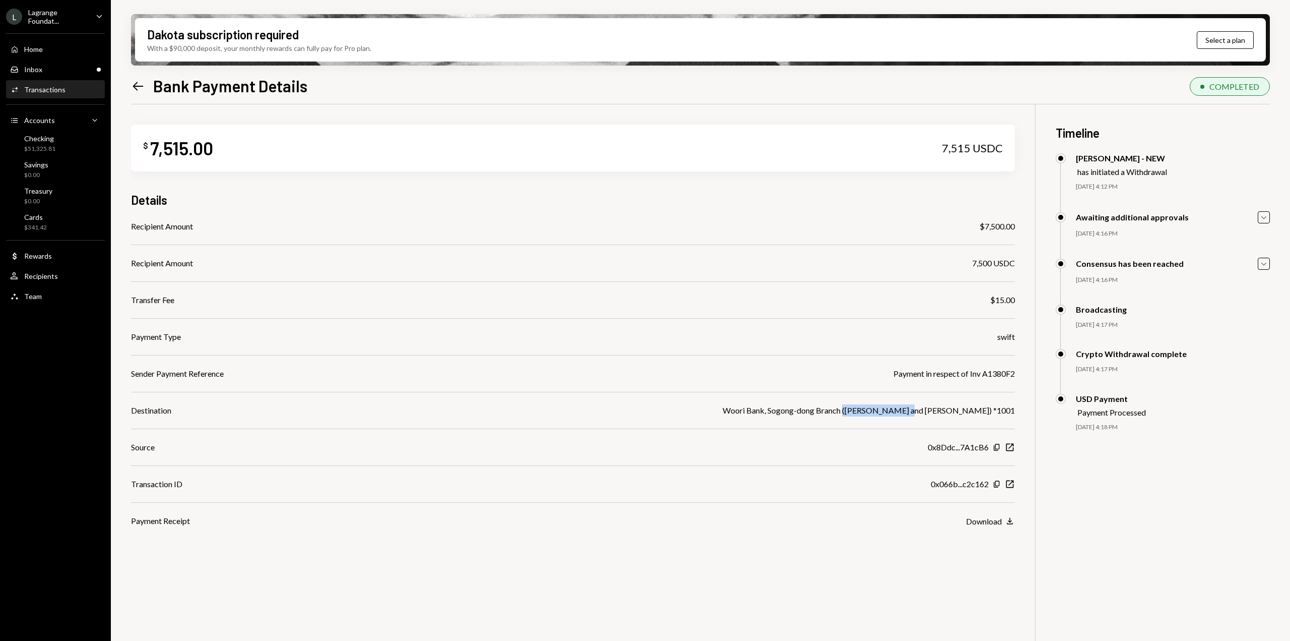
drag, startPoint x: 948, startPoint y: 410, endPoint x: 1008, endPoint y: 412, distance: 59.5
click at [1008, 412] on div "Woori Bank, Sogong-dong Branch ([PERSON_NAME] and [PERSON_NAME]) *1001" at bounding box center [869, 410] width 292 height 12
